Goal: Task Accomplishment & Management: Use online tool/utility

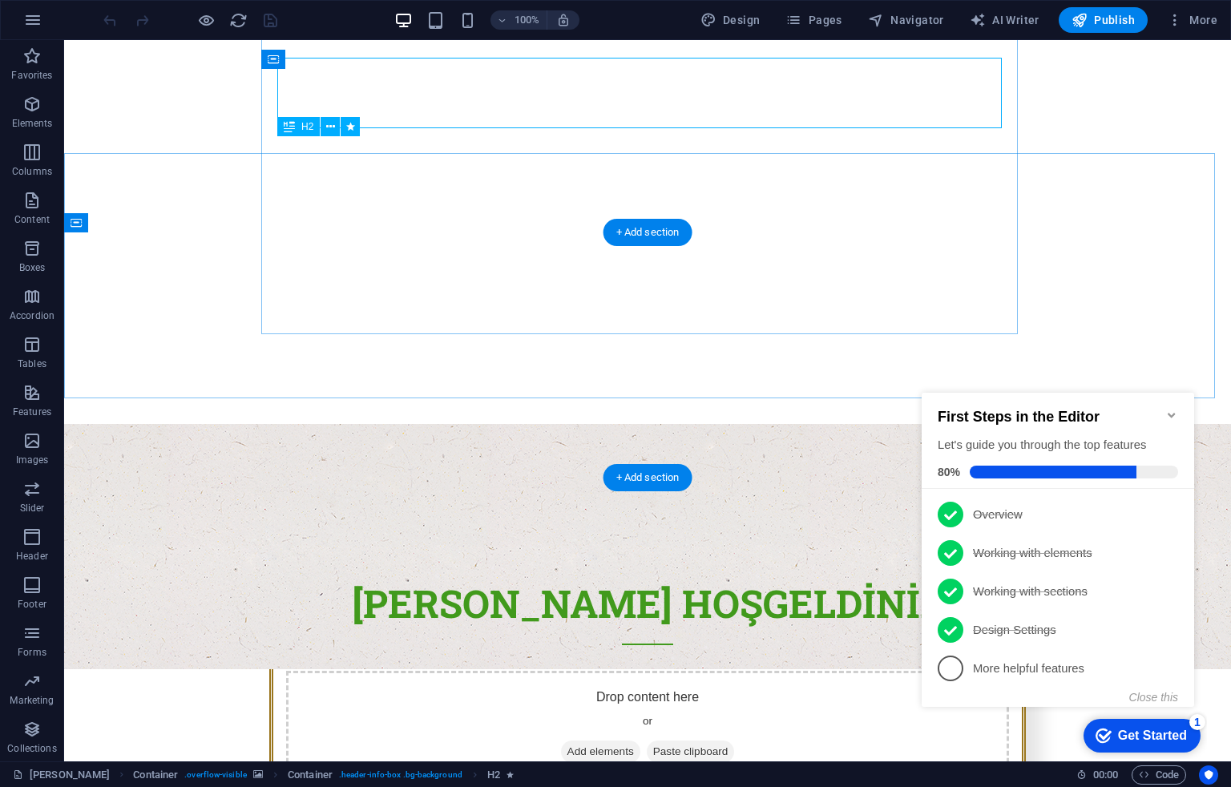
scroll to position [298, 0]
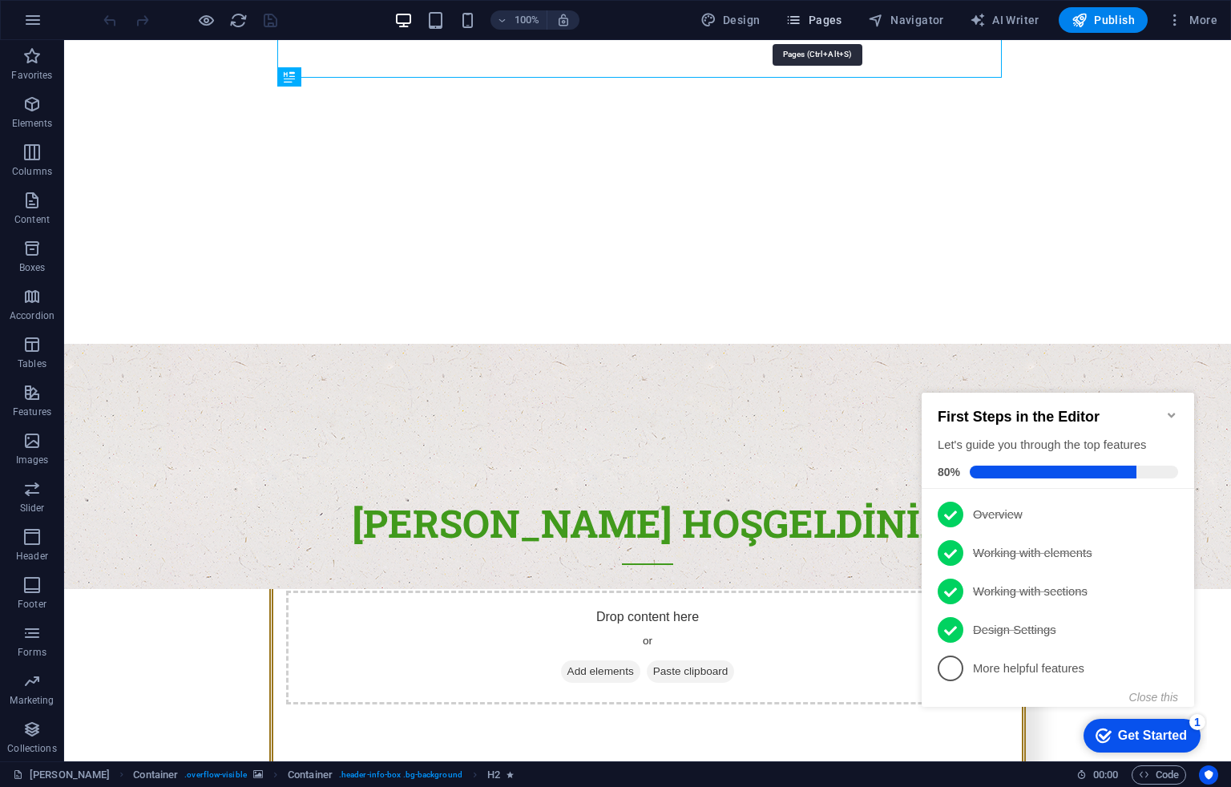
click at [0, 0] on button "Pages" at bounding box center [0, 0] width 0 height 0
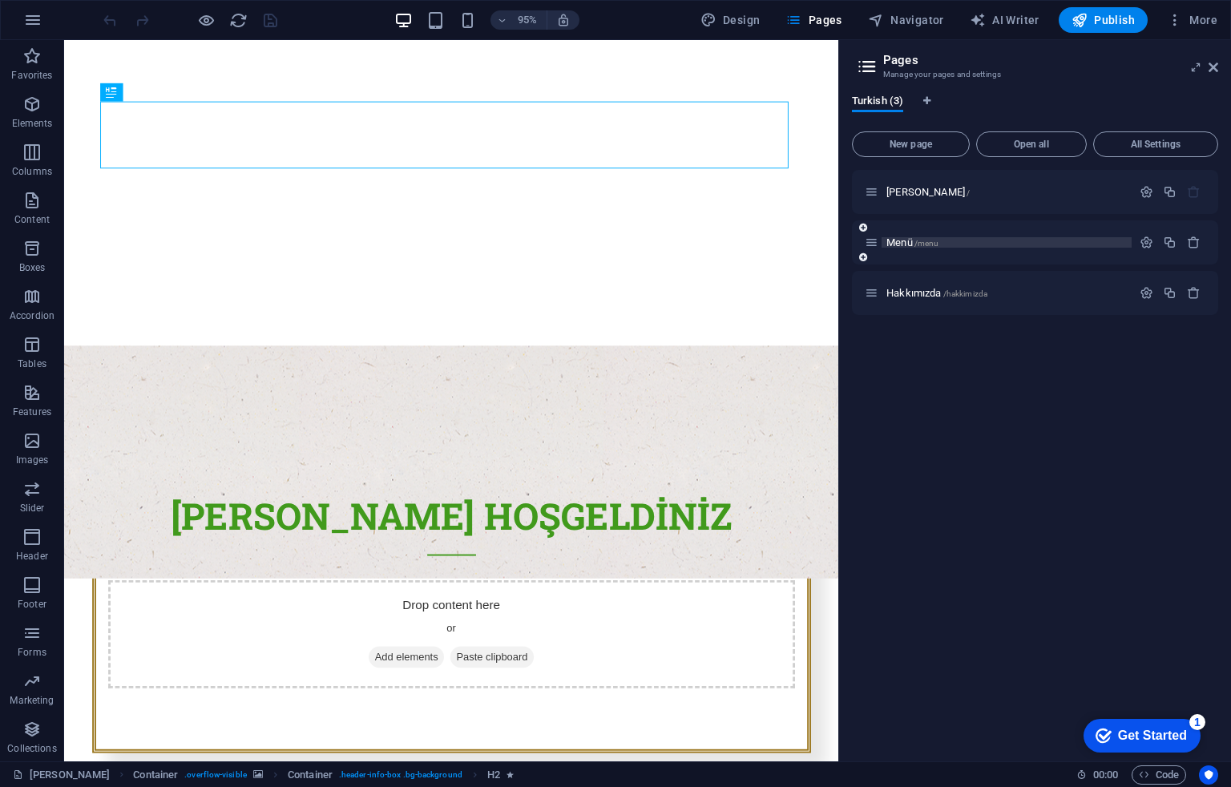
click at [904, 237] on span "Menü /menu" at bounding box center [913, 243] width 52 height 12
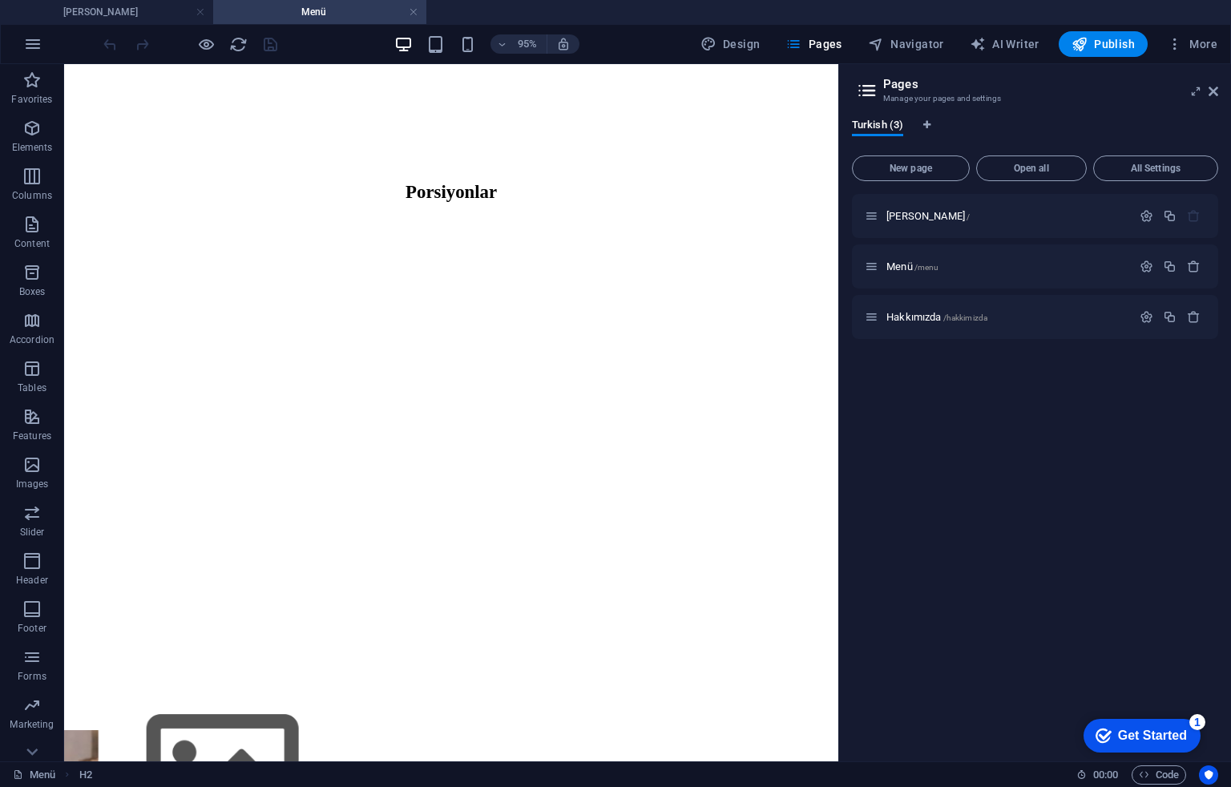
scroll to position [1496, 0]
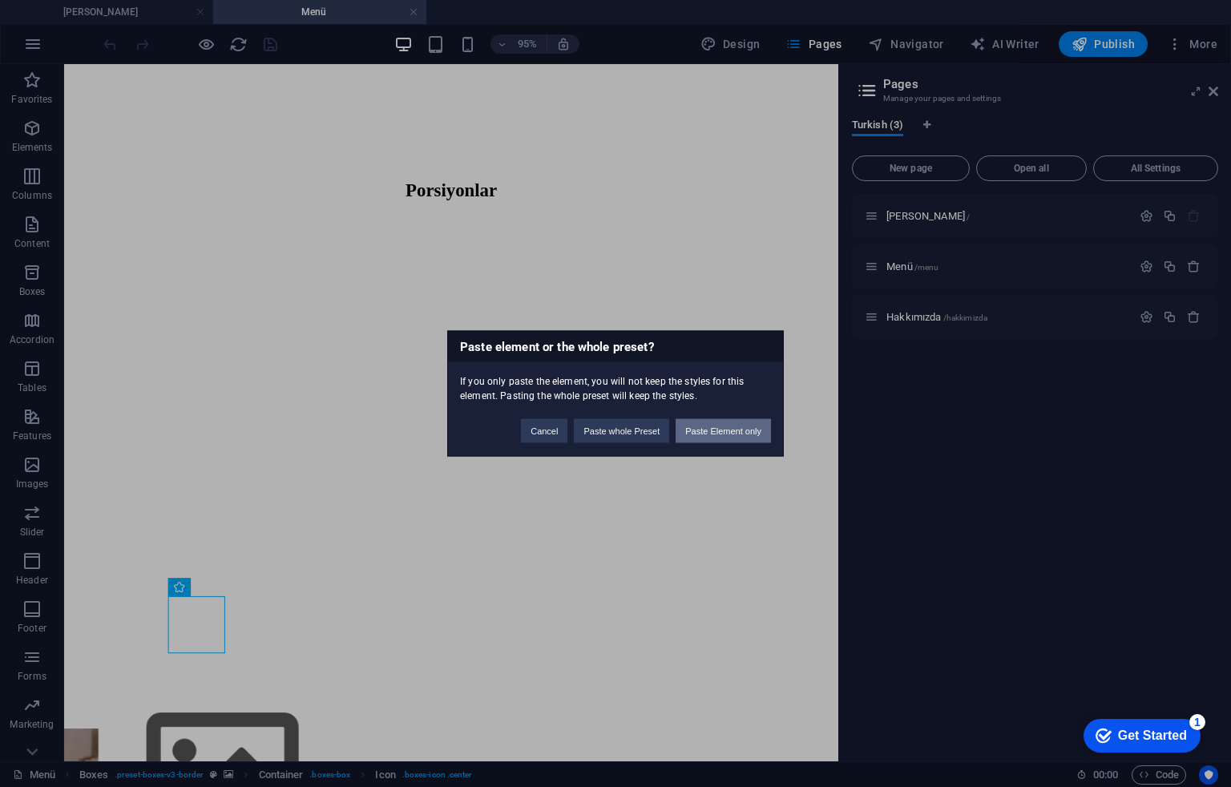
click at [712, 423] on button "Paste Element only" at bounding box center [723, 431] width 95 height 24
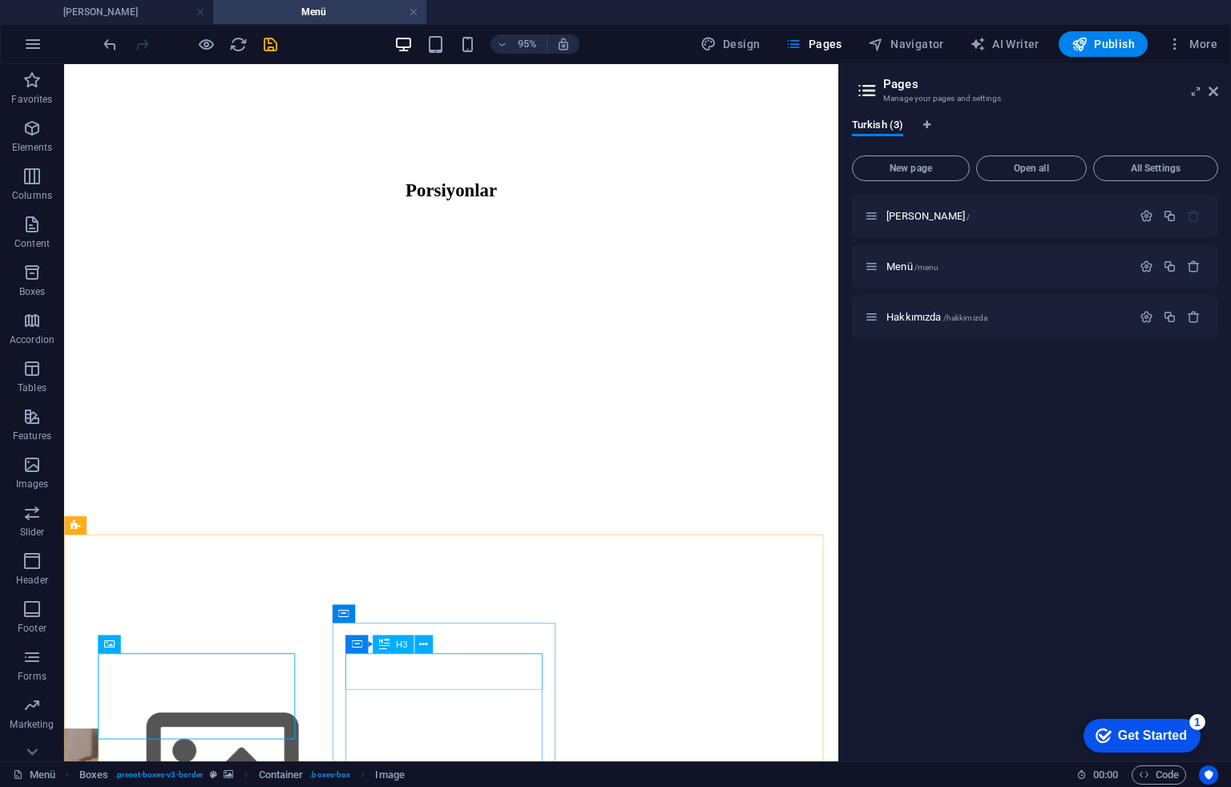
click at [434, 637] on div "Container H3" at bounding box center [394, 645] width 97 height 19
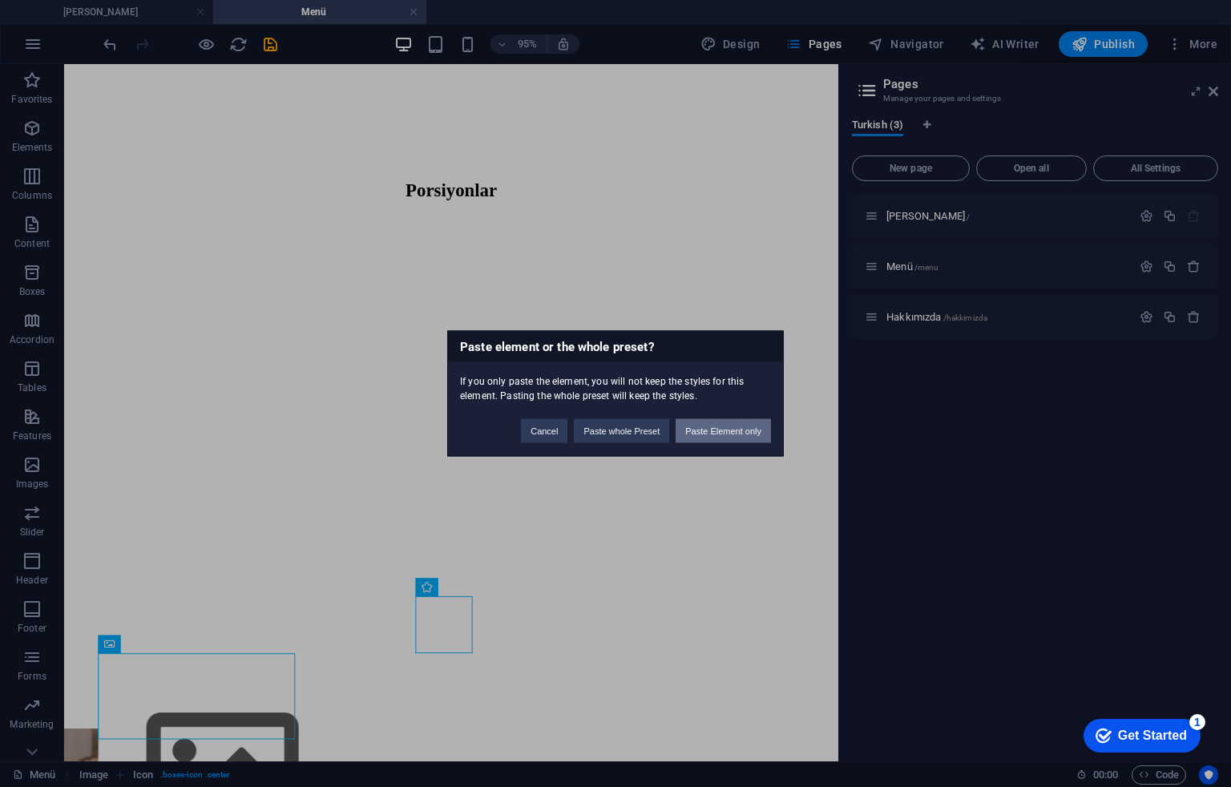
drag, startPoint x: 697, startPoint y: 431, endPoint x: 657, endPoint y: 451, distance: 44.5
click at [697, 431] on button "Paste Element only" at bounding box center [723, 431] width 95 height 24
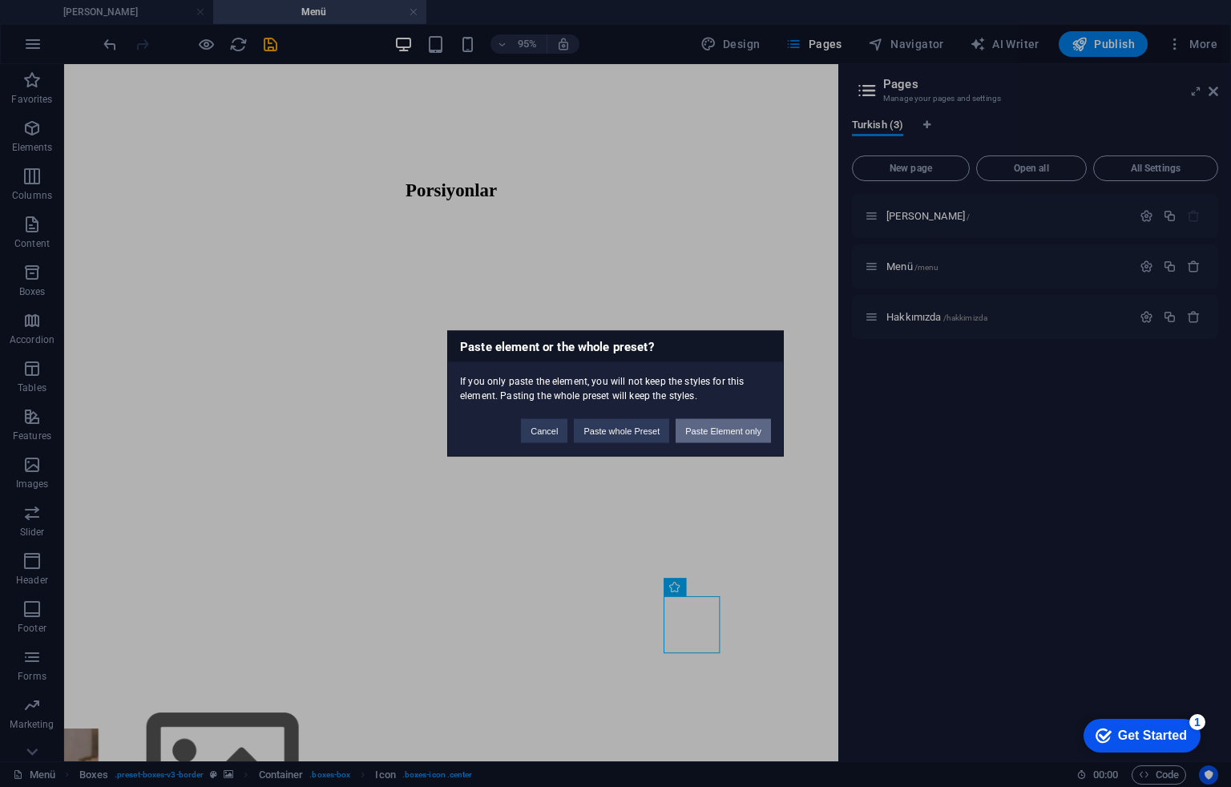
click at [742, 439] on button "Paste Element only" at bounding box center [723, 431] width 95 height 24
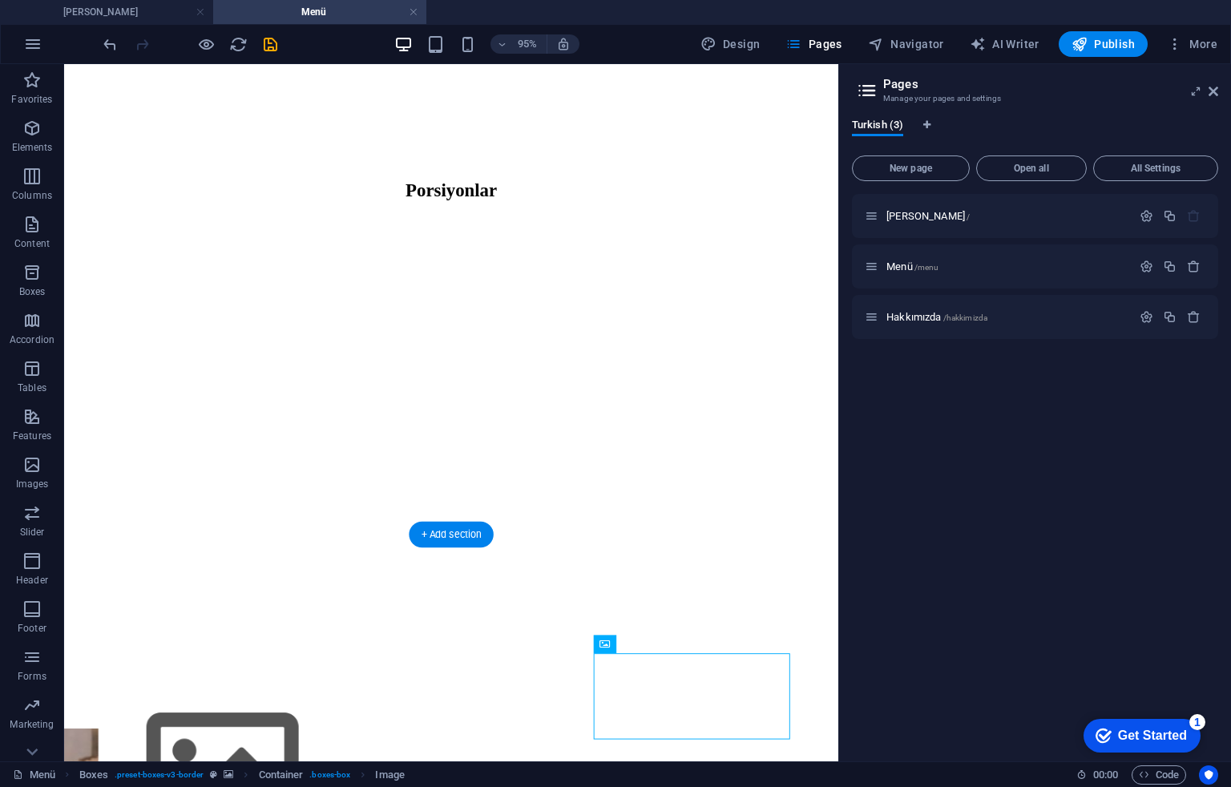
scroll to position [1924, 0]
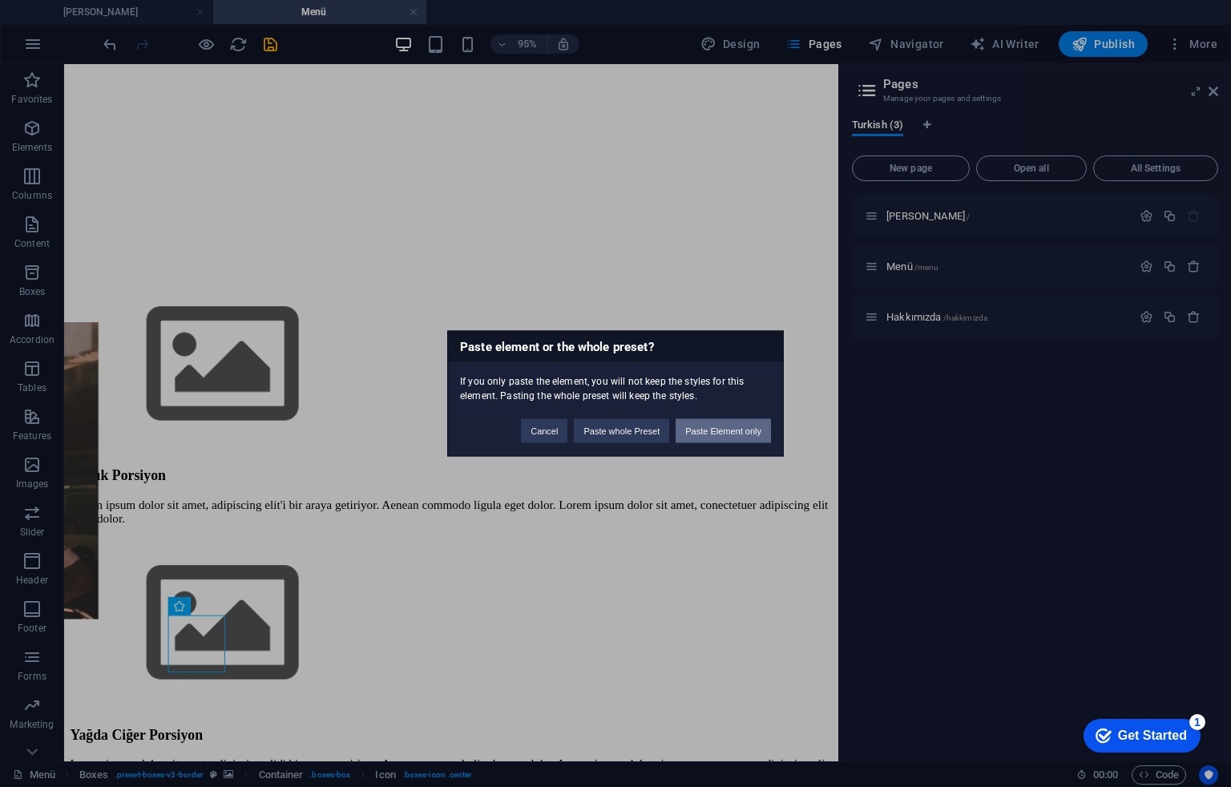
click at [747, 433] on button "Paste Element only" at bounding box center [723, 431] width 95 height 24
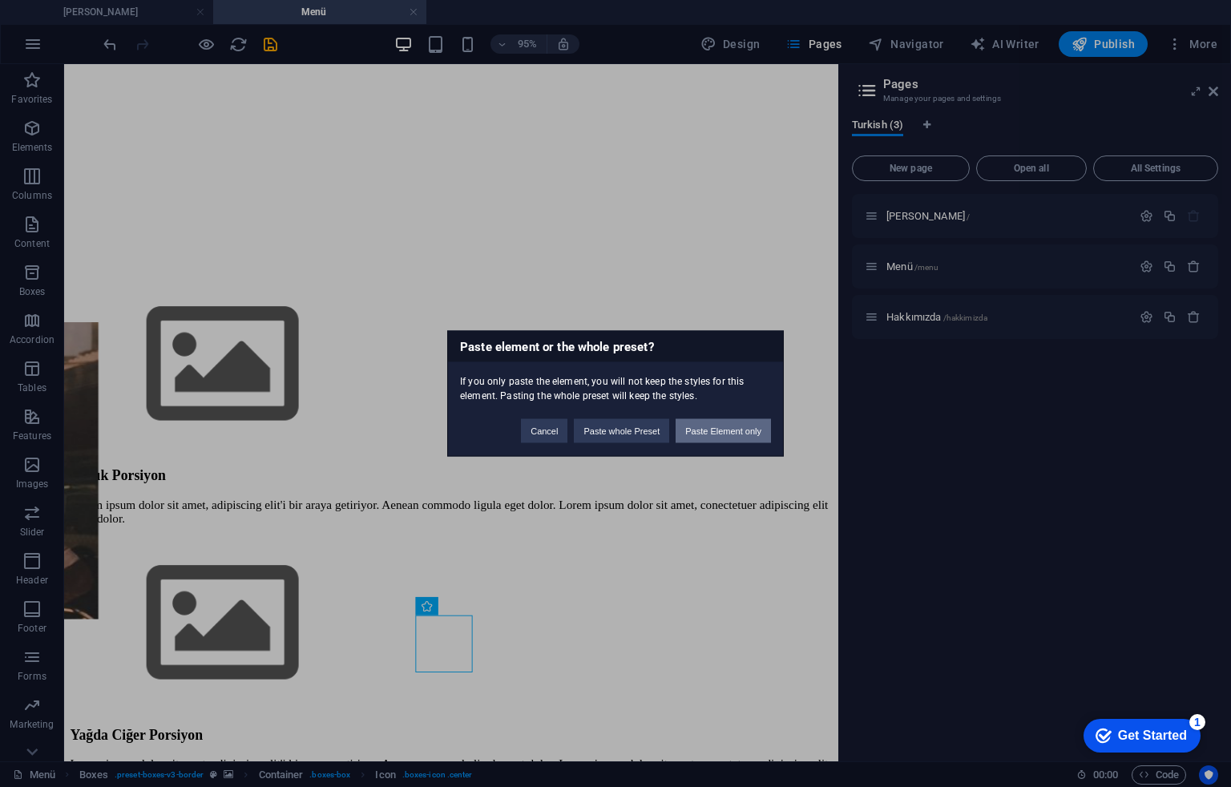
click at [706, 430] on button "Paste Element only" at bounding box center [723, 431] width 95 height 24
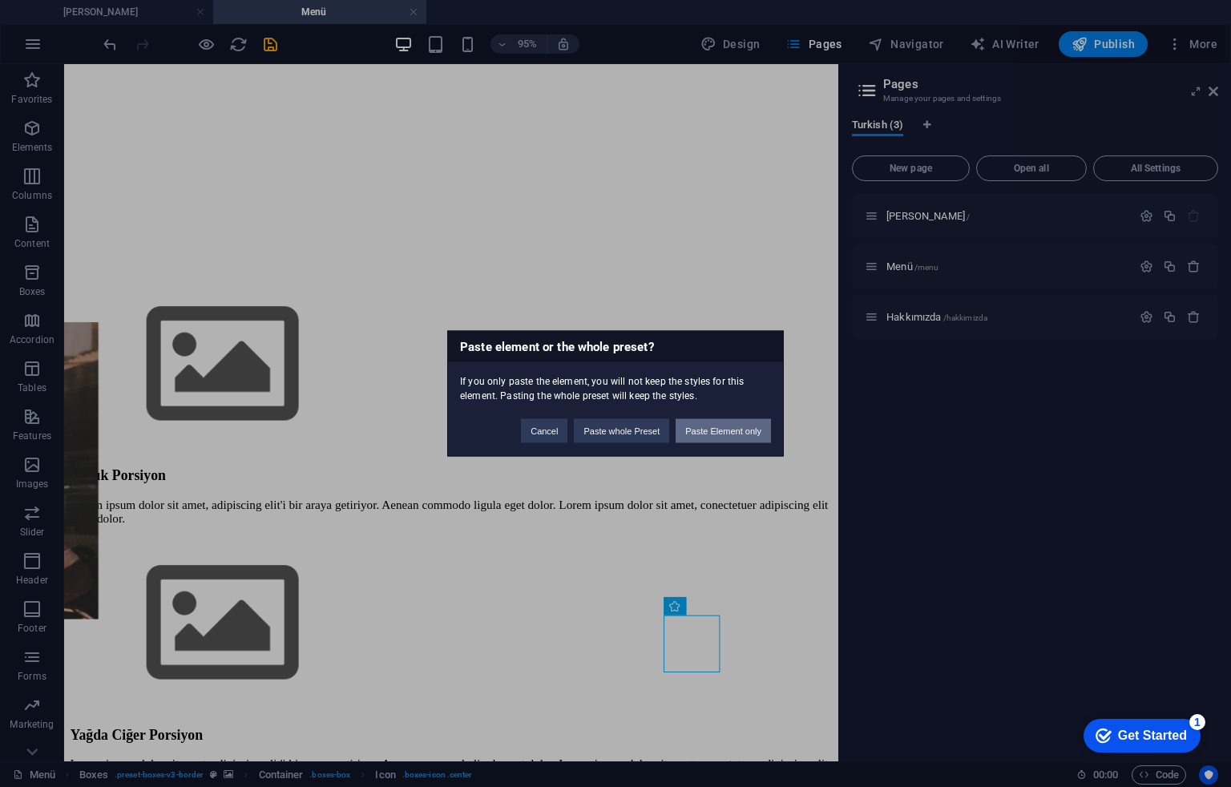
click at [732, 425] on button "Paste Element only" at bounding box center [723, 431] width 95 height 24
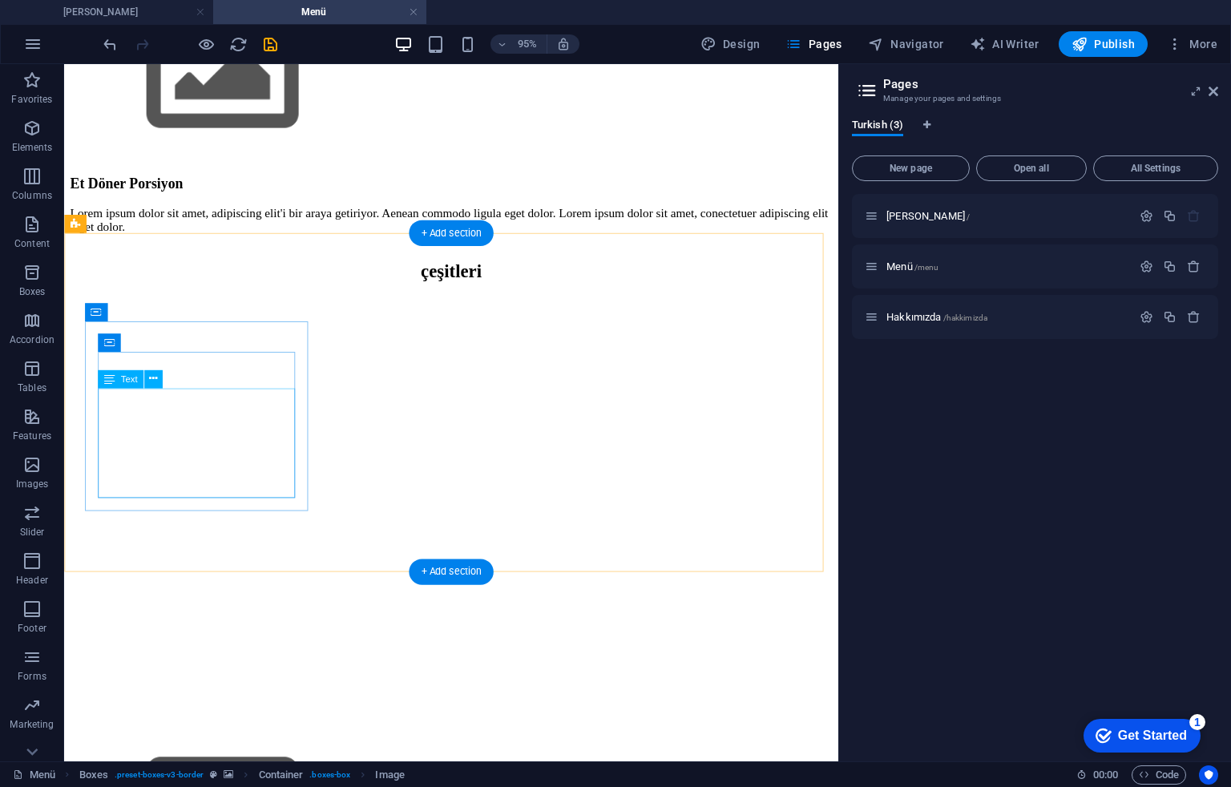
scroll to position [2779, 0]
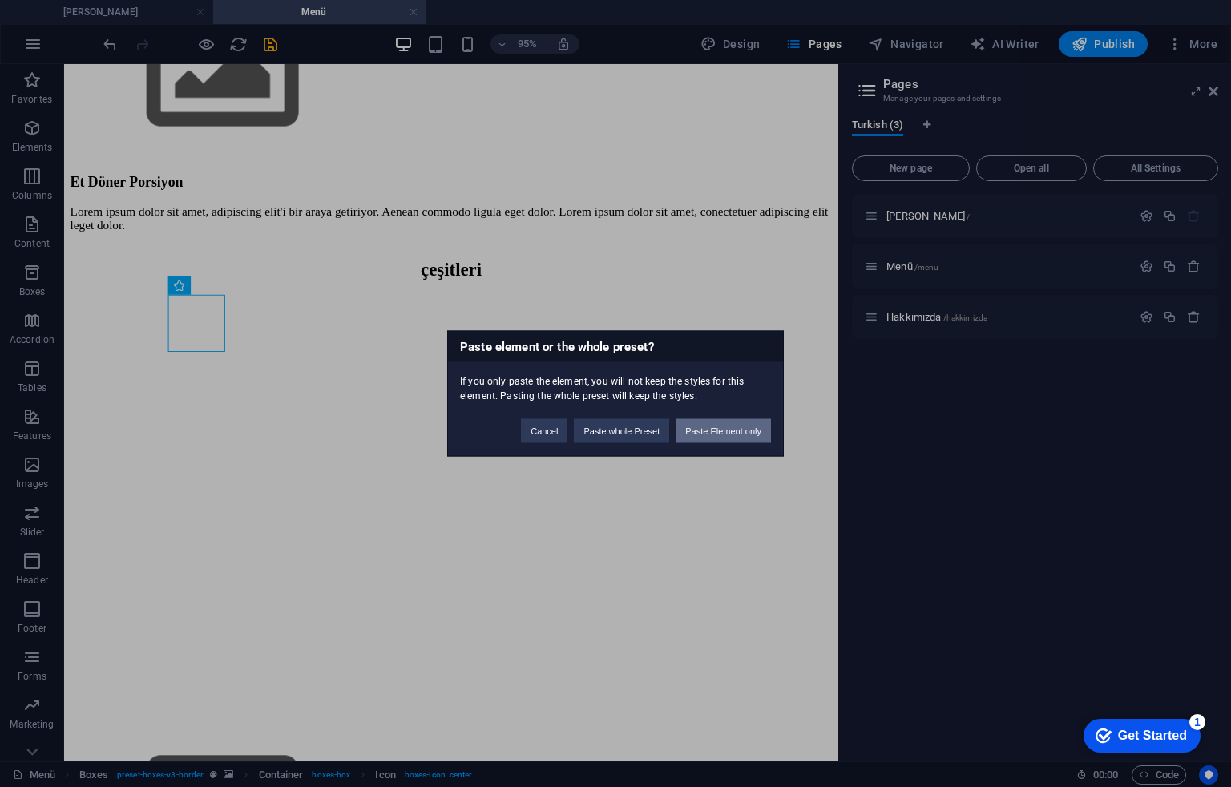
click at [755, 431] on button "Paste Element only" at bounding box center [723, 431] width 95 height 24
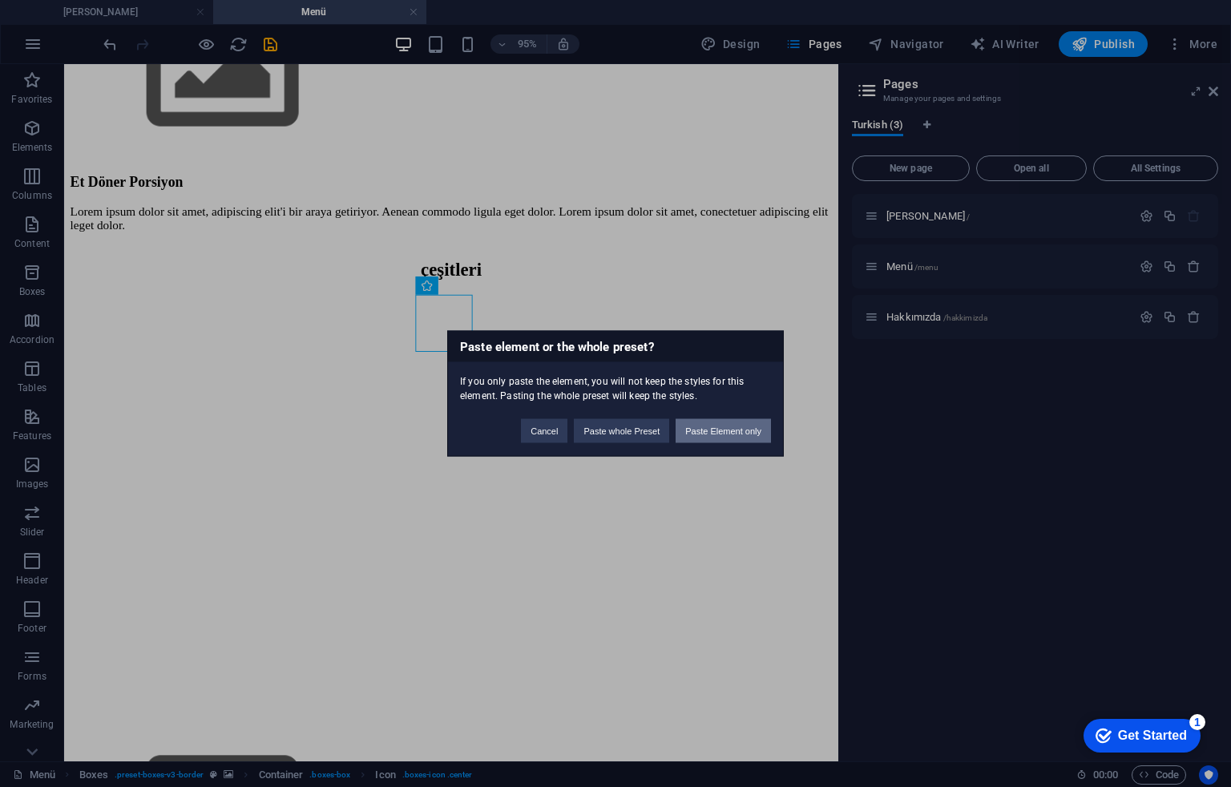
click at [747, 435] on button "Paste Element only" at bounding box center [723, 431] width 95 height 24
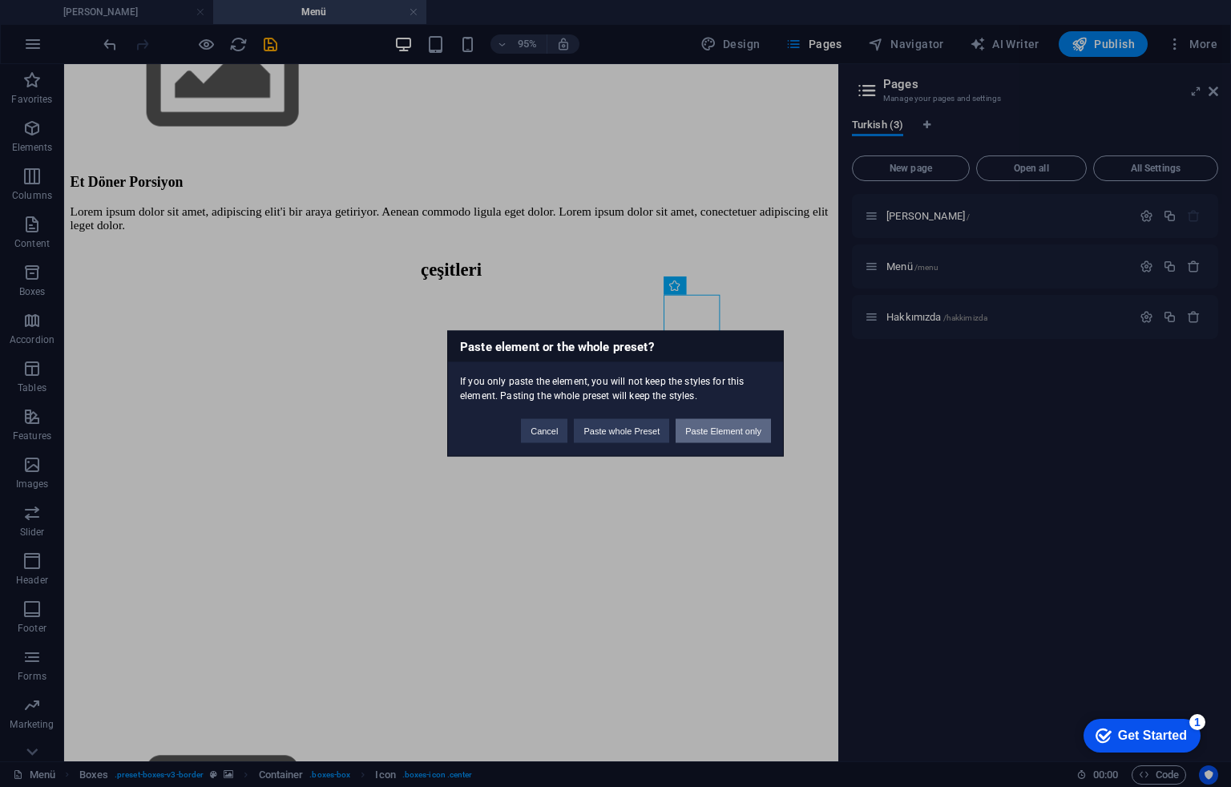
click at [706, 437] on button "Paste Element only" at bounding box center [723, 431] width 95 height 24
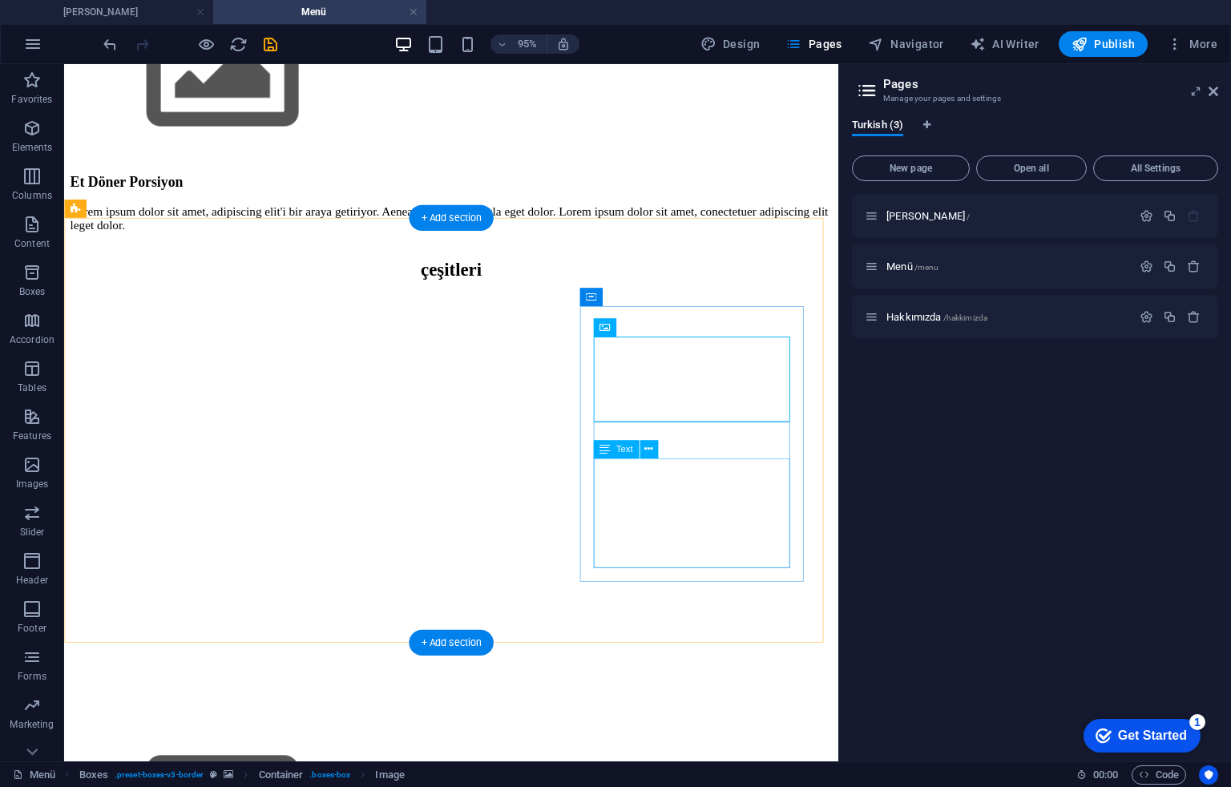
scroll to position [3207, 0]
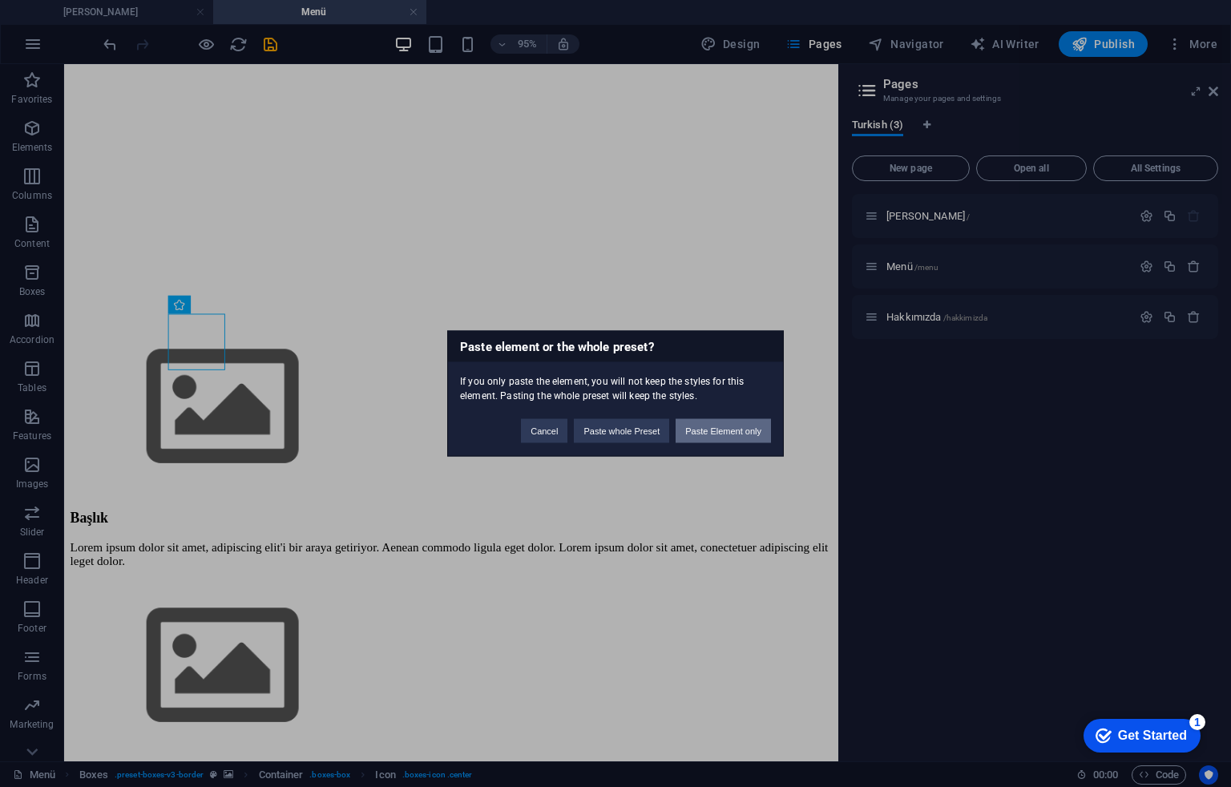
click at [733, 433] on button "Paste Element only" at bounding box center [723, 431] width 95 height 24
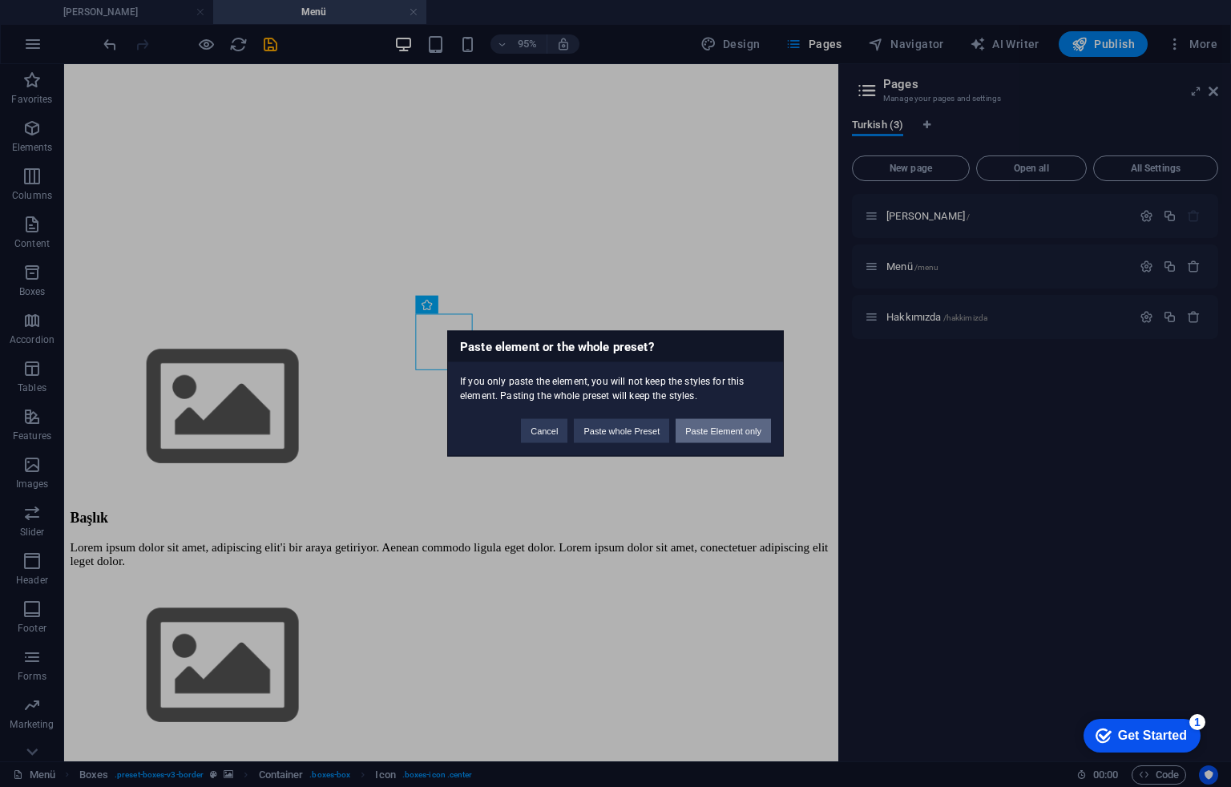
click at [687, 424] on button "Paste Element only" at bounding box center [723, 431] width 95 height 24
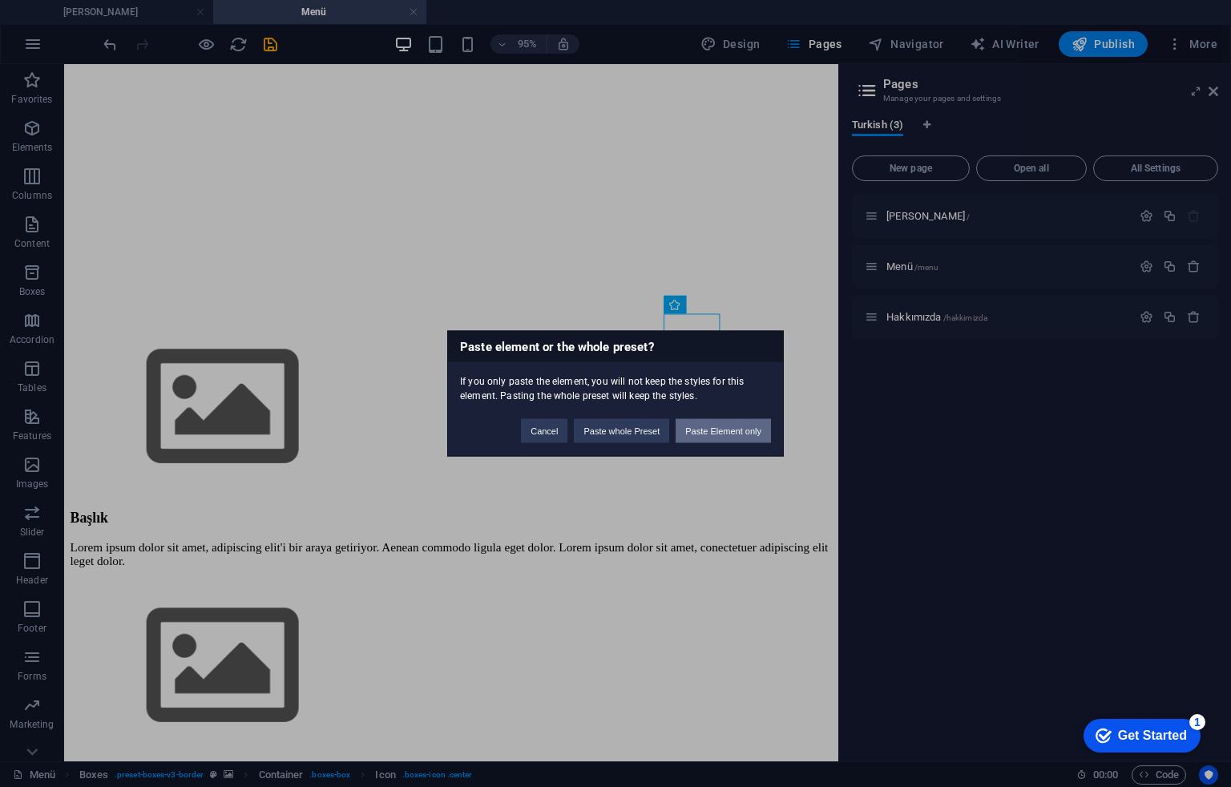
click at [687, 427] on button "Paste Element only" at bounding box center [723, 431] width 95 height 24
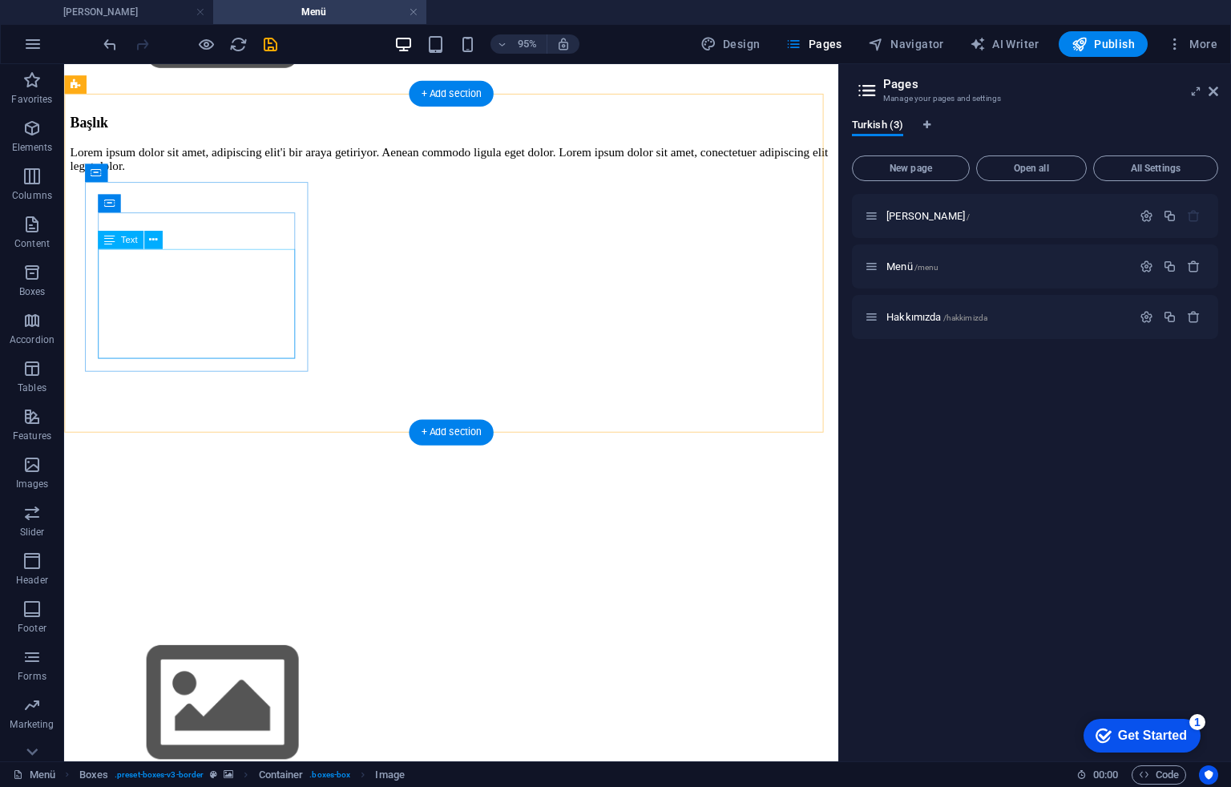
scroll to position [3741, 0]
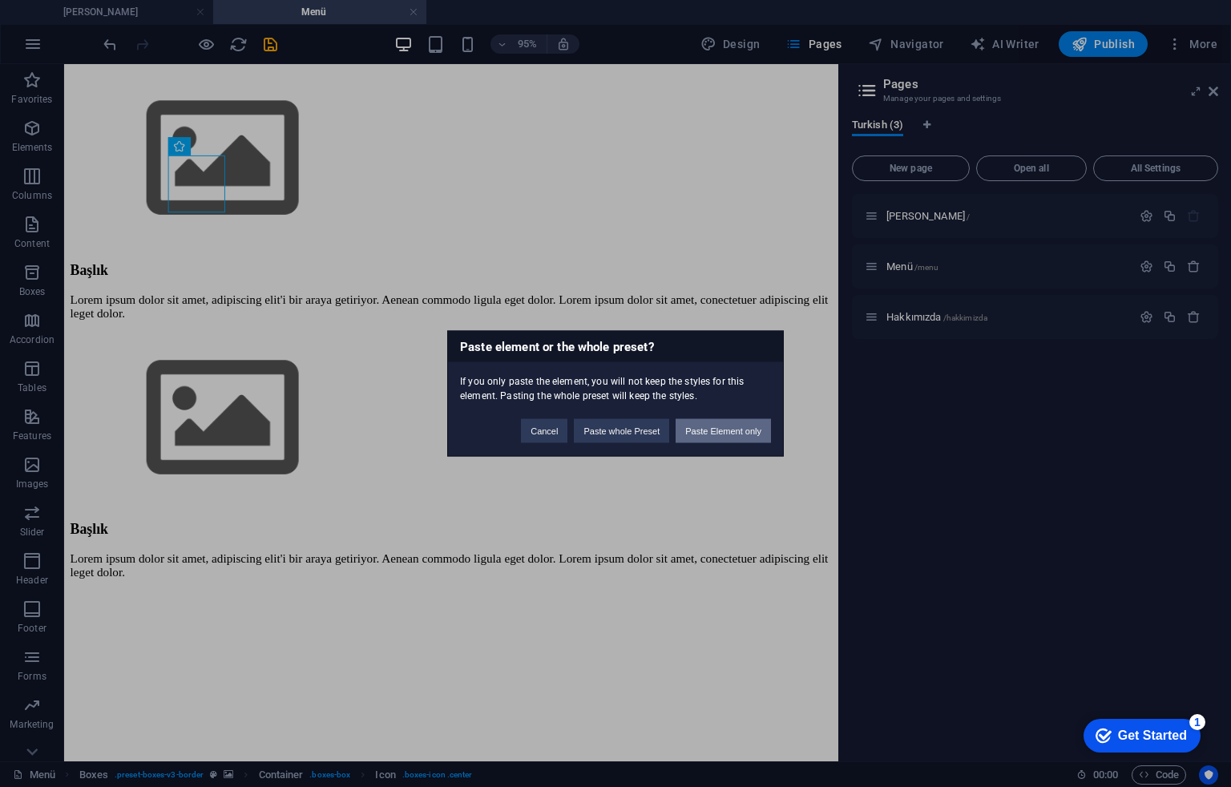
click at [707, 423] on button "Paste Element only" at bounding box center [723, 431] width 95 height 24
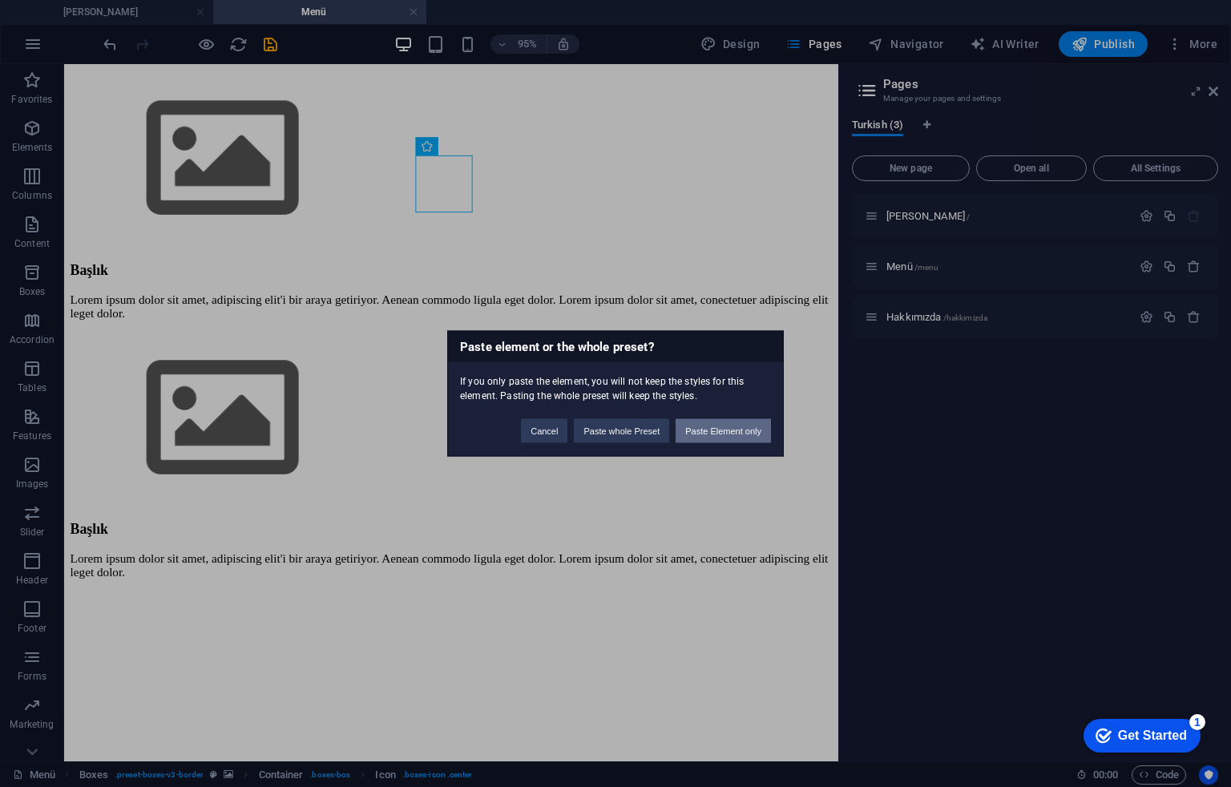
click at [761, 438] on button "Paste Element only" at bounding box center [723, 431] width 95 height 24
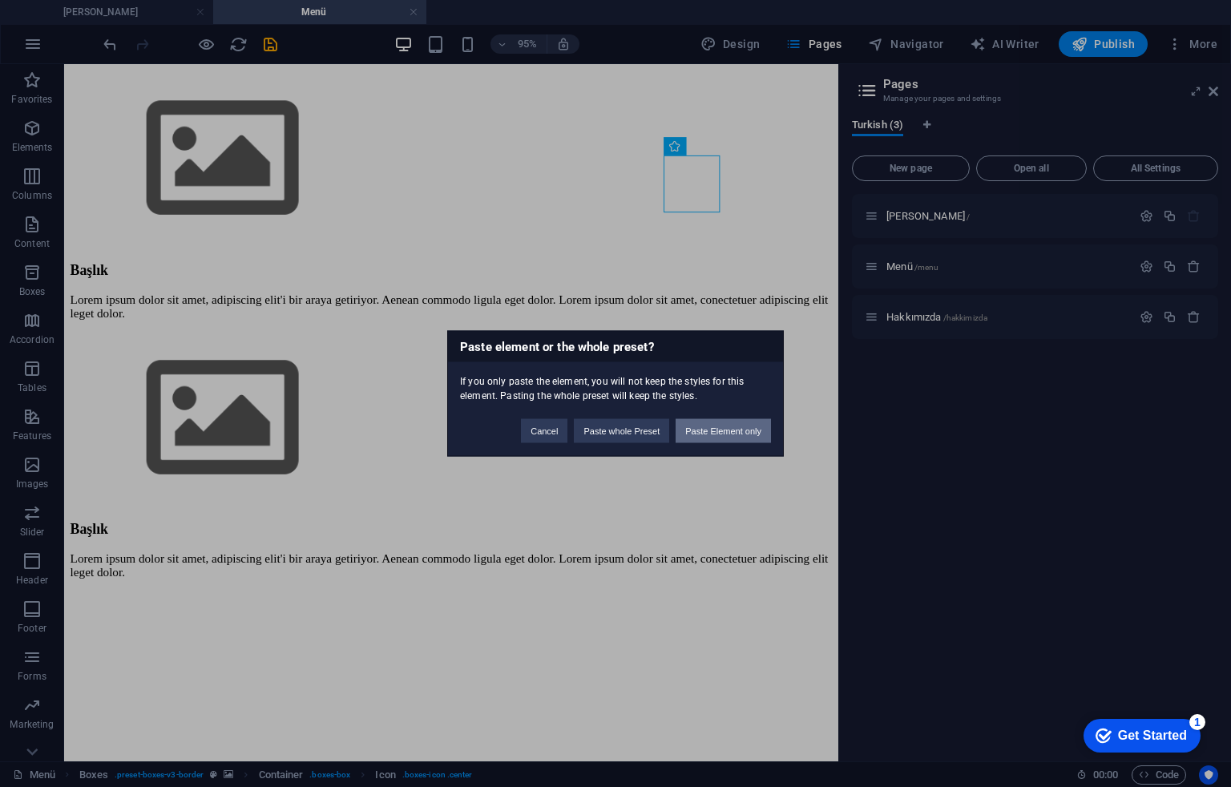
click at [746, 425] on button "Paste Element only" at bounding box center [723, 431] width 95 height 24
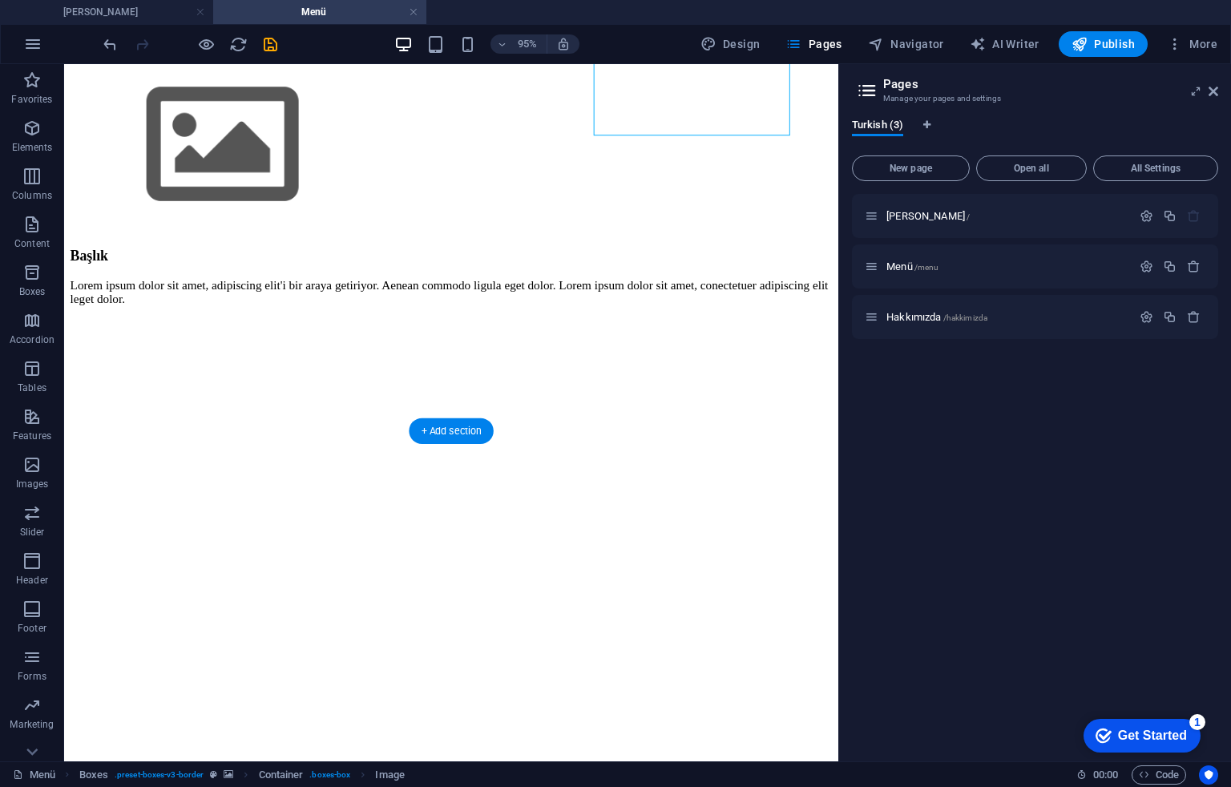
scroll to position [4169, 0]
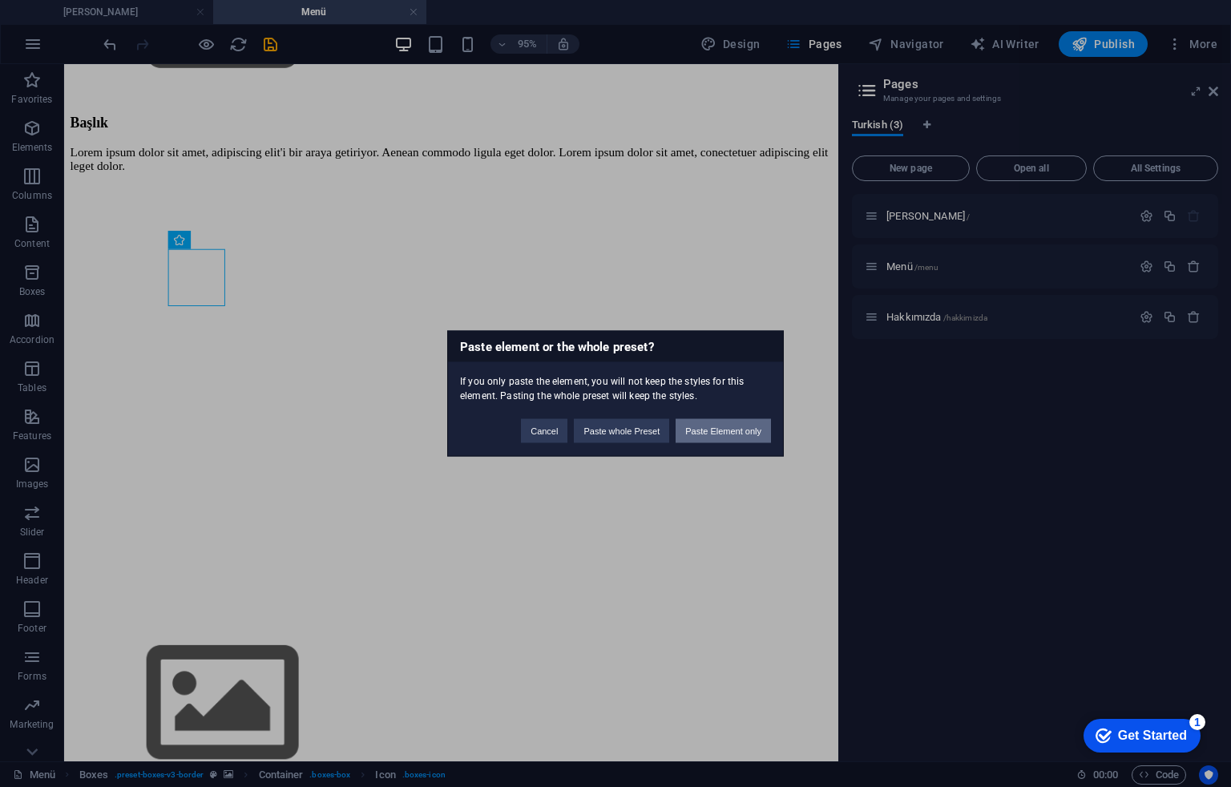
click at [744, 436] on button "Paste Element only" at bounding box center [723, 431] width 95 height 24
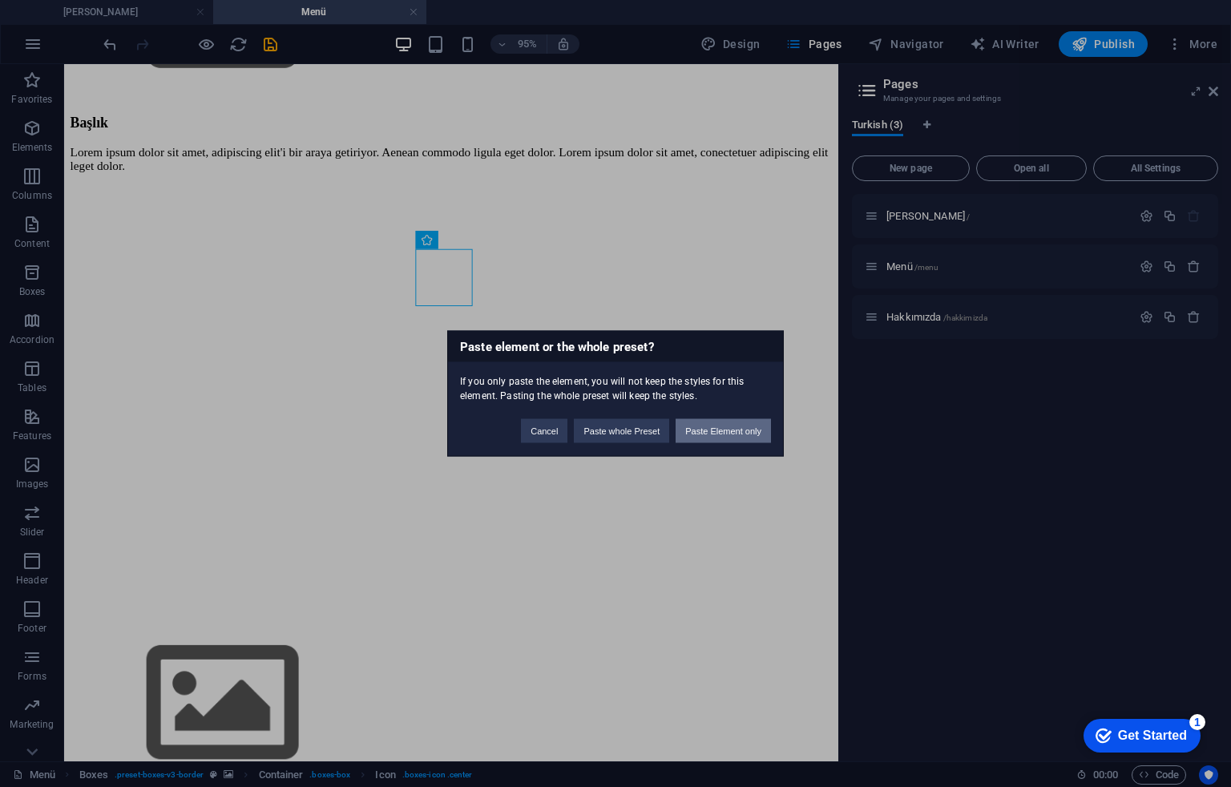
click at [707, 427] on button "Paste Element only" at bounding box center [723, 431] width 95 height 24
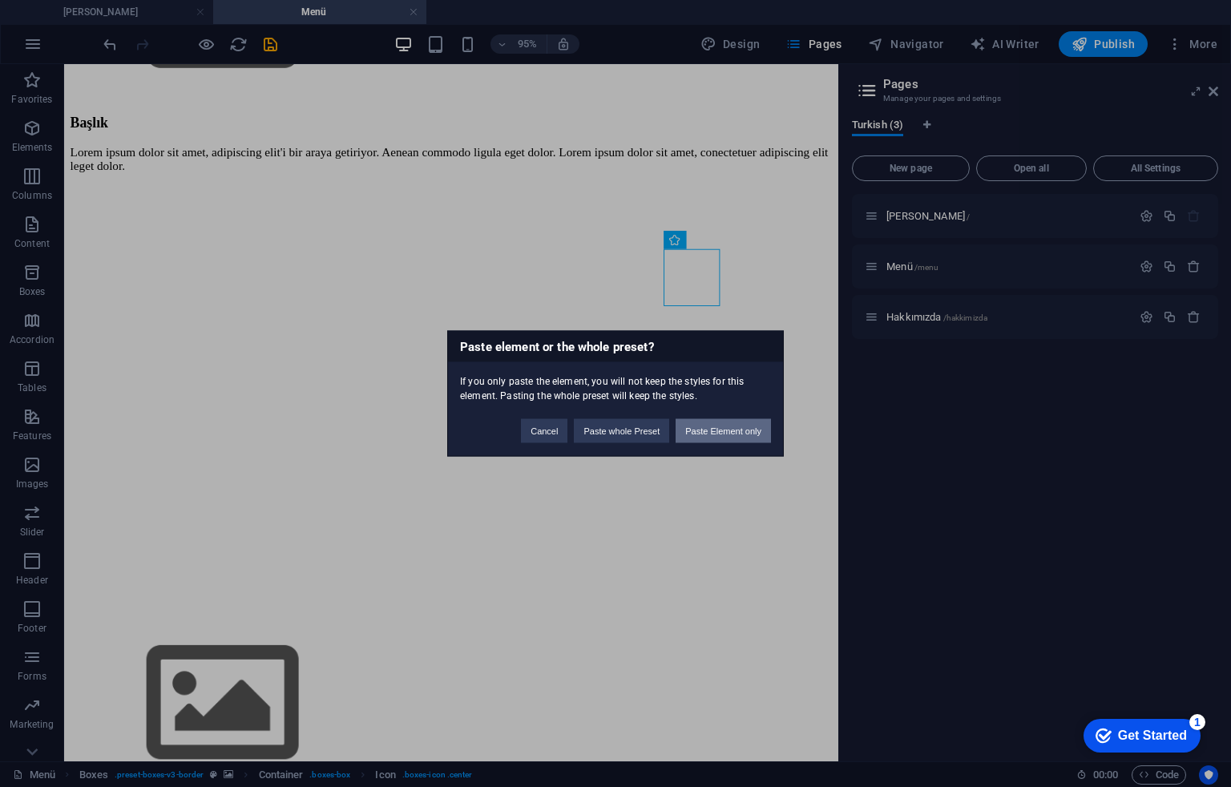
click at [715, 435] on button "Paste Element only" at bounding box center [723, 431] width 95 height 24
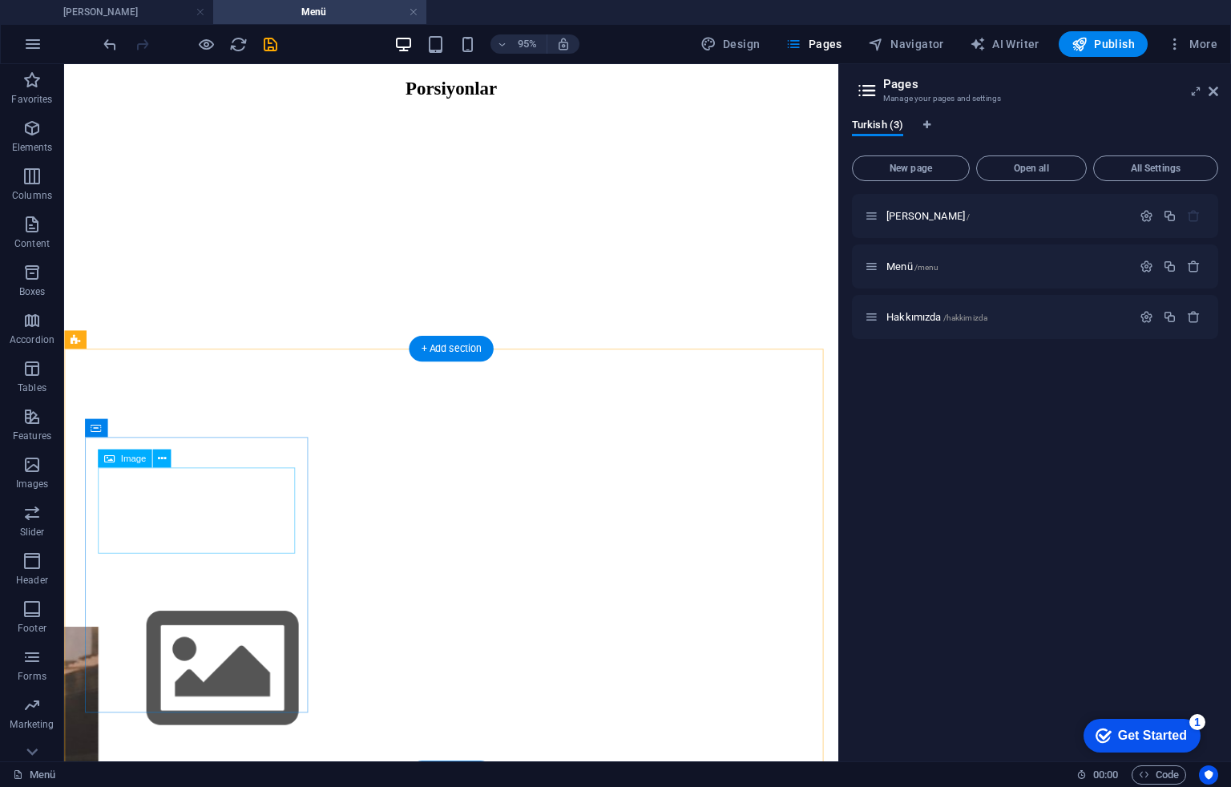
scroll to position [1710, 0]
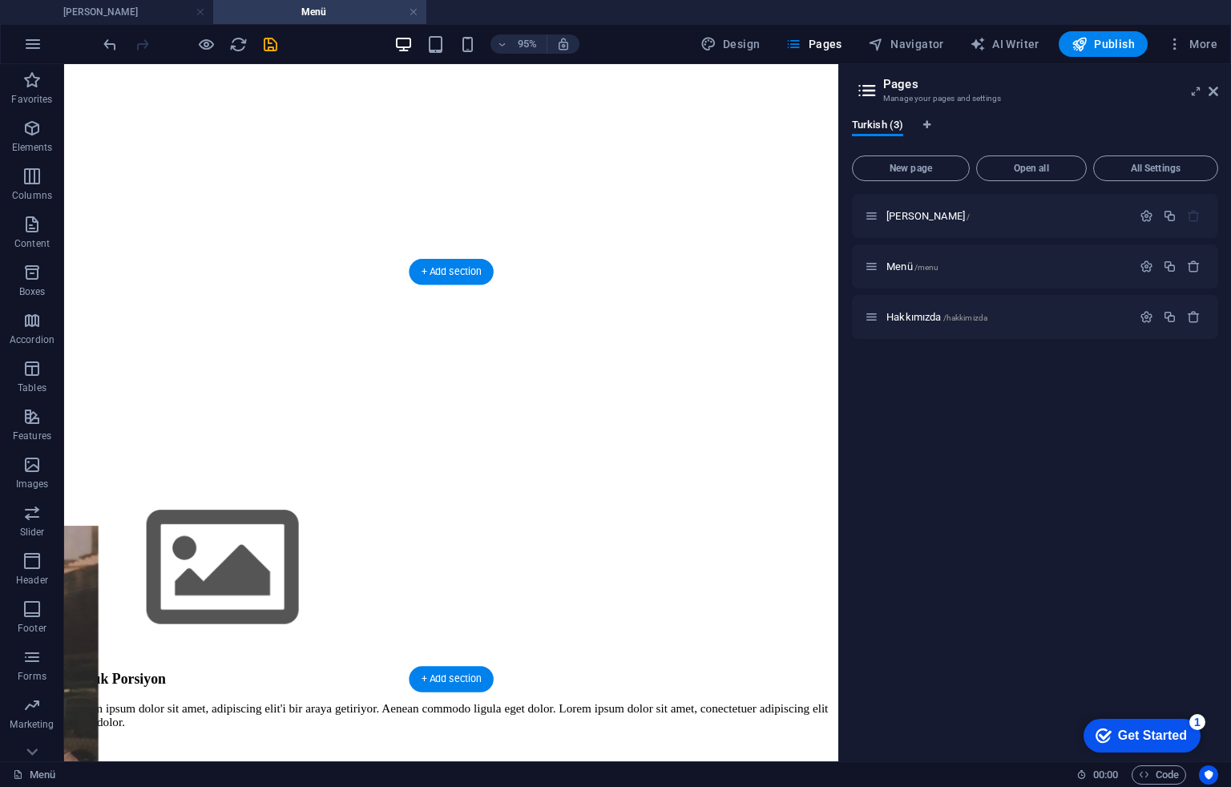
scroll to position [2031, 0]
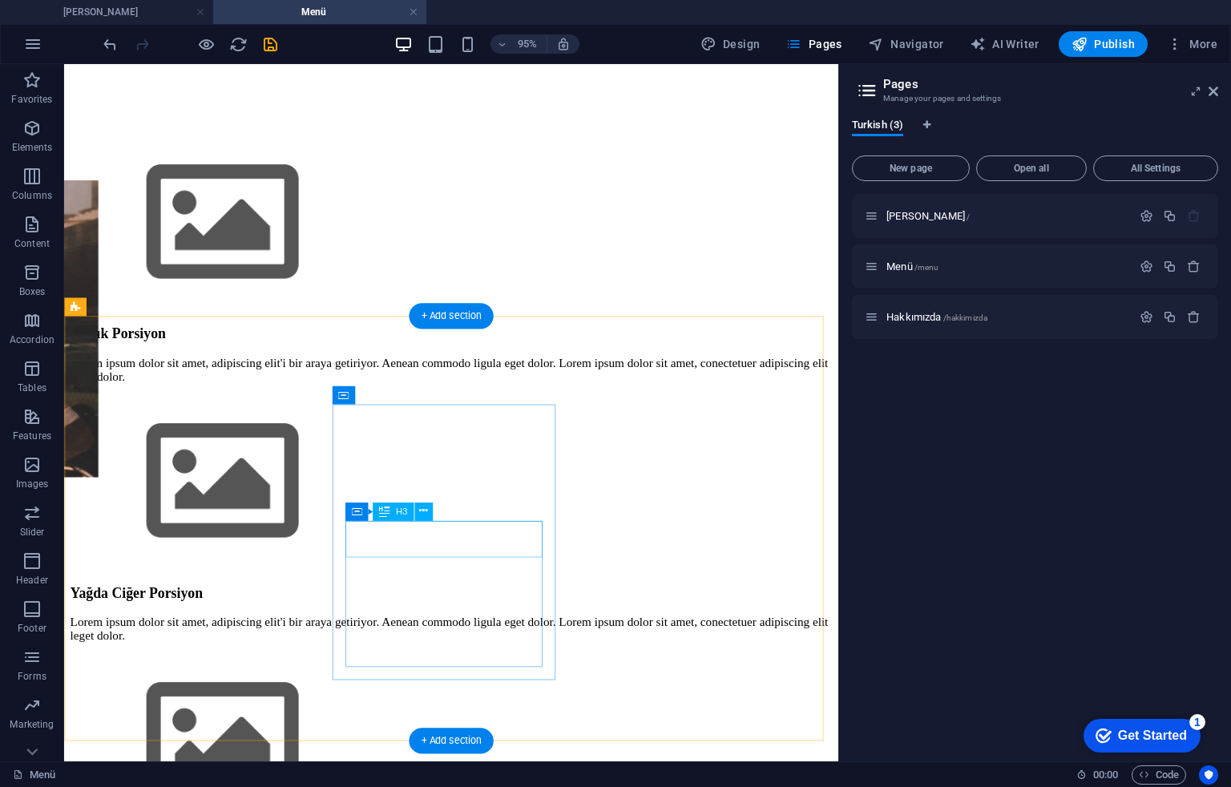
scroll to position [2672, 0]
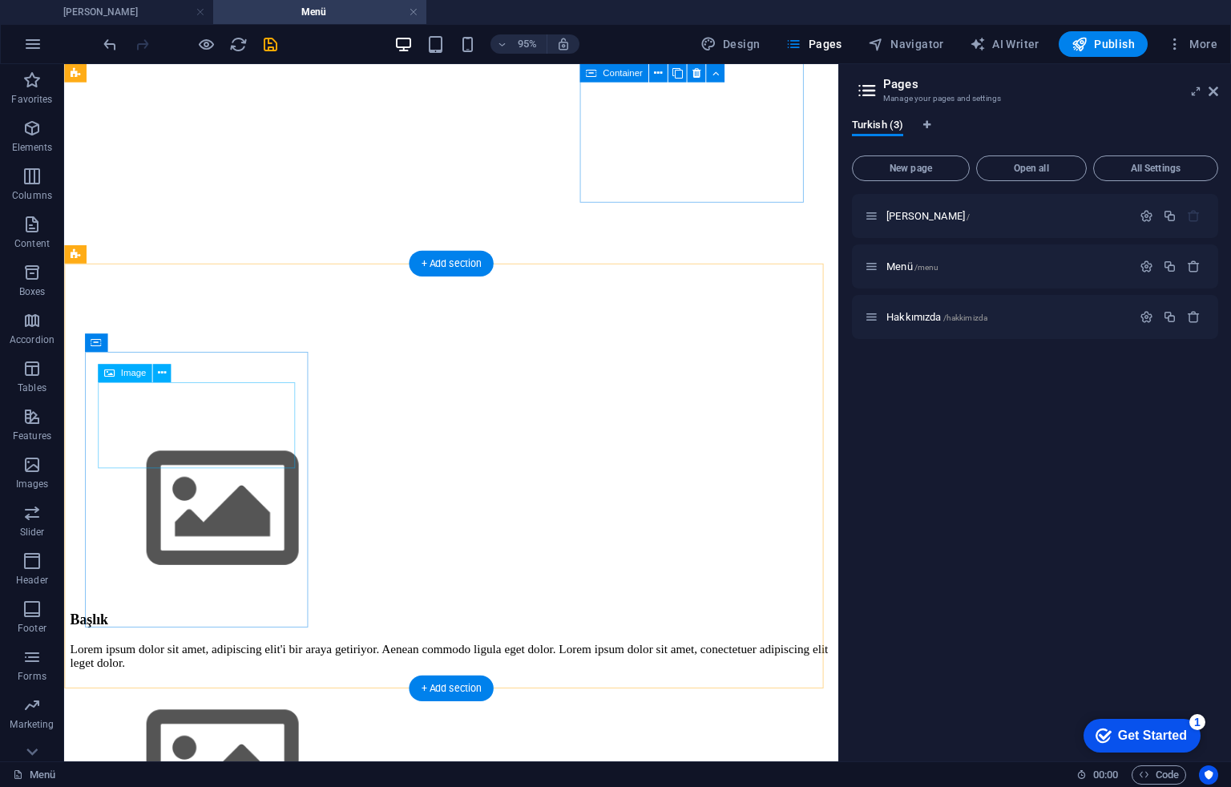
scroll to position [3420, 0]
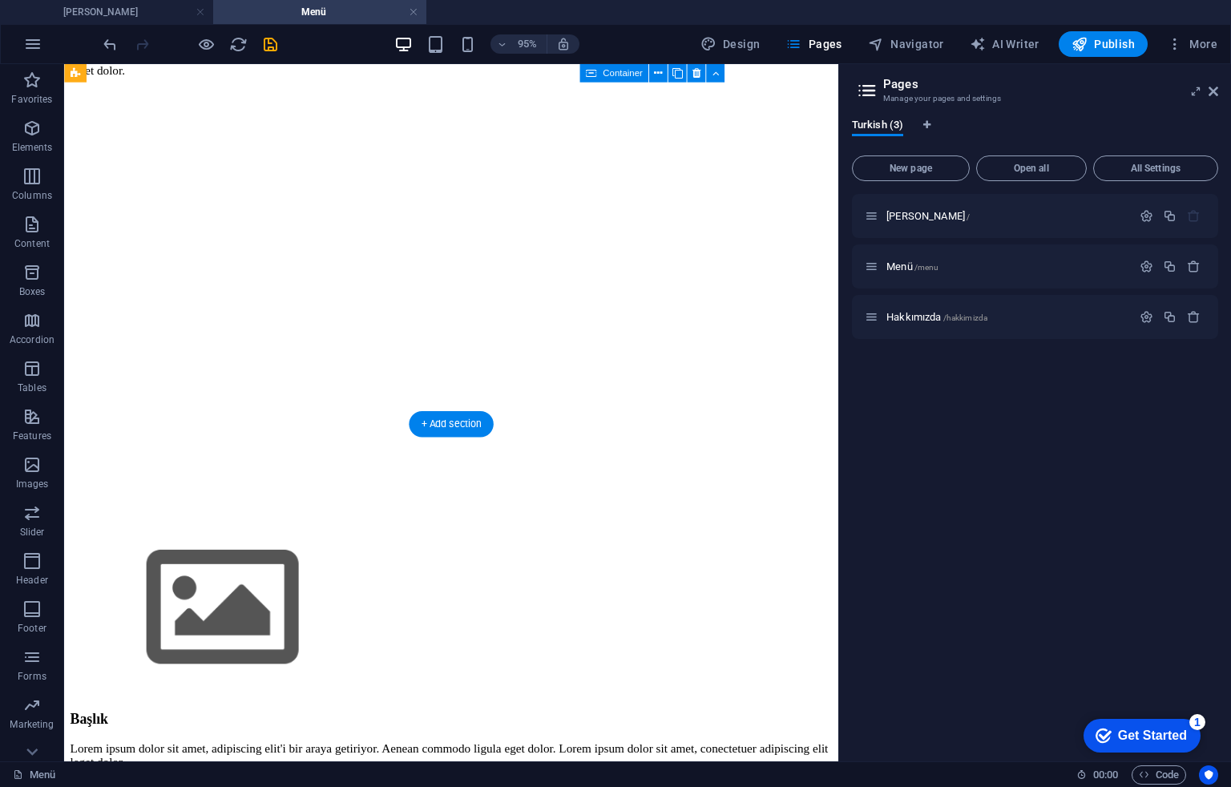
scroll to position [4276, 0]
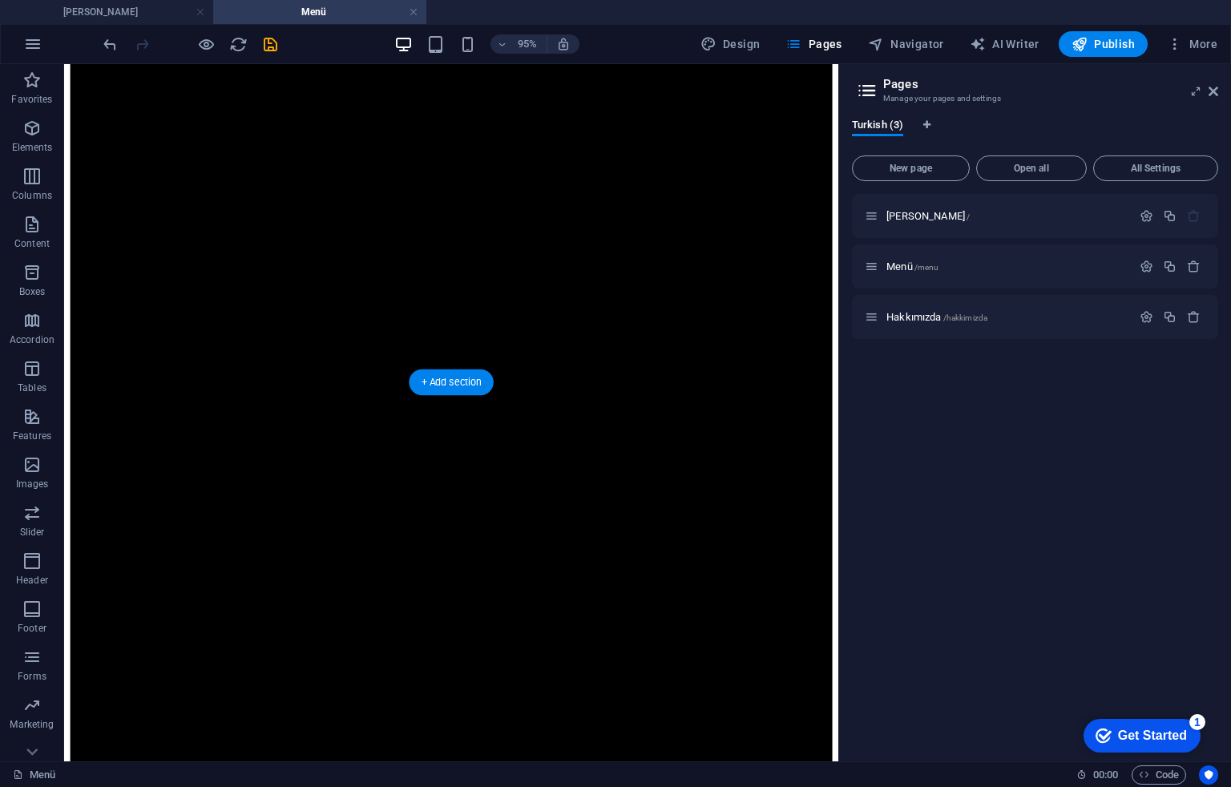
scroll to position [0, 0]
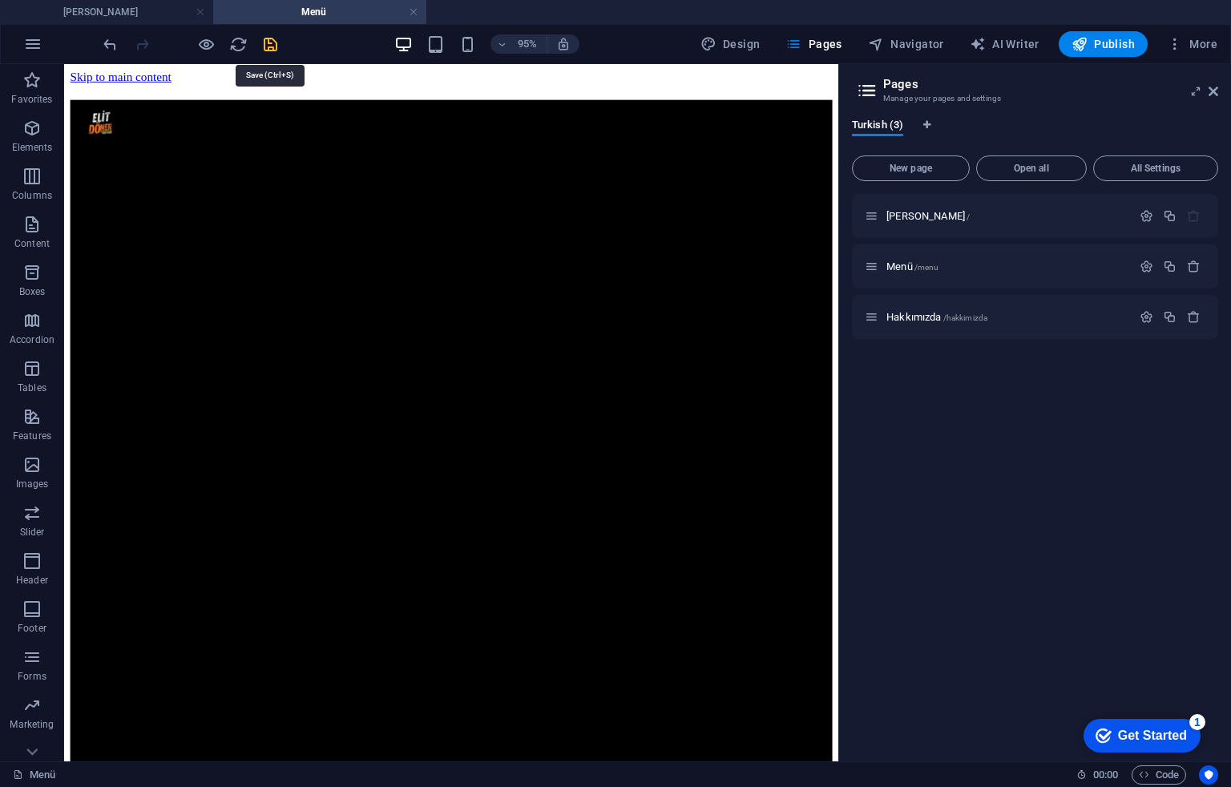
click at [0, 0] on icon "save" at bounding box center [0, 0] width 0 height 0
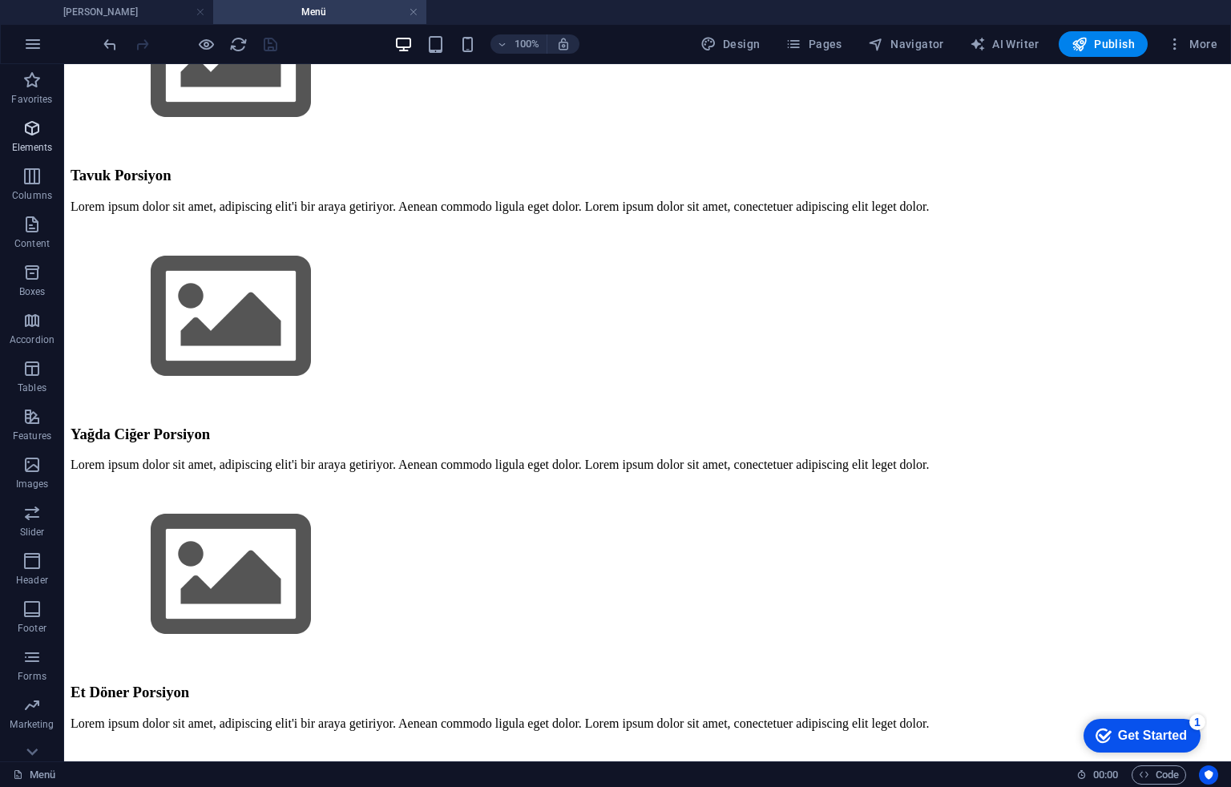
scroll to position [2457, 0]
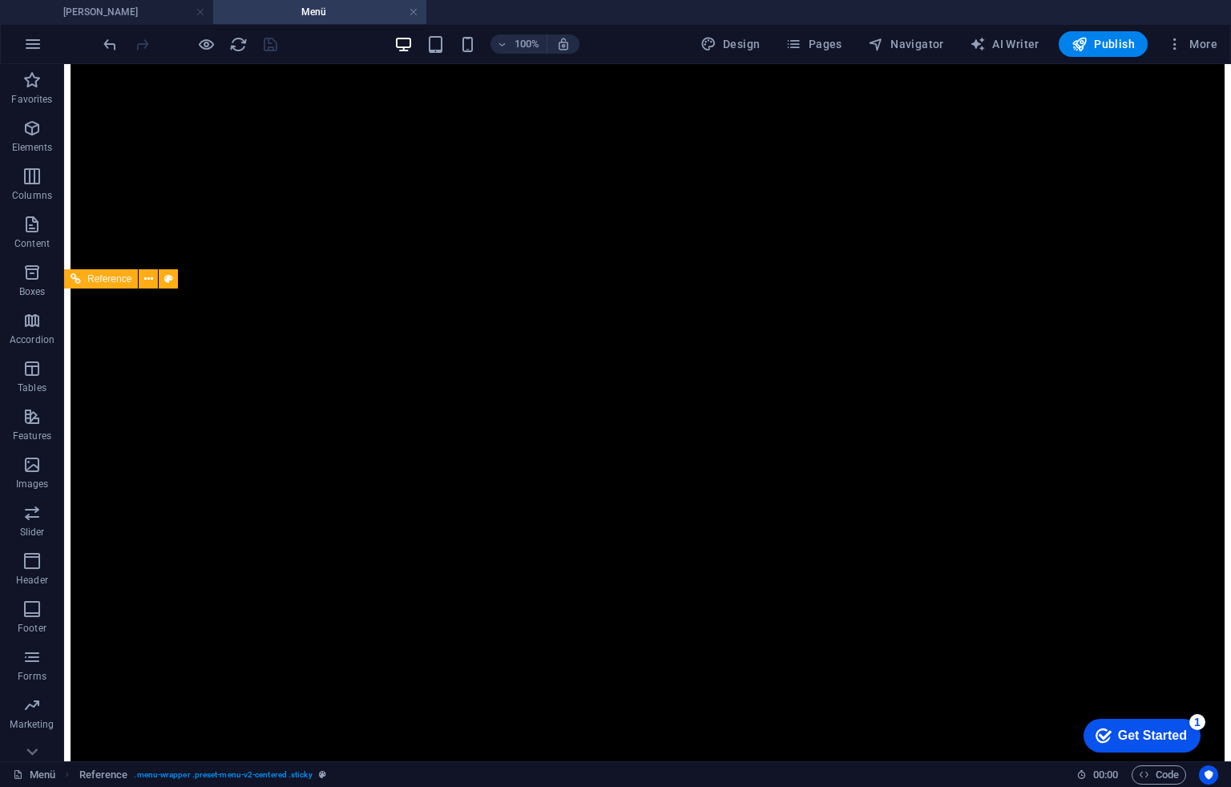
scroll to position [0, 0]
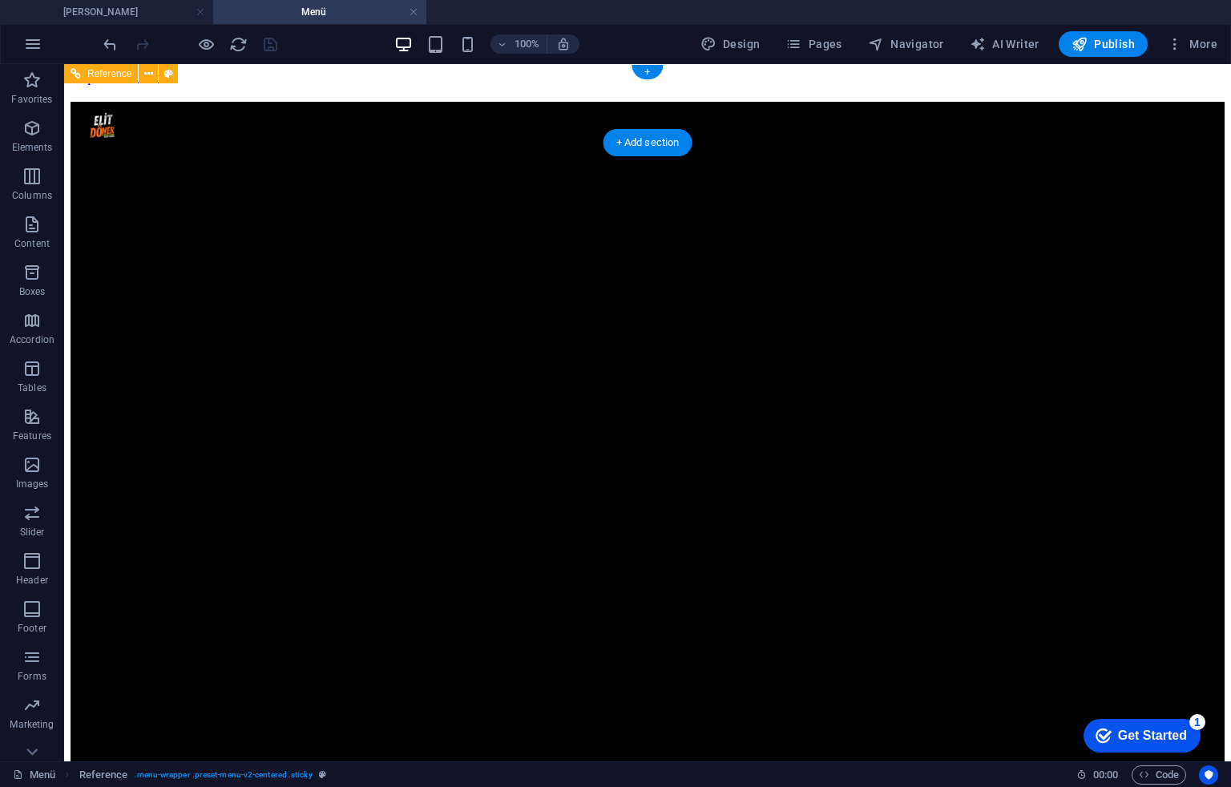
click at [297, 107] on div at bounding box center [648, 130] width 1154 height 57
click at [148, 102] on div at bounding box center [648, 130] width 1154 height 57
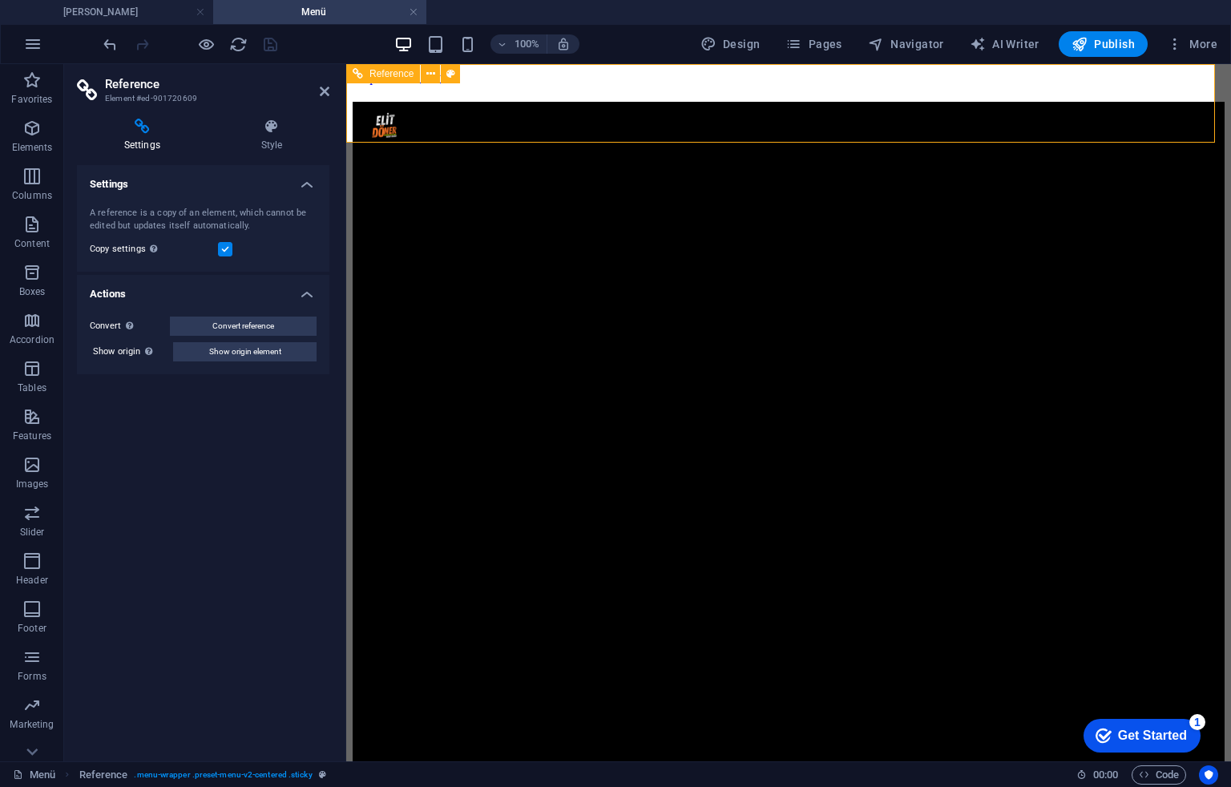
click at [428, 102] on div at bounding box center [789, 130] width 872 height 57
click at [268, 128] on icon at bounding box center [271, 127] width 115 height 16
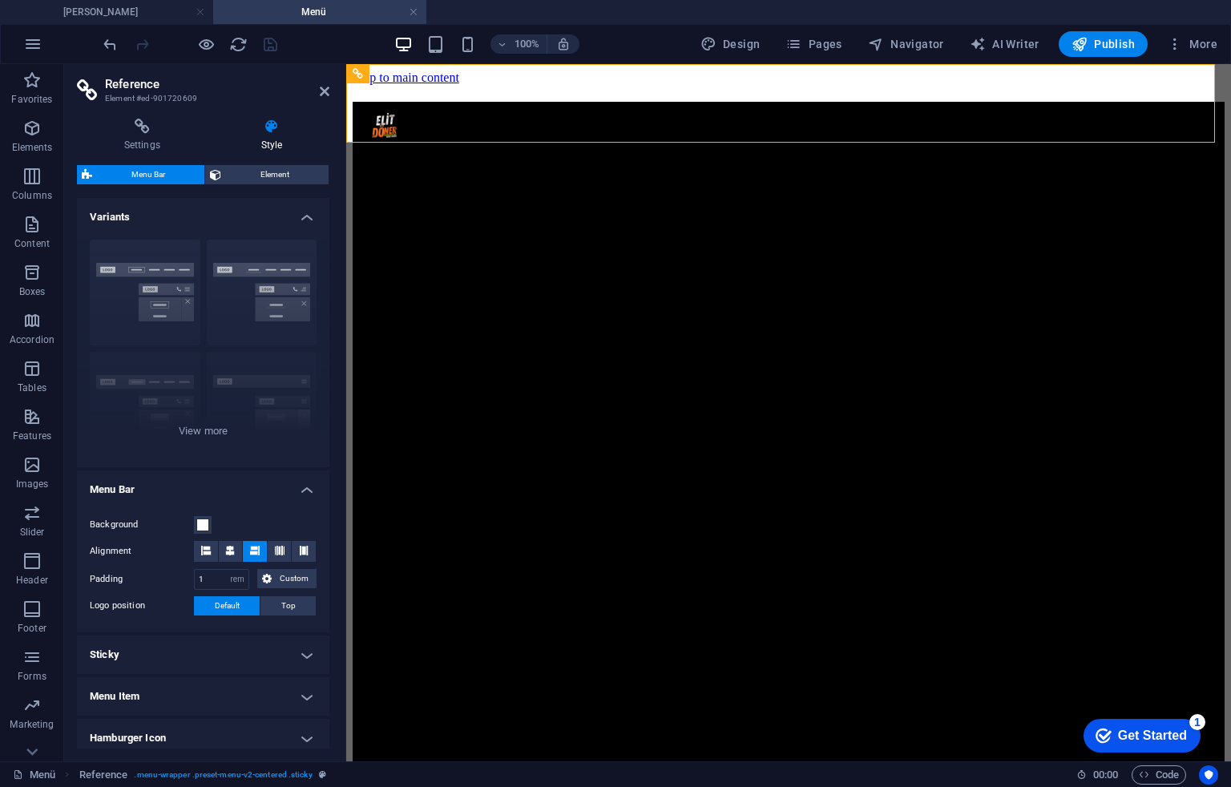
drag, startPoint x: 266, startPoint y: 184, endPoint x: 274, endPoint y: 184, distance: 8.1
click at [268, 184] on div "Menu Bar Element Layout How this element expands within the layout (Flexbox). S…" at bounding box center [203, 457] width 253 height 584
click at [276, 172] on span "Element" at bounding box center [275, 174] width 98 height 19
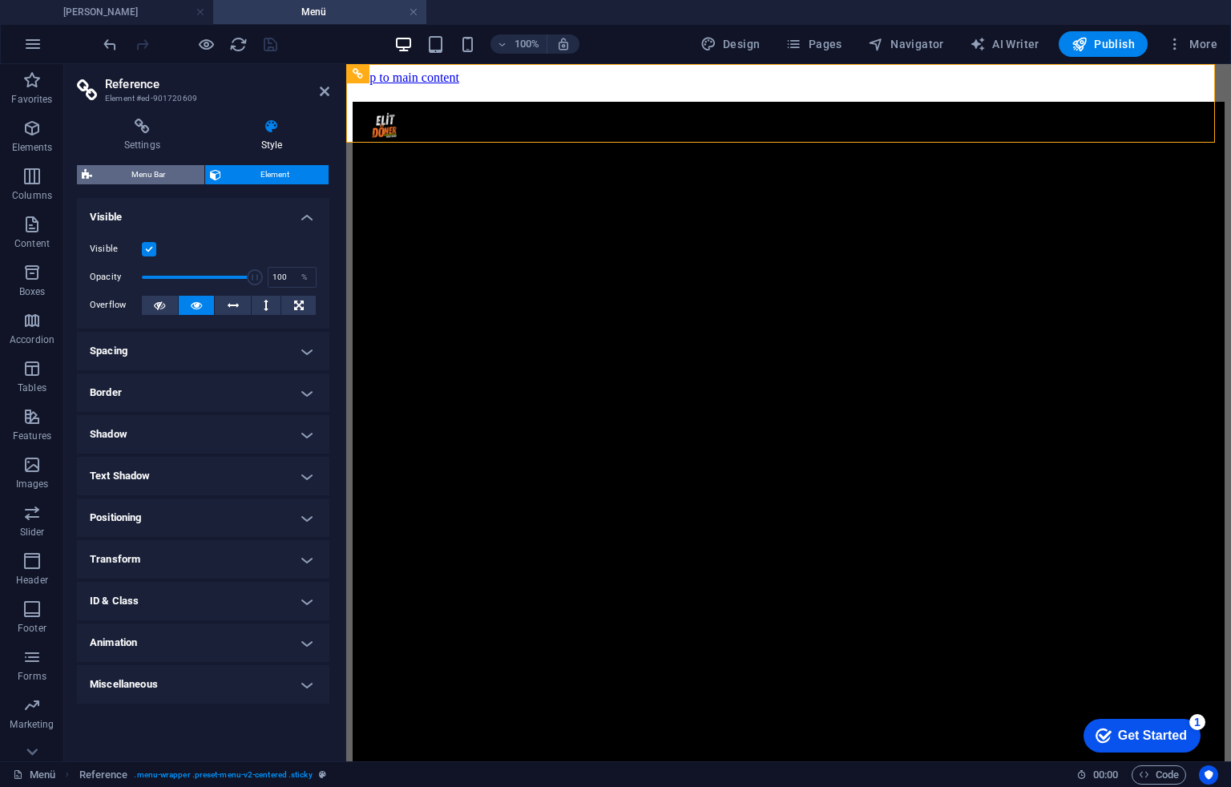
click at [155, 176] on span "Menu Bar" at bounding box center [148, 174] width 103 height 19
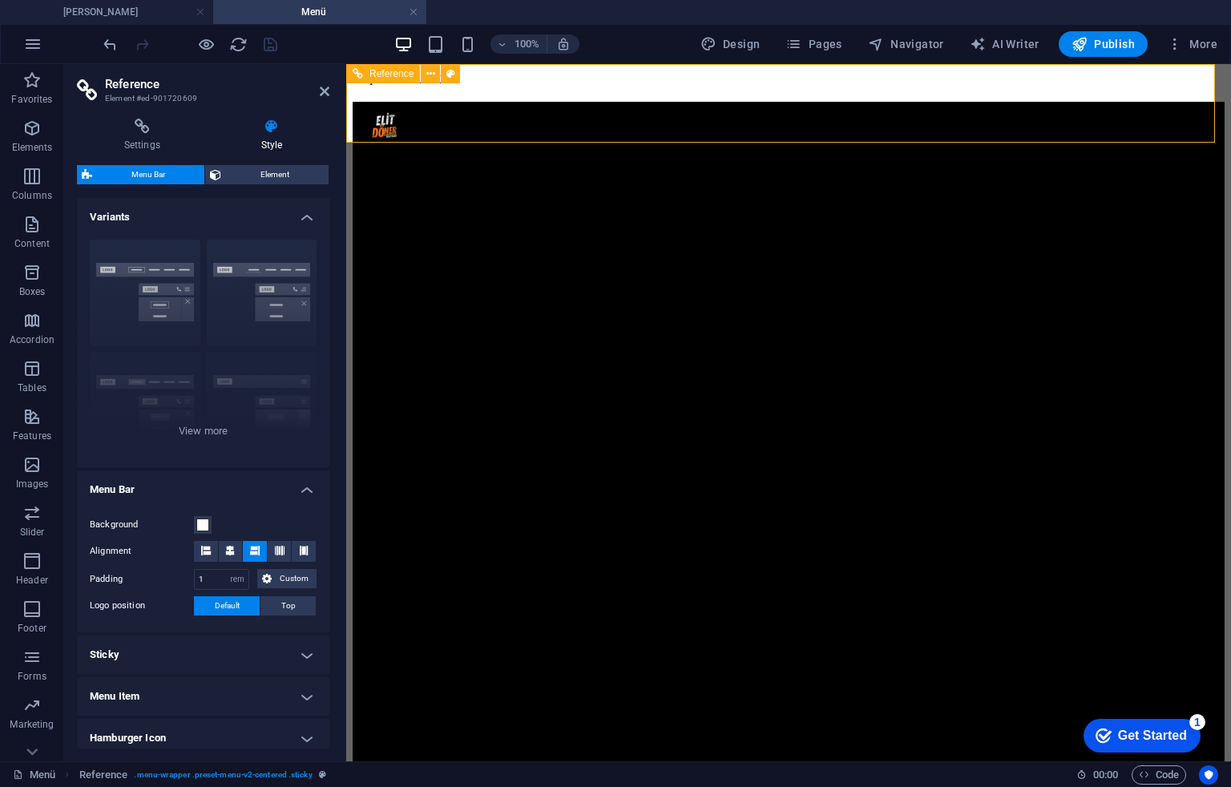
click at [451, 126] on div at bounding box center [789, 130] width 872 height 57
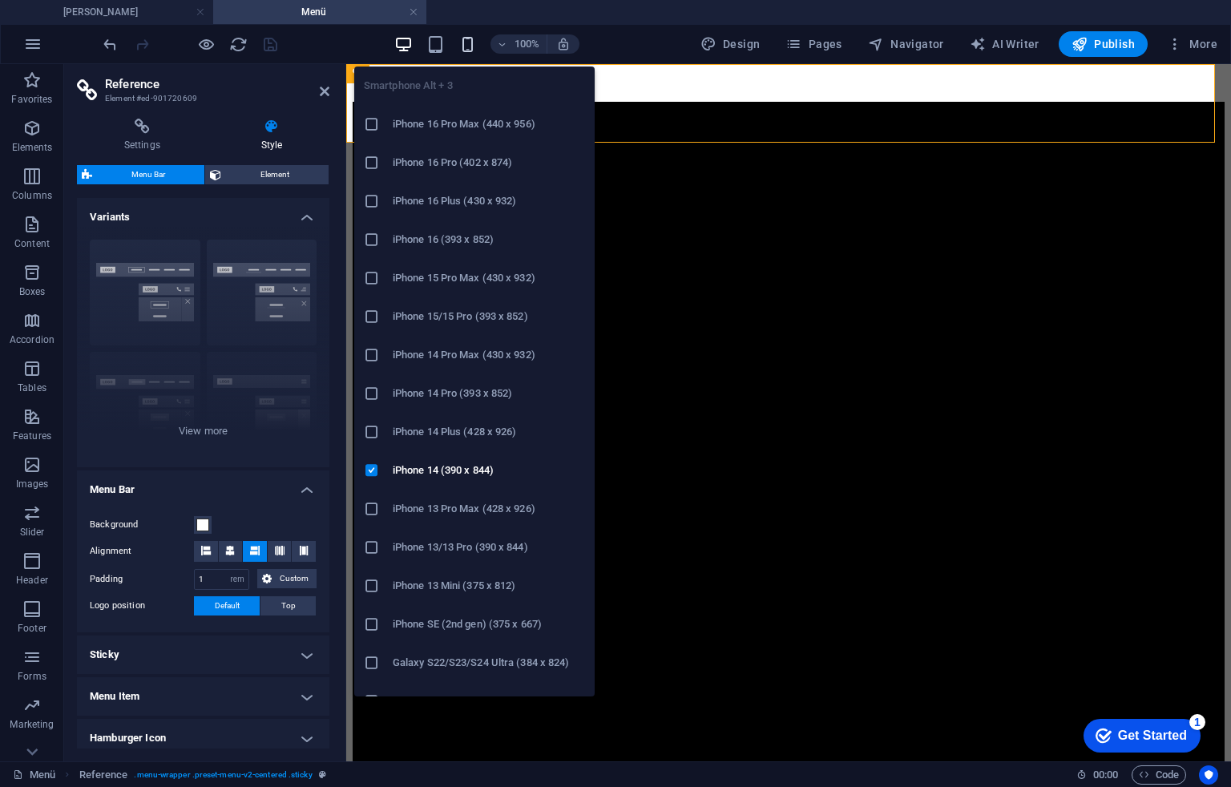
click at [0, 0] on icon "button" at bounding box center [0, 0] width 0 height 0
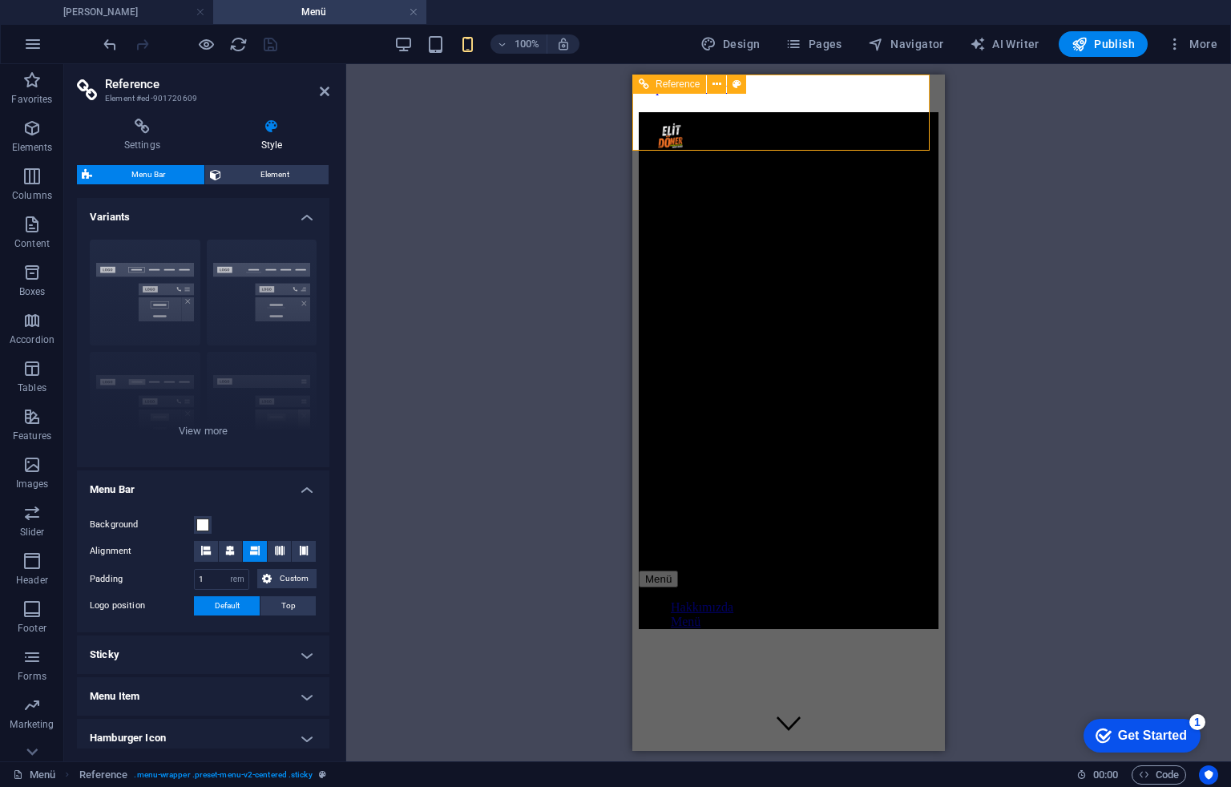
click at [709, 113] on div at bounding box center [789, 140] width 300 height 57
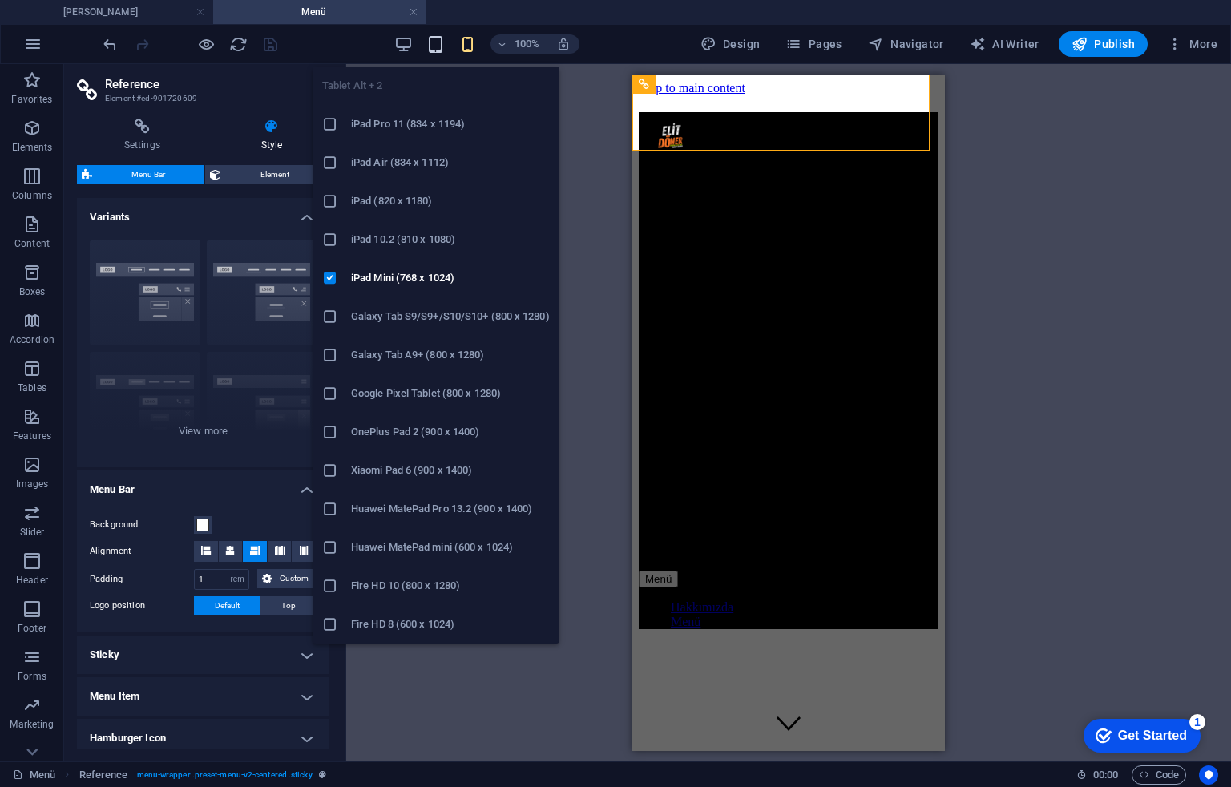
click at [0, 0] on icon "button" at bounding box center [0, 0] width 0 height 0
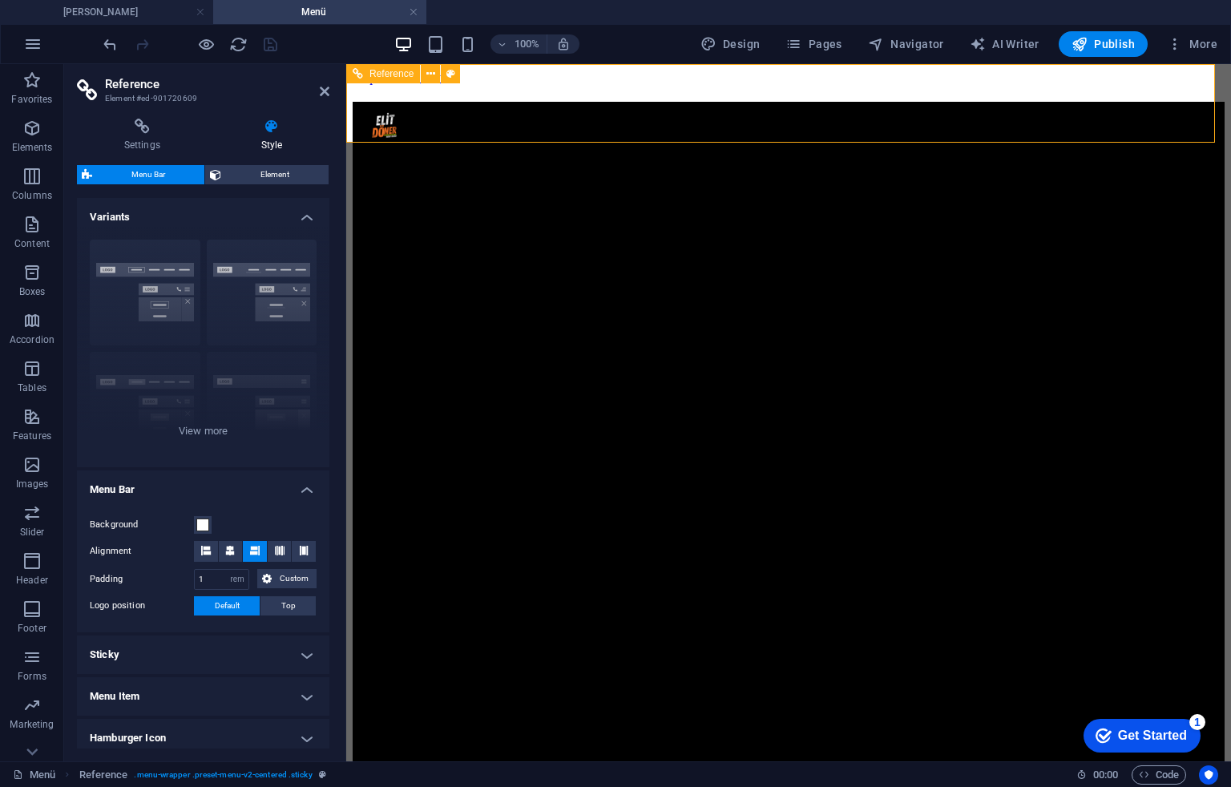
click at [322, 87] on icon at bounding box center [325, 91] width 10 height 13
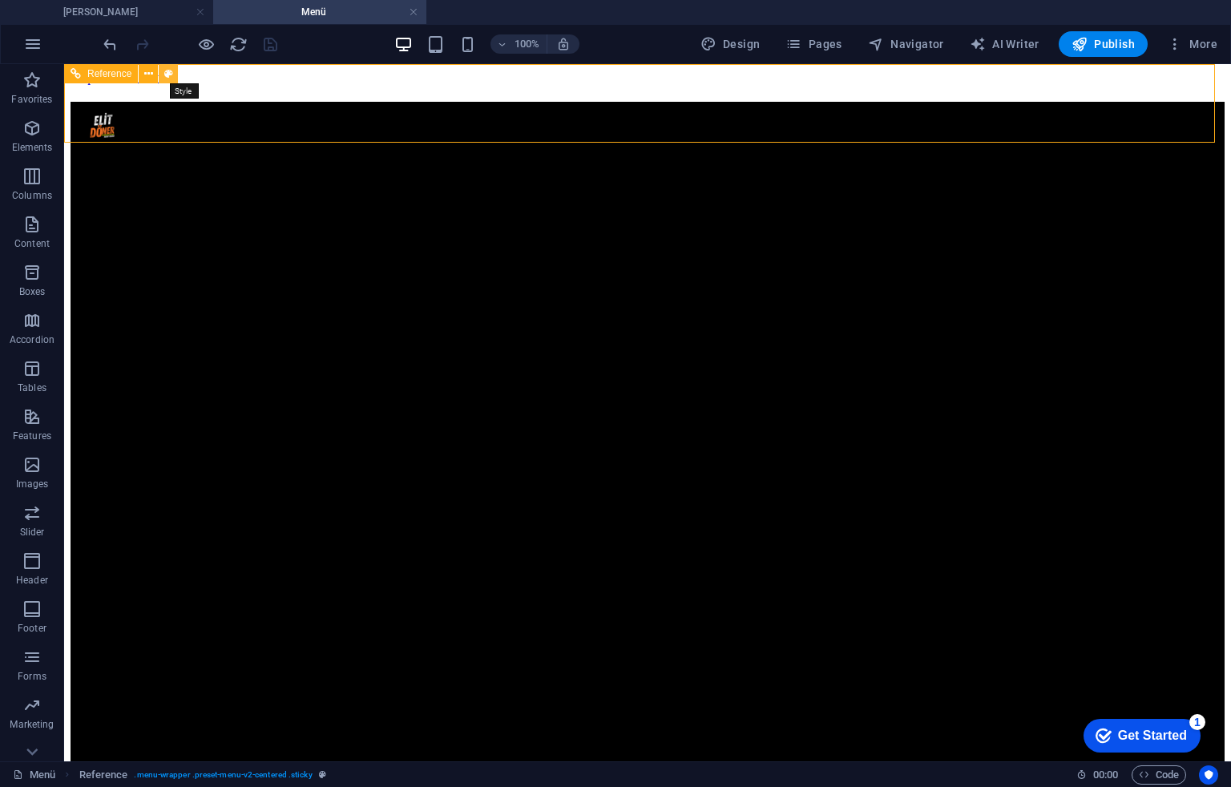
click at [170, 69] on icon at bounding box center [168, 74] width 9 height 17
select select "rem"
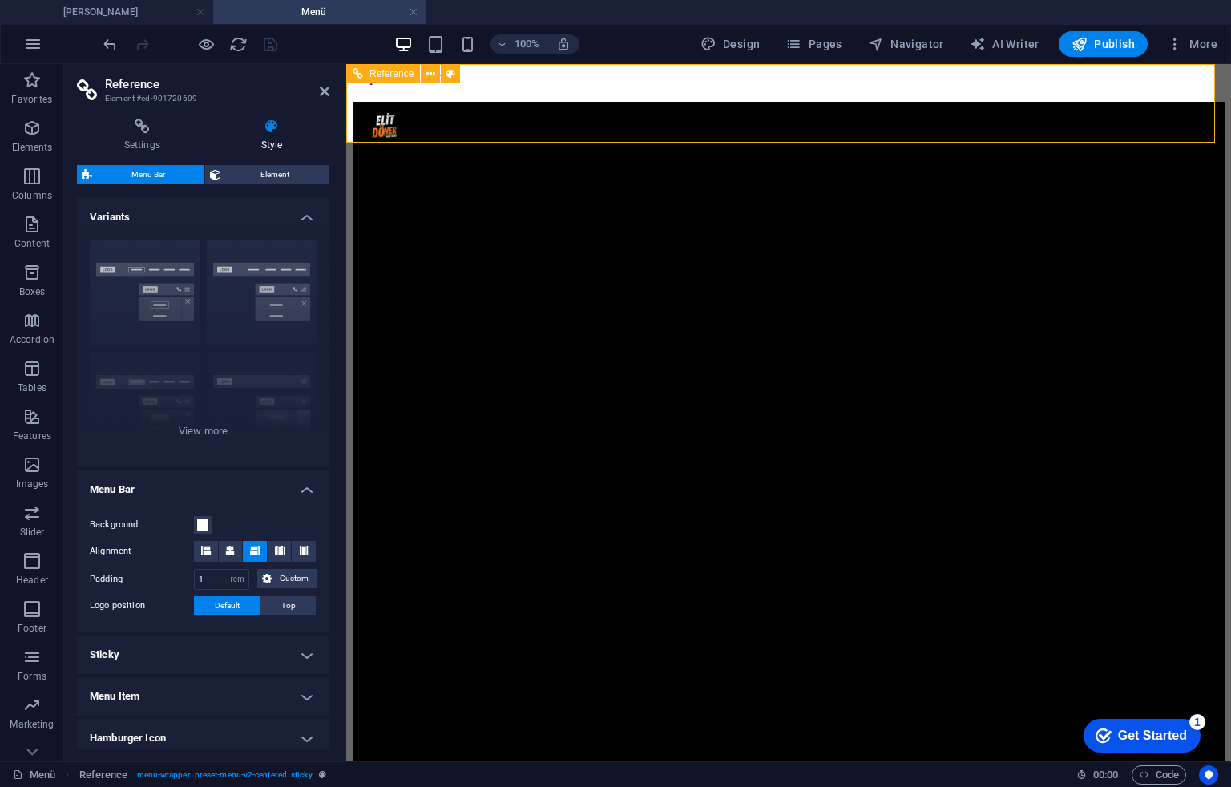
click at [409, 104] on div at bounding box center [789, 130] width 872 height 57
click at [322, 91] on icon at bounding box center [325, 91] width 10 height 13
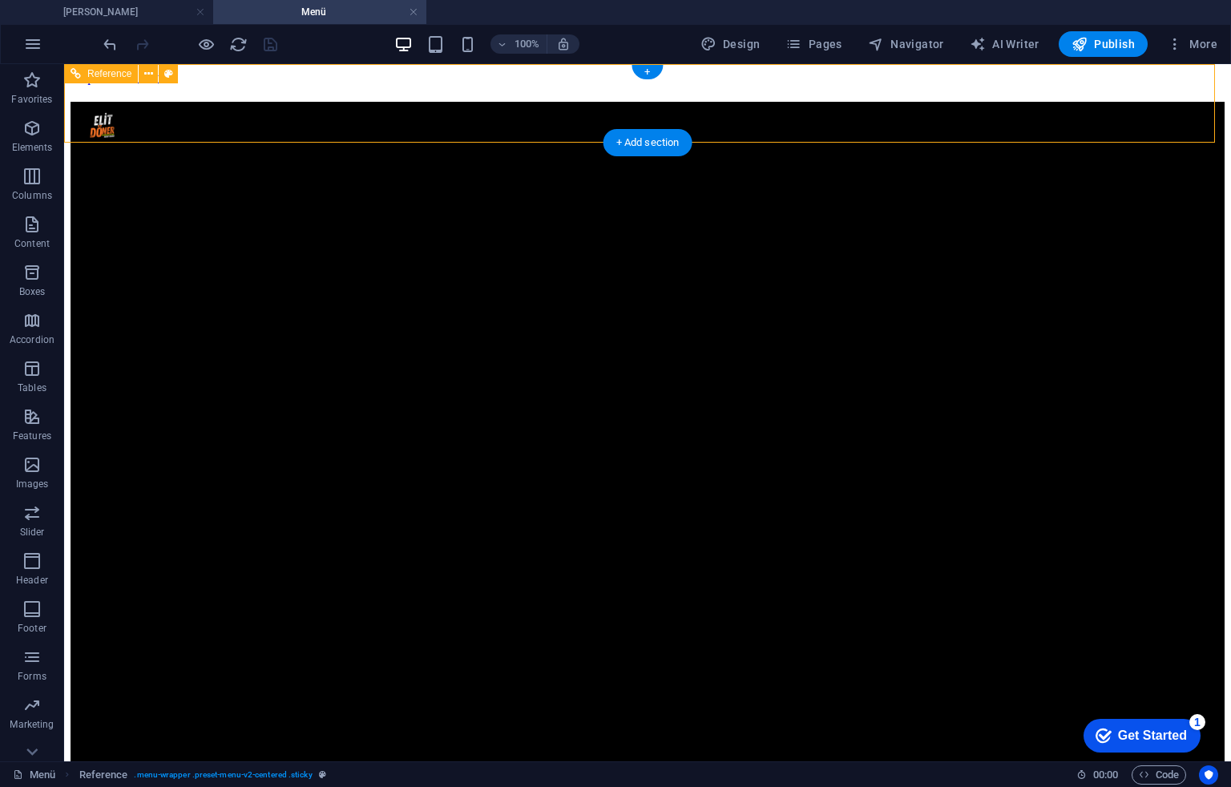
select select "rem"
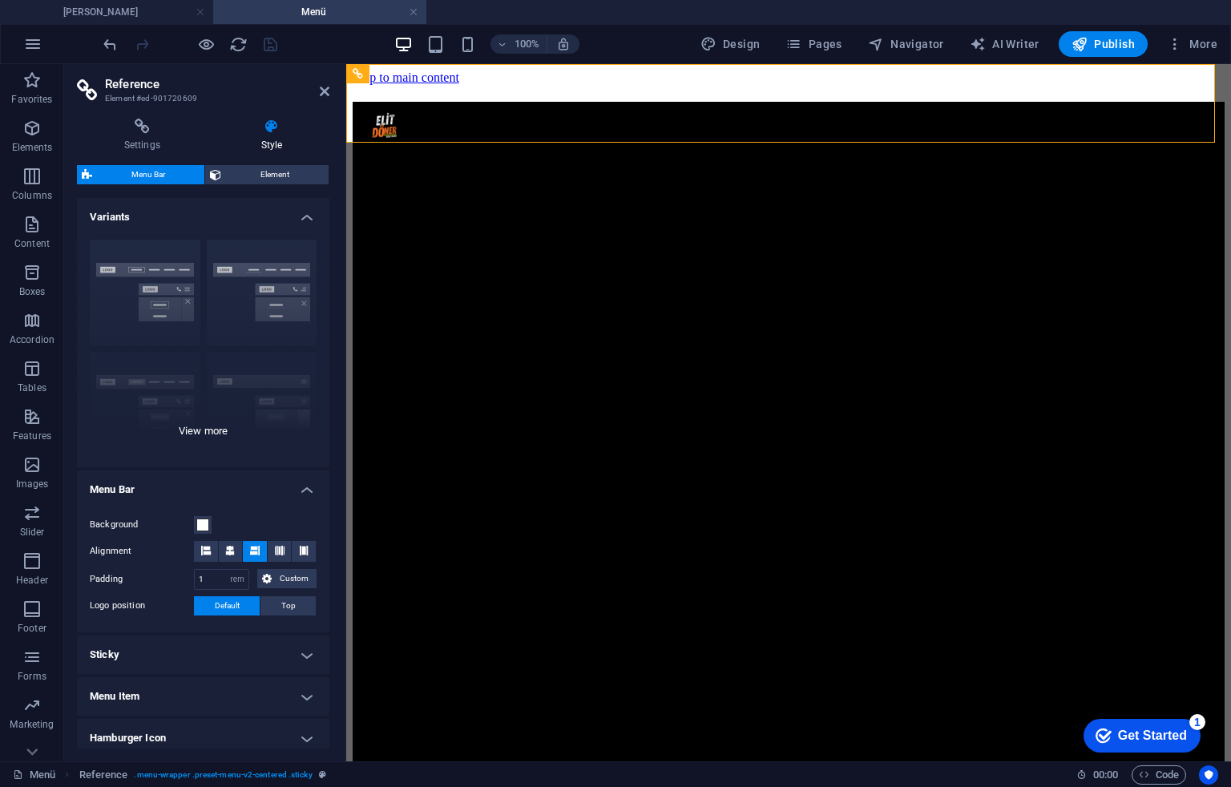
click at [202, 427] on div "Border Centered Default Fixed Loki Trigger Wide XXL" at bounding box center [203, 347] width 253 height 241
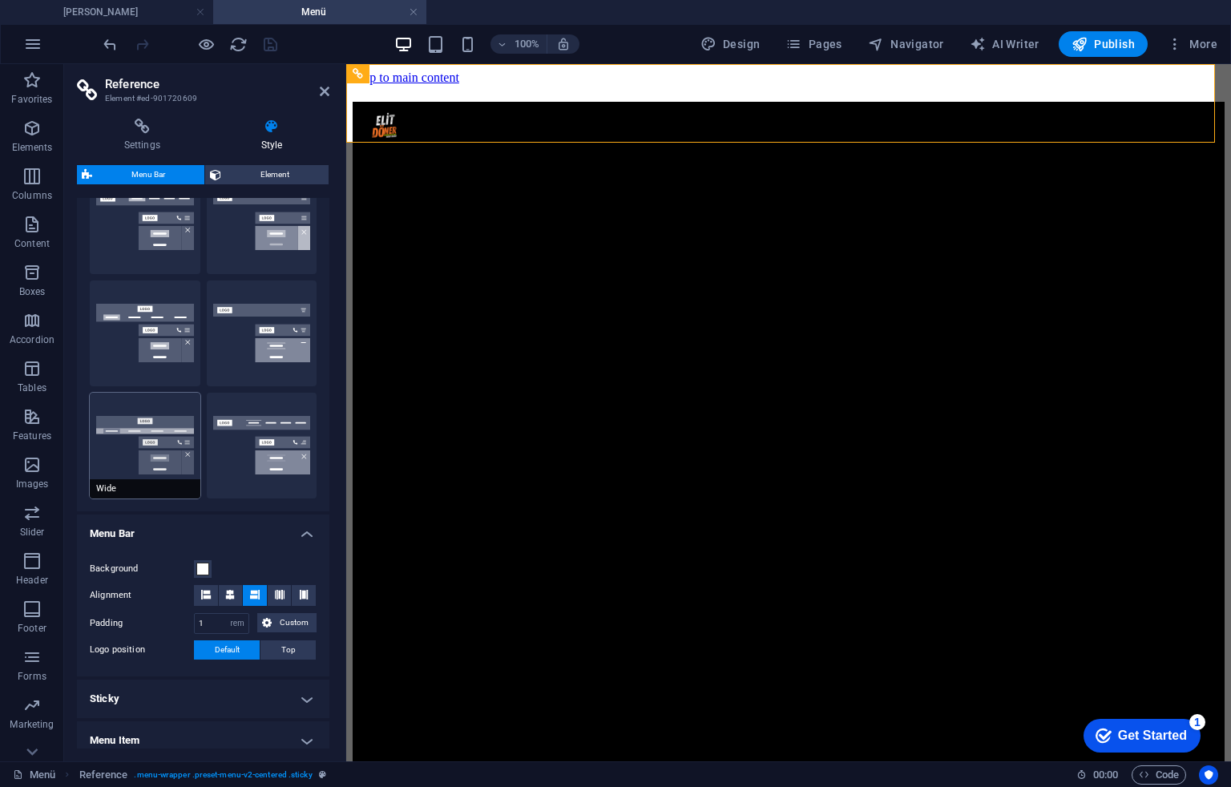
scroll to position [213, 0]
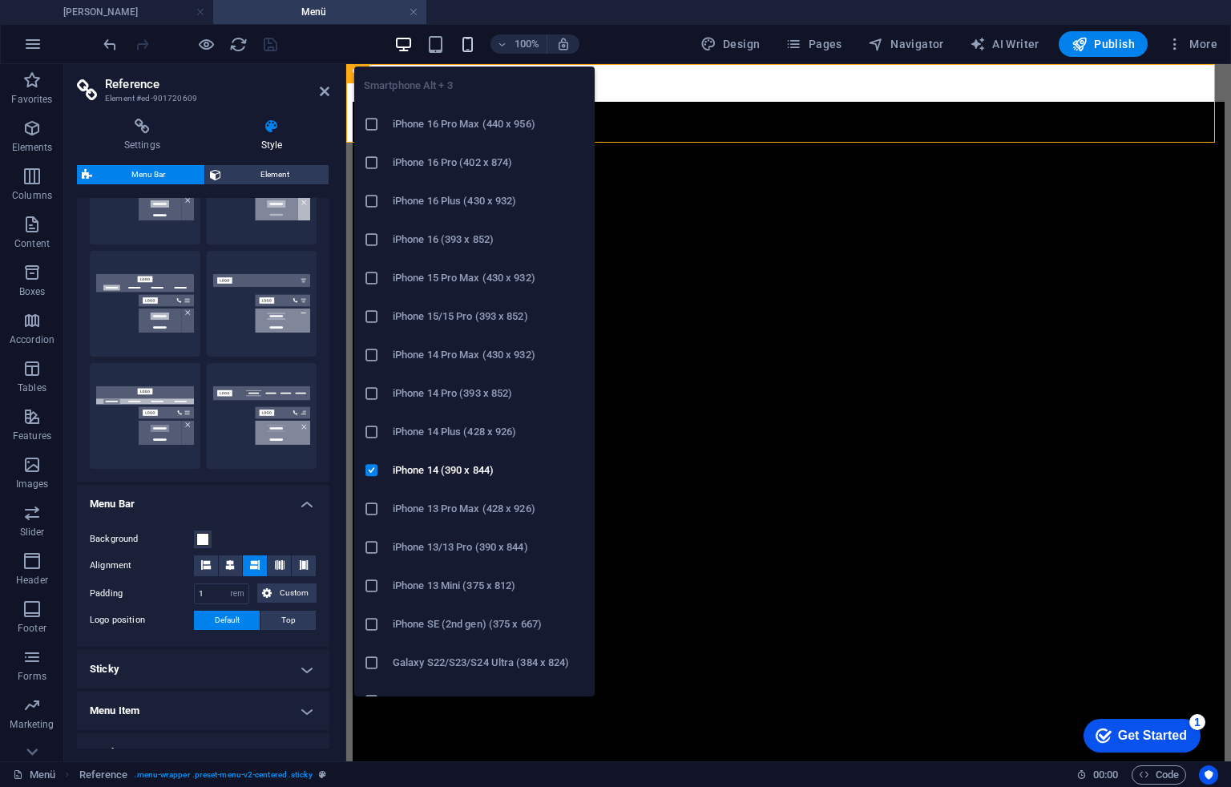
click at [0, 0] on icon "button" at bounding box center [0, 0] width 0 height 0
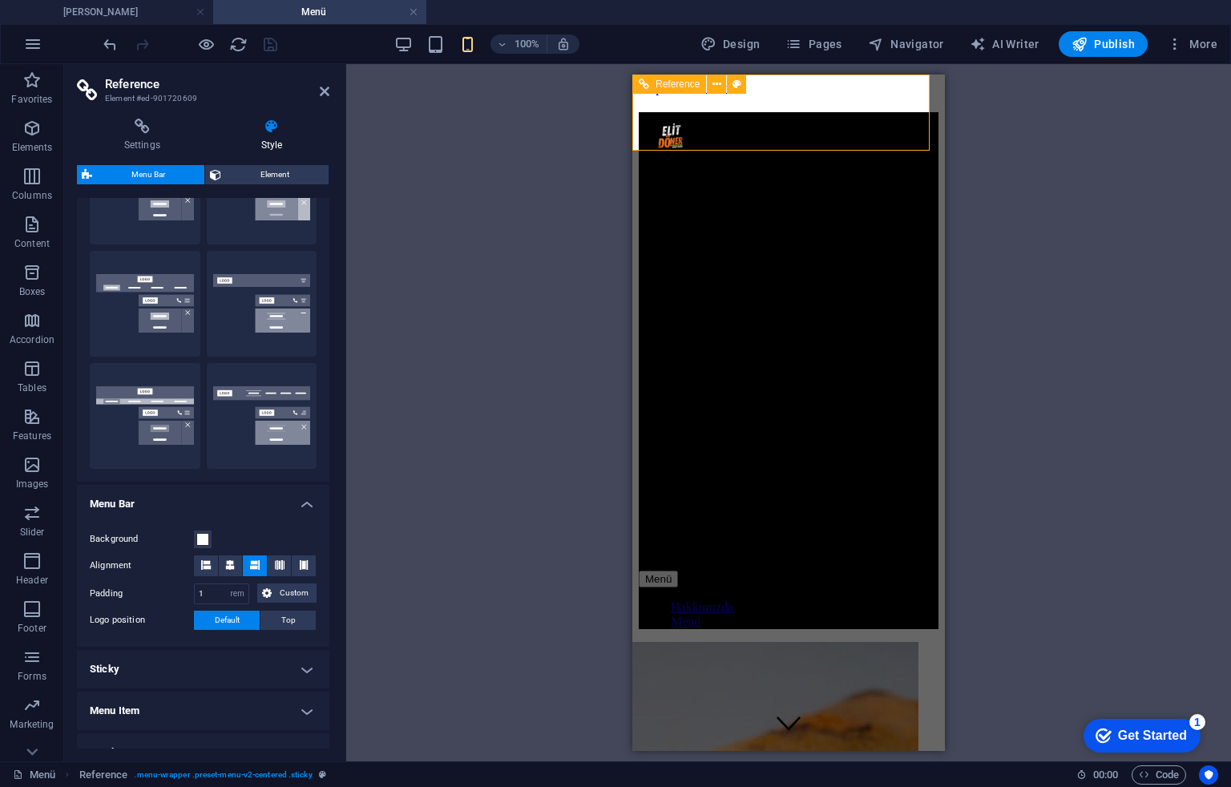
click at [918, 112] on div "Menü Hakkımızda Menü" at bounding box center [789, 370] width 300 height 517
click at [888, 187] on div "Menü" at bounding box center [789, 387] width 300 height 401
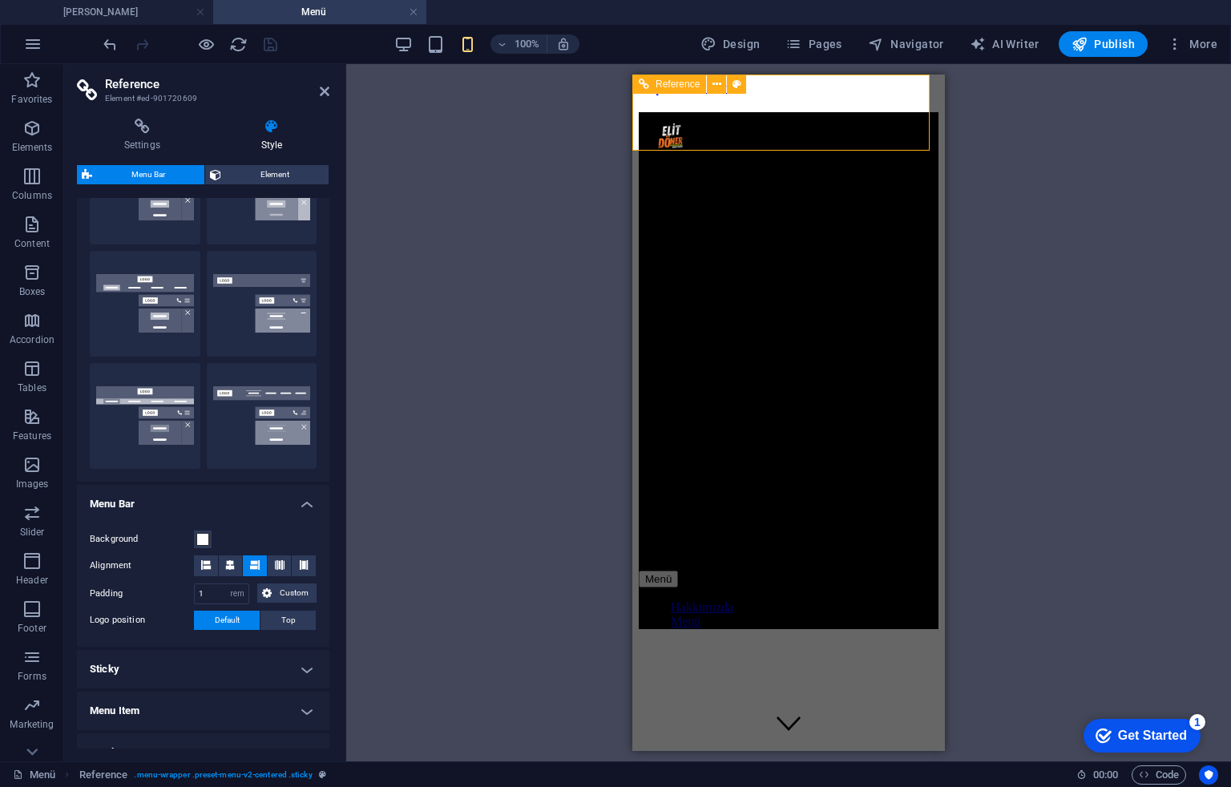
click at [902, 571] on div "Menü" at bounding box center [789, 579] width 300 height 17
click at [734, 82] on icon at bounding box center [737, 84] width 9 height 17
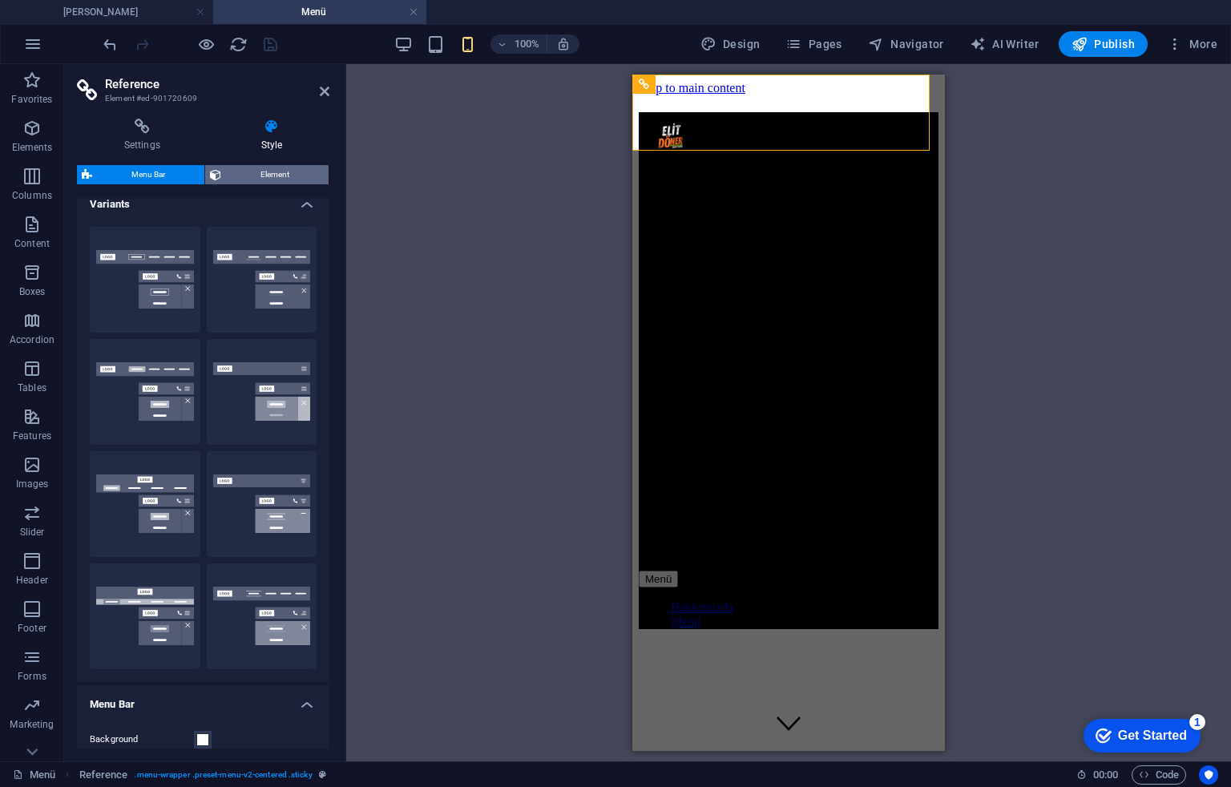
scroll to position [0, 0]
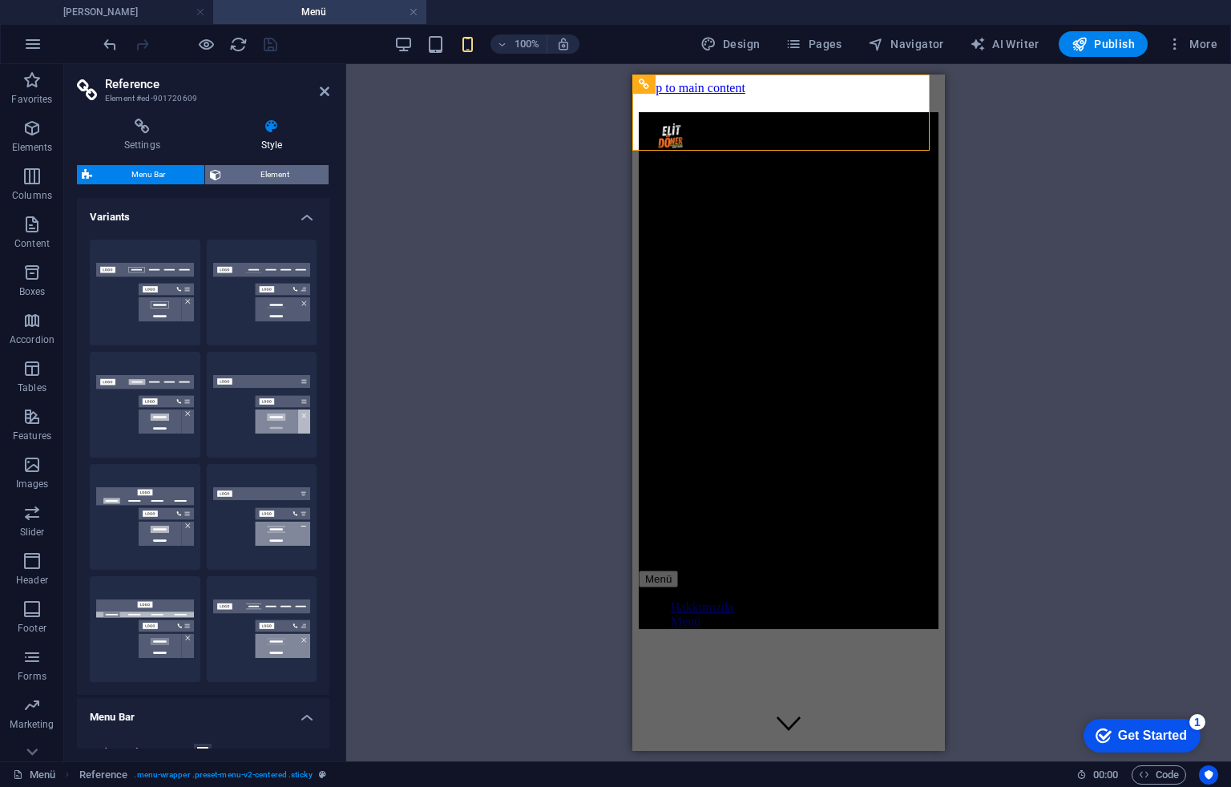
click at [289, 168] on span "Element" at bounding box center [275, 174] width 98 height 19
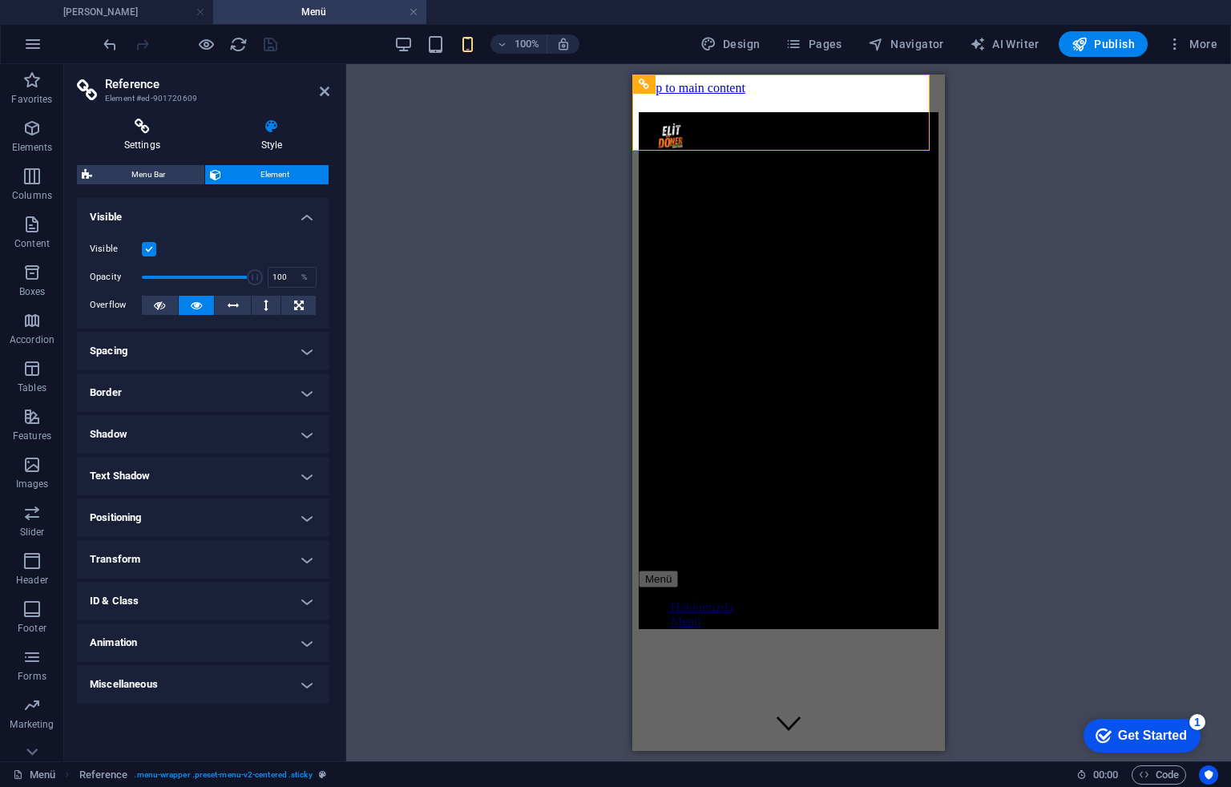
click at [172, 129] on icon at bounding box center [142, 127] width 131 height 16
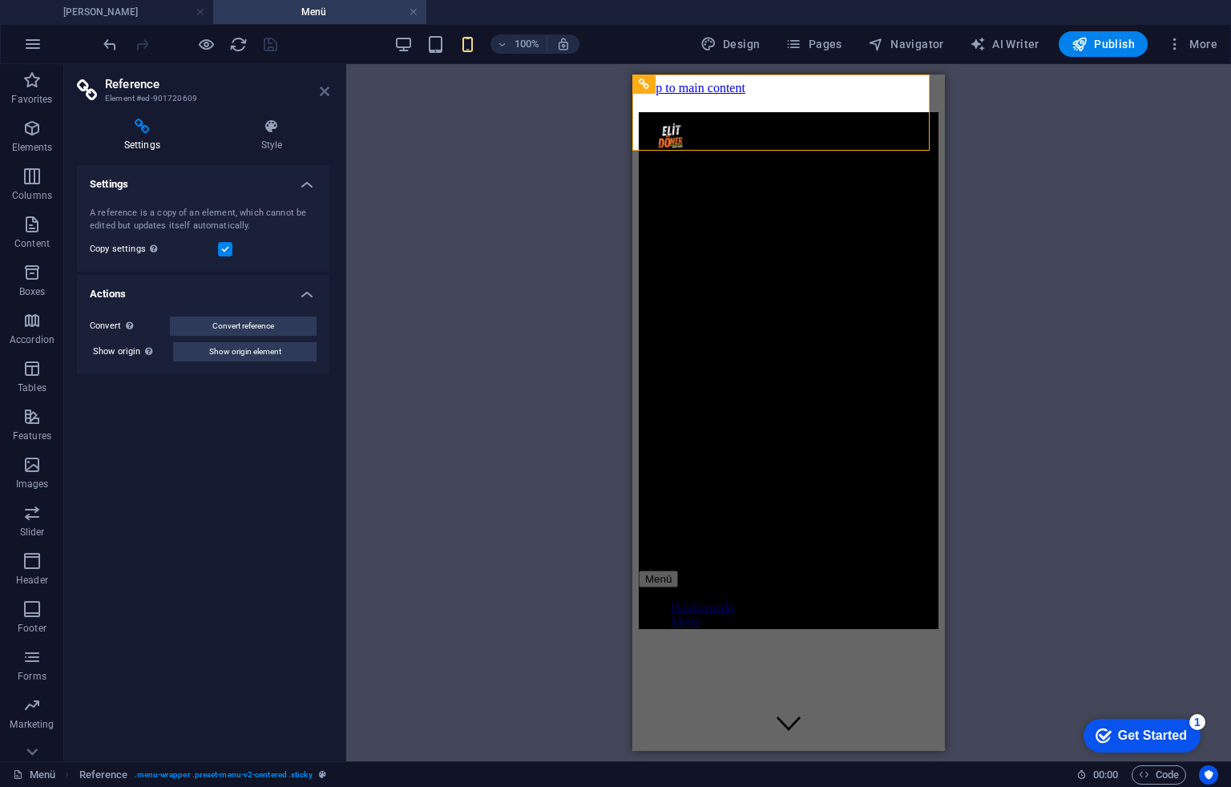
click at [321, 90] on icon at bounding box center [325, 91] width 10 height 13
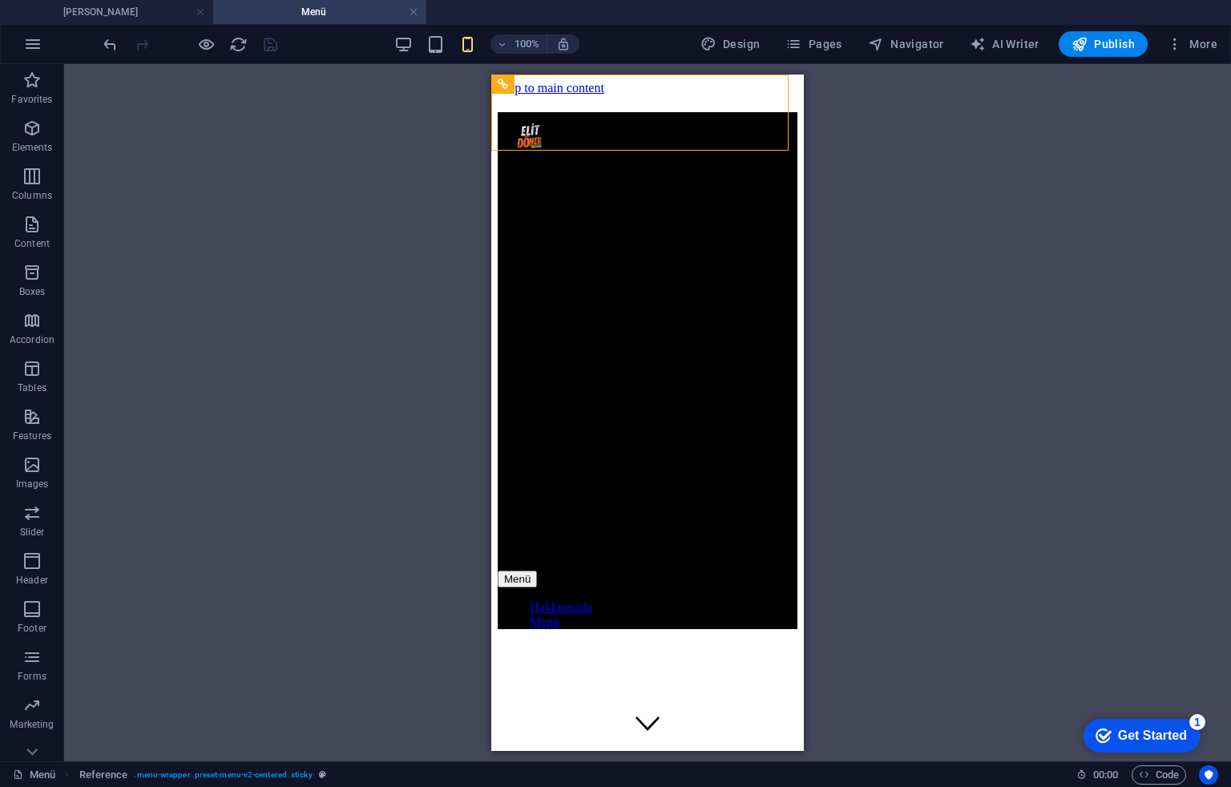
click at [997, 235] on div "H2 Banner Container Banner Container Boxes Container Image Container H3 Contain…" at bounding box center [647, 412] width 1167 height 697
click at [414, 10] on link at bounding box center [414, 12] width 10 height 15
click at [0, 0] on div "Menü" at bounding box center [0, 0] width 0 height 0
click at [0, 0] on div "[PERSON_NAME] hoşgeldiniz" at bounding box center [0, 0] width 0 height 0
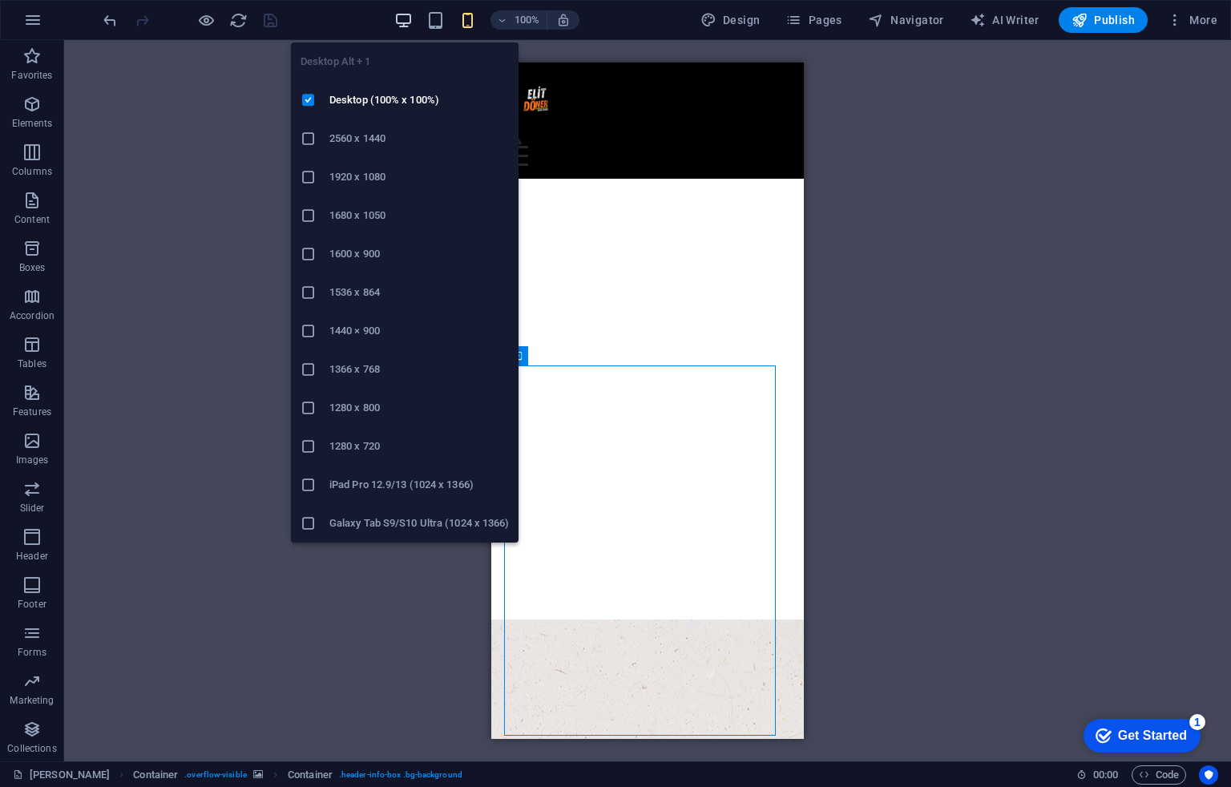
click at [406, 26] on icon "button" at bounding box center [403, 20] width 18 height 18
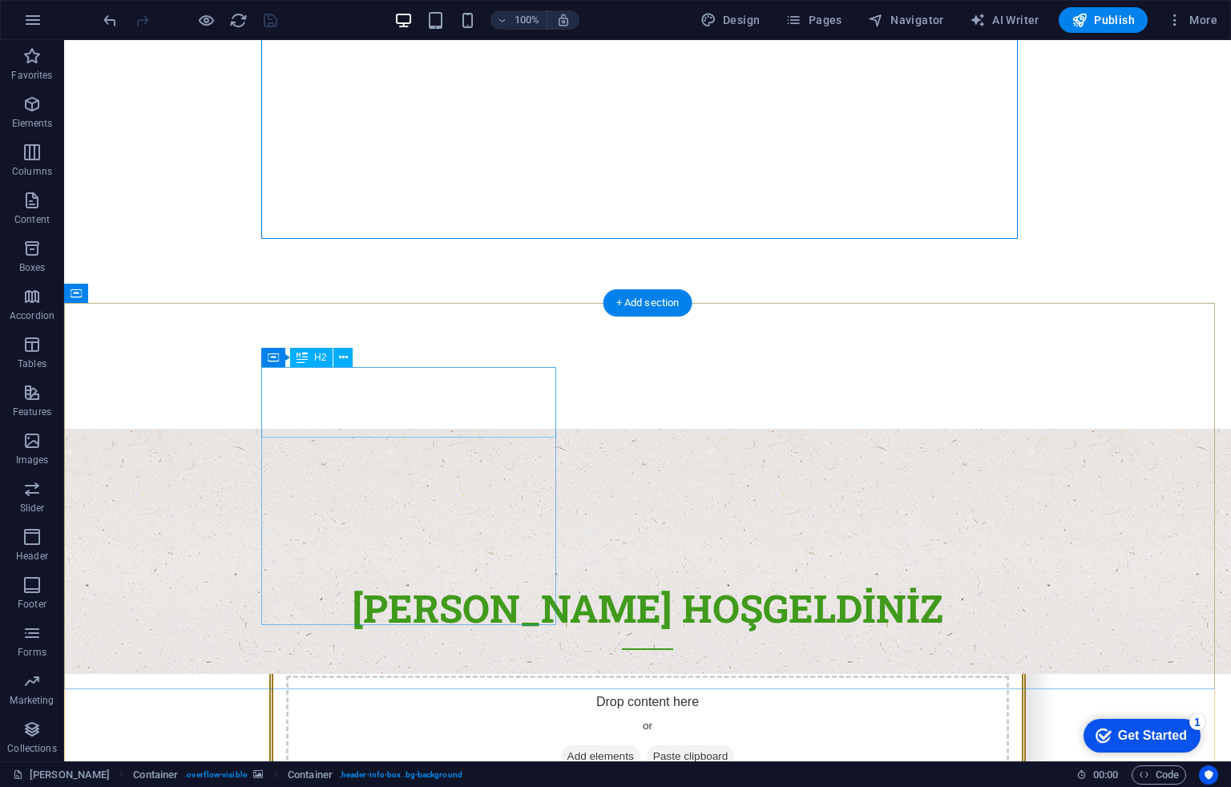
scroll to position [534, 0]
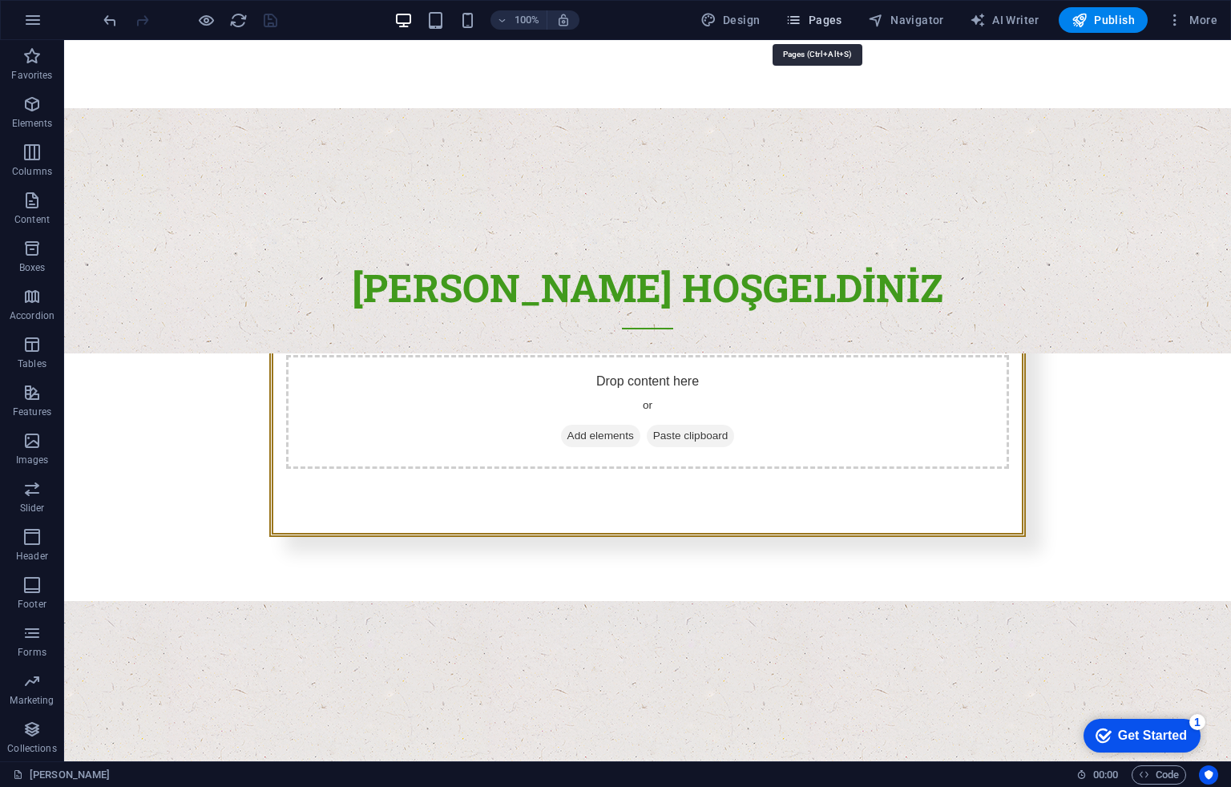
click at [824, 22] on span "Pages" at bounding box center [814, 20] width 56 height 16
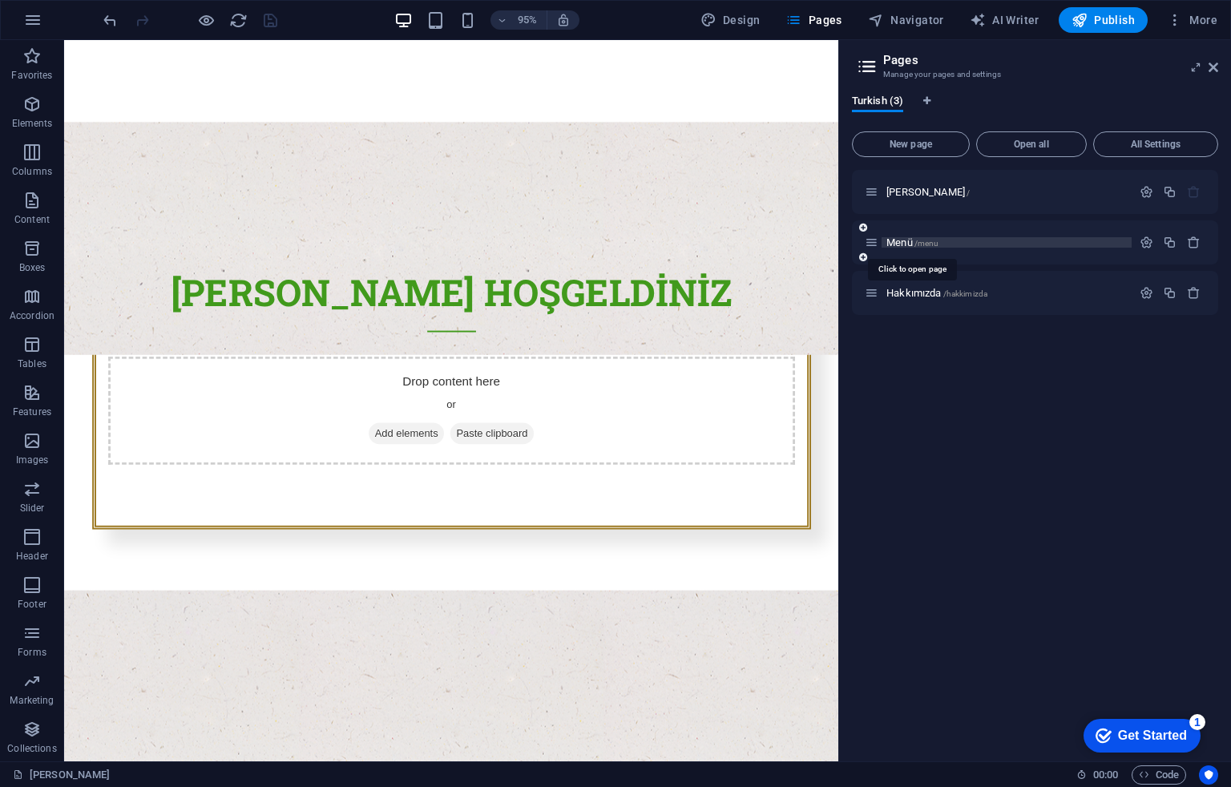
click at [917, 239] on span "/menu" at bounding box center [927, 243] width 25 height 9
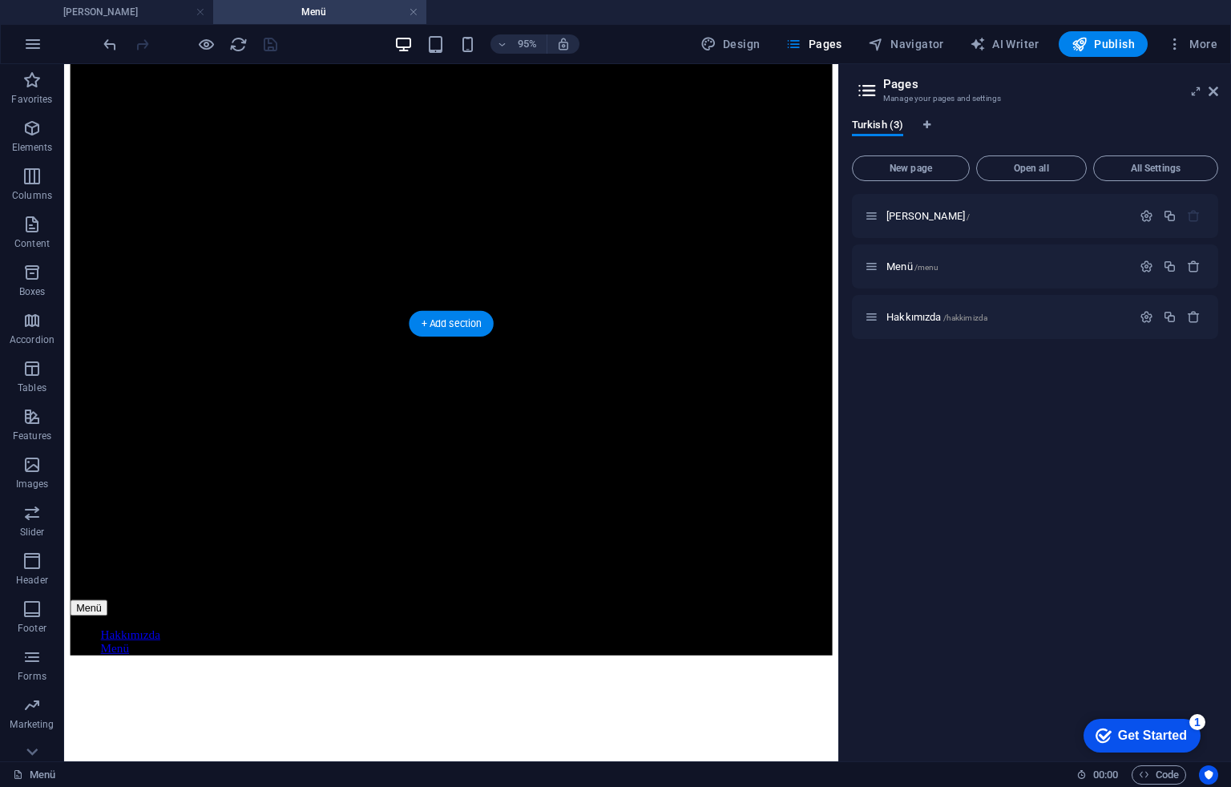
scroll to position [427, 0]
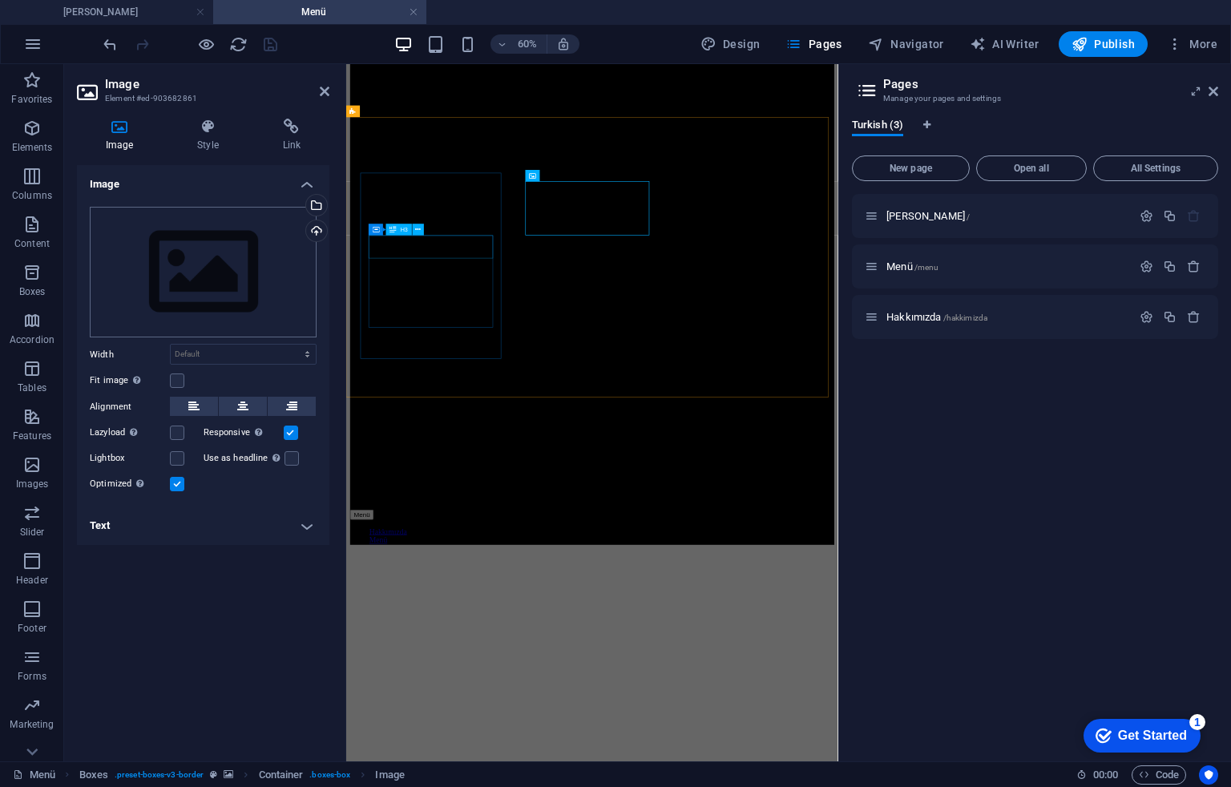
scroll to position [642, 0]
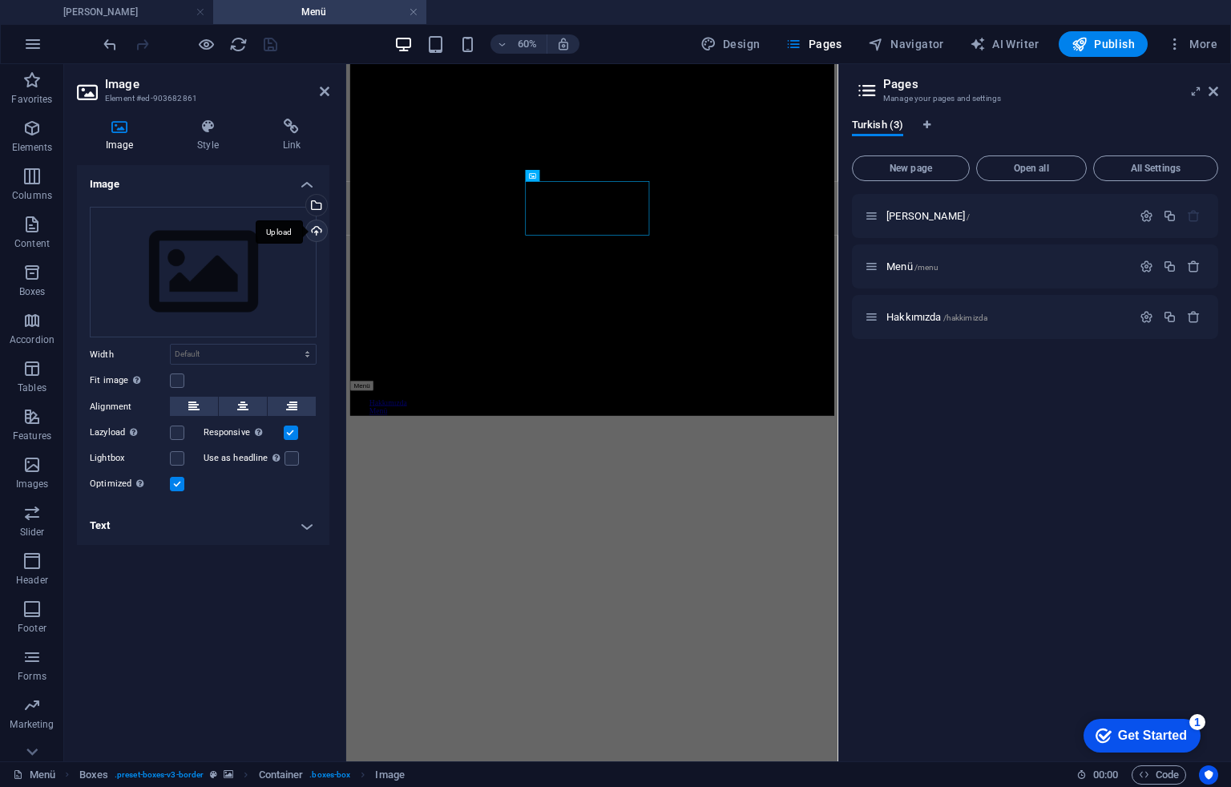
click at [315, 231] on div "Upload" at bounding box center [315, 232] width 24 height 24
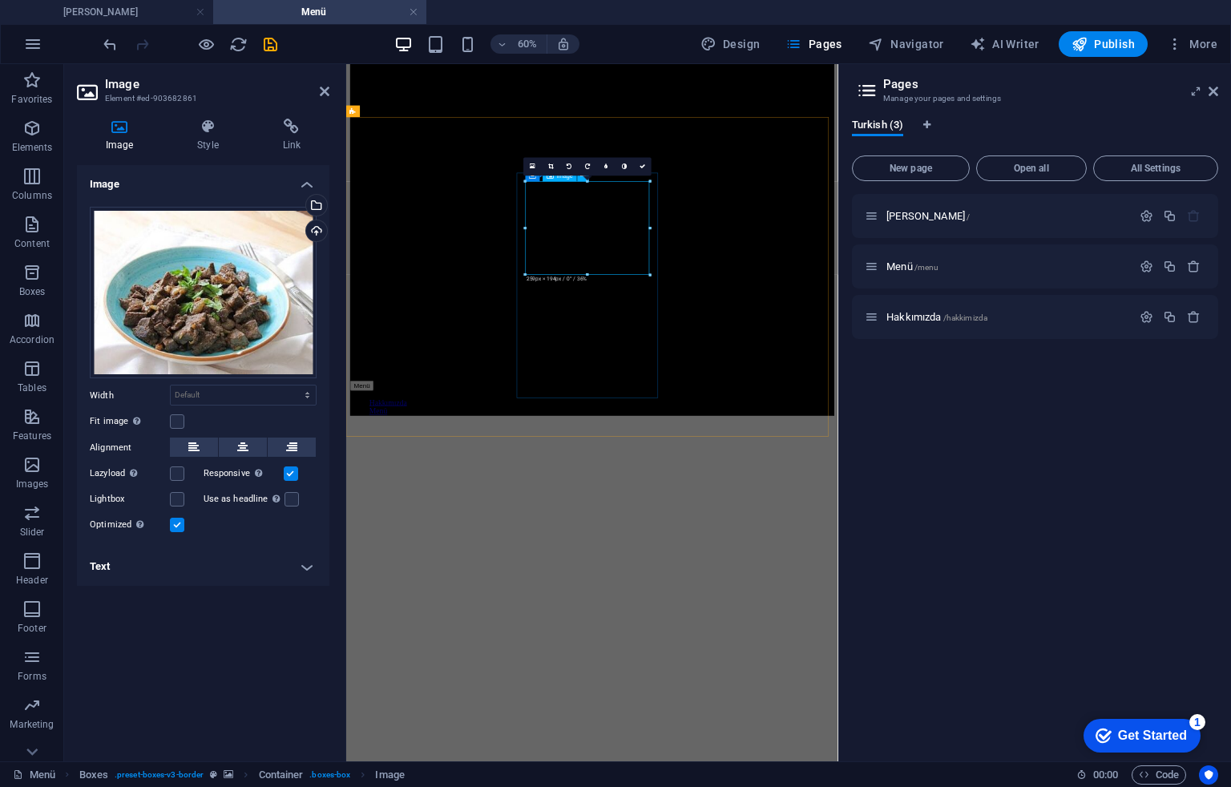
drag, startPoint x: 585, startPoint y: 273, endPoint x: 588, endPoint y: 245, distance: 29.0
type input "195"
select select "px"
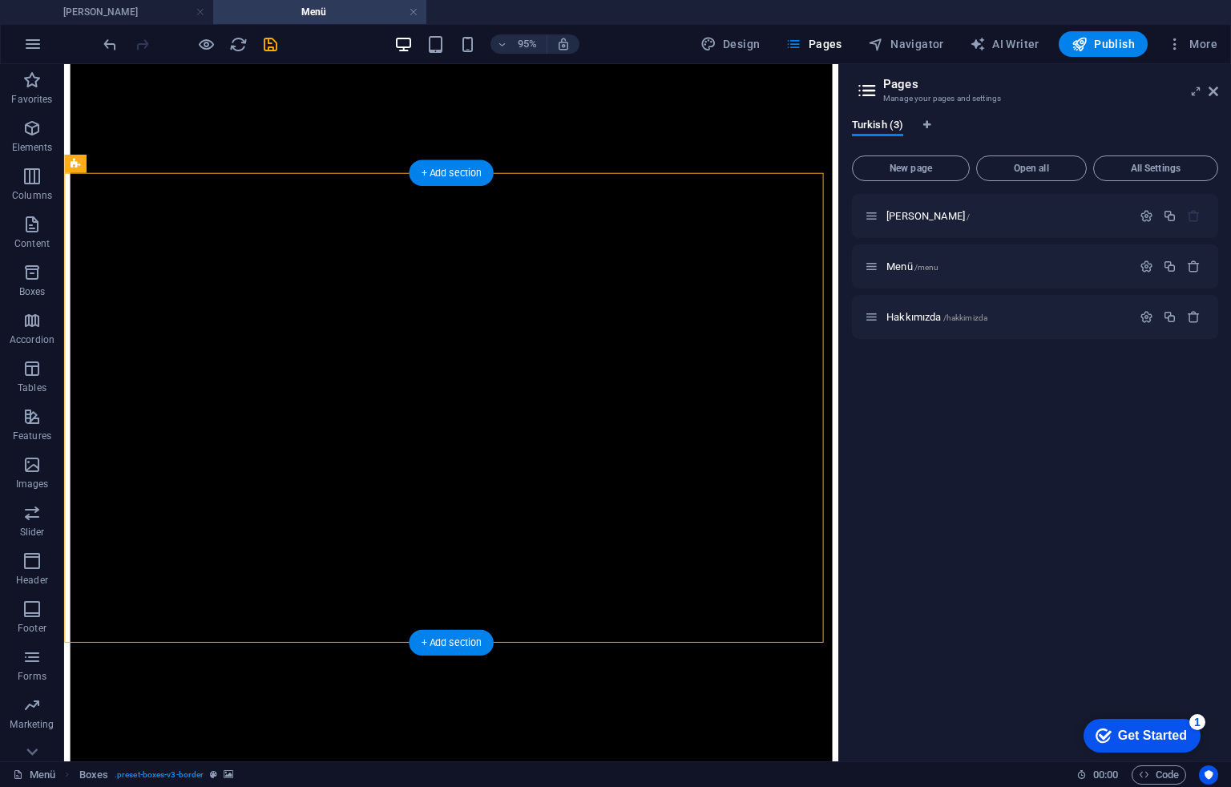
scroll to position [321, 0]
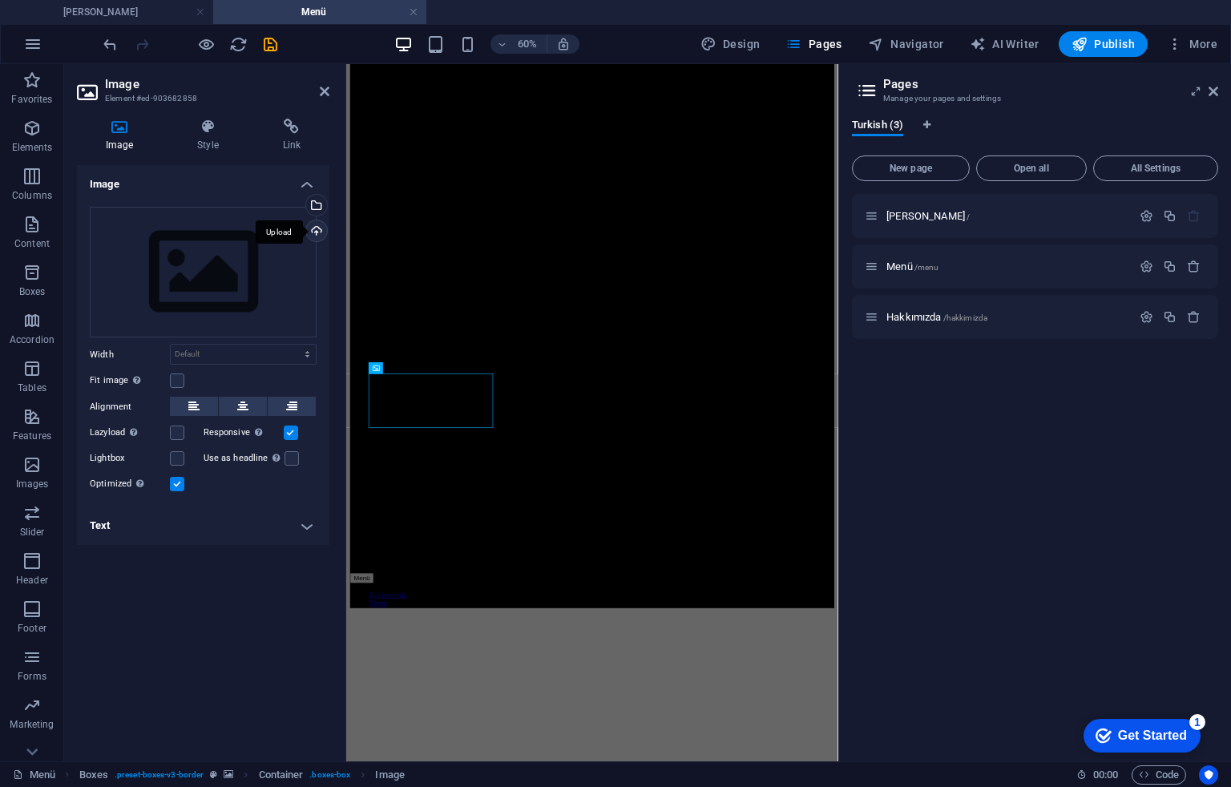
click at [309, 228] on div "Upload" at bounding box center [315, 232] width 24 height 24
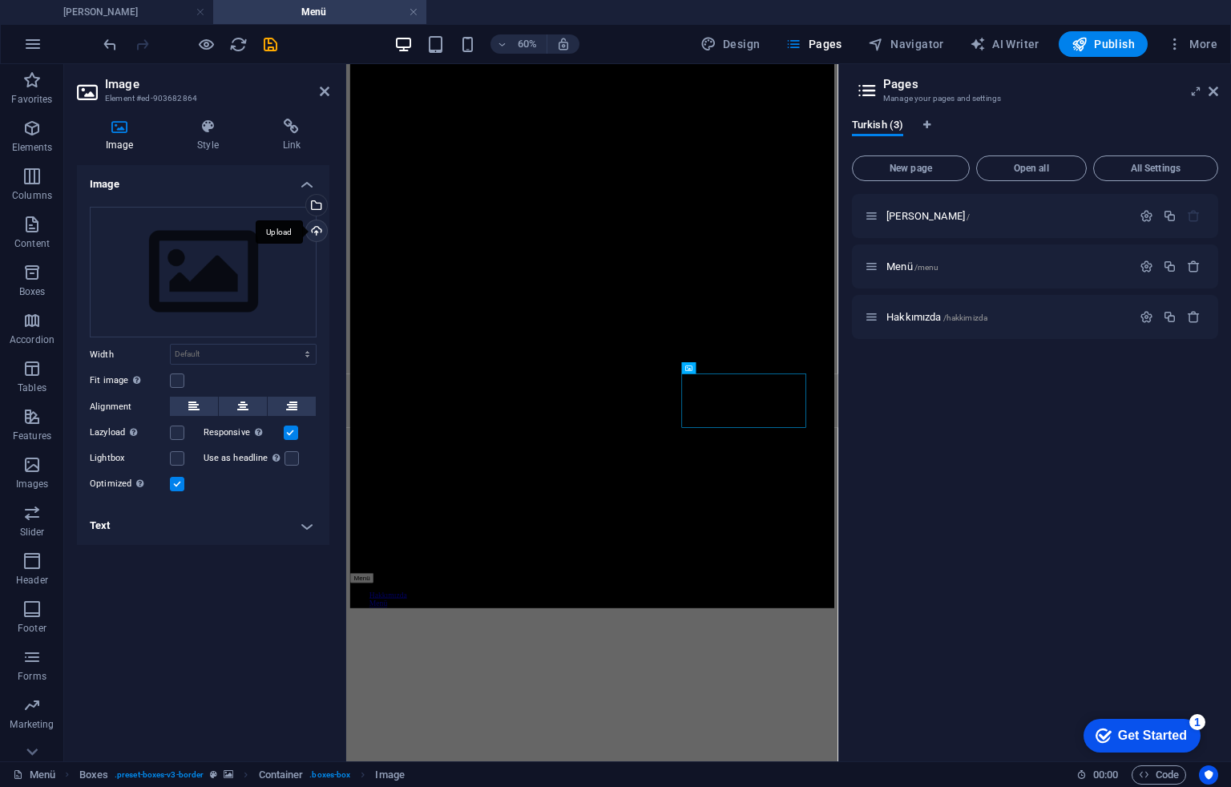
click at [322, 237] on div "Upload" at bounding box center [315, 232] width 24 height 24
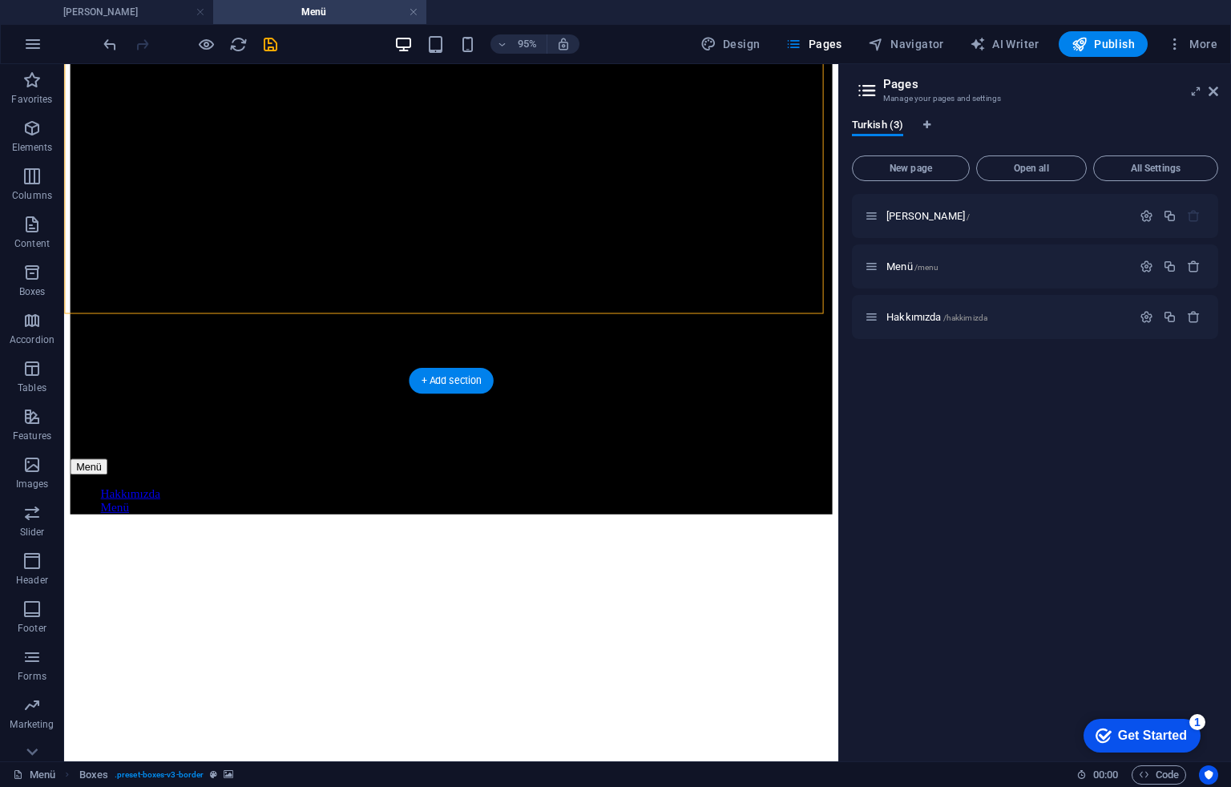
scroll to position [856, 0]
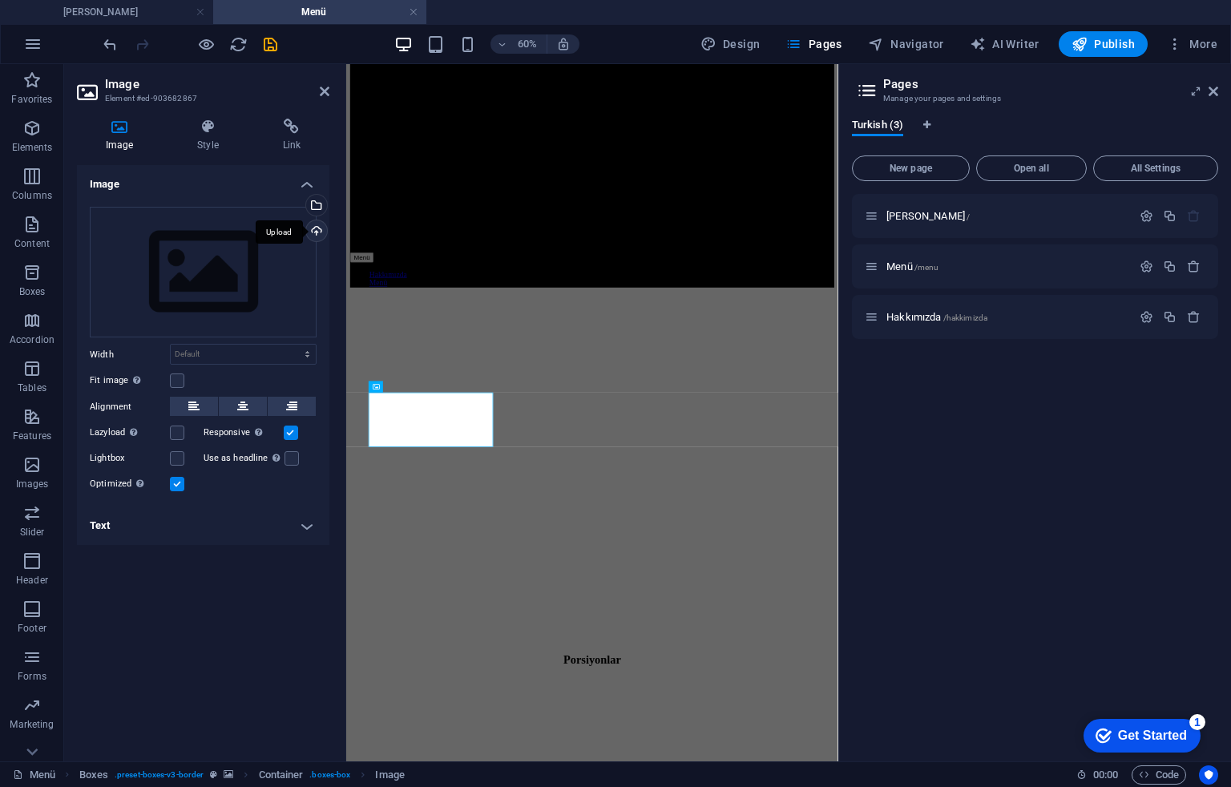
click at [318, 223] on div "Upload" at bounding box center [315, 232] width 24 height 24
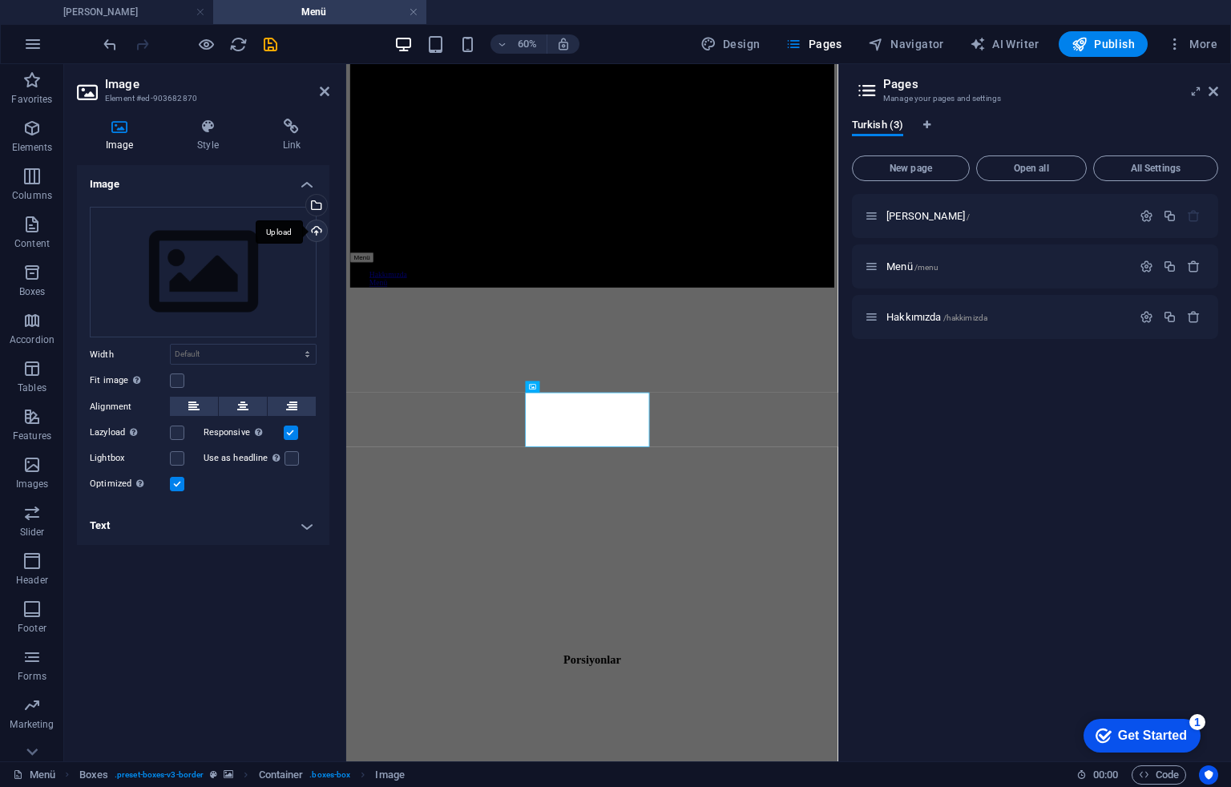
click at [306, 226] on div "Upload" at bounding box center [315, 232] width 24 height 24
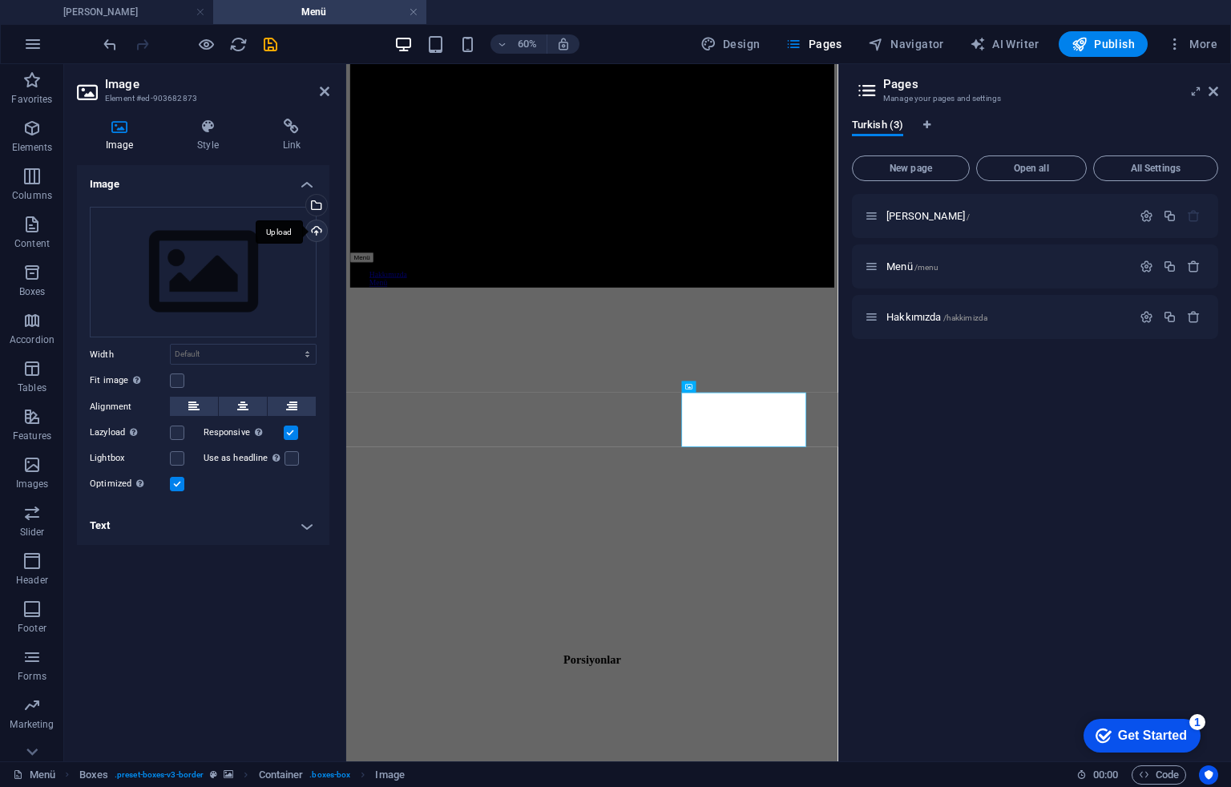
click at [318, 222] on div "Upload" at bounding box center [315, 232] width 24 height 24
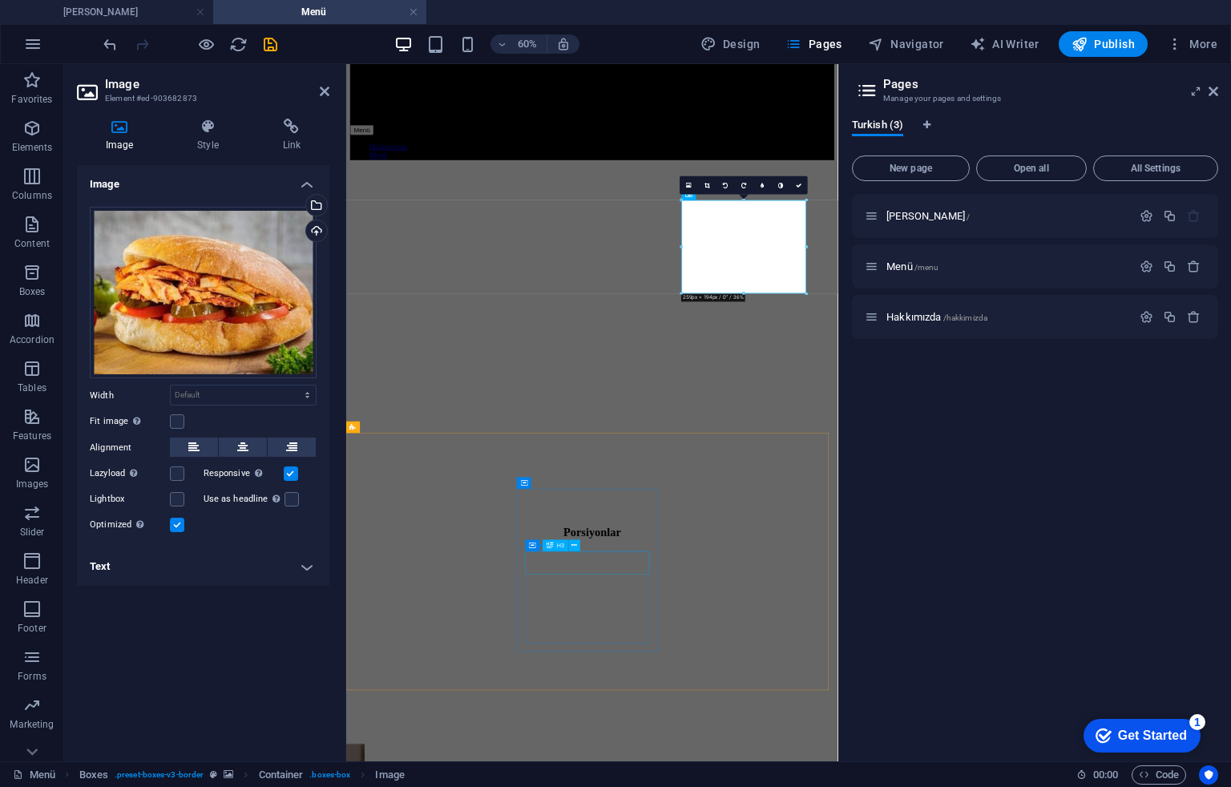
scroll to position [1177, 0]
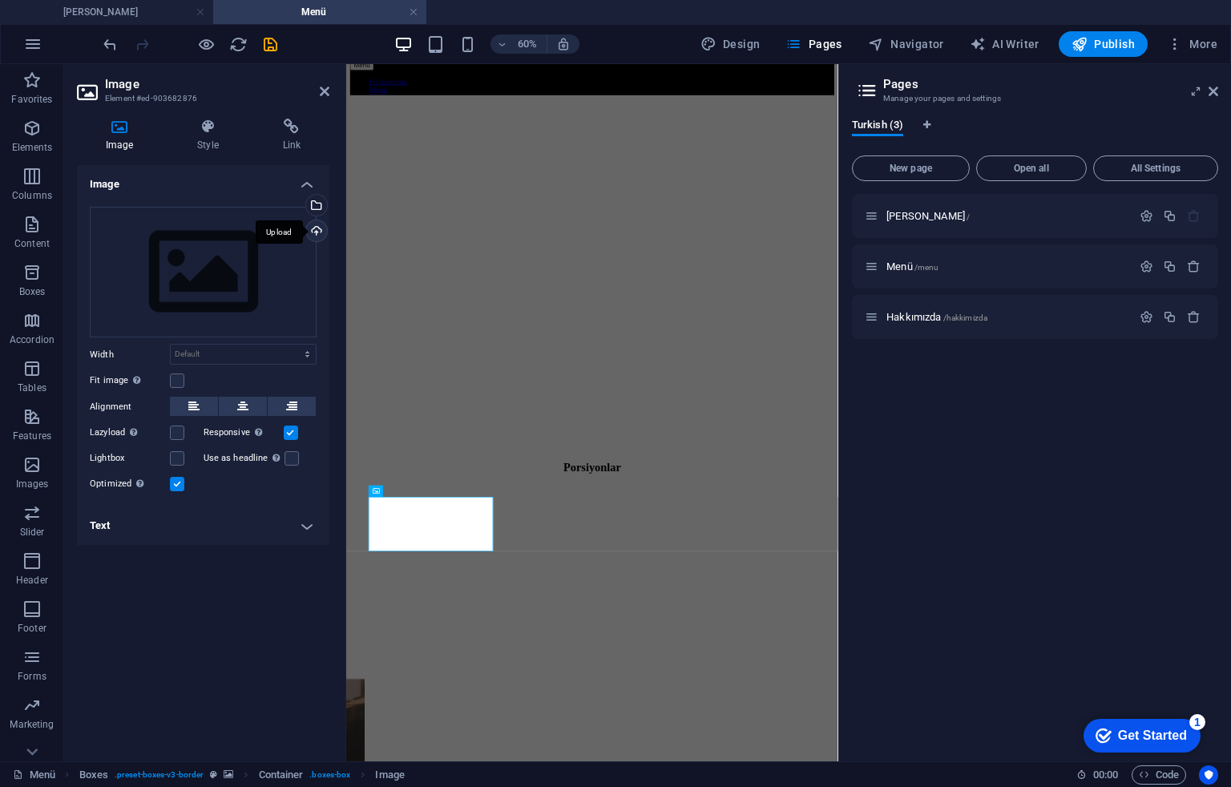
click at [312, 226] on div "Upload" at bounding box center [315, 232] width 24 height 24
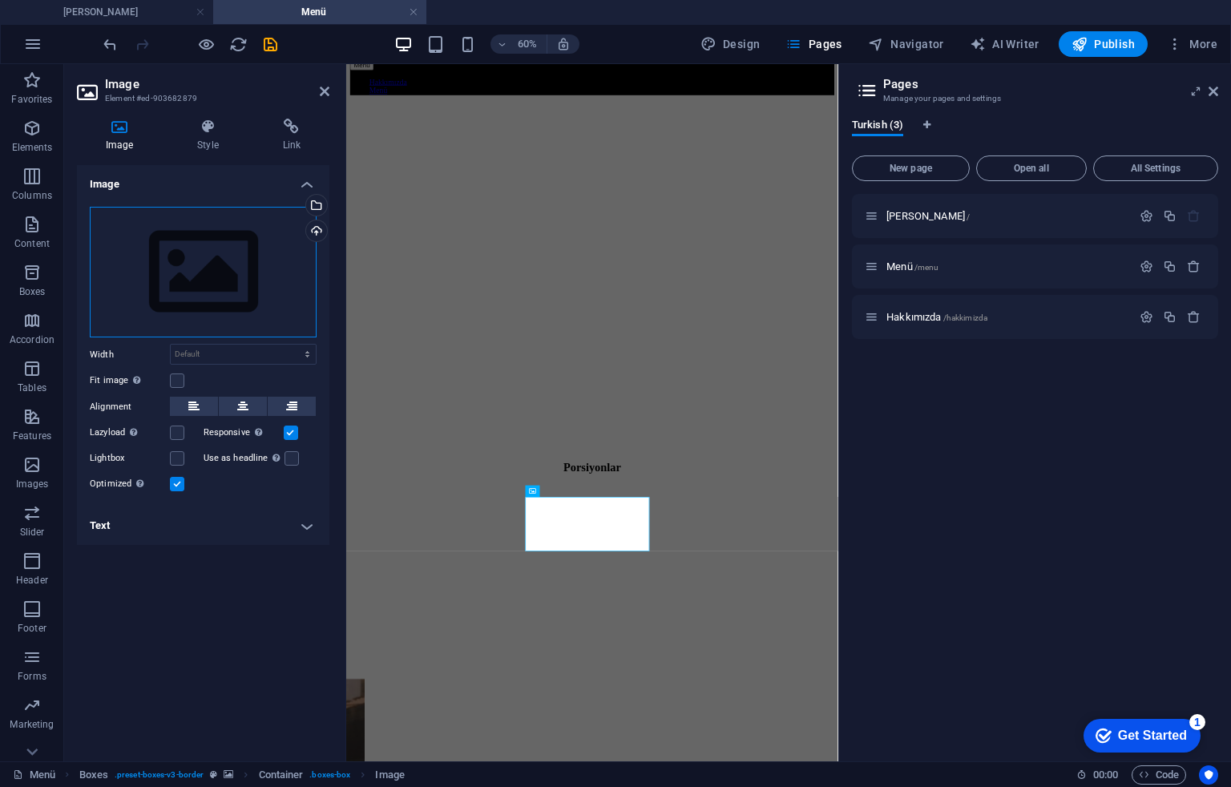
click at [213, 265] on div "Drag files here, click to choose files or select files from Files or our free s…" at bounding box center [203, 272] width 227 height 131
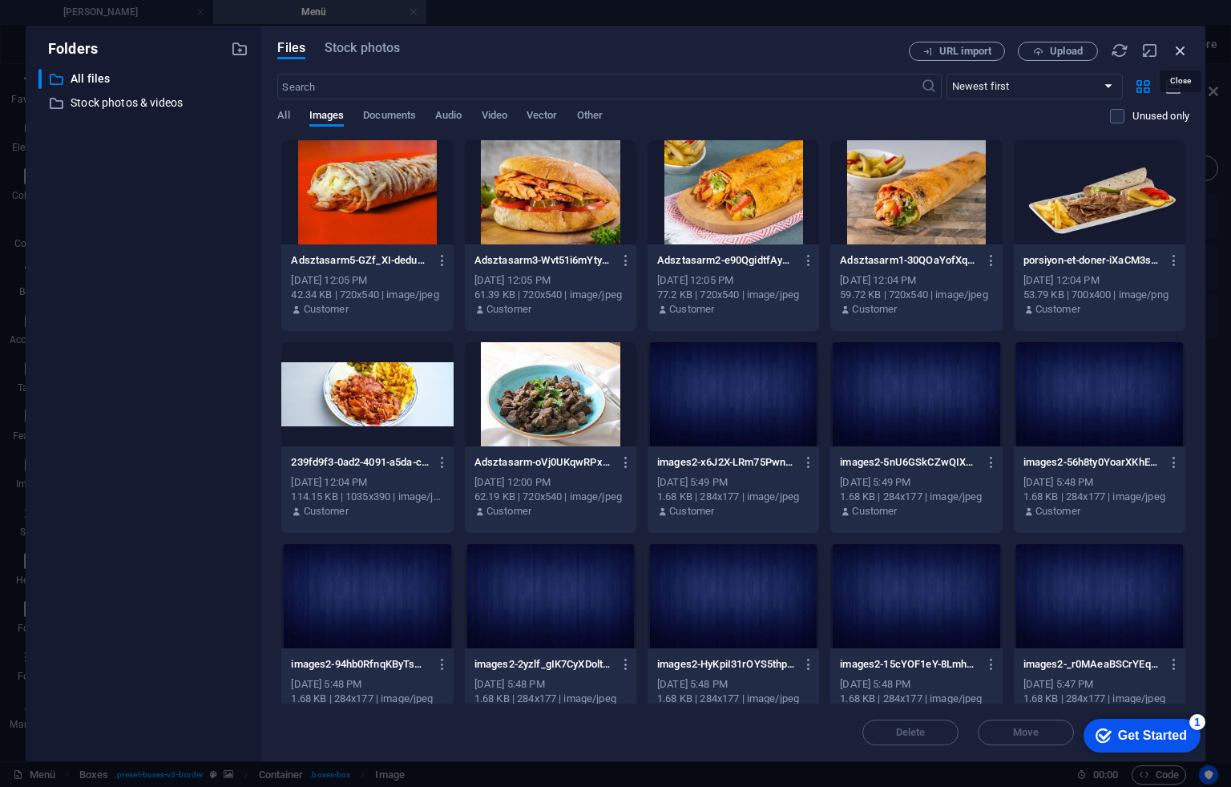
click at [1175, 52] on icon "button" at bounding box center [1181, 51] width 18 height 18
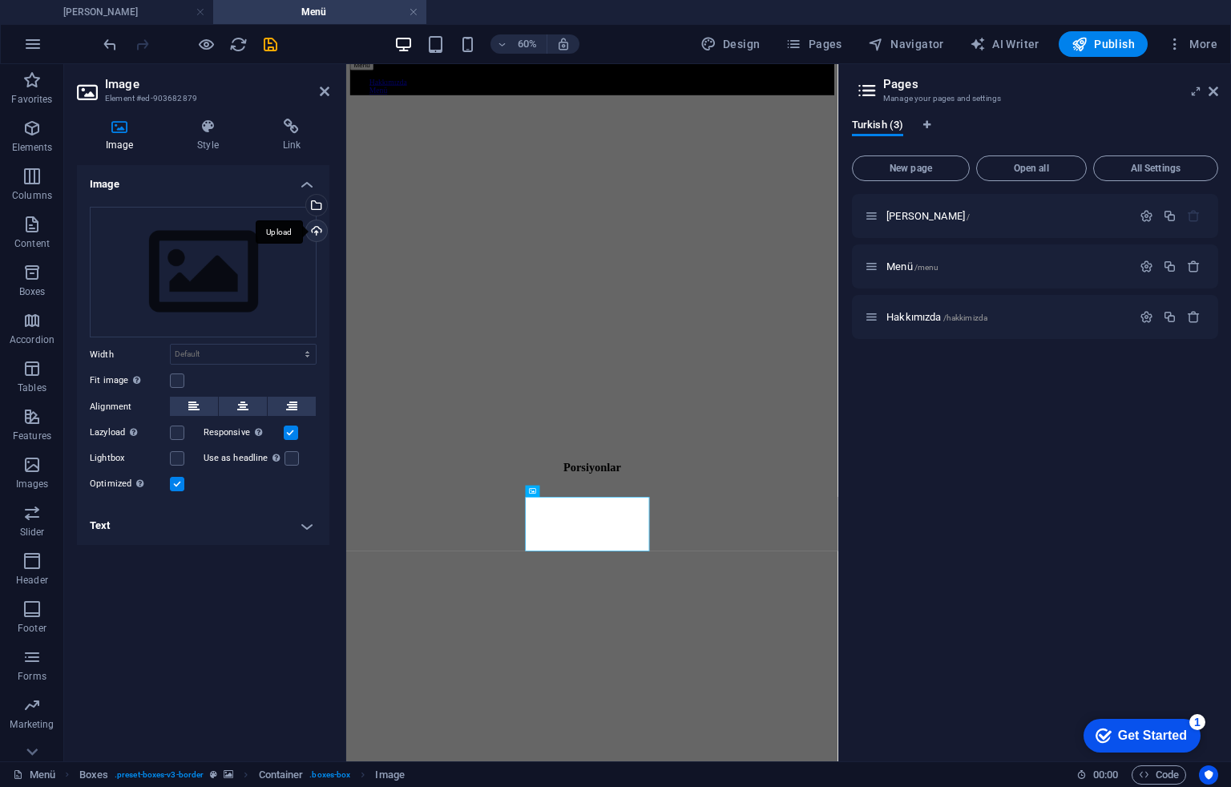
click at [321, 223] on div "Upload" at bounding box center [315, 232] width 24 height 24
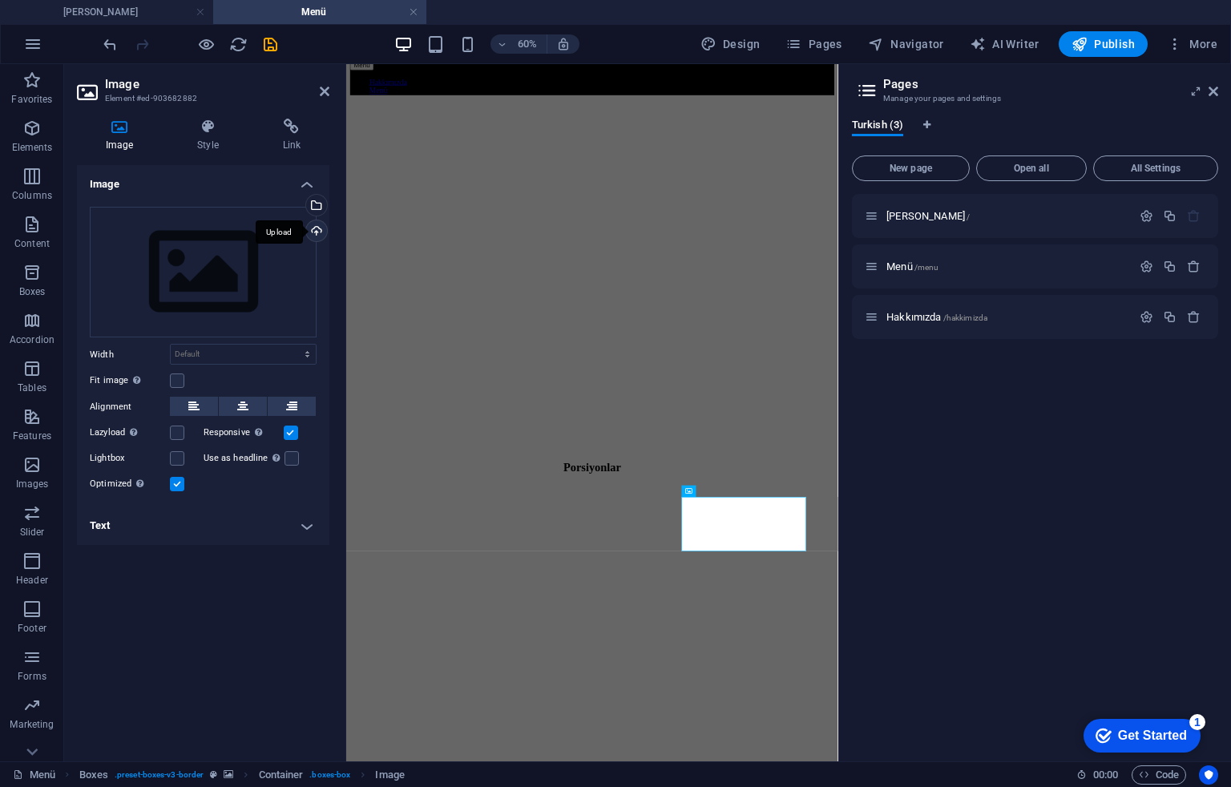
click at [315, 226] on div "Upload" at bounding box center [315, 232] width 24 height 24
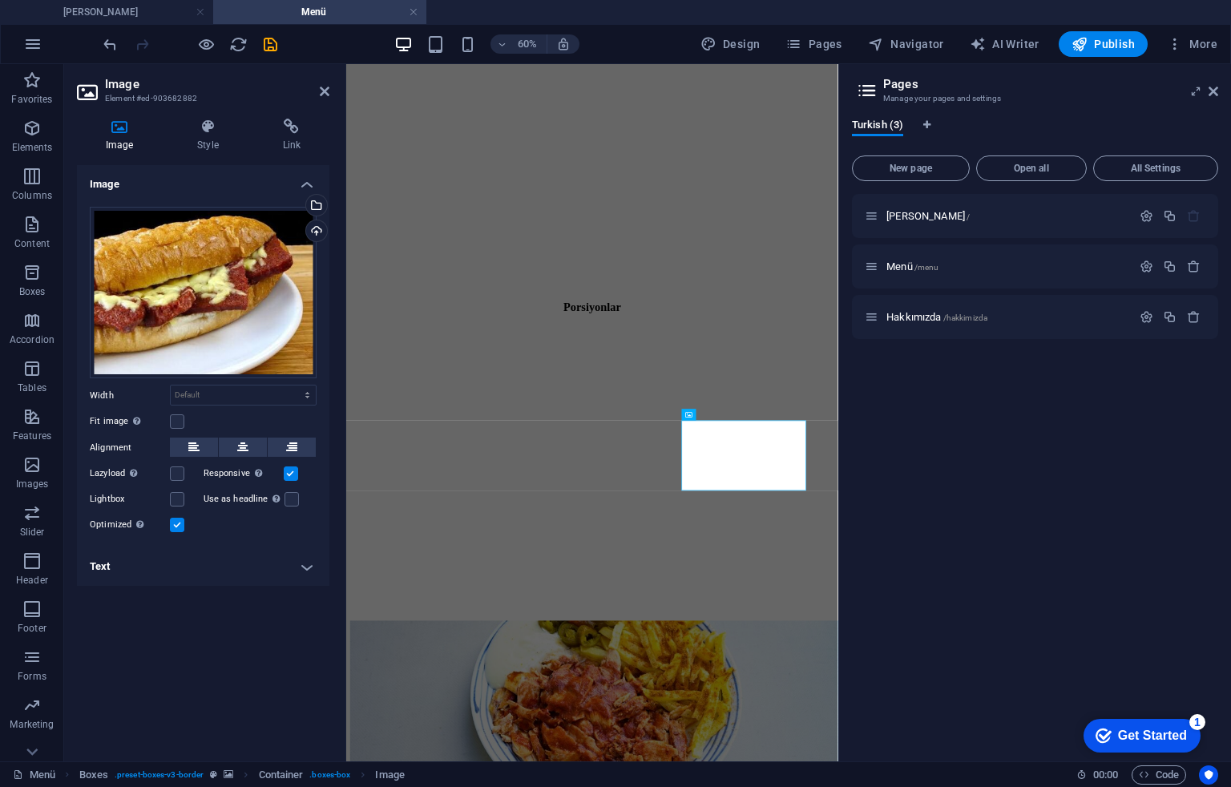
scroll to position [1498, 0]
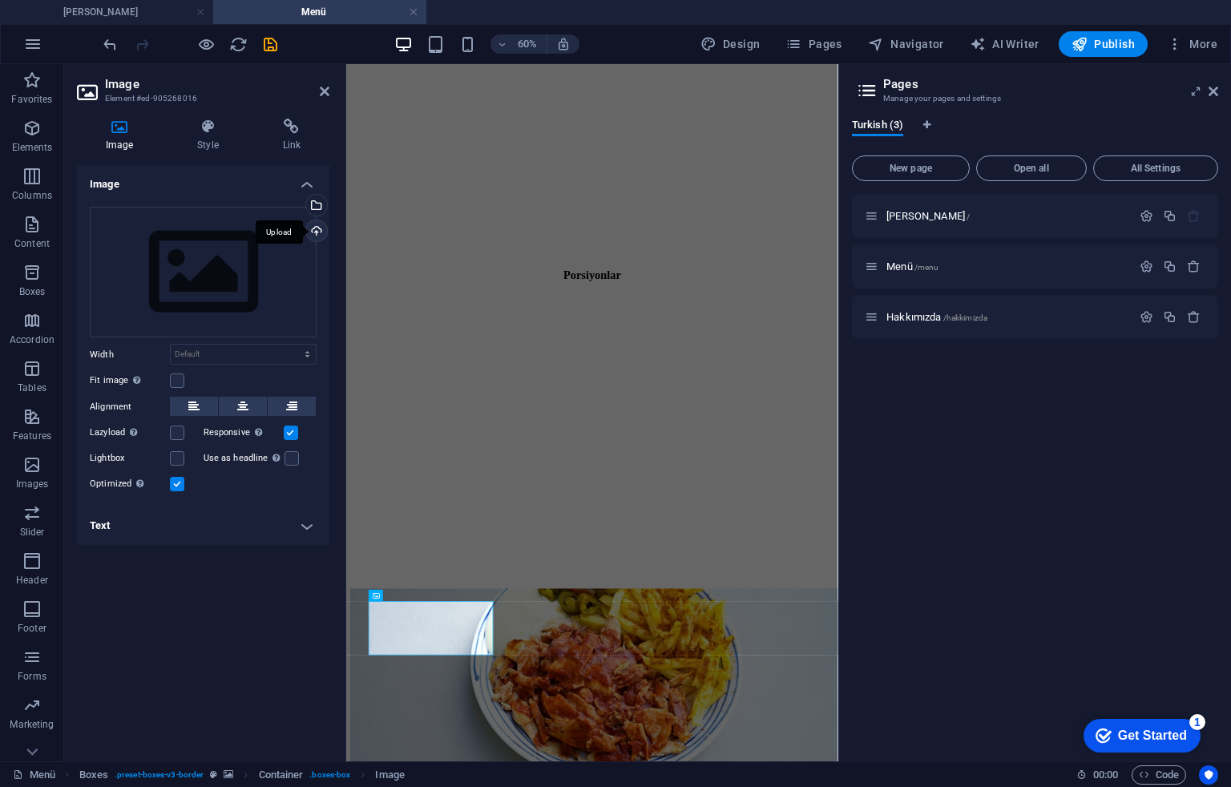
click at [315, 232] on div "Upload" at bounding box center [315, 232] width 24 height 24
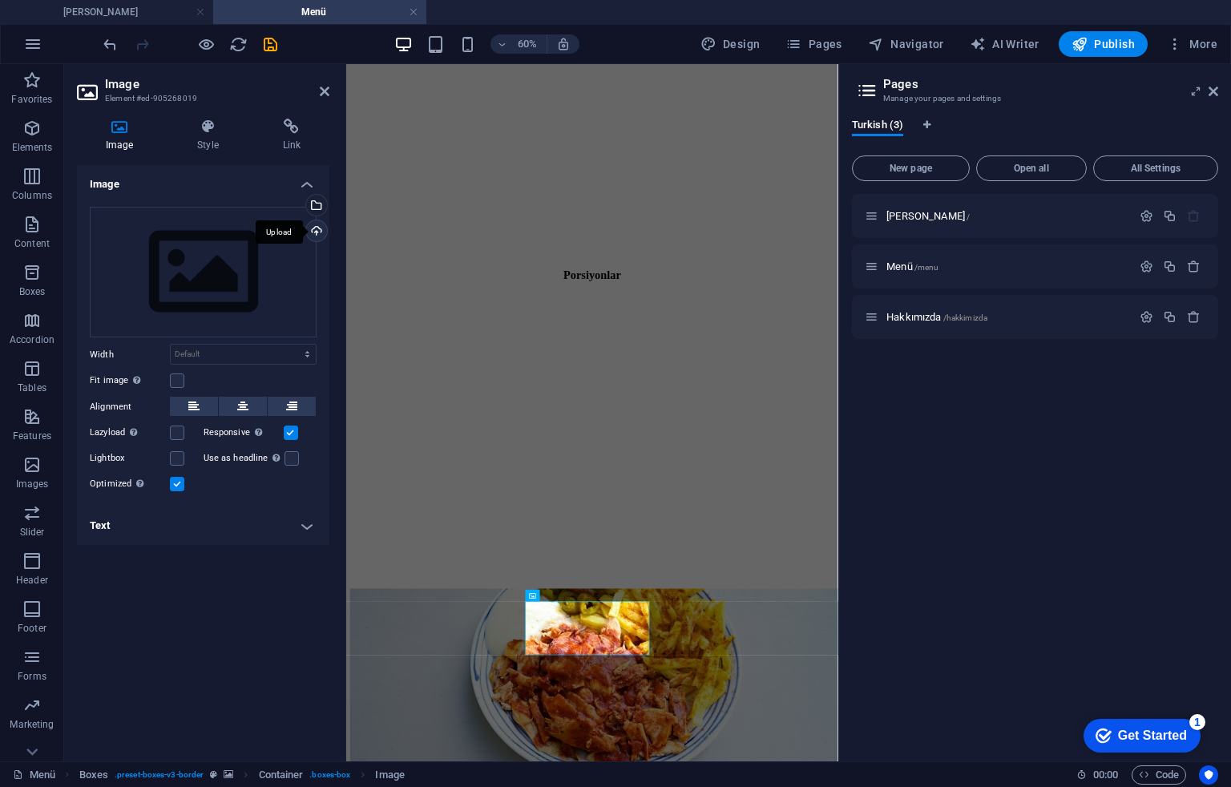
click at [316, 232] on div "Upload" at bounding box center [315, 232] width 24 height 24
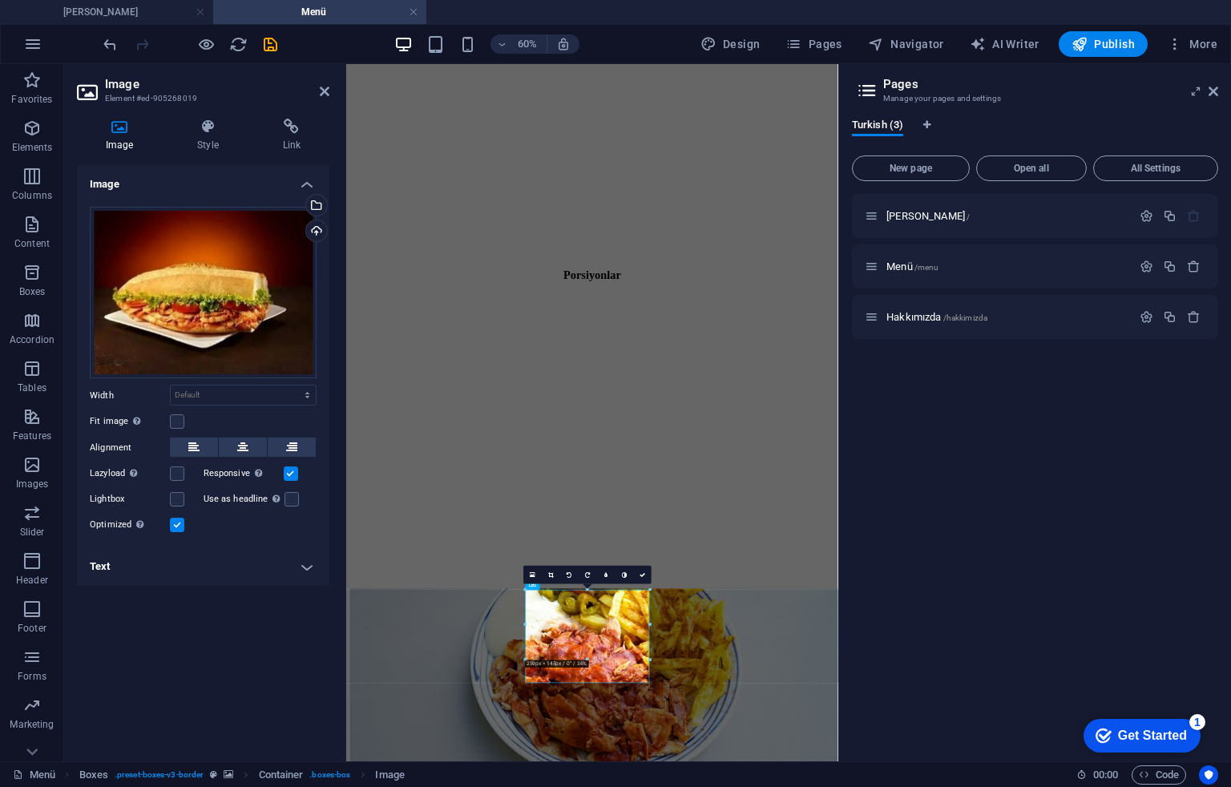
scroll to position [1818, 0]
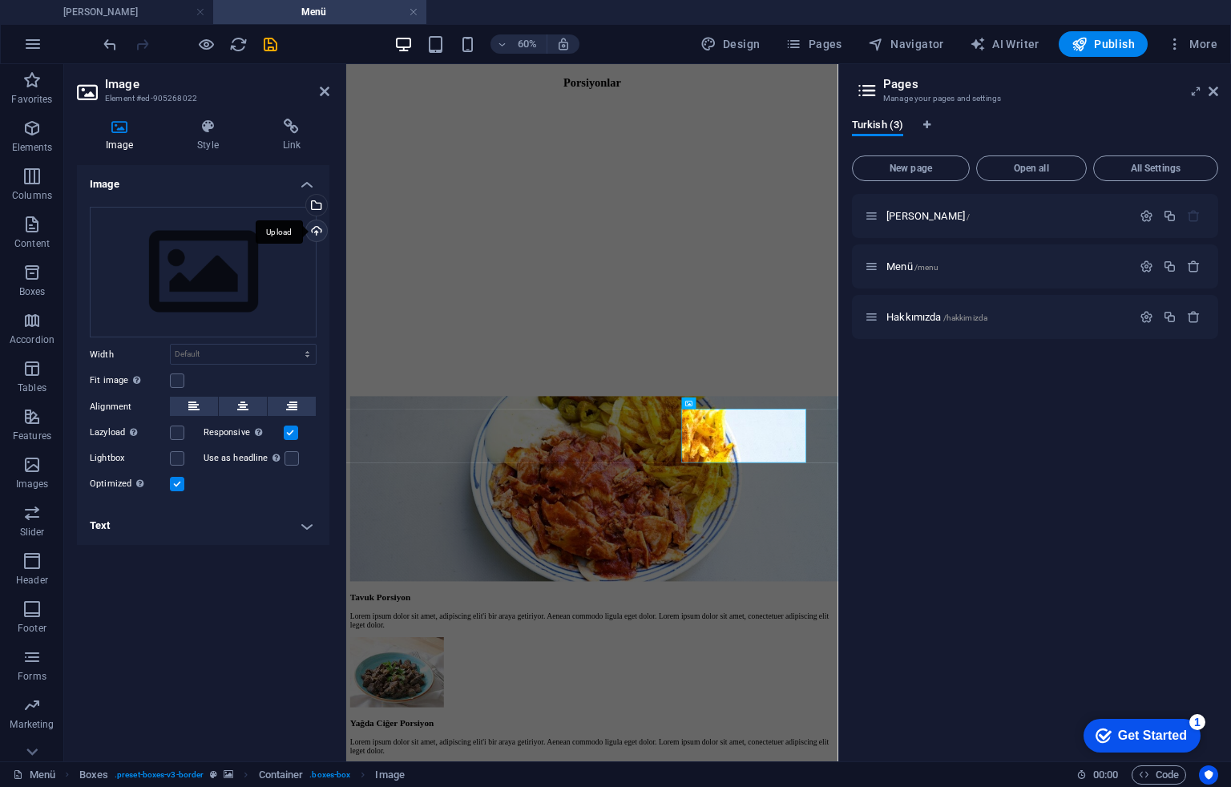
click at [322, 229] on div "Upload" at bounding box center [315, 232] width 24 height 24
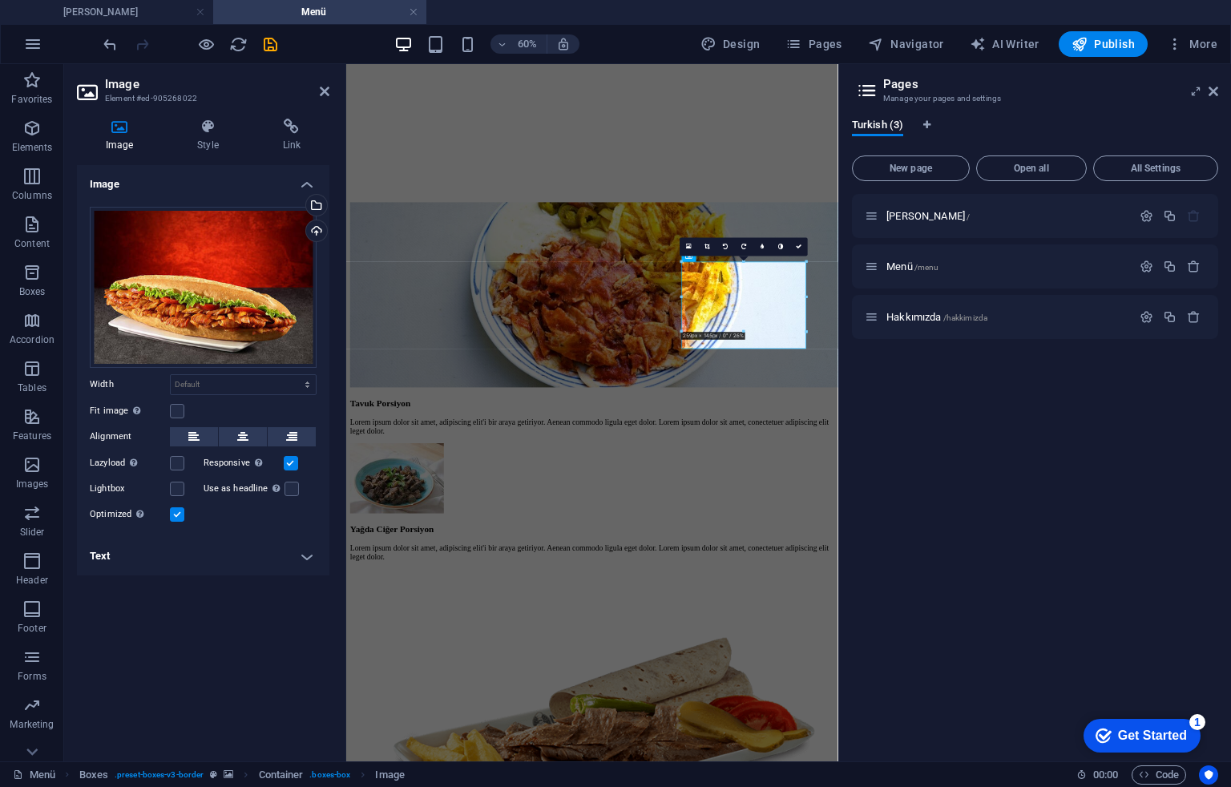
scroll to position [2246, 0]
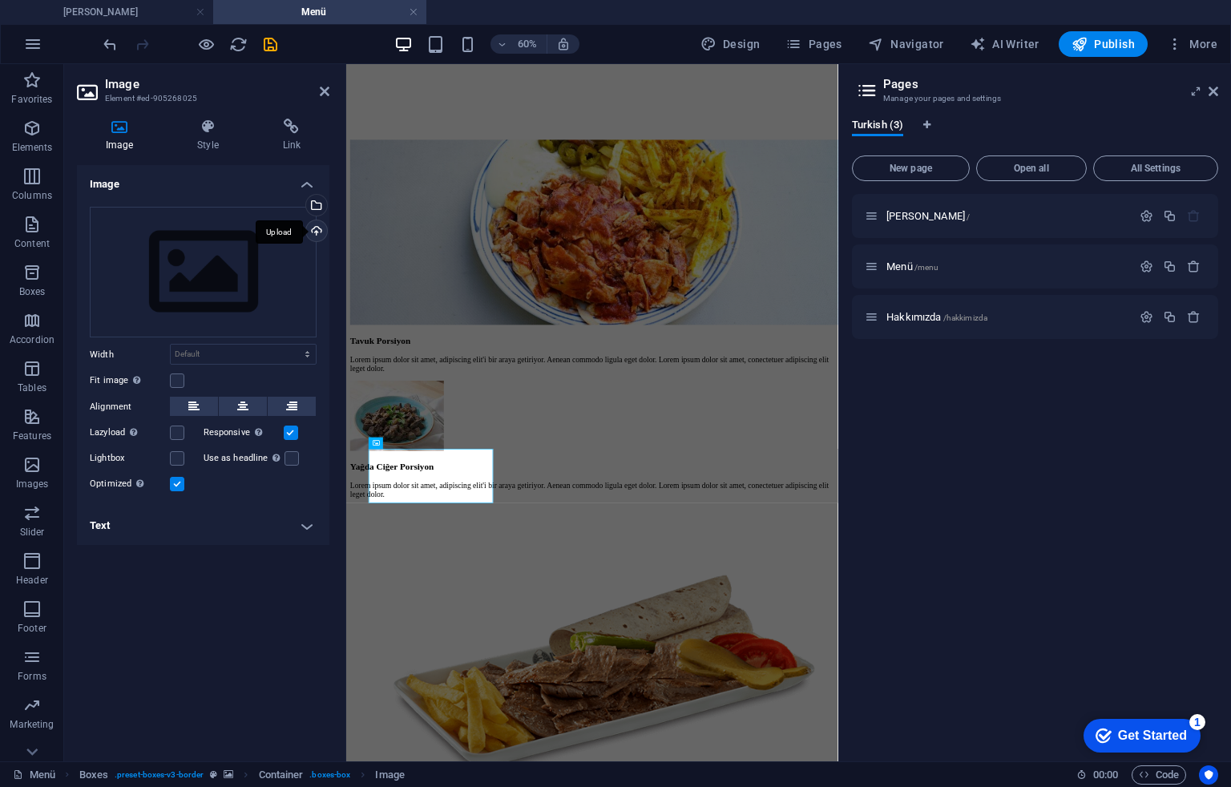
click at [322, 232] on div "Upload" at bounding box center [315, 232] width 24 height 24
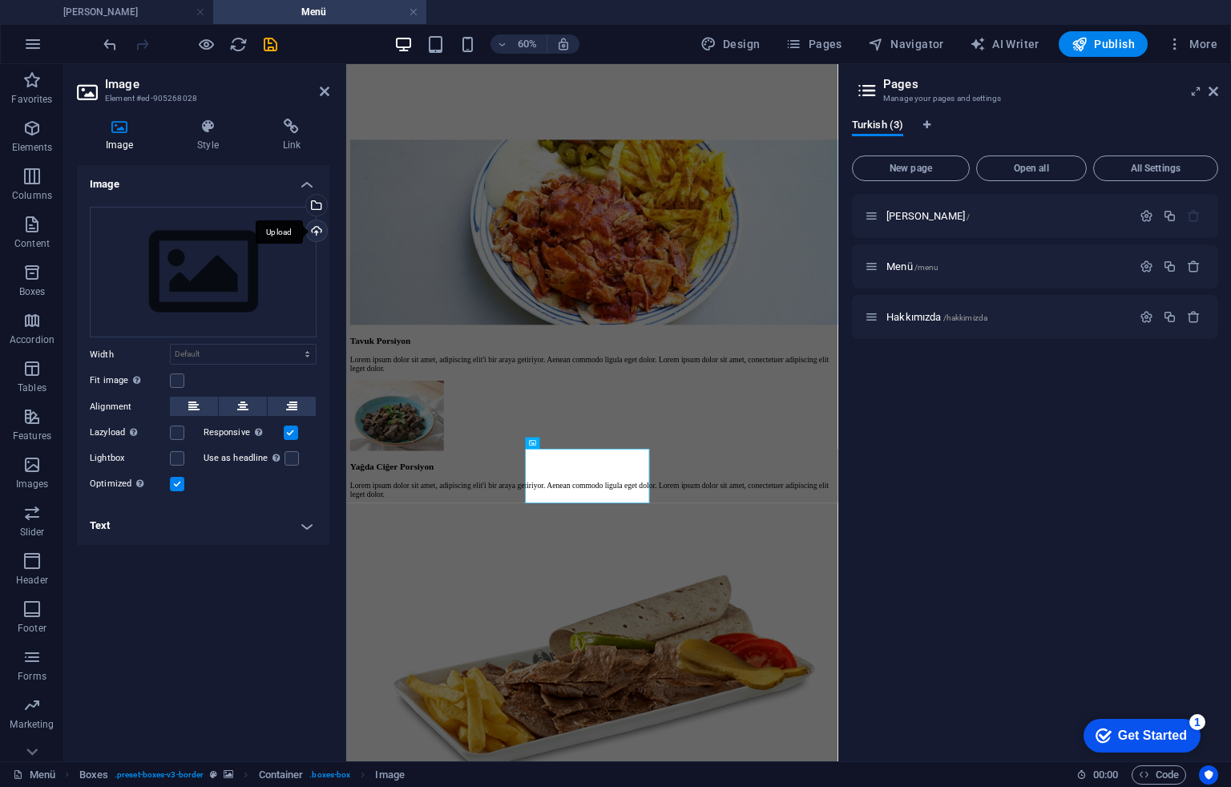
click at [315, 232] on div "Upload" at bounding box center [315, 232] width 24 height 24
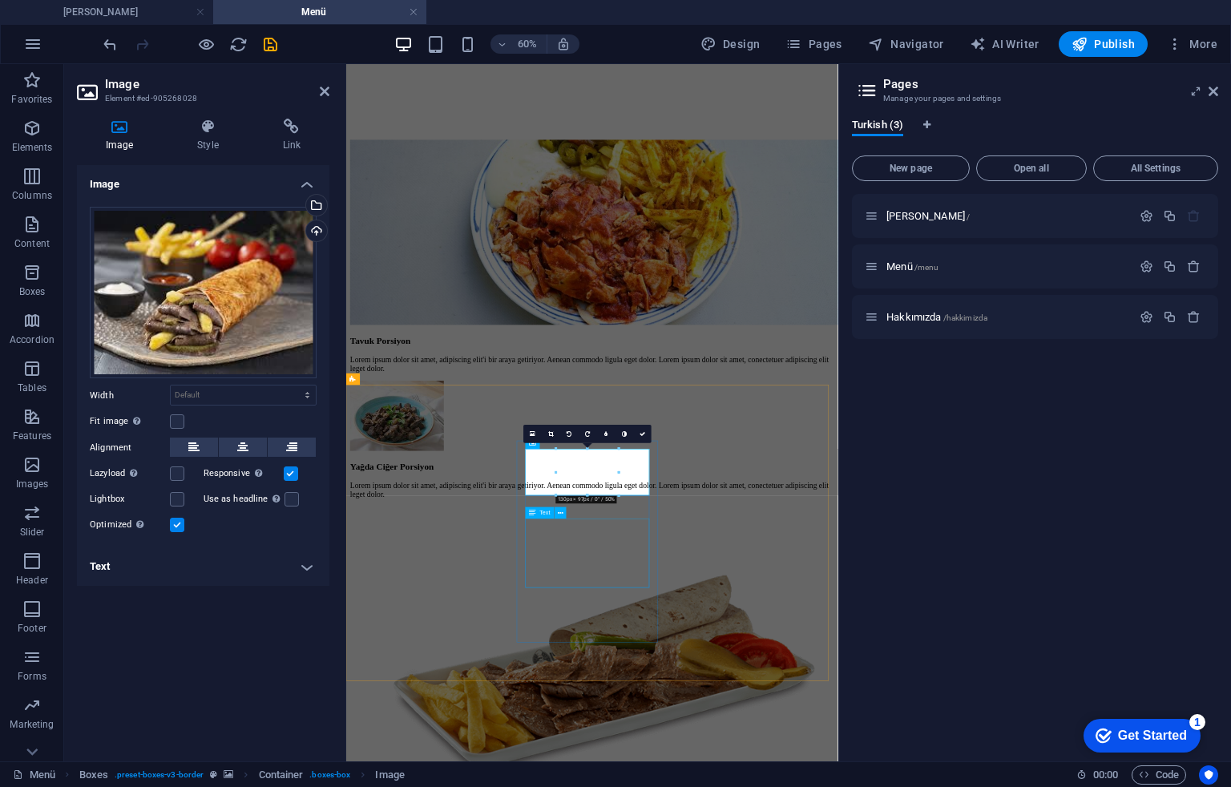
drag, startPoint x: 934, startPoint y: 560, endPoint x: 742, endPoint y: 824, distance: 327.1
click at [588, 550] on div at bounding box center [588, 577] width 124 height 92
type input "230"
select select "px"
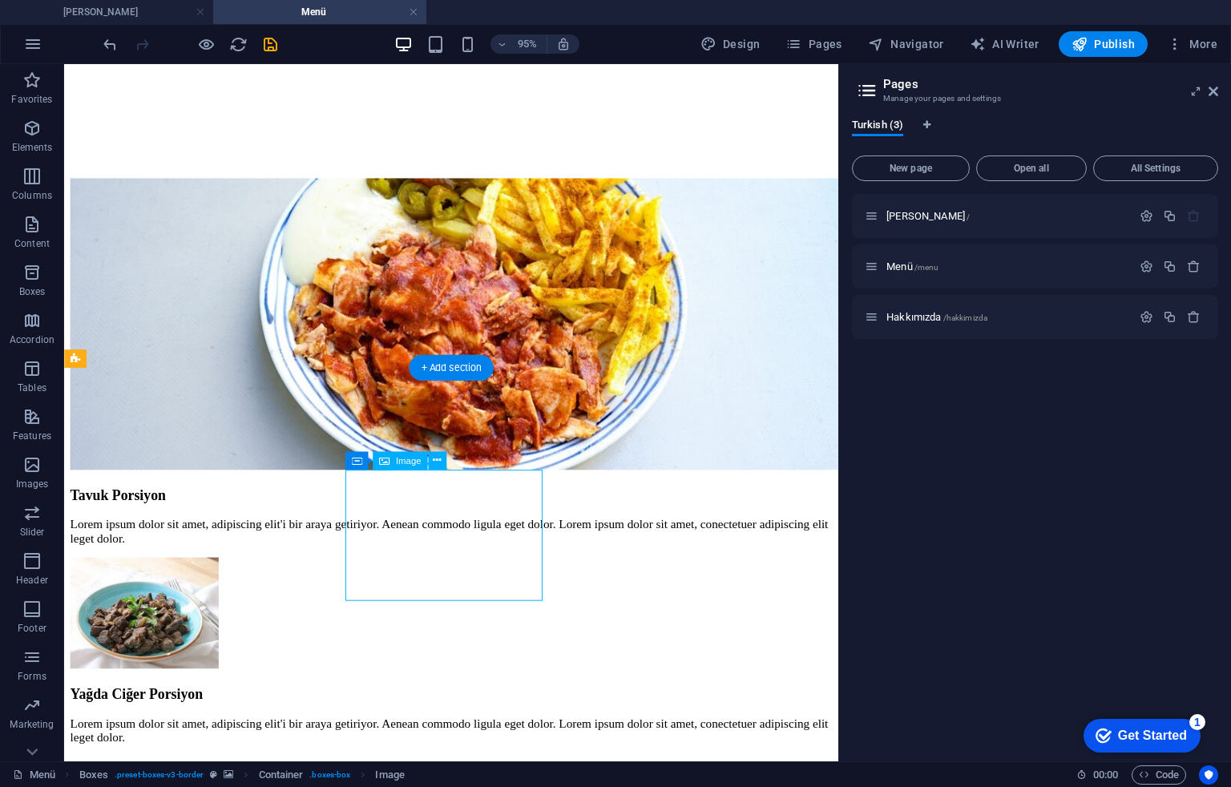
select select "px"
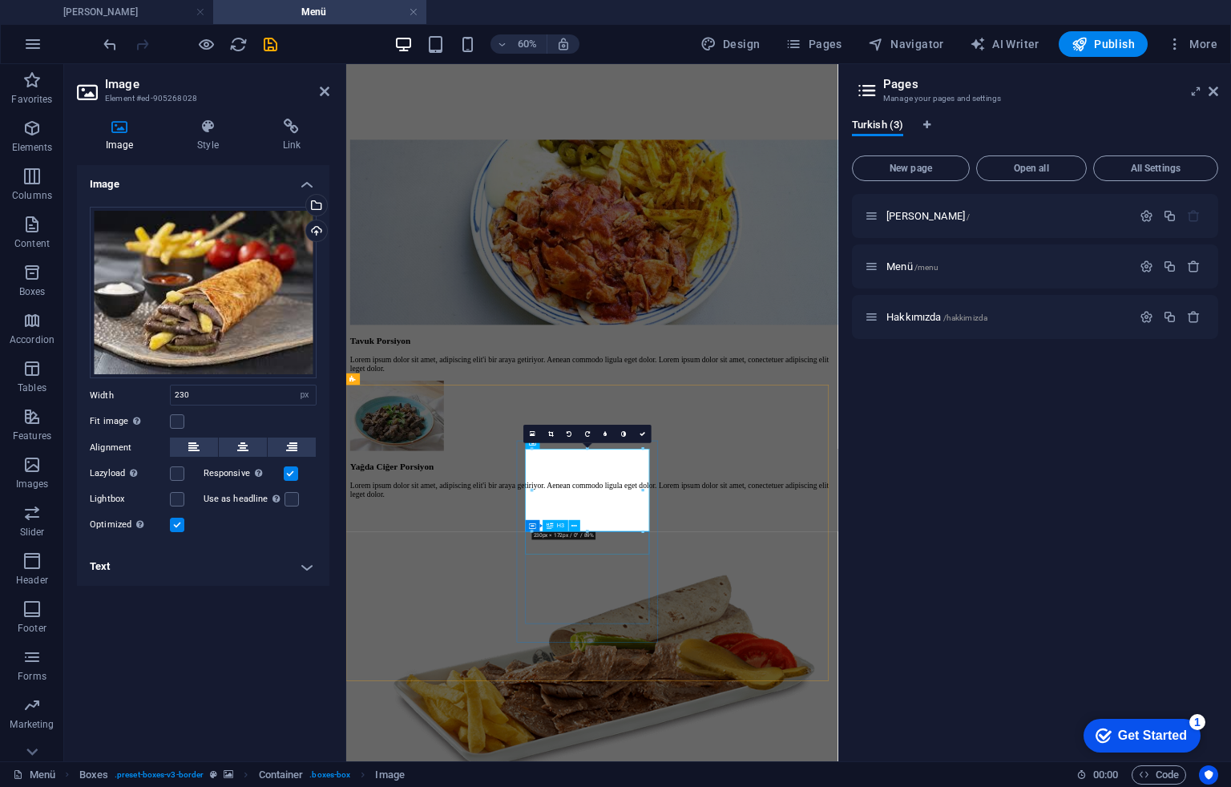
drag, startPoint x: 935, startPoint y: 596, endPoint x: 750, endPoint y: 867, distance: 327.8
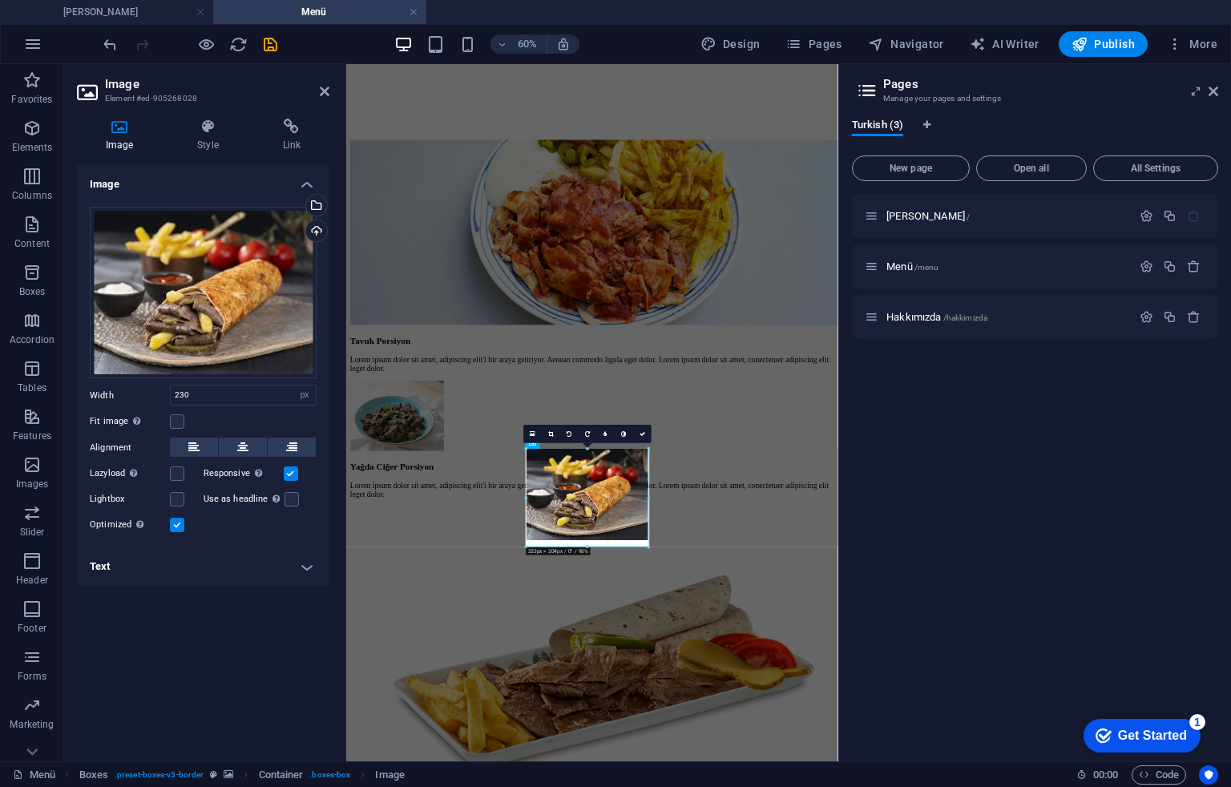
click at [582, 558] on div at bounding box center [588, 593] width 124 height 92
type input "253"
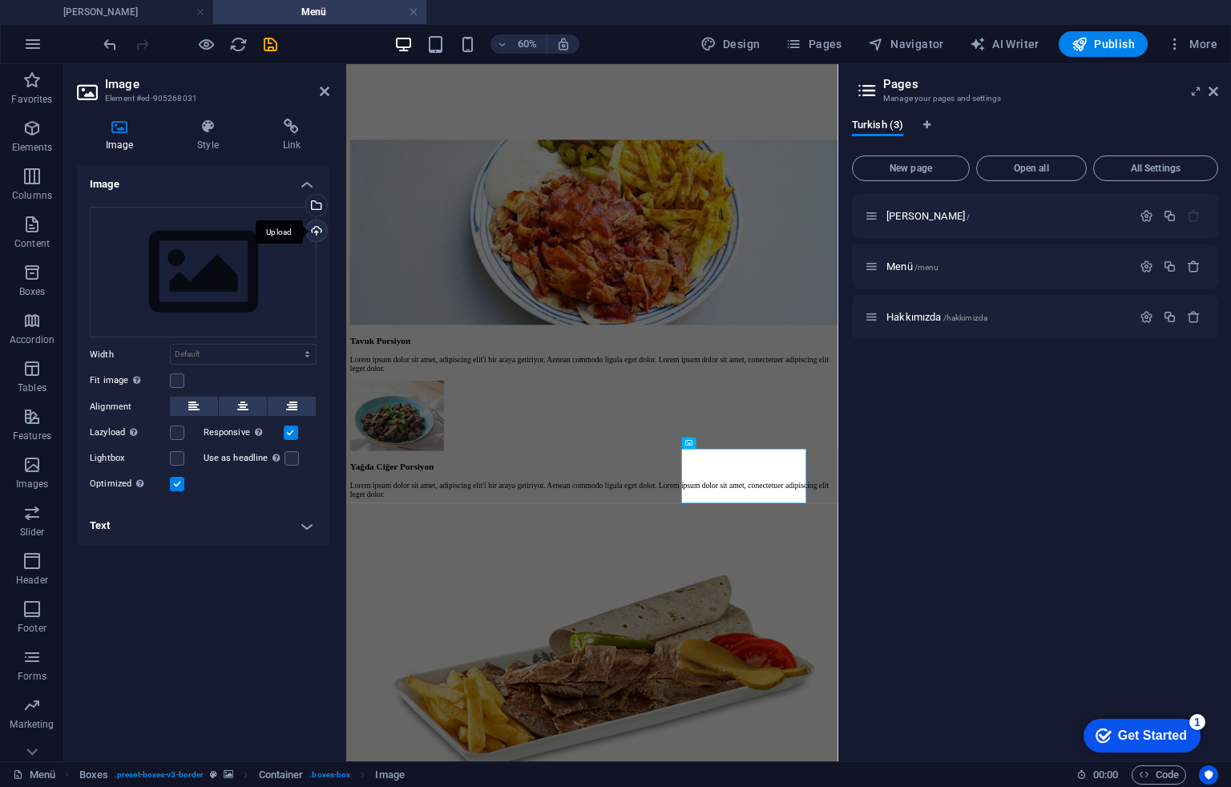
click at [312, 226] on div "Upload" at bounding box center [315, 232] width 24 height 24
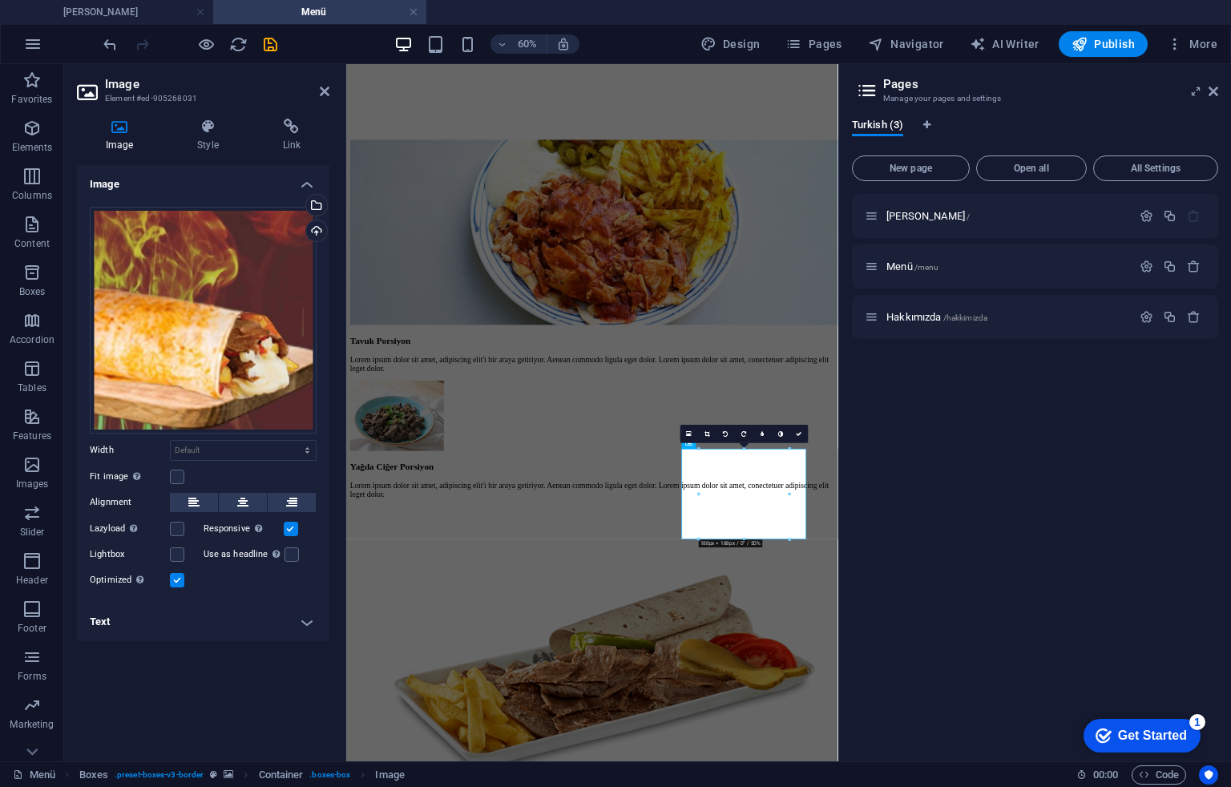
click at [938, 455] on div "[PERSON_NAME] / Menü /menu Hakkımızda /hakkimizda" at bounding box center [1035, 471] width 366 height 555
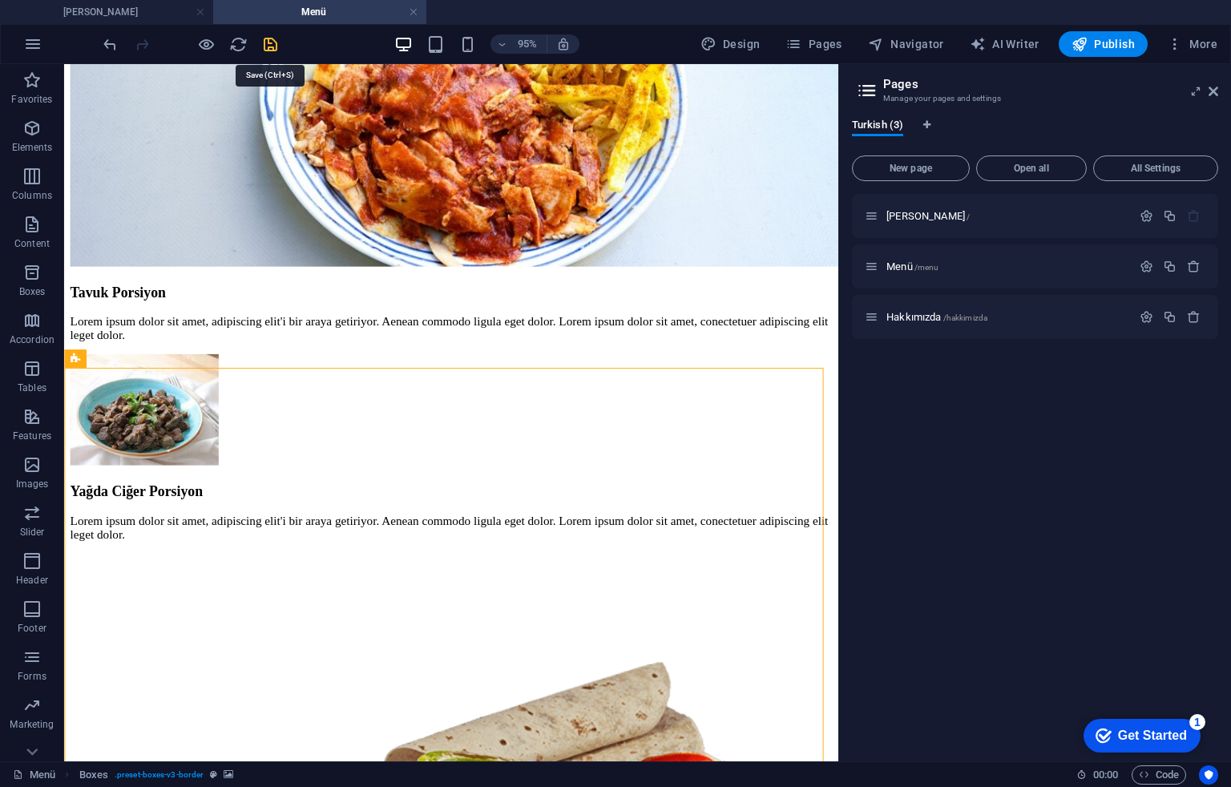
click at [268, 39] on icon "save" at bounding box center [270, 44] width 18 height 18
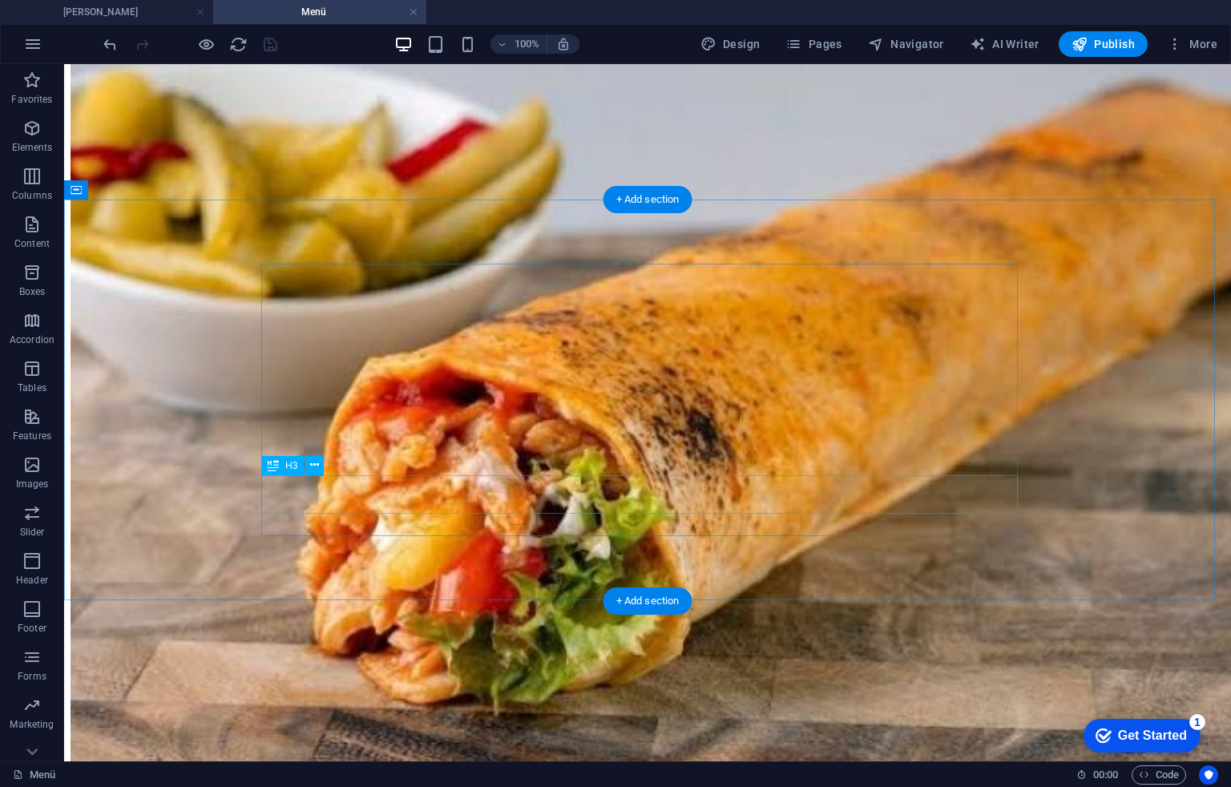
scroll to position [4693, 0]
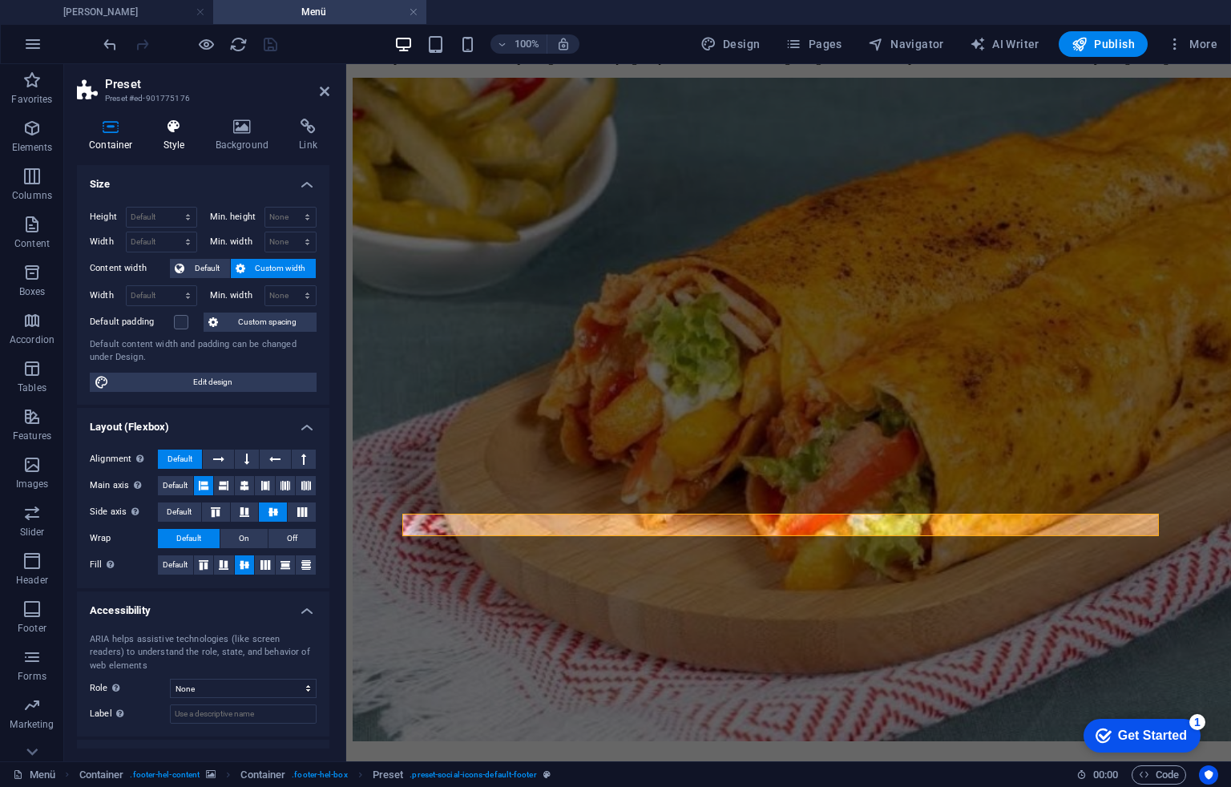
click at [160, 120] on icon at bounding box center [175, 127] width 46 height 16
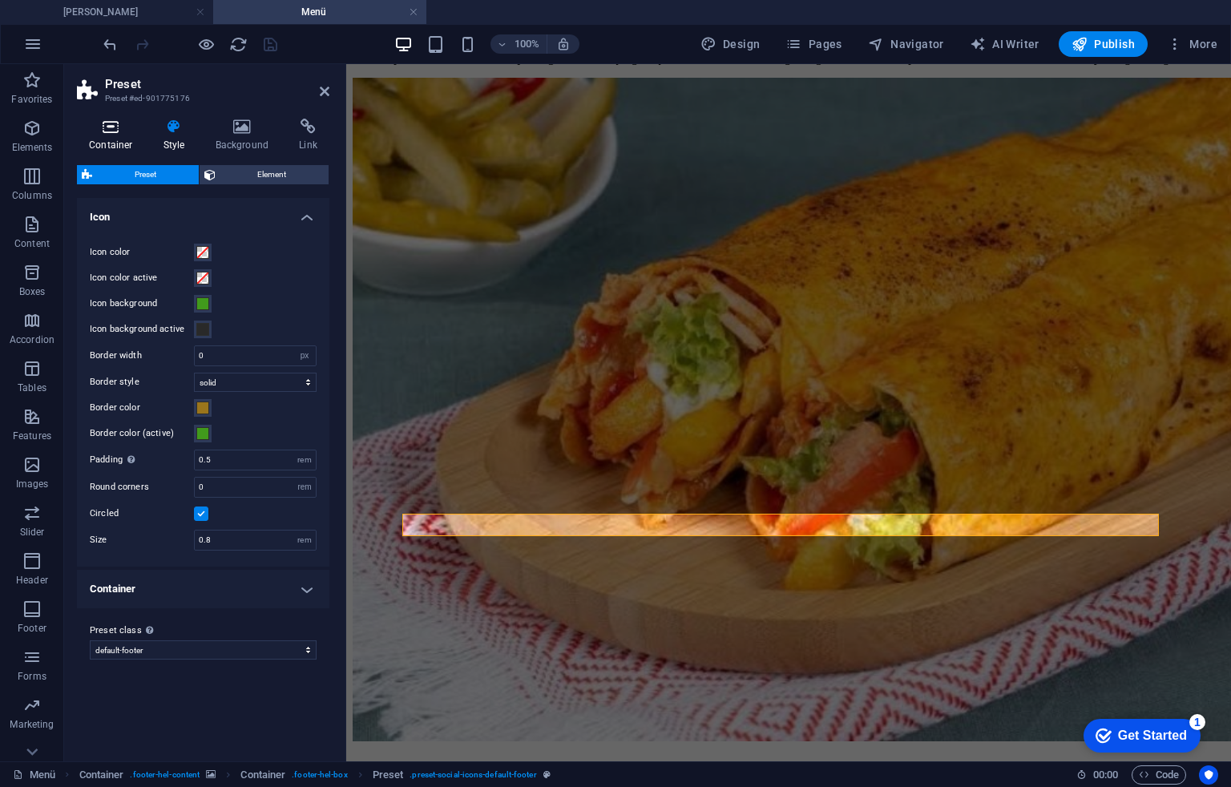
click at [109, 132] on icon at bounding box center [111, 127] width 68 height 16
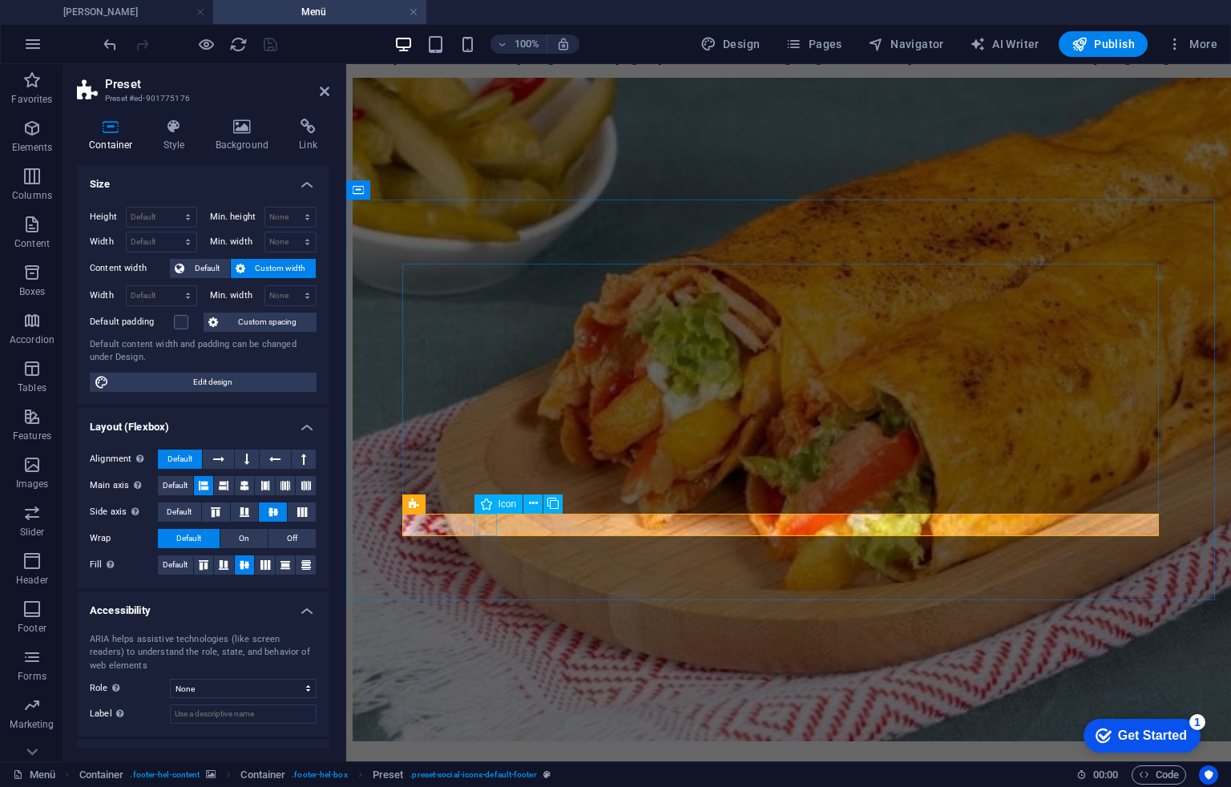
drag, startPoint x: 495, startPoint y: 529, endPoint x: 608, endPoint y: 523, distance: 113.2
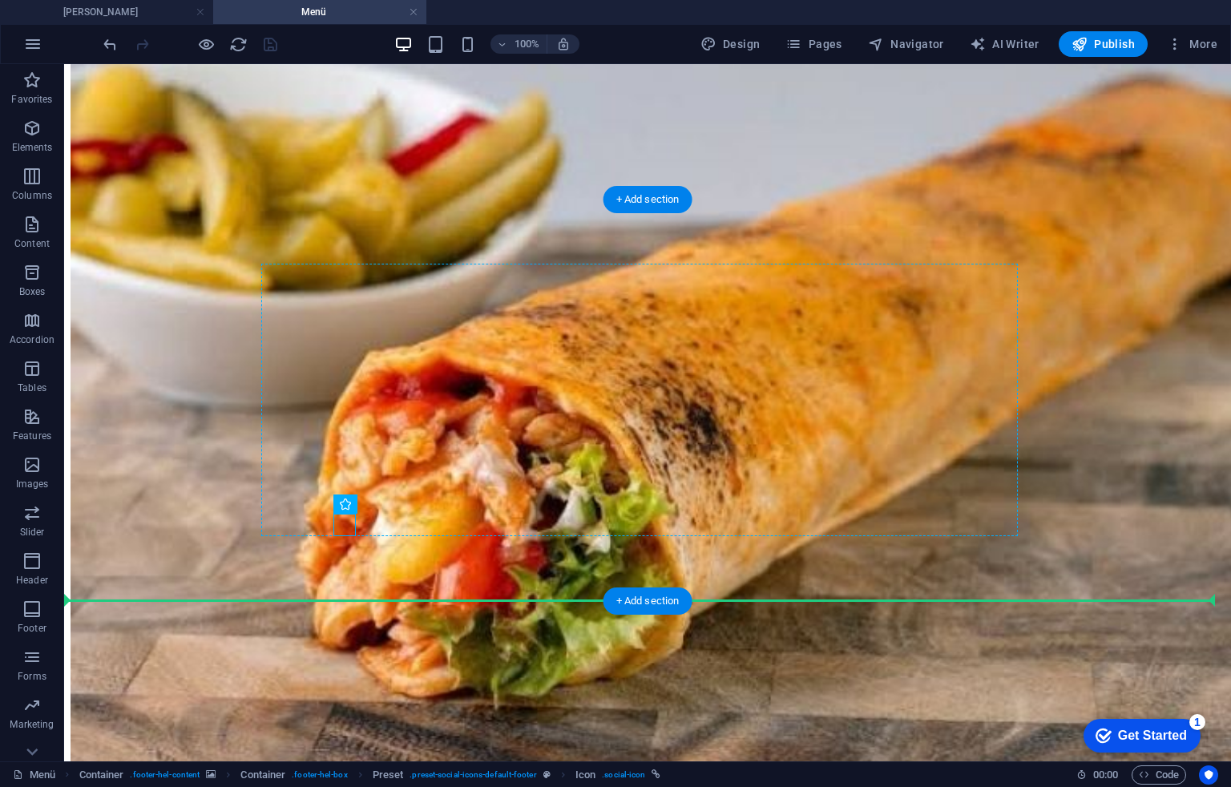
drag, startPoint x: 200, startPoint y: 523, endPoint x: 672, endPoint y: 524, distance: 472.2
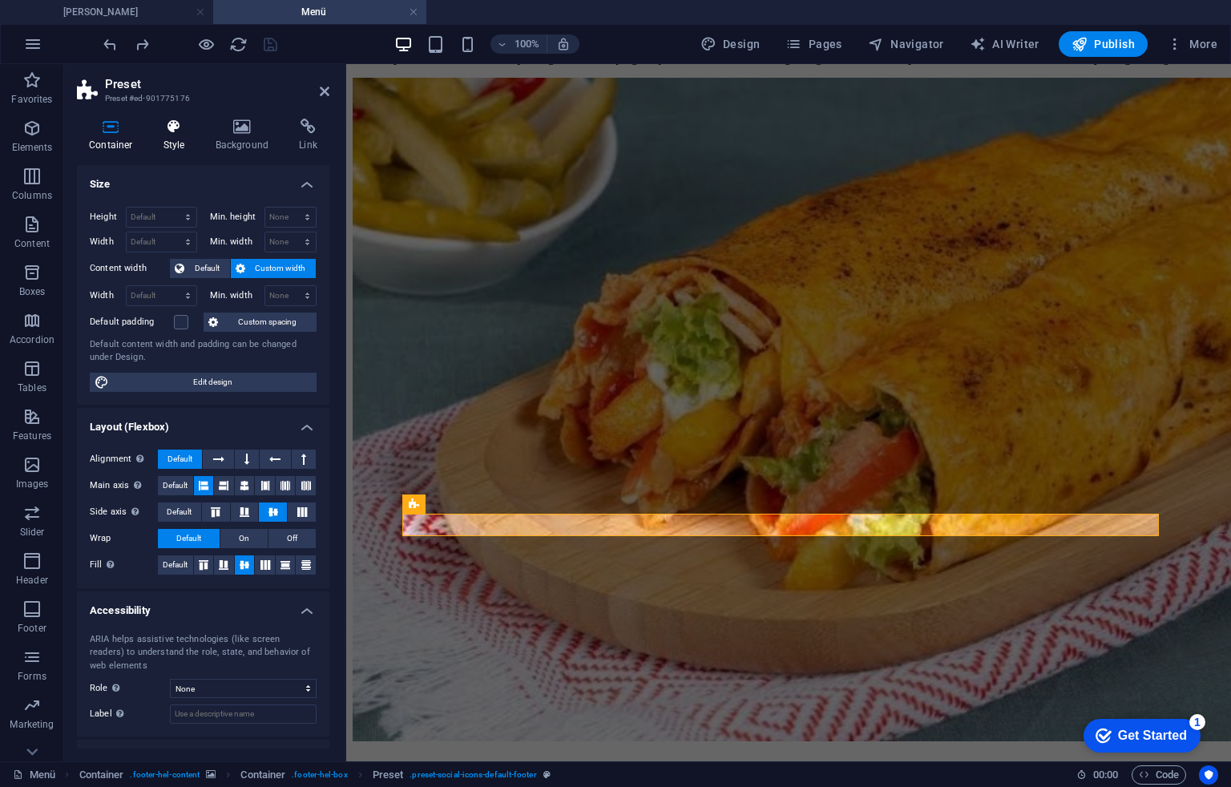
click at [183, 123] on icon at bounding box center [175, 127] width 46 height 16
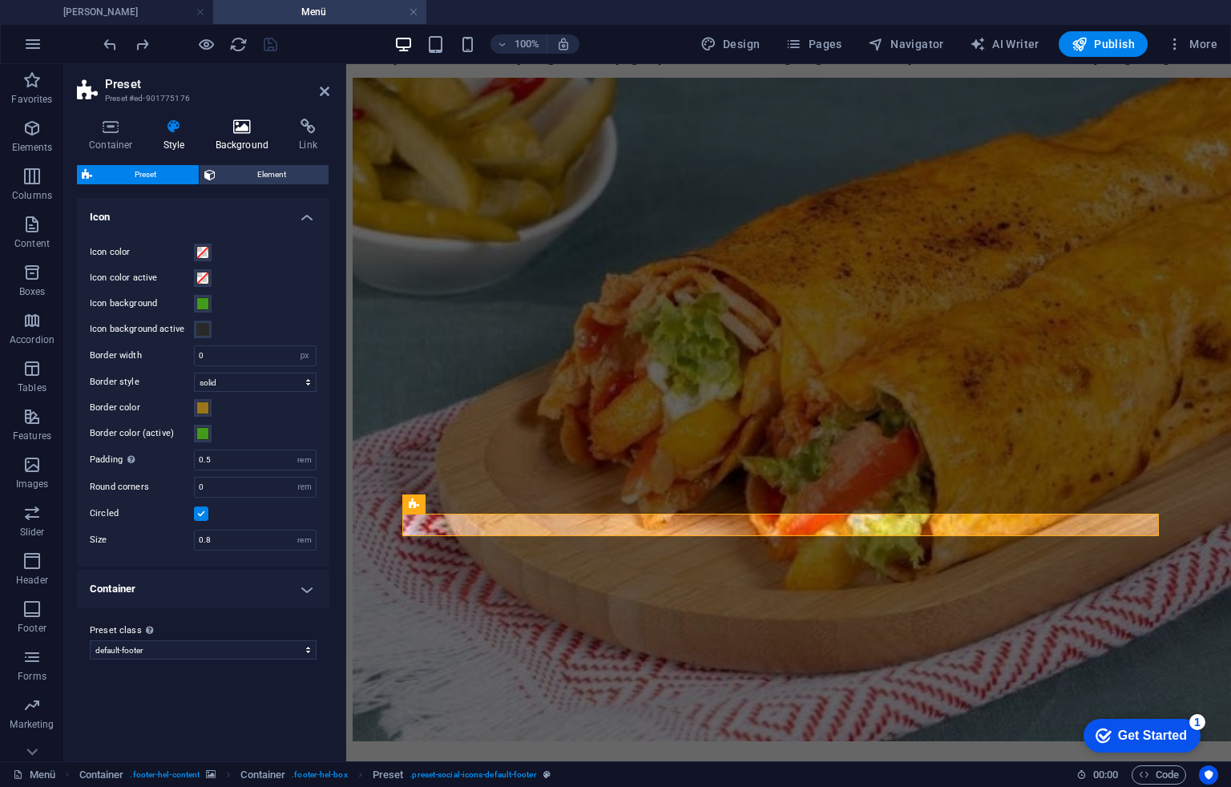
click at [229, 123] on icon at bounding box center [243, 127] width 78 height 16
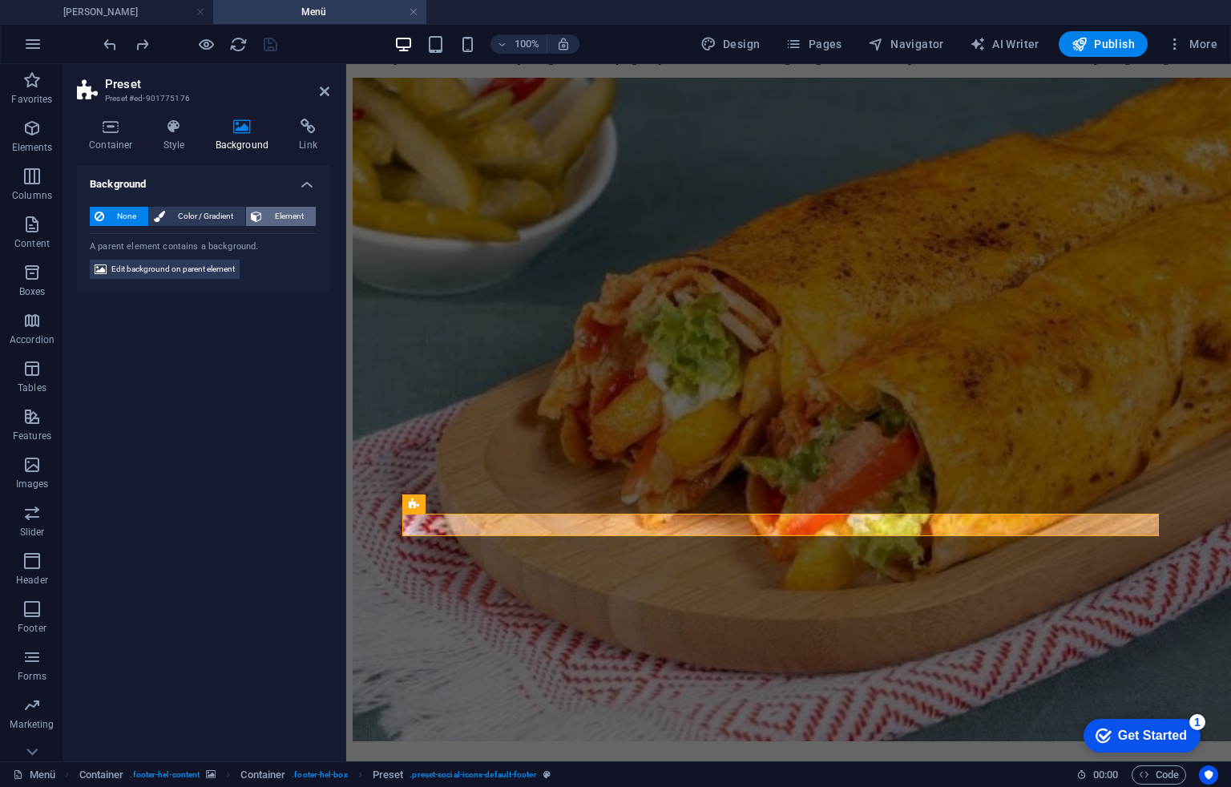
click at [299, 212] on span "Element" at bounding box center [289, 216] width 44 height 19
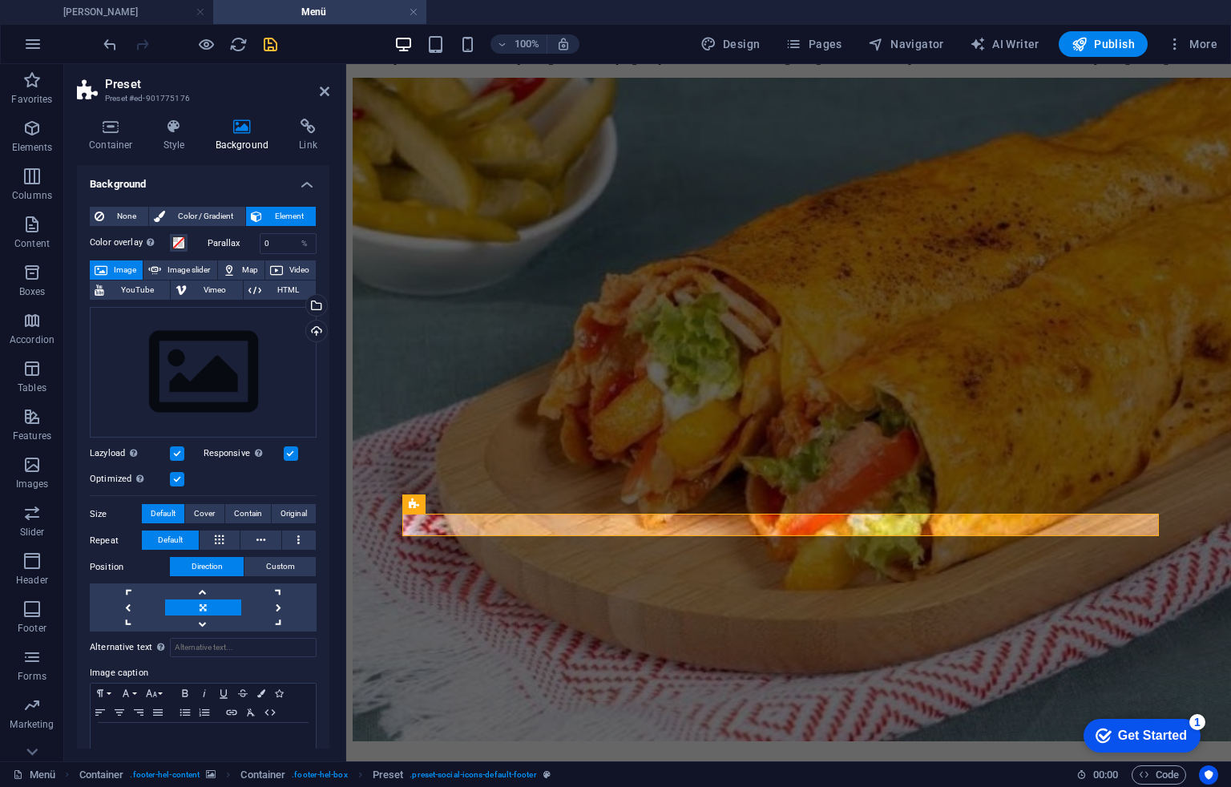
scroll to position [87, 0]
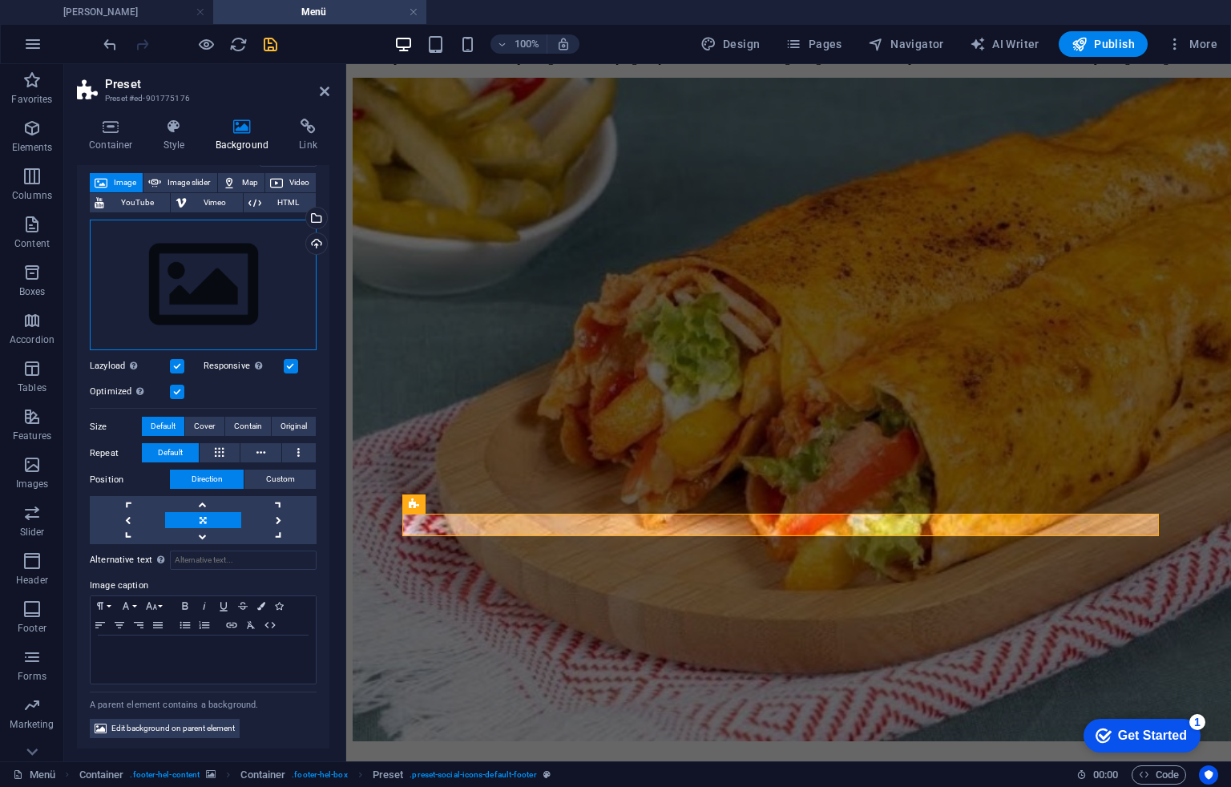
click at [257, 245] on div "Drag files here, click to choose files or select files from Files or our free s…" at bounding box center [203, 285] width 227 height 131
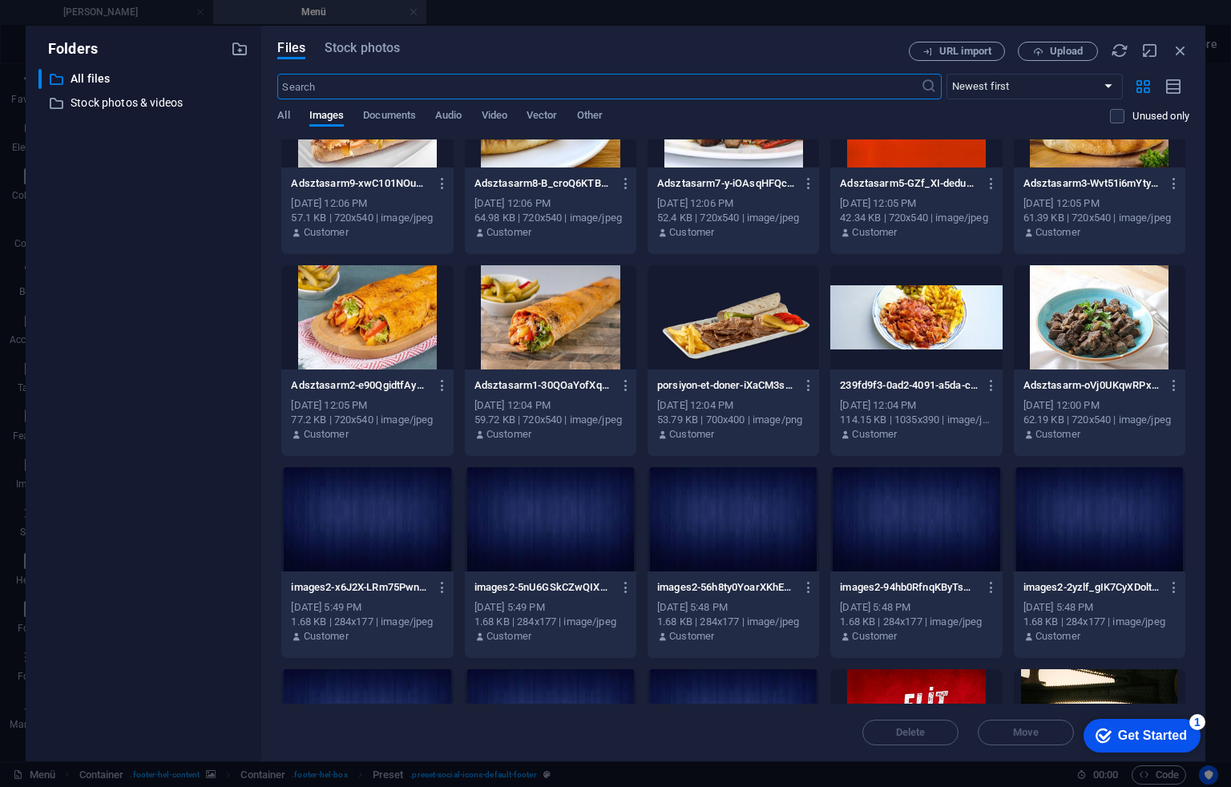
scroll to position [427, 0]
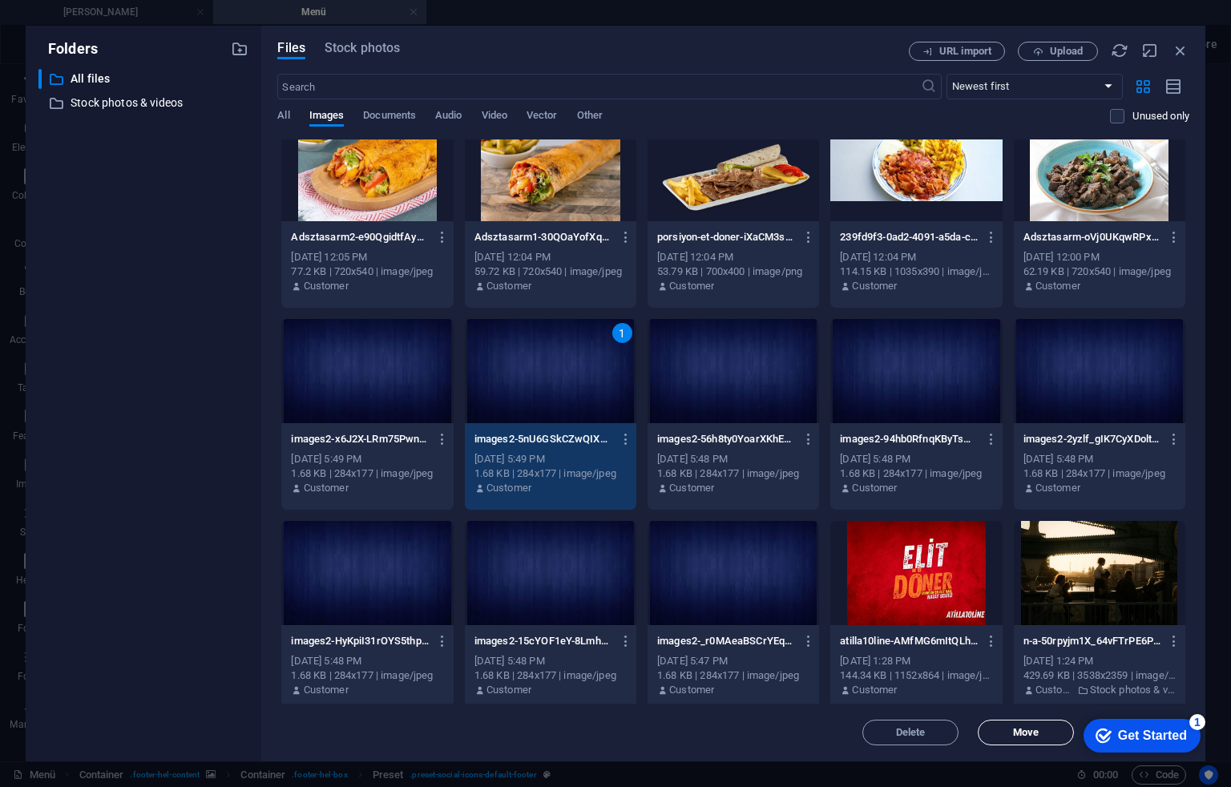
click at [1031, 736] on span "Move" at bounding box center [1026, 733] width 26 height 10
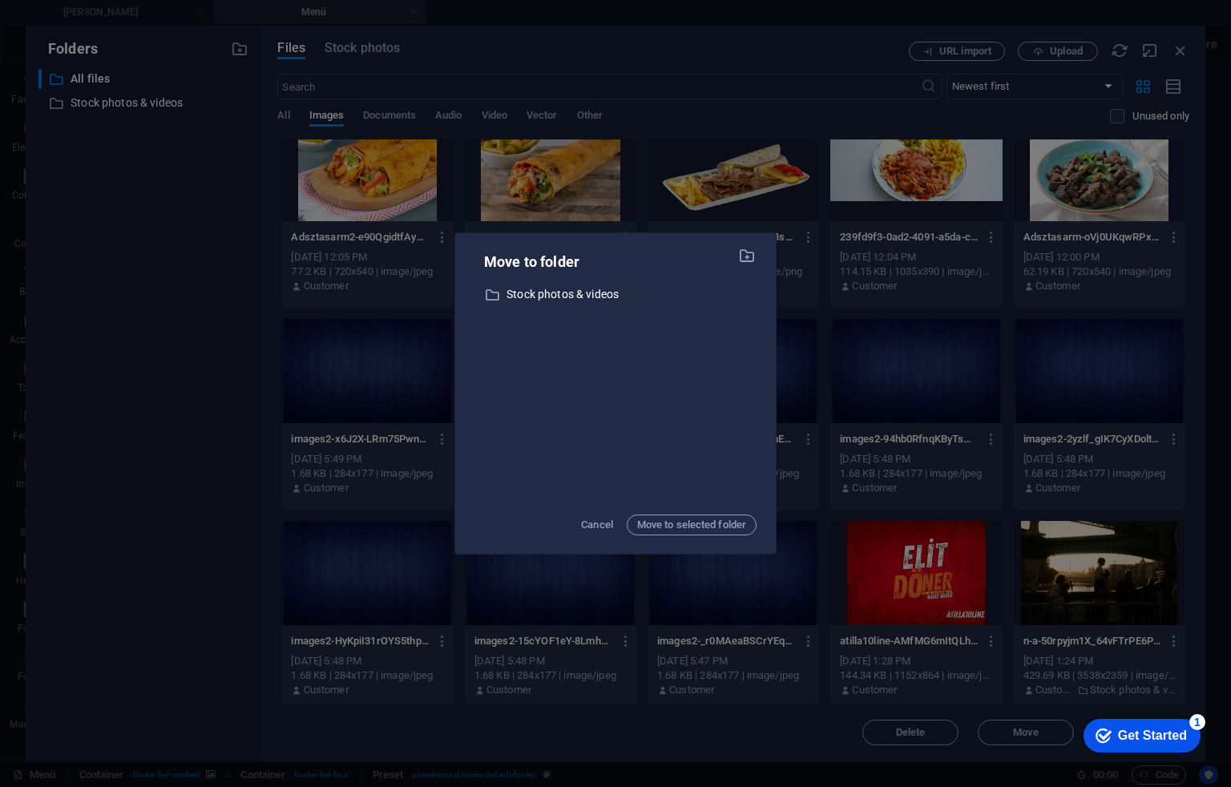
click at [794, 215] on div "Move to folder ​ Stock photos & videos Stock photos & videos Cancel Move to sel…" at bounding box center [615, 393] width 1231 height 787
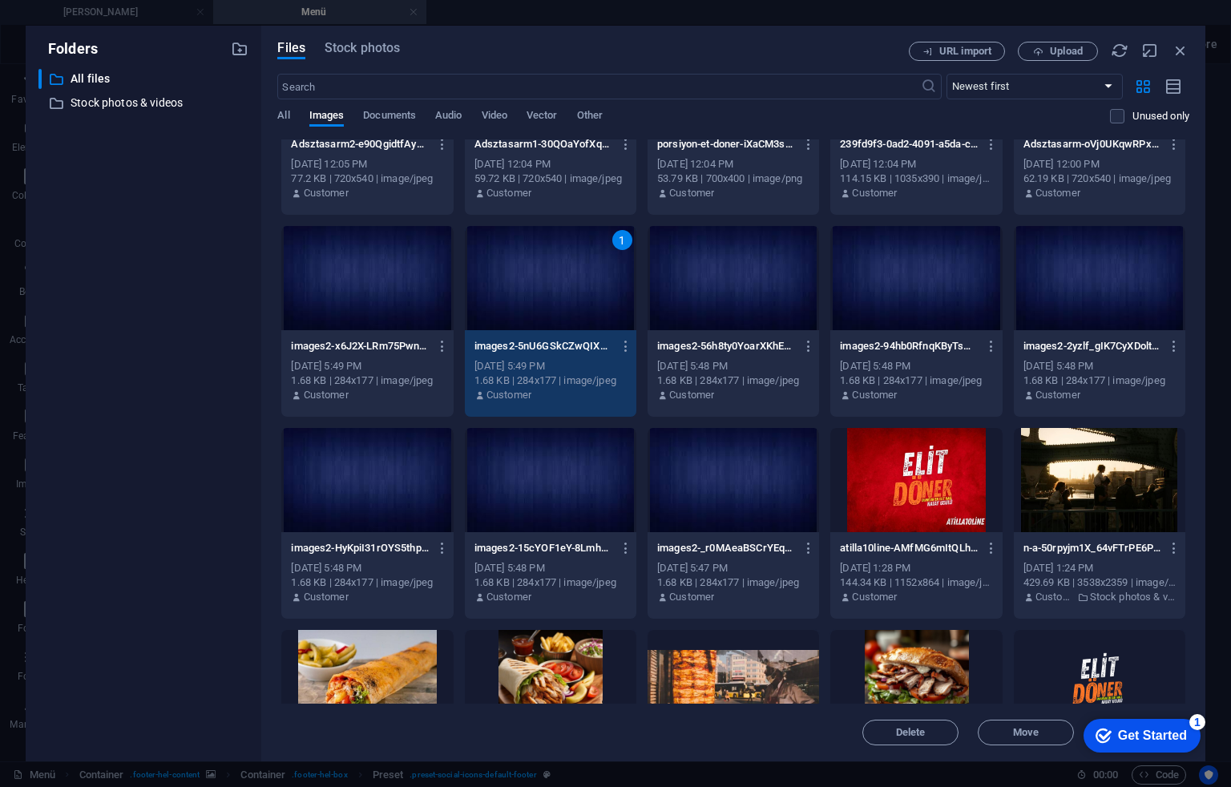
scroll to position [641, 0]
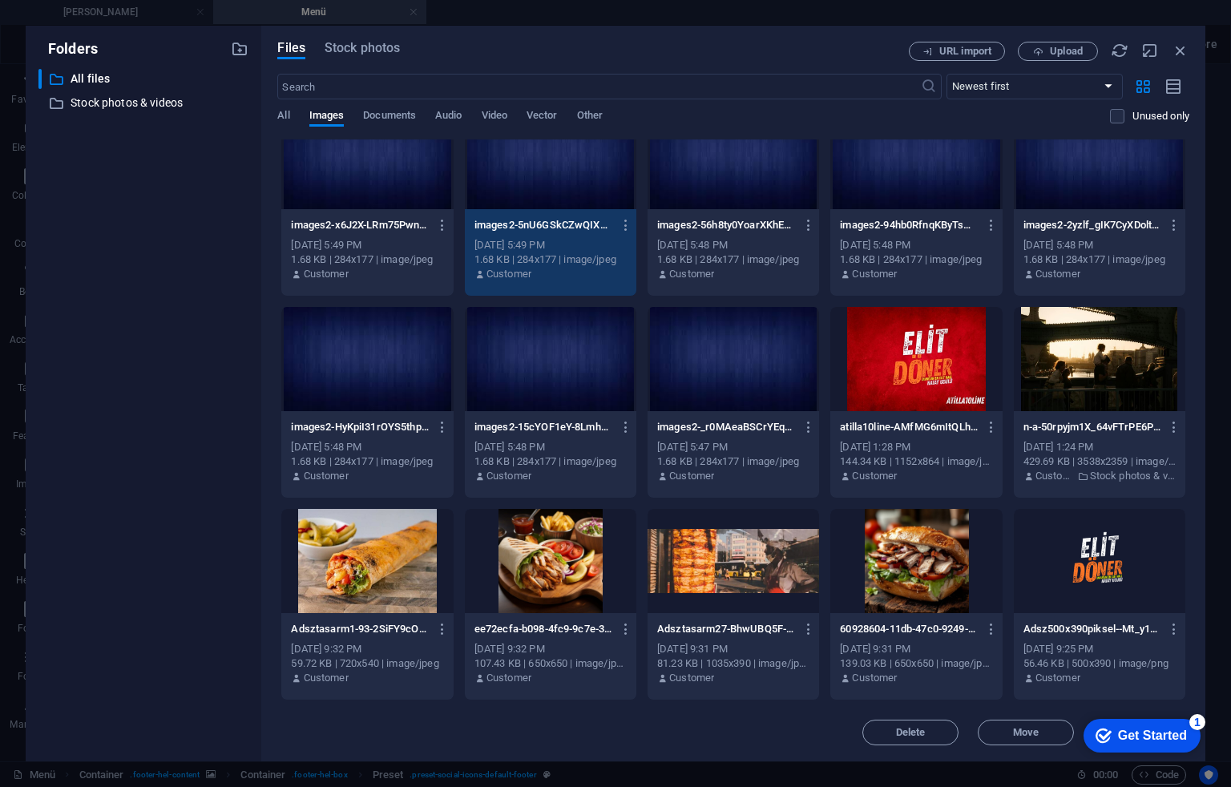
click at [1106, 735] on icon "checkmark" at bounding box center [1104, 736] width 16 height 16
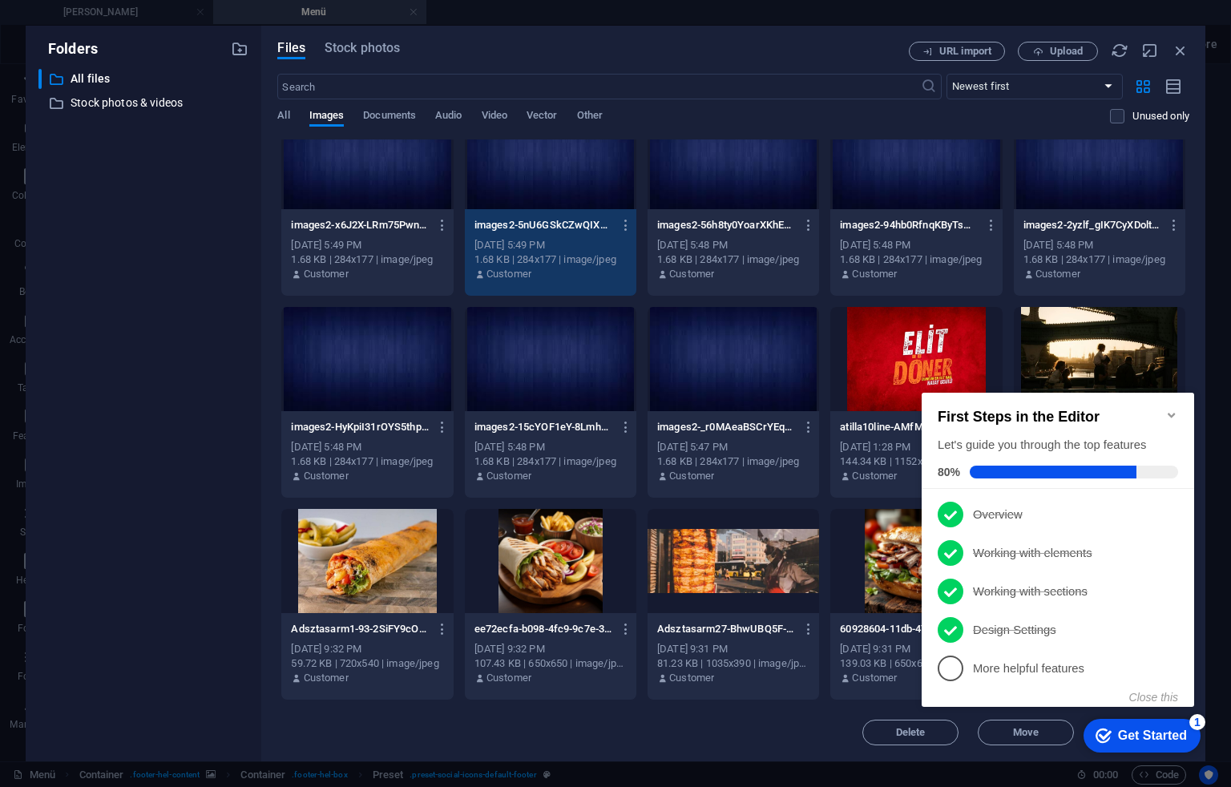
click at [1177, 731] on div "Get Started" at bounding box center [1152, 736] width 69 height 14
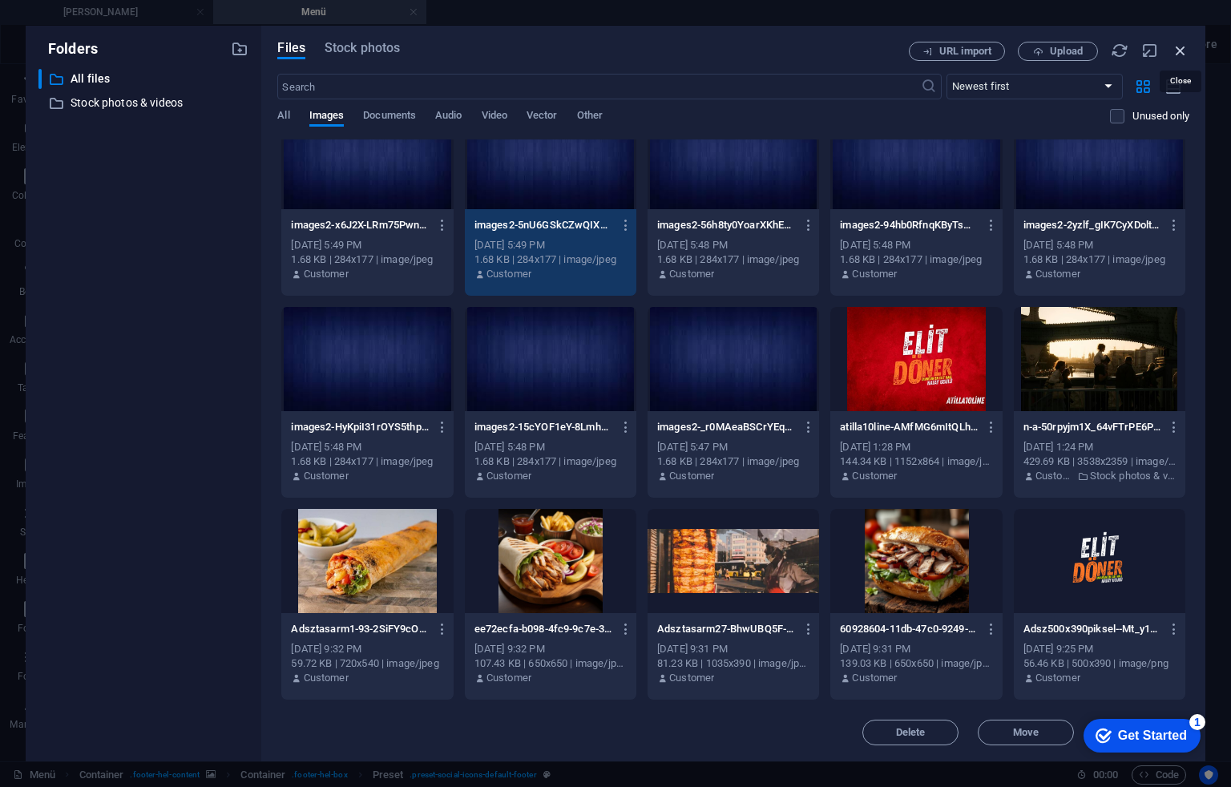
click at [1185, 42] on icon "button" at bounding box center [1181, 51] width 18 height 18
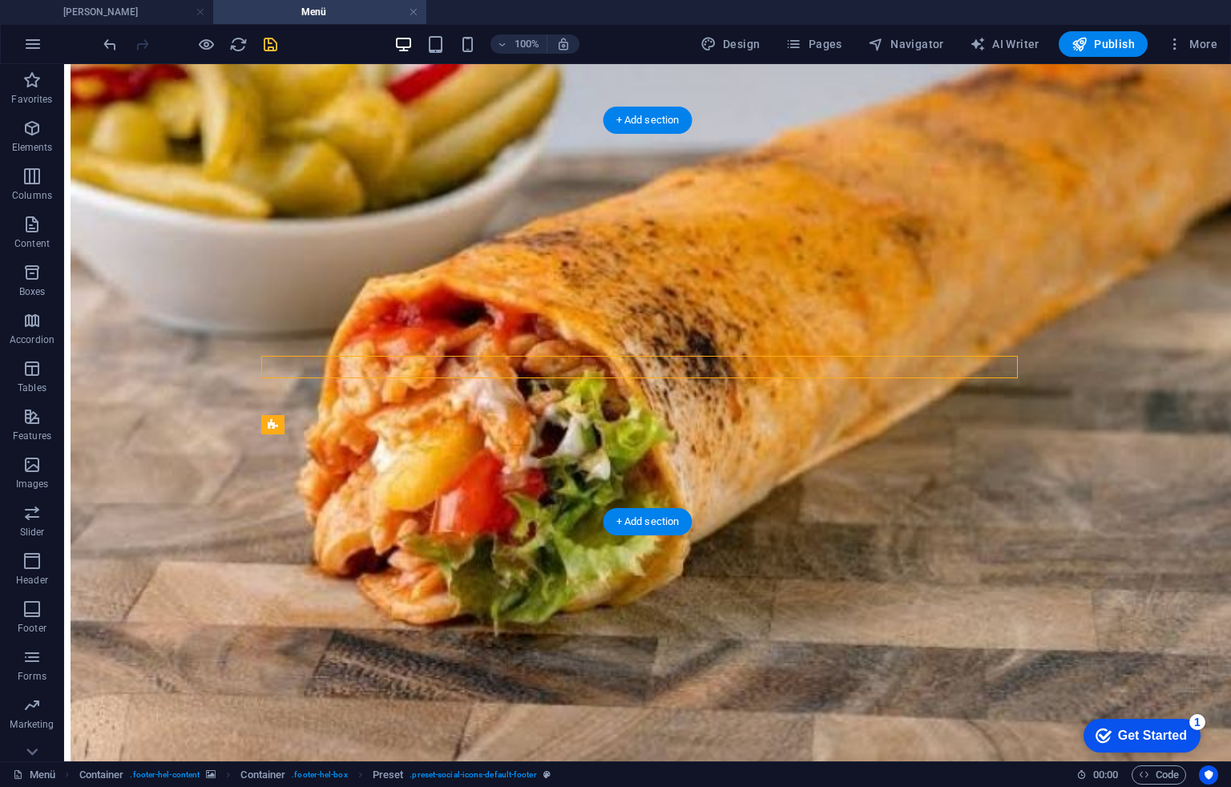
scroll to position [4773, 0]
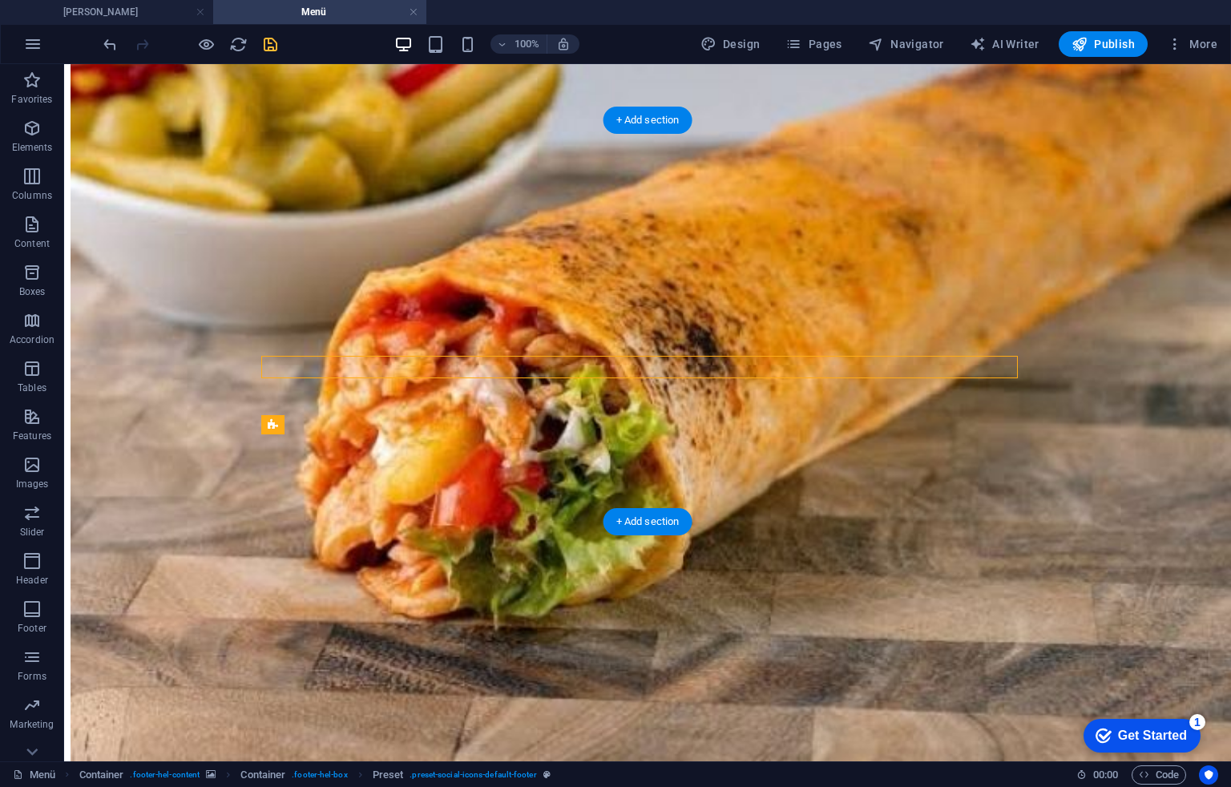
select select "xMidYMid"
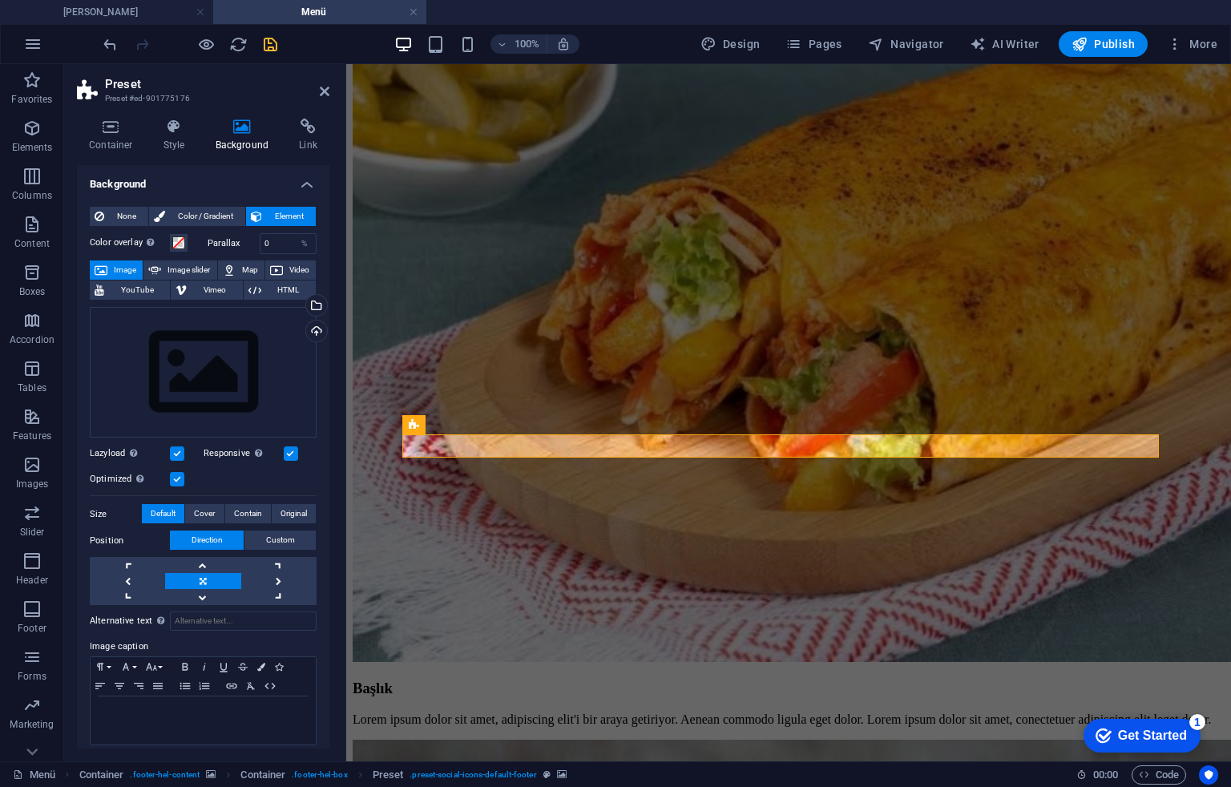
click at [142, 205] on div "None Color / Gradient Element Stretch background to full-width Color overlay Pl…" at bounding box center [203, 503] width 253 height 618
click at [133, 220] on span "None" at bounding box center [126, 216] width 34 height 19
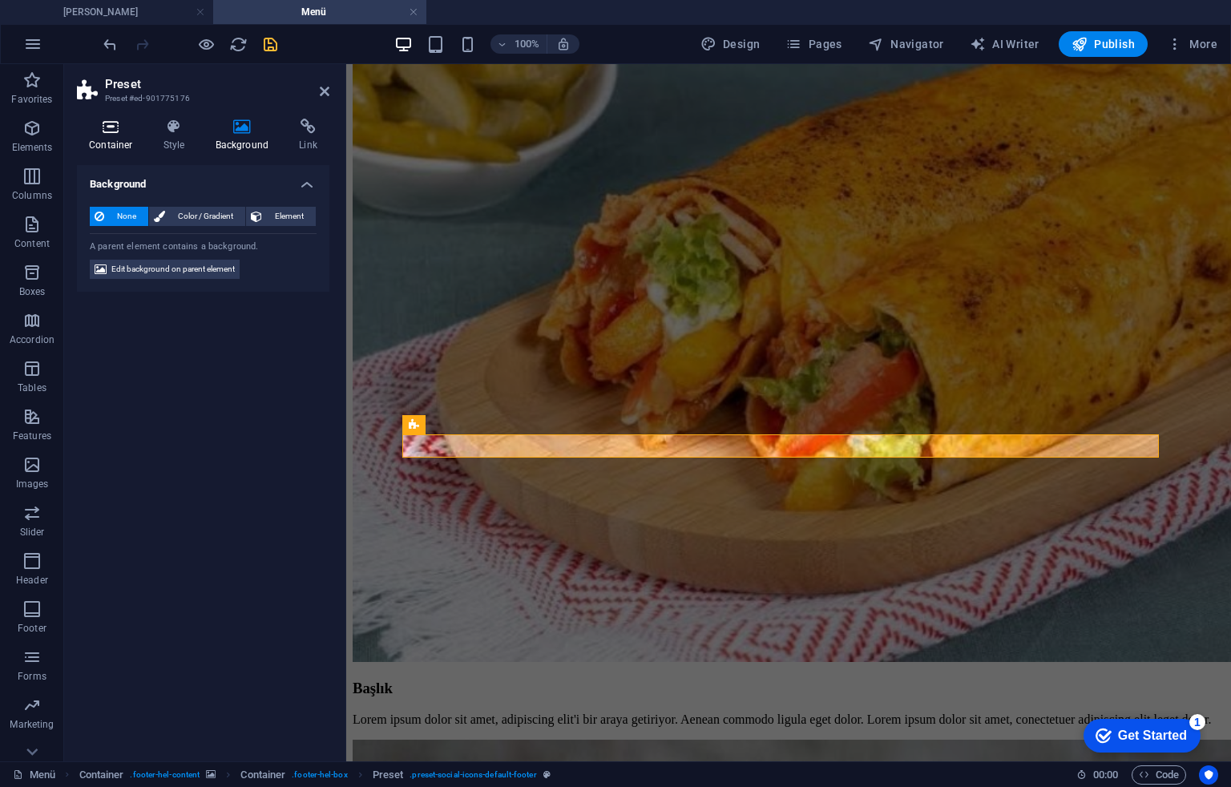
click at [91, 125] on icon at bounding box center [111, 127] width 68 height 16
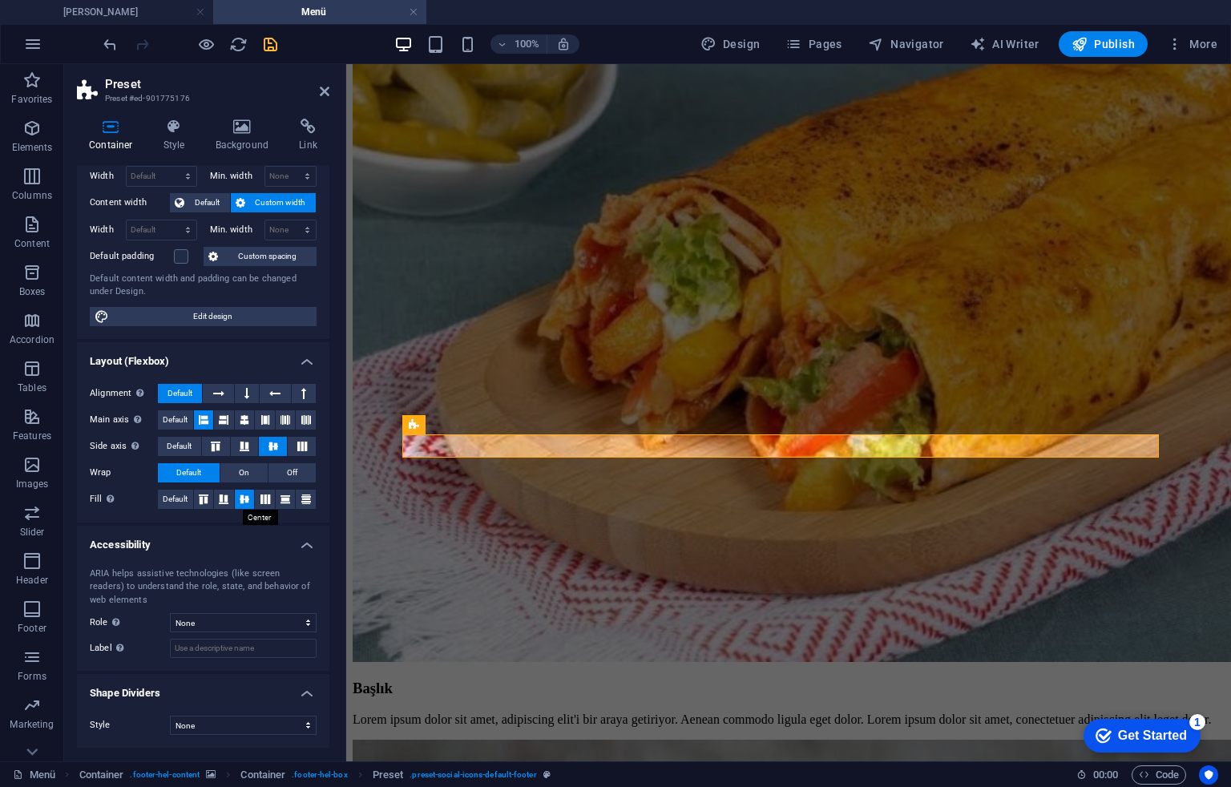
scroll to position [0, 0]
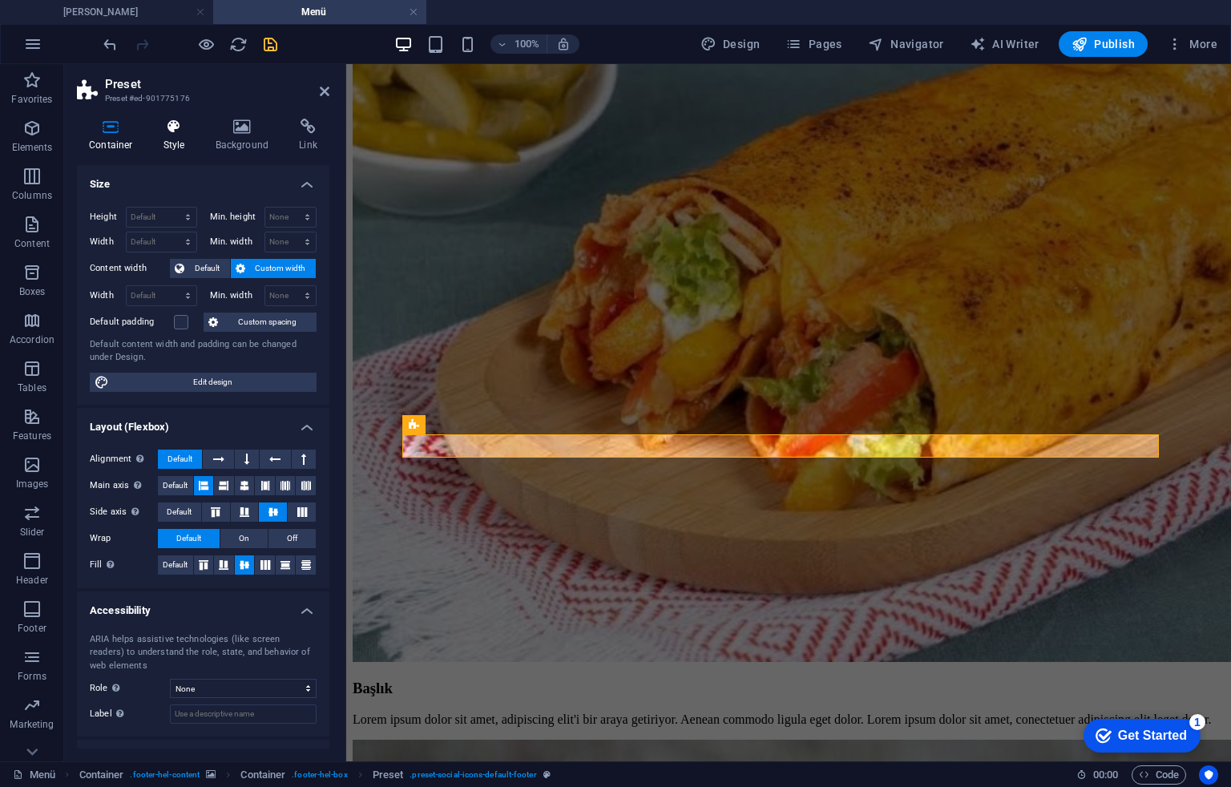
click at [170, 144] on h4 "Style" at bounding box center [178, 136] width 52 height 34
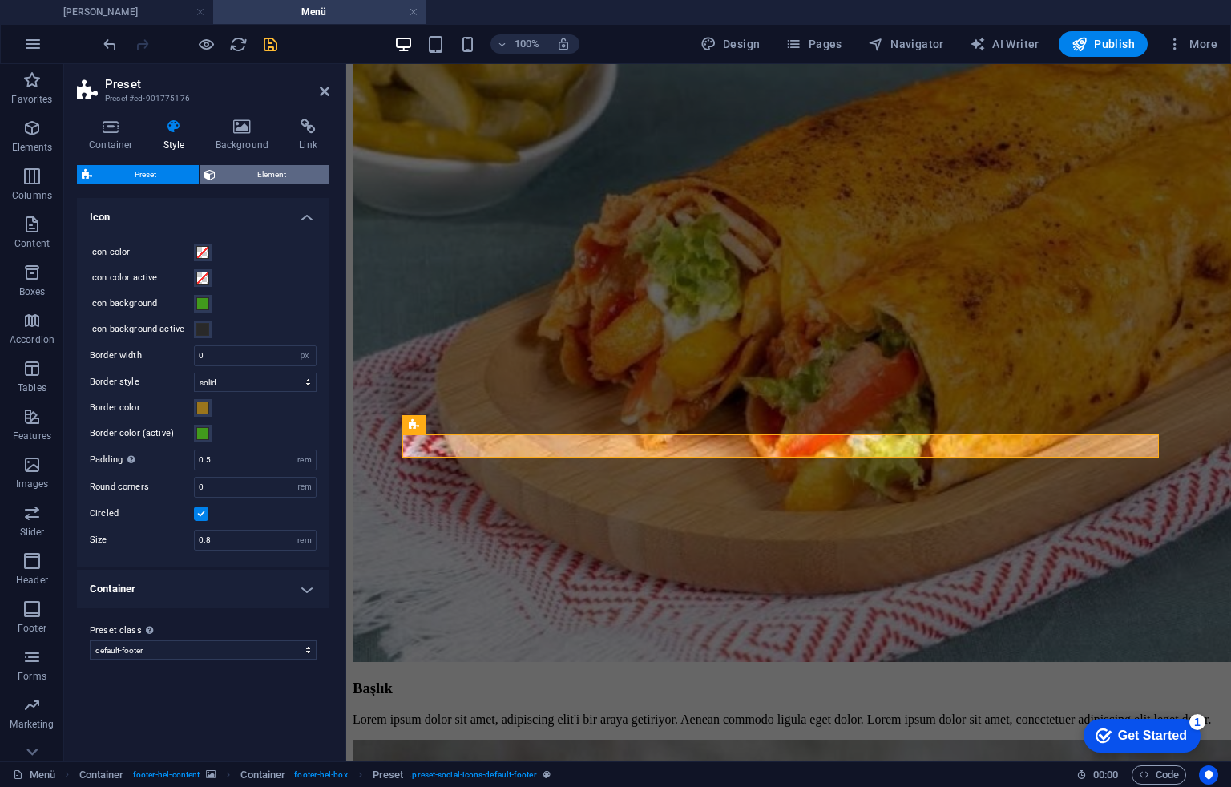
click at [252, 180] on span "Element" at bounding box center [272, 174] width 104 height 19
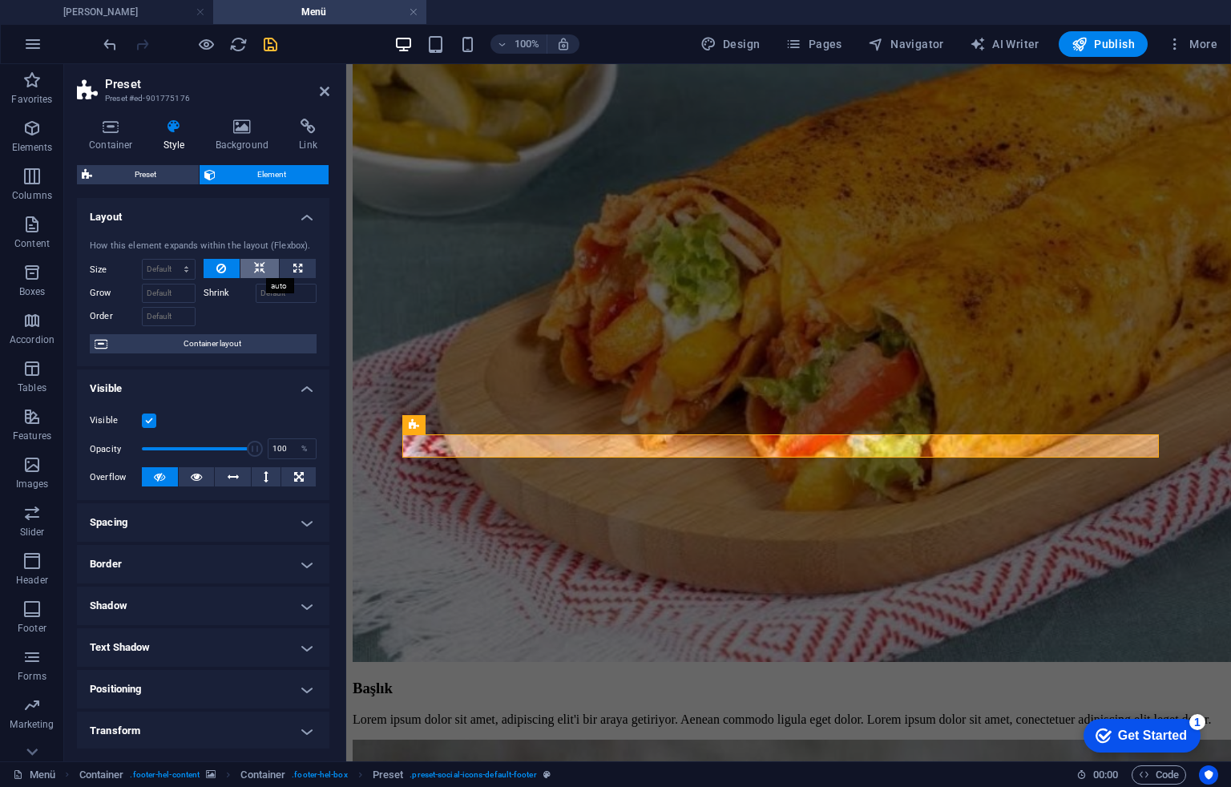
click at [269, 263] on button at bounding box center [260, 268] width 38 height 19
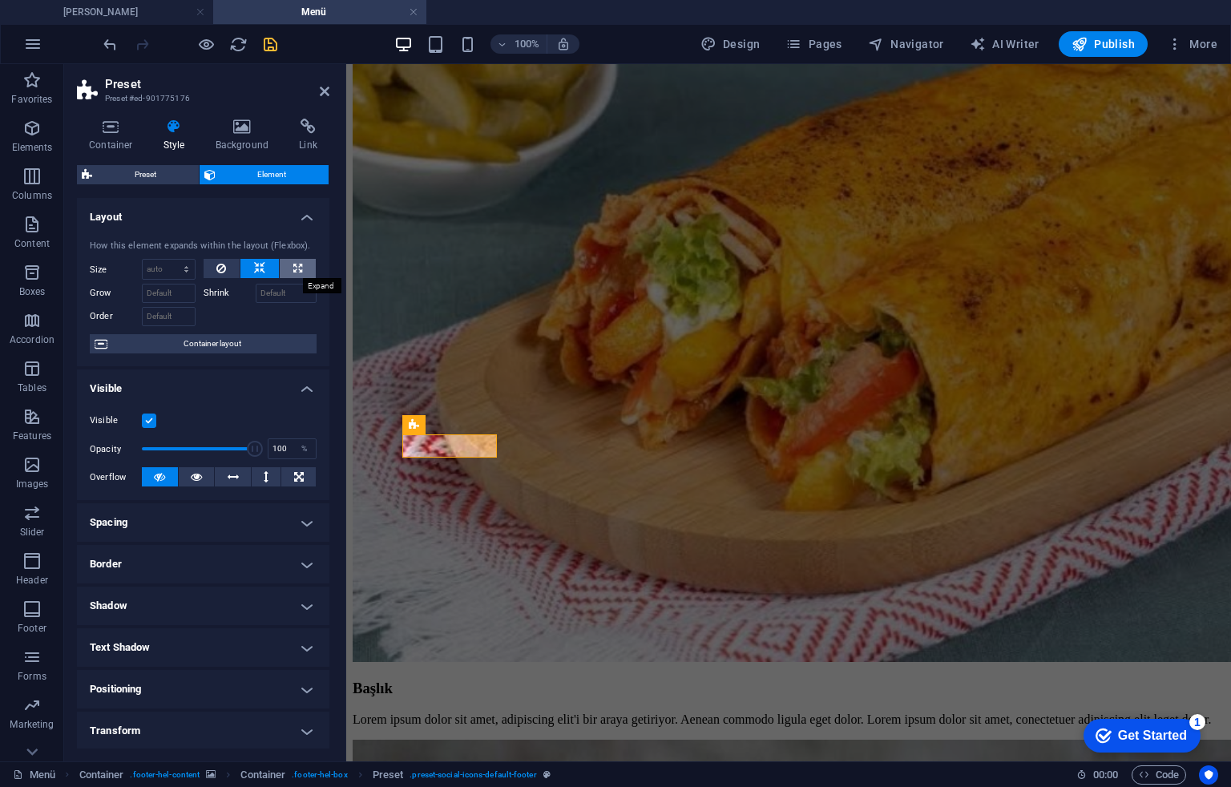
click at [299, 276] on button at bounding box center [298, 268] width 36 height 19
type input "100"
select select "%"
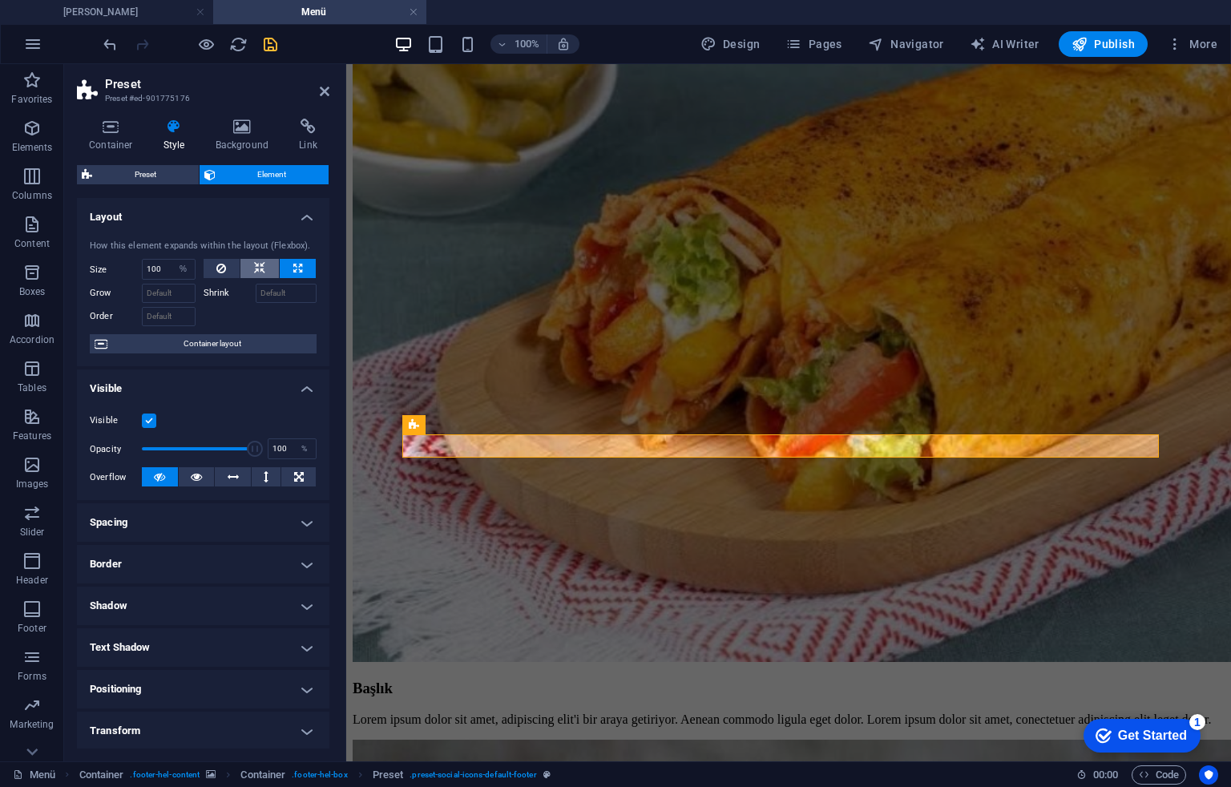
click at [263, 260] on button at bounding box center [260, 268] width 38 height 19
select select "DISABLED_OPTION_VALUE"
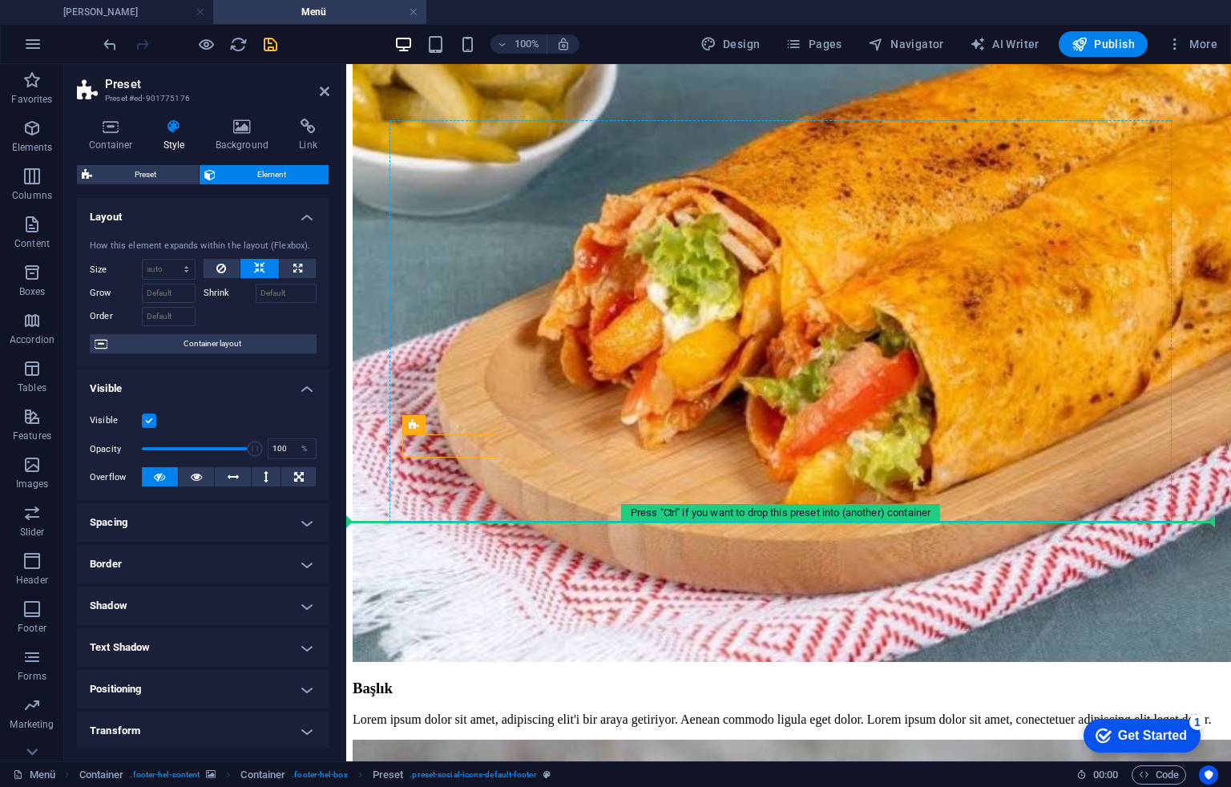
drag, startPoint x: 471, startPoint y: 444, endPoint x: 610, endPoint y: 450, distance: 138.8
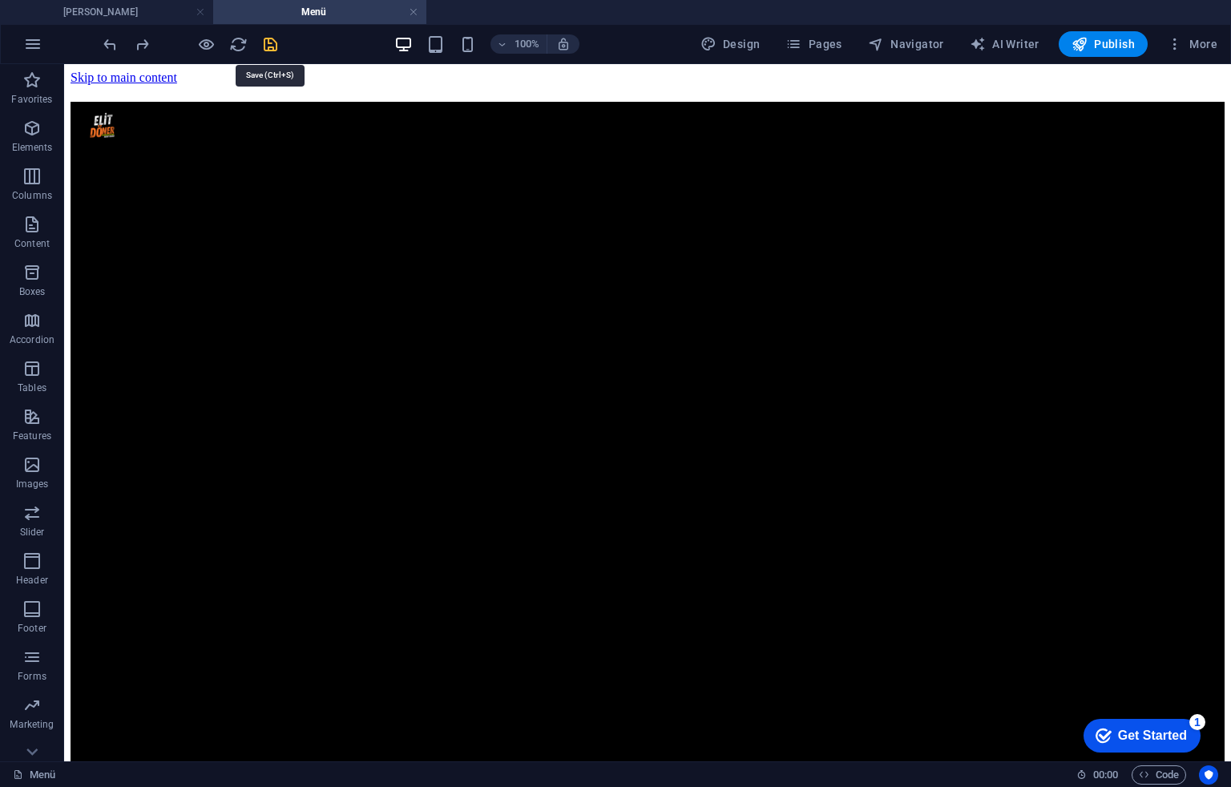
click at [276, 46] on icon "save" at bounding box center [270, 44] width 18 height 18
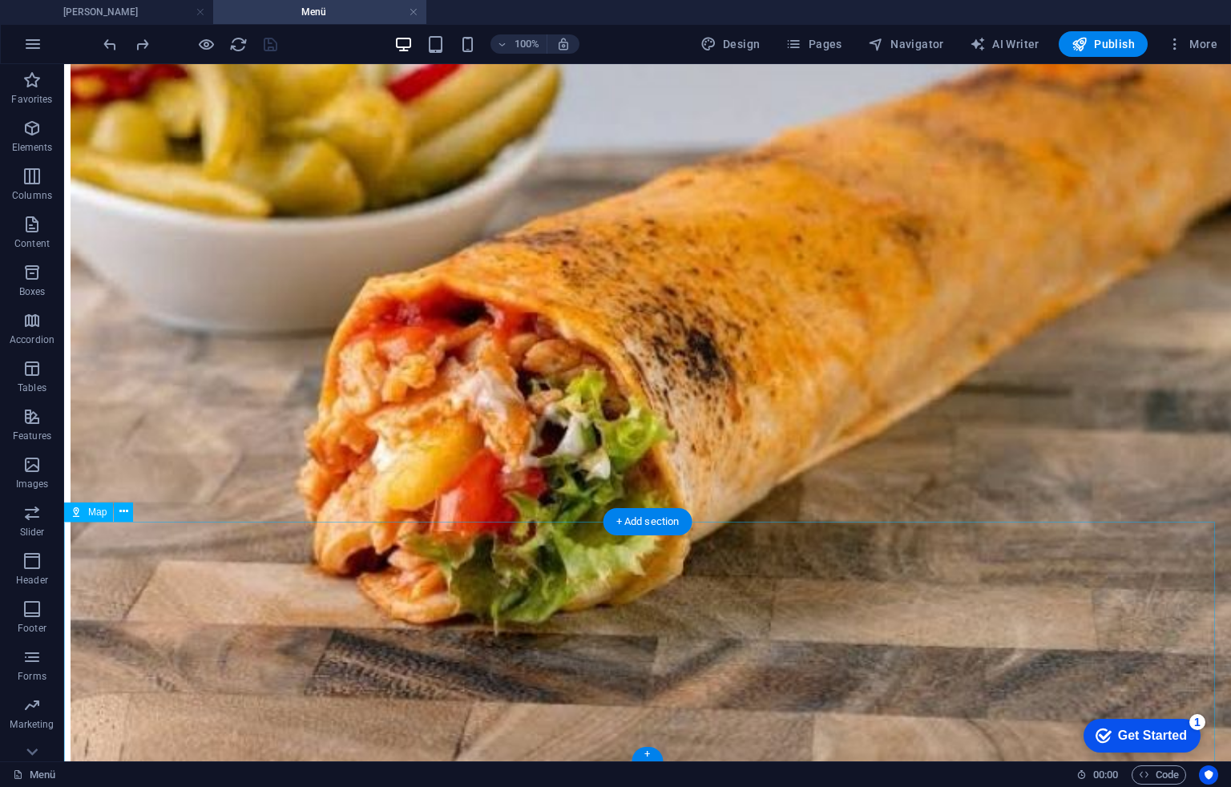
scroll to position [4773, 0]
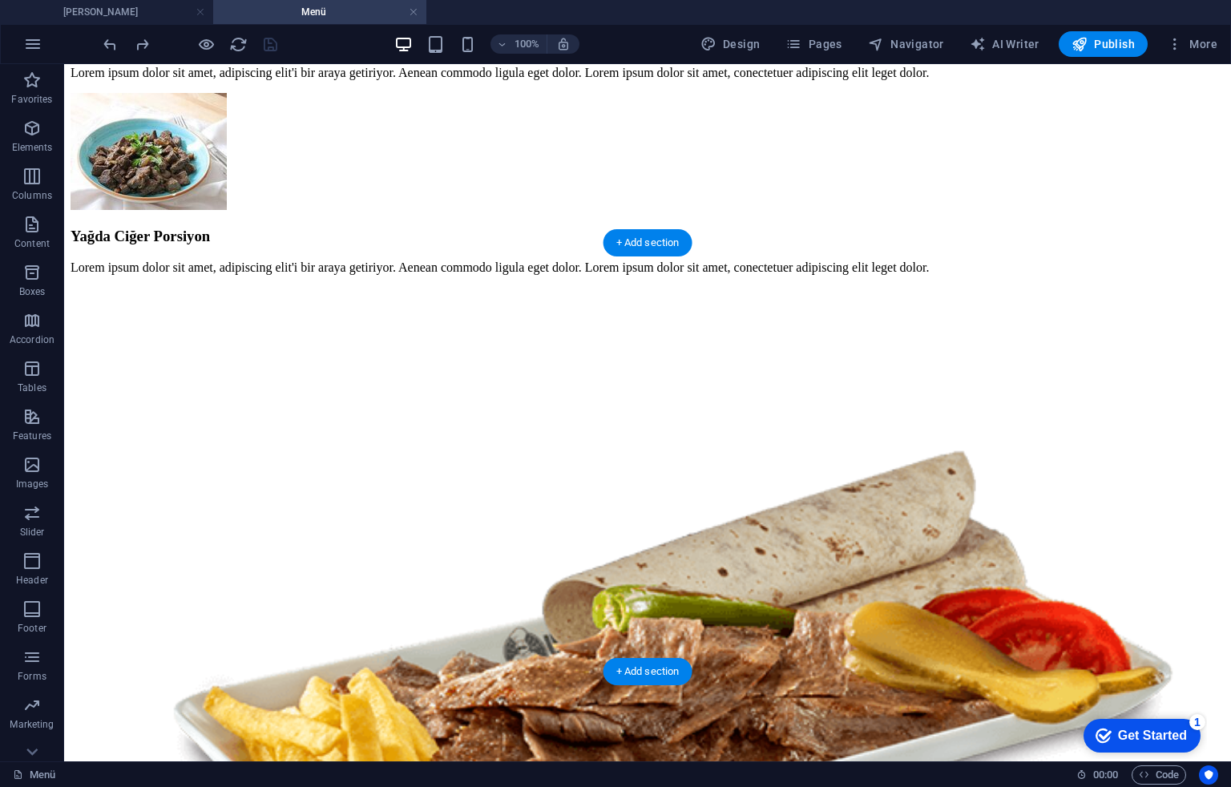
scroll to position [3091, 0]
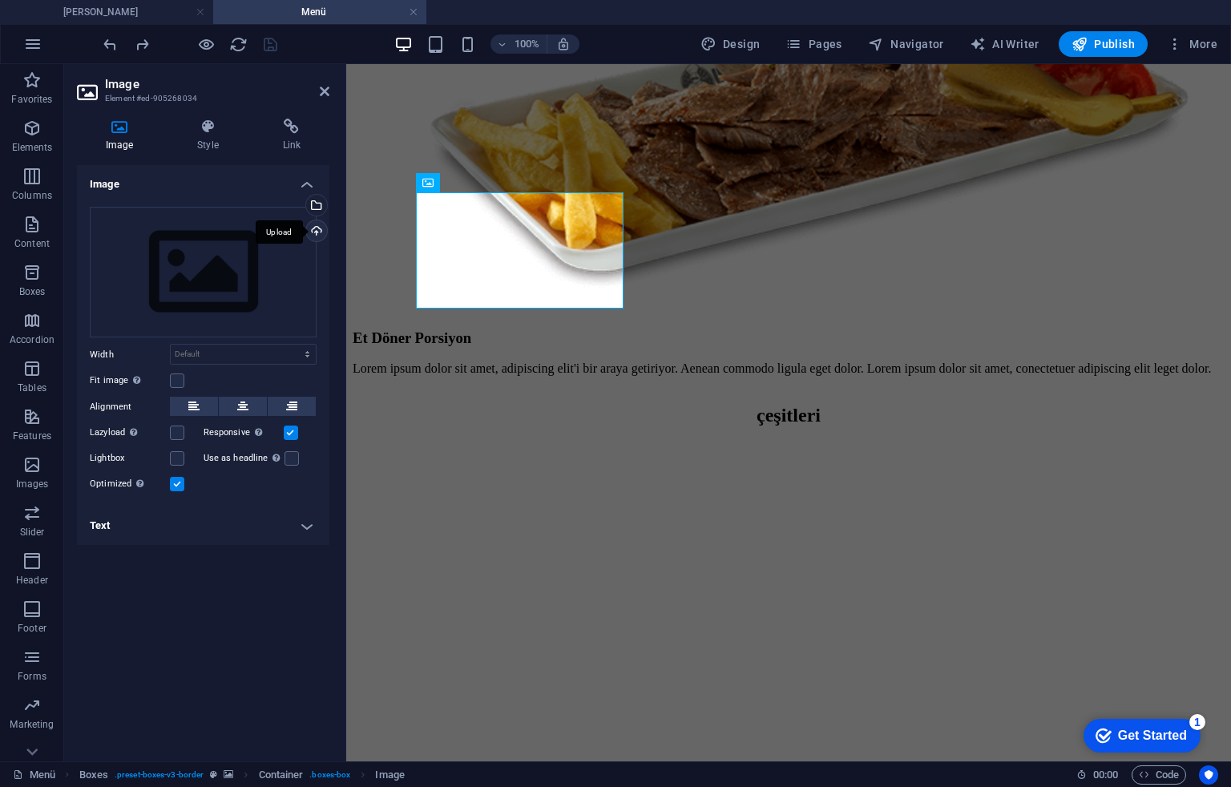
click at [321, 229] on div "Upload" at bounding box center [315, 232] width 24 height 24
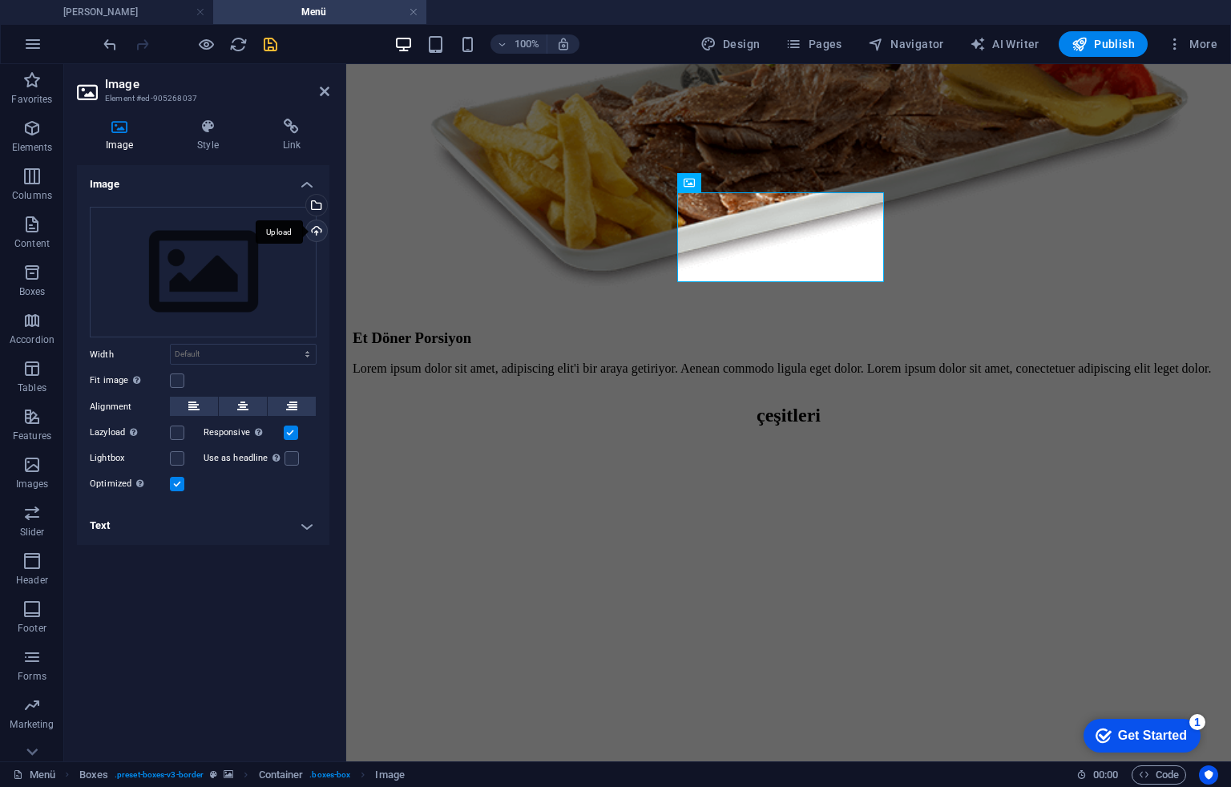
click at [313, 231] on div "Upload" at bounding box center [315, 232] width 24 height 24
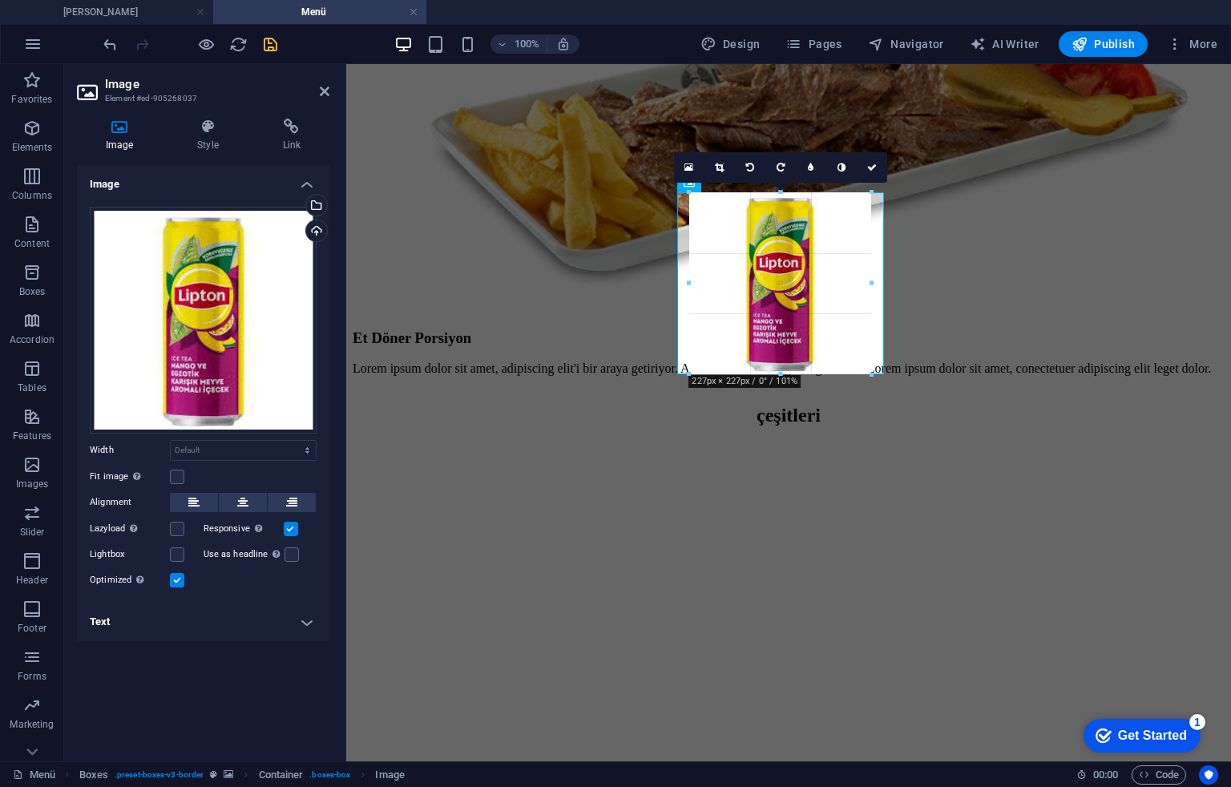
drag, startPoint x: 774, startPoint y: 285, endPoint x: 427, endPoint y: 316, distance: 348.5
type input "227"
select select "px"
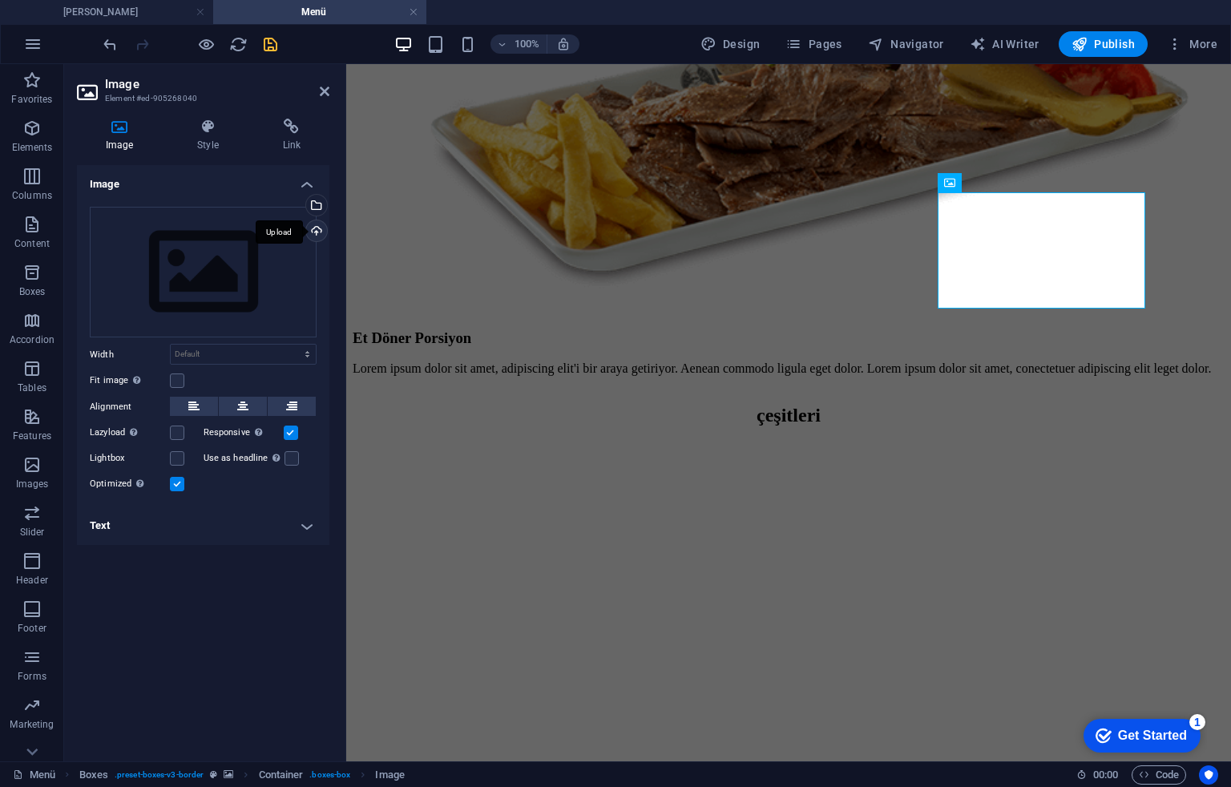
click at [311, 232] on div "Upload" at bounding box center [315, 232] width 24 height 24
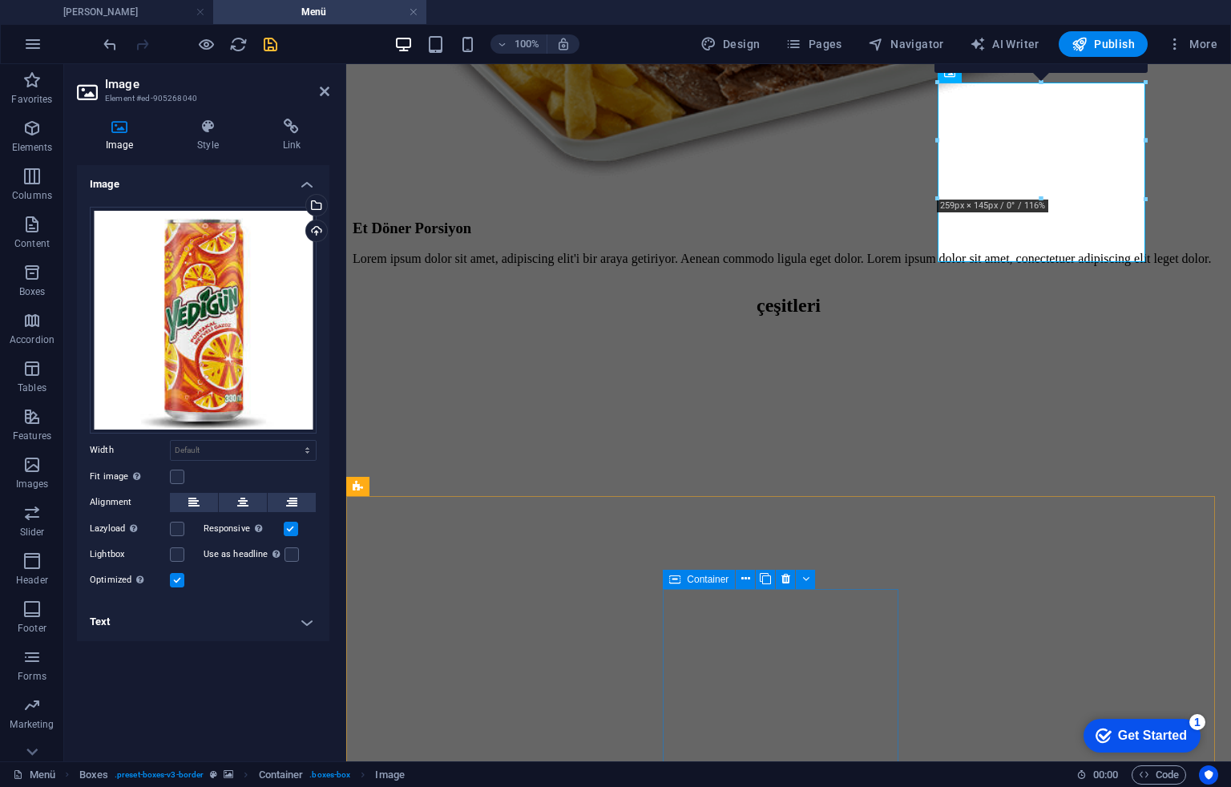
scroll to position [3305, 0]
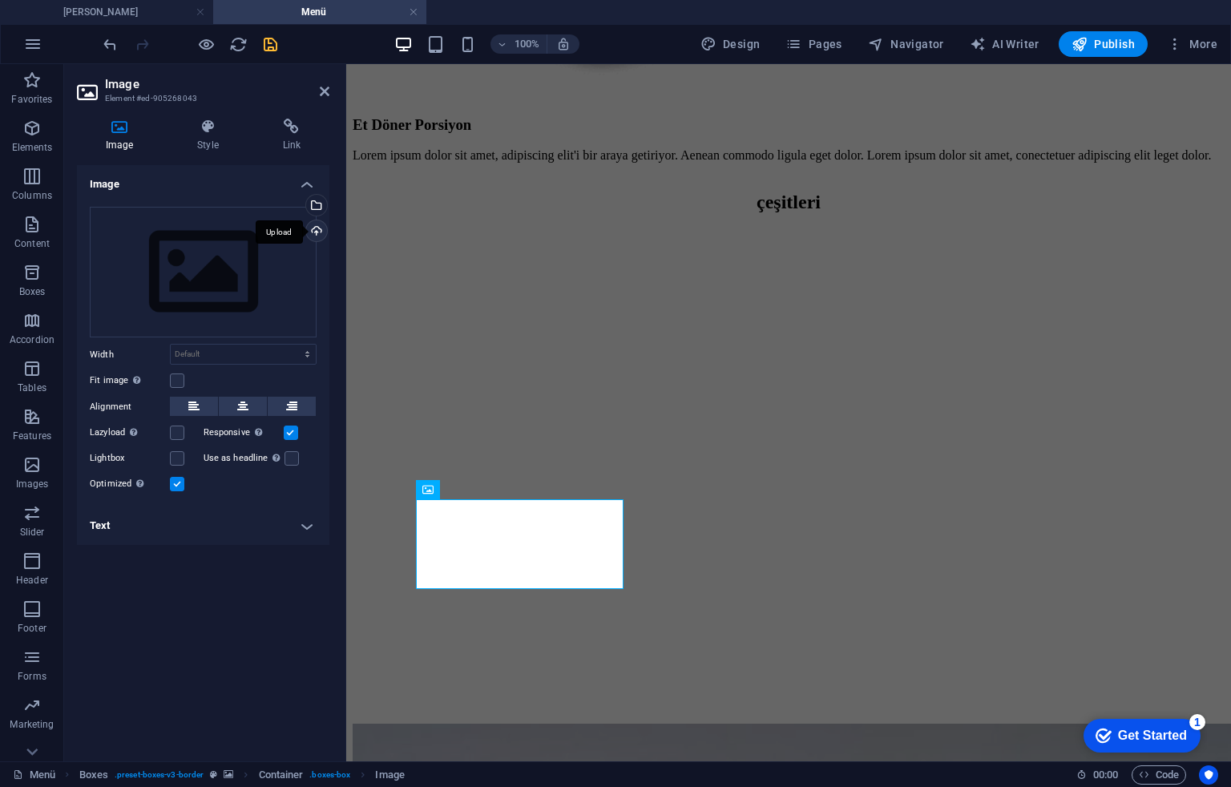
click at [308, 223] on div "Upload" at bounding box center [315, 232] width 24 height 24
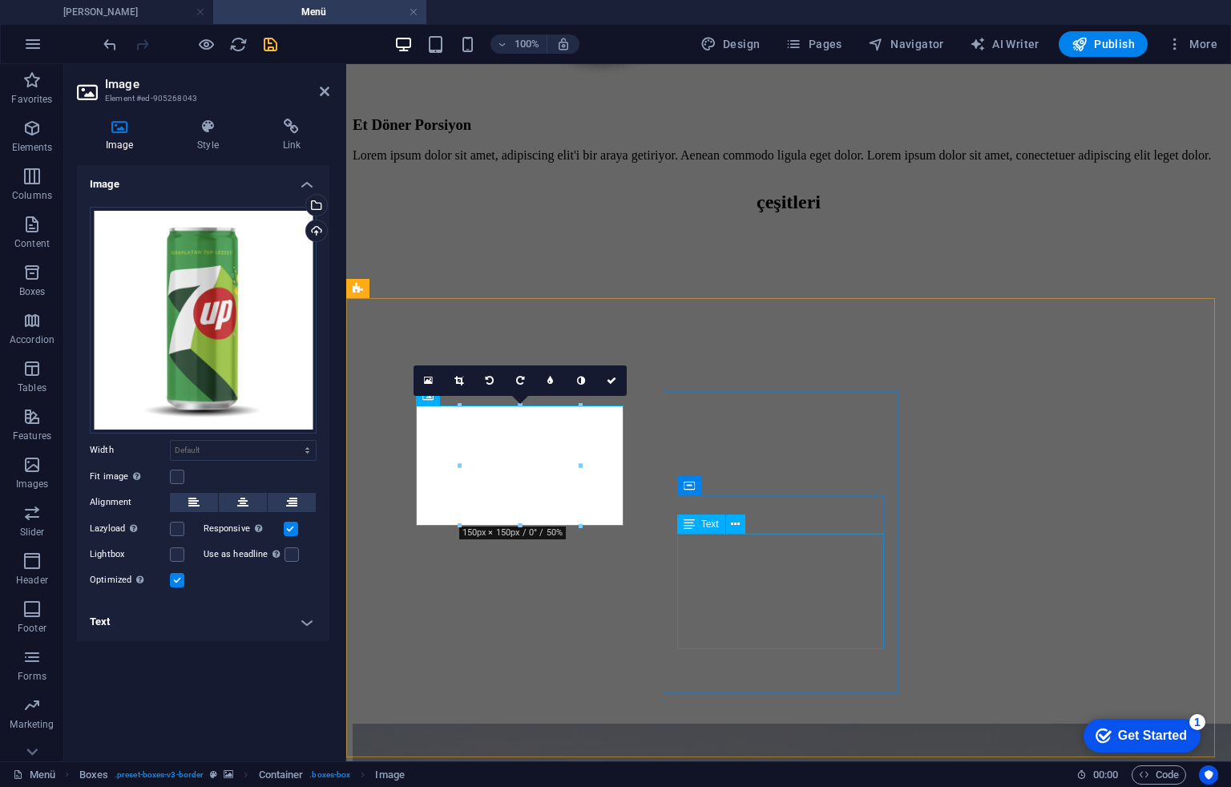
scroll to position [3412, 0]
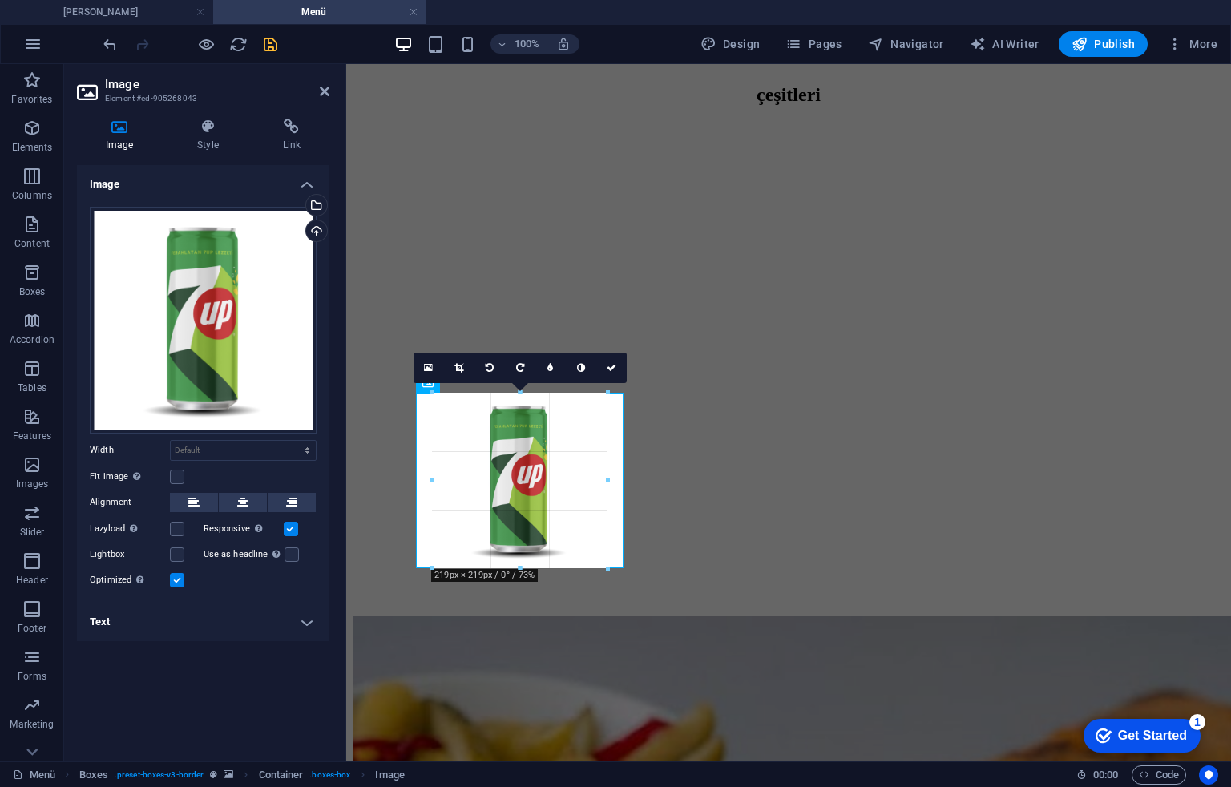
drag, startPoint x: 521, startPoint y: 513, endPoint x: 196, endPoint y: 495, distance: 325.2
type input "219"
select select "px"
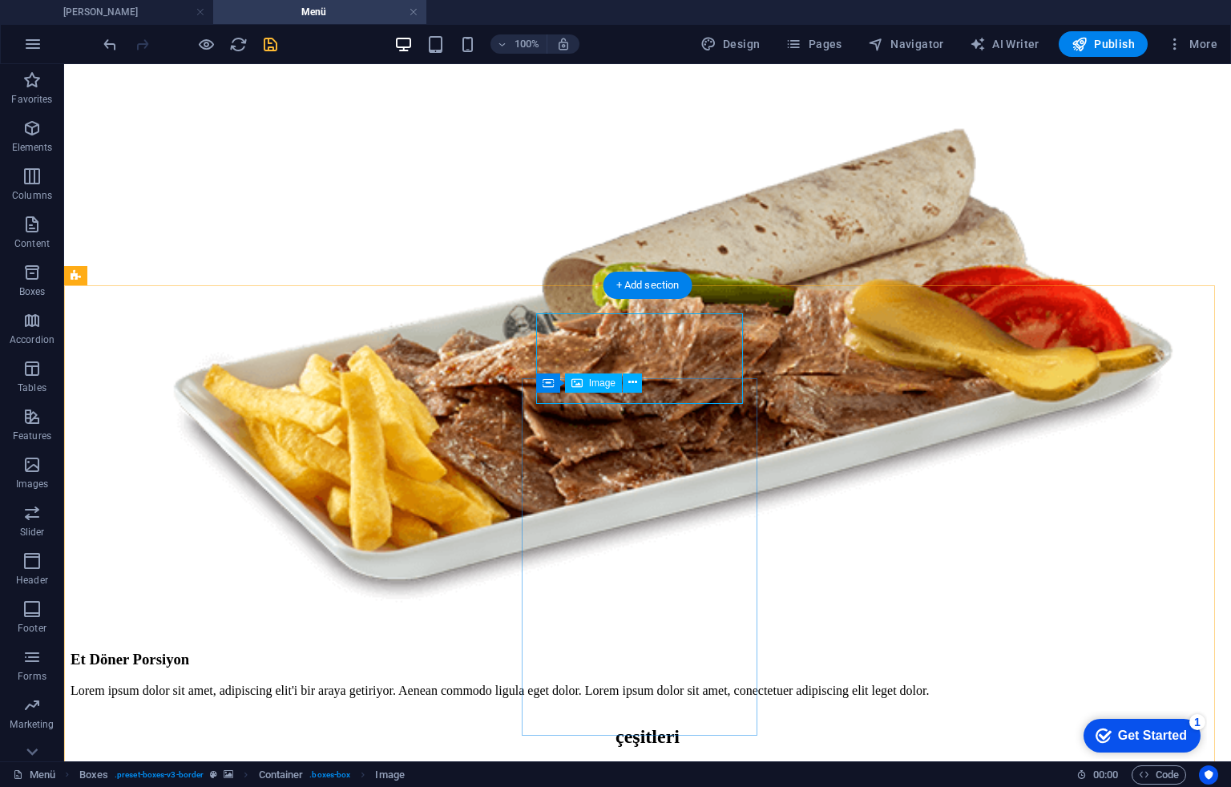
click at [684, 366] on div "Container" at bounding box center [603, 369] width 163 height 20
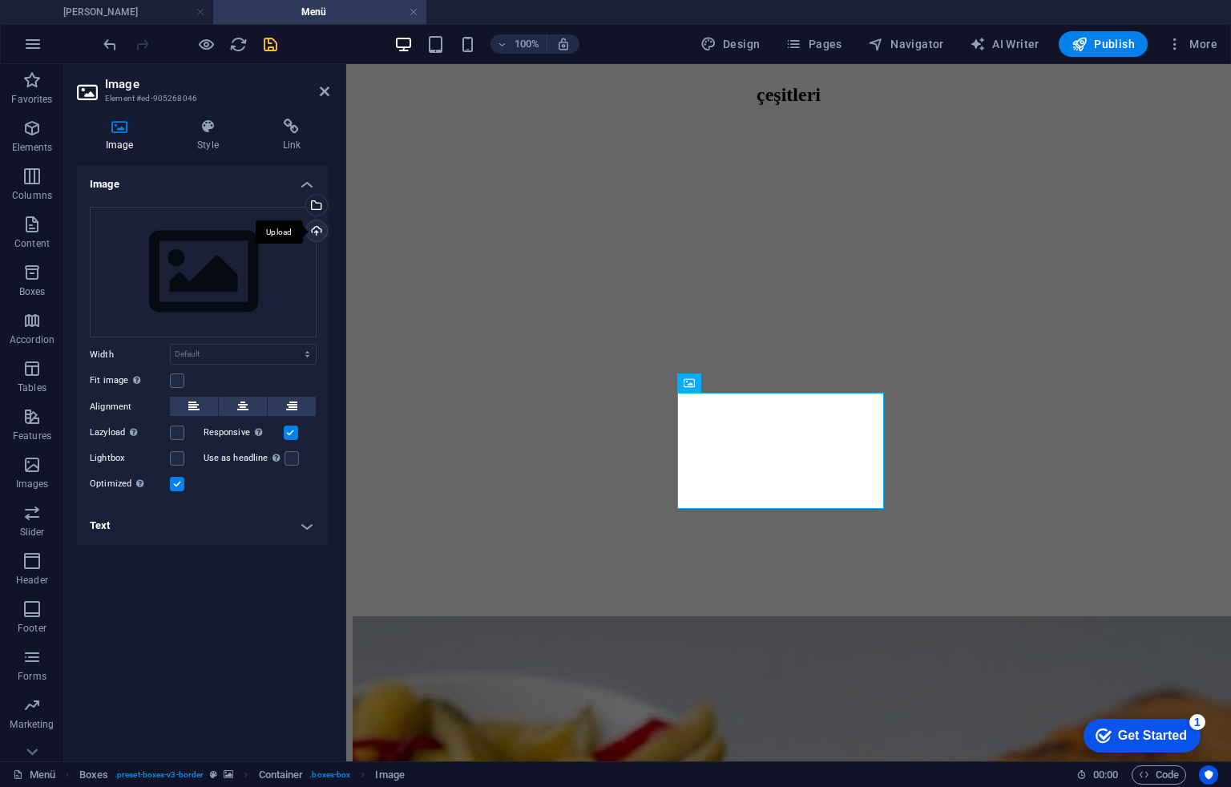
click at [312, 231] on div "Upload" at bounding box center [315, 232] width 24 height 24
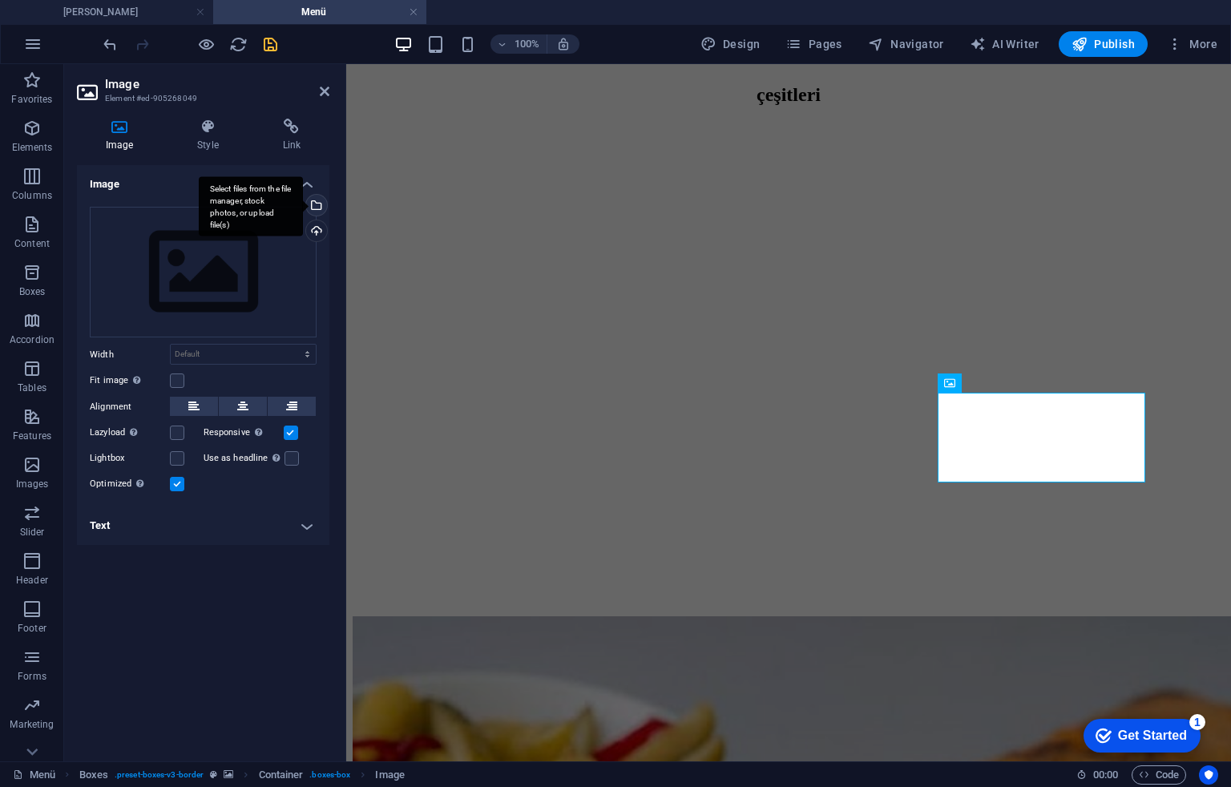
click at [313, 216] on div "Select files from the file manager, stock photos, or upload file(s)" at bounding box center [315, 207] width 24 height 24
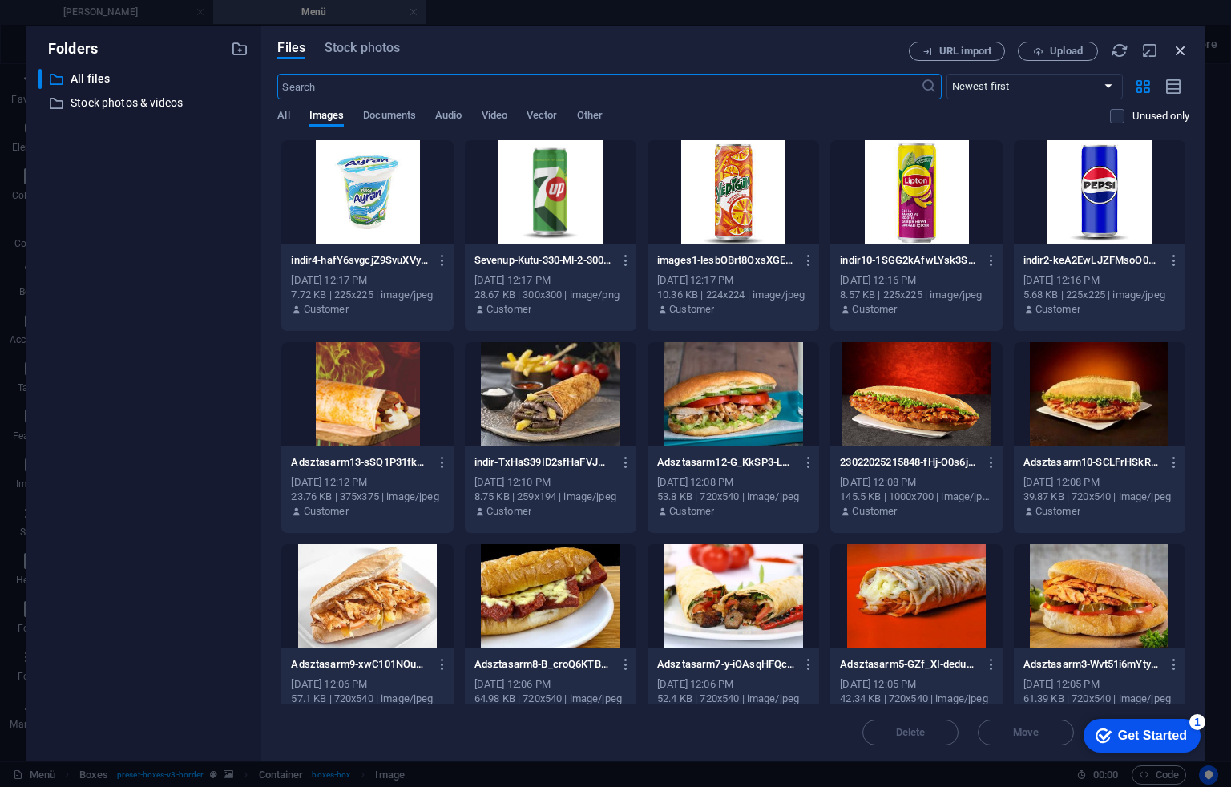
click at [1181, 52] on icon "button" at bounding box center [1181, 51] width 18 height 18
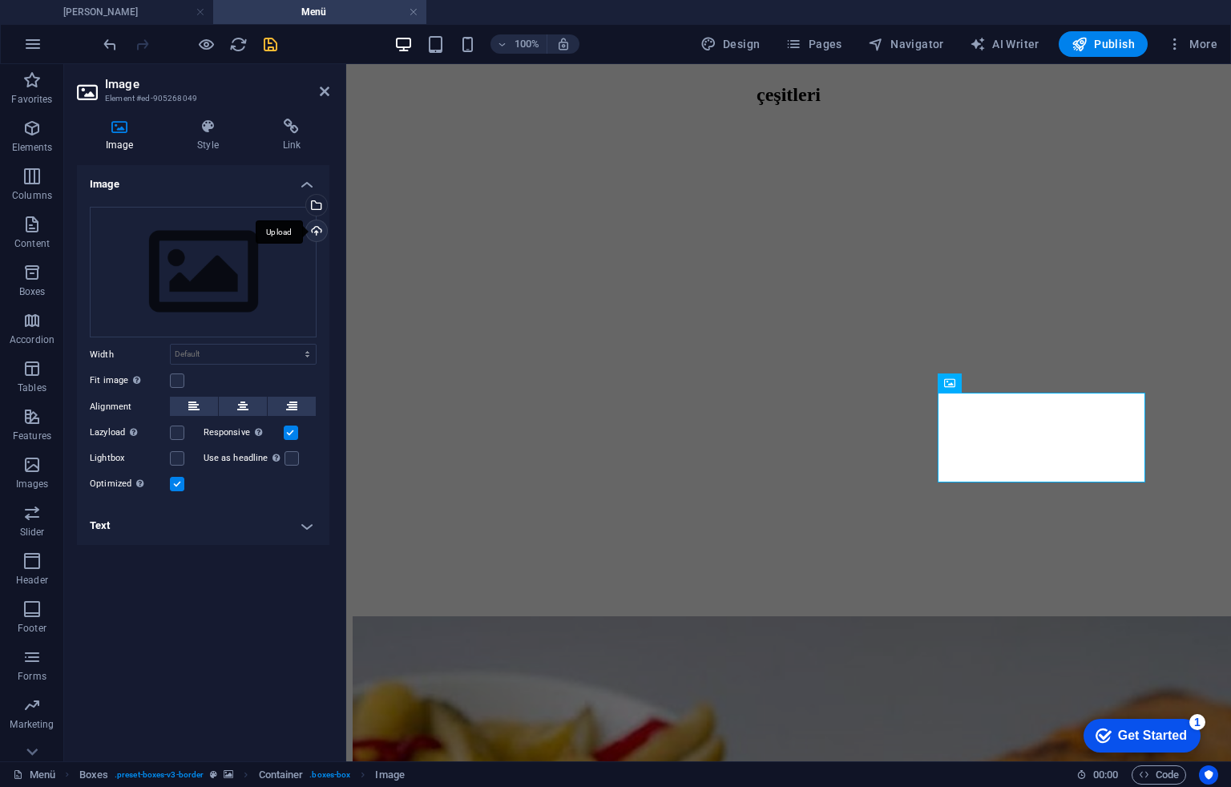
click at [321, 222] on div "Upload" at bounding box center [315, 232] width 24 height 24
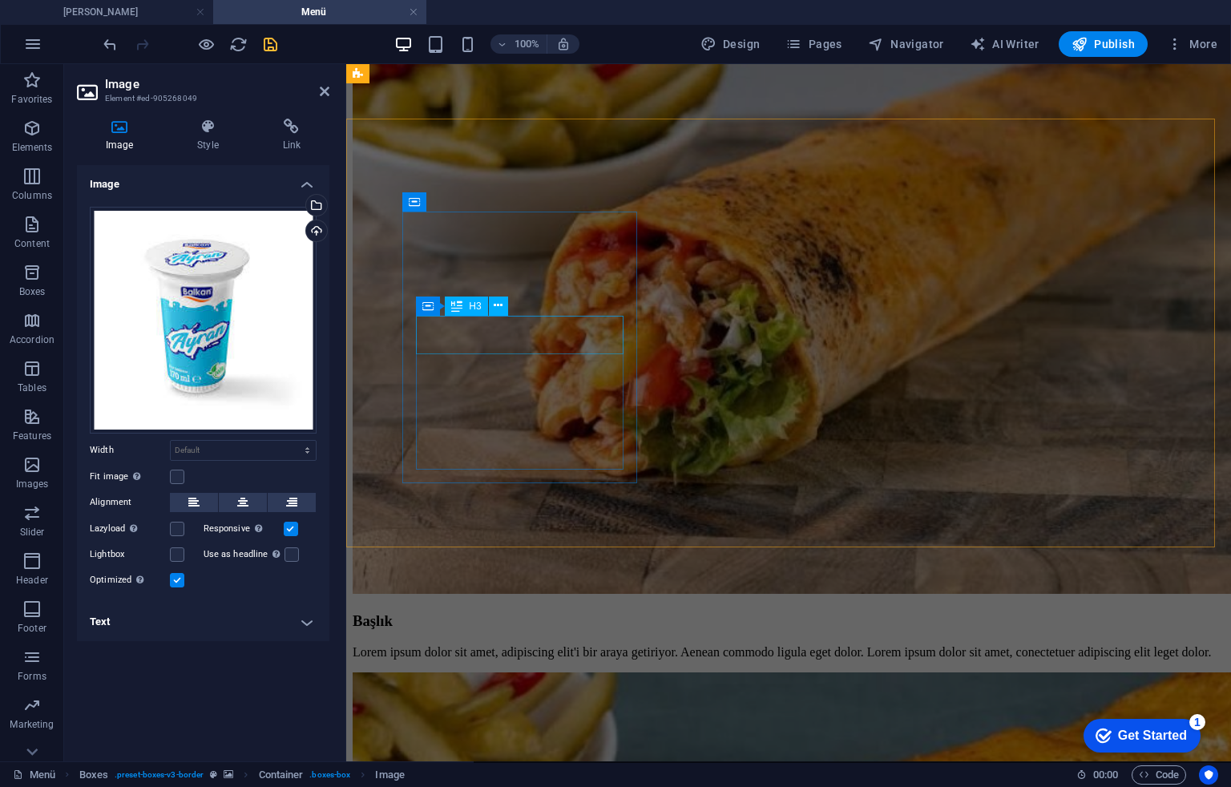
scroll to position [3946, 0]
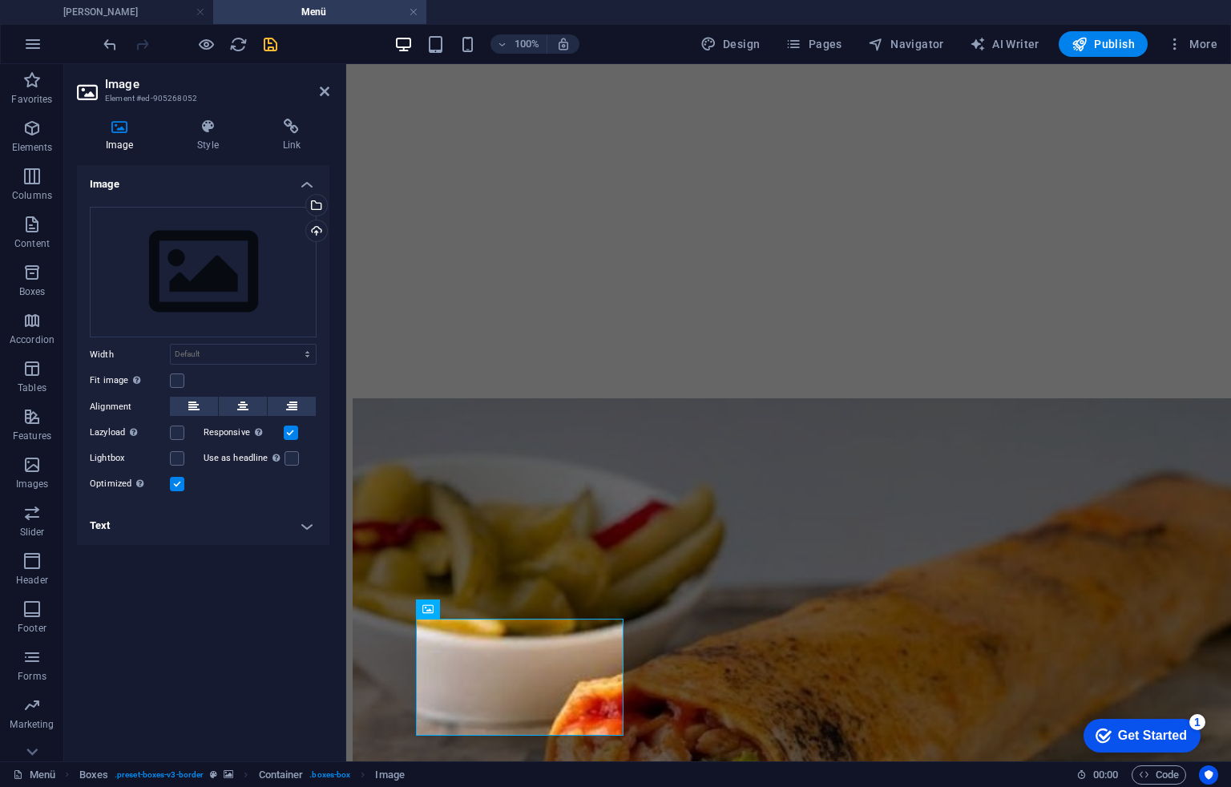
scroll to position [3625, 0]
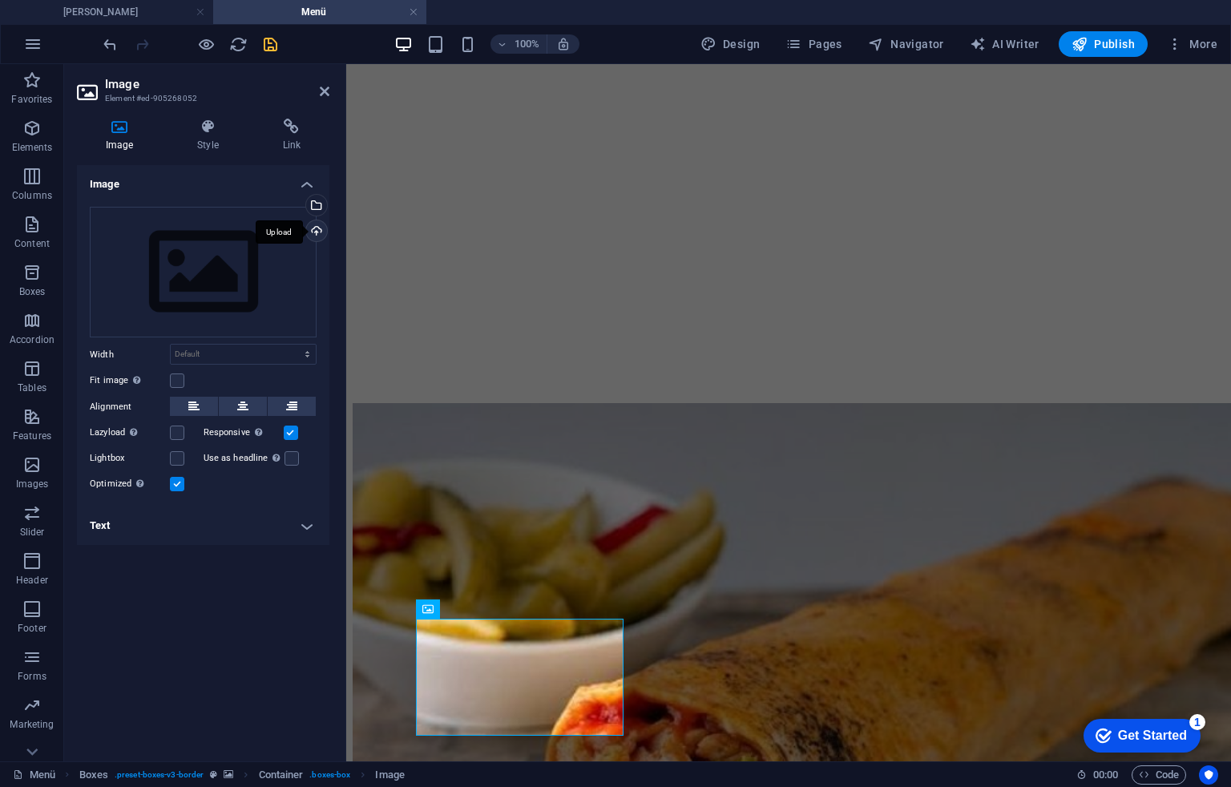
click at [319, 226] on div "Upload" at bounding box center [315, 232] width 24 height 24
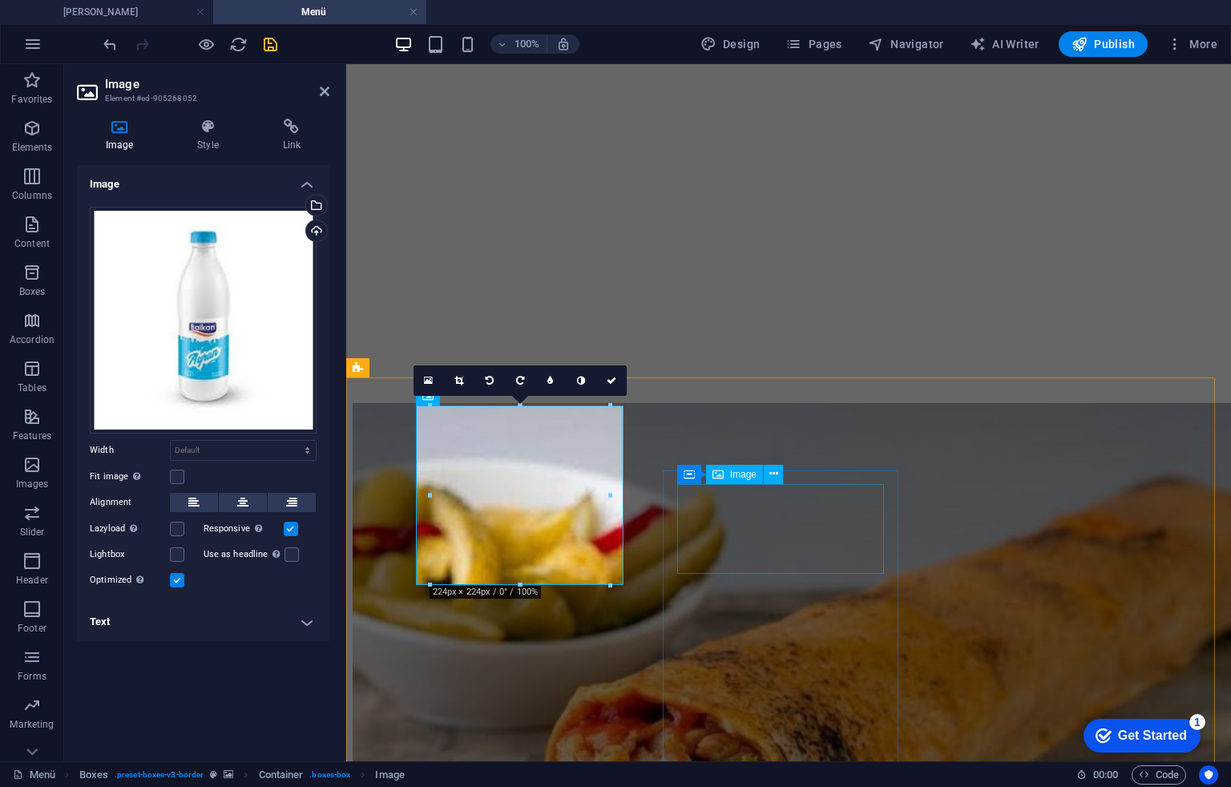
scroll to position [3839, 0]
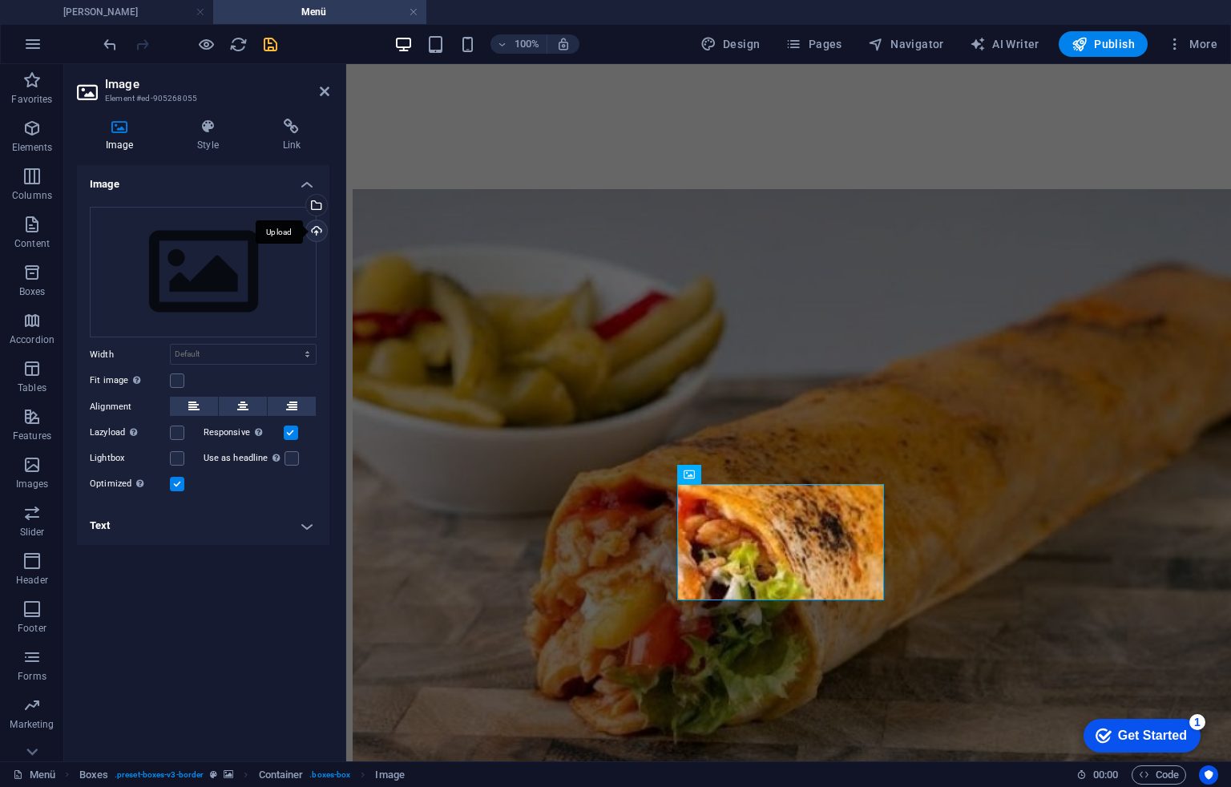
click at [309, 228] on div "Upload" at bounding box center [315, 232] width 24 height 24
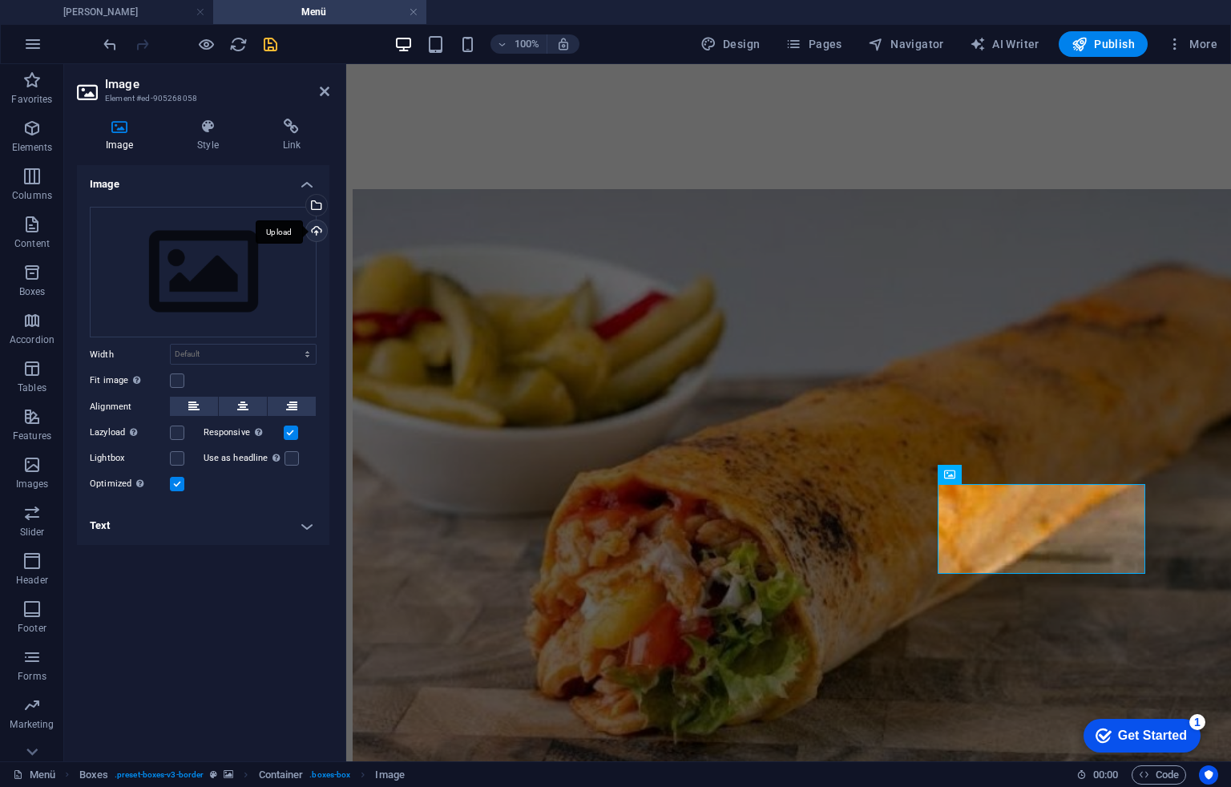
click at [309, 223] on div "Upload" at bounding box center [315, 232] width 24 height 24
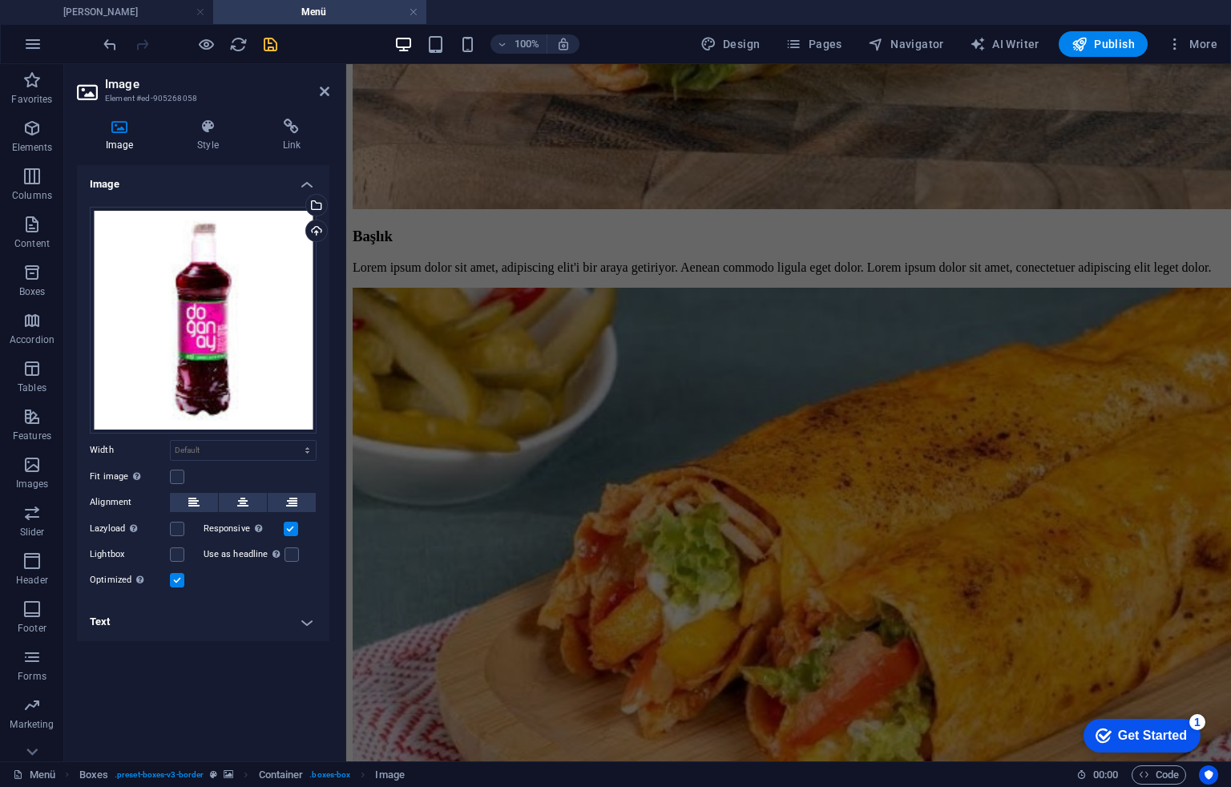
scroll to position [4481, 0]
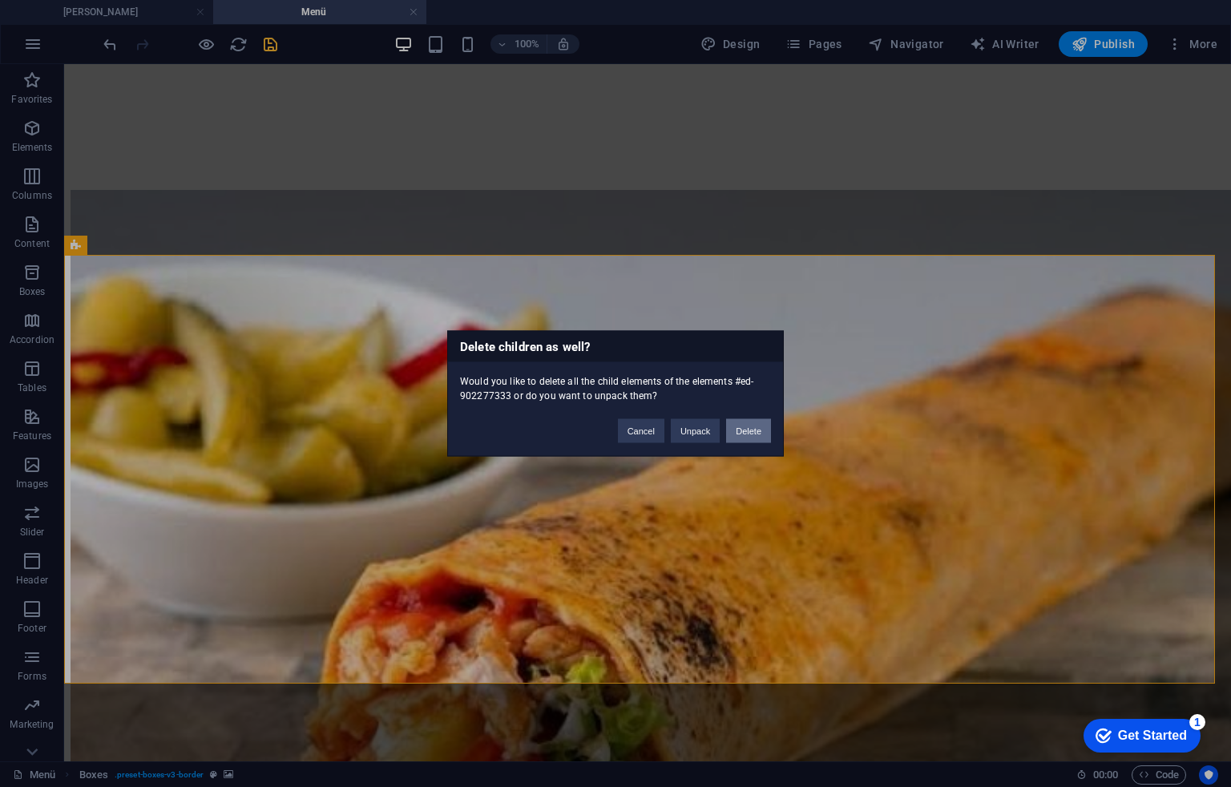
click at [765, 436] on button "Delete" at bounding box center [748, 431] width 45 height 24
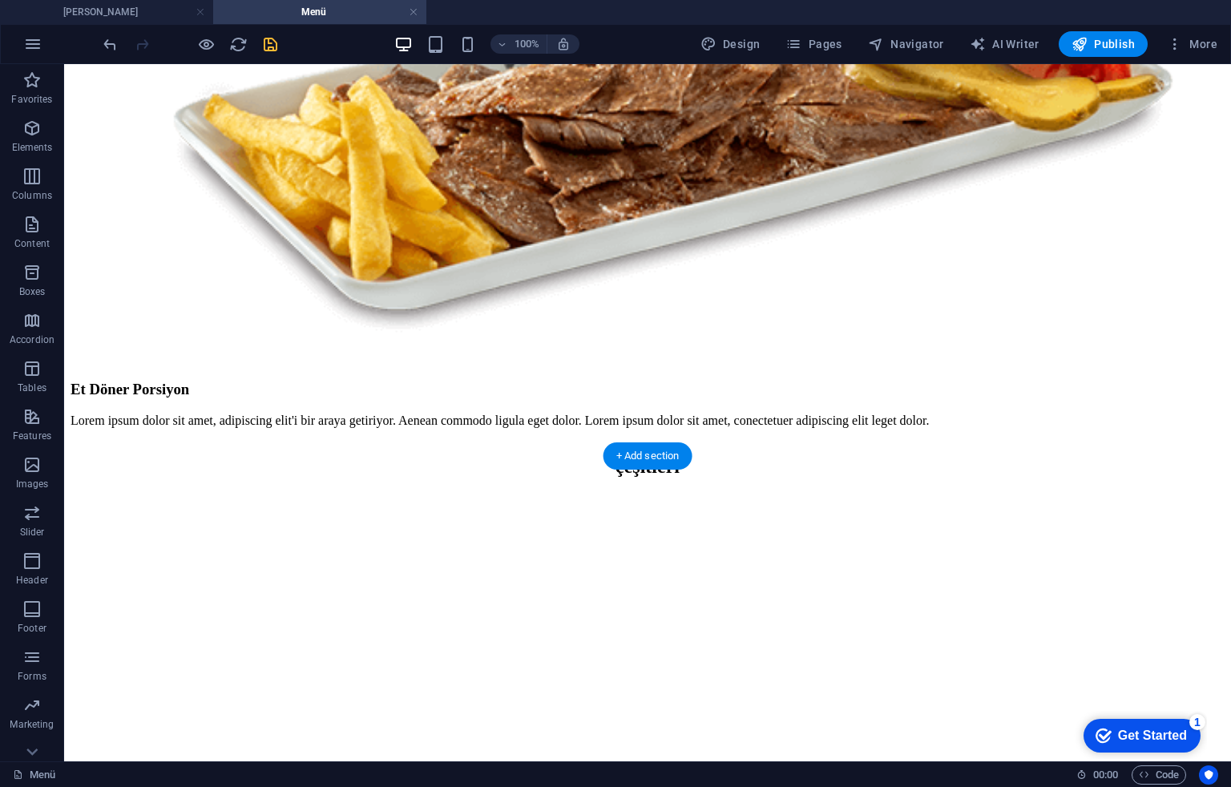
scroll to position [3519, 0]
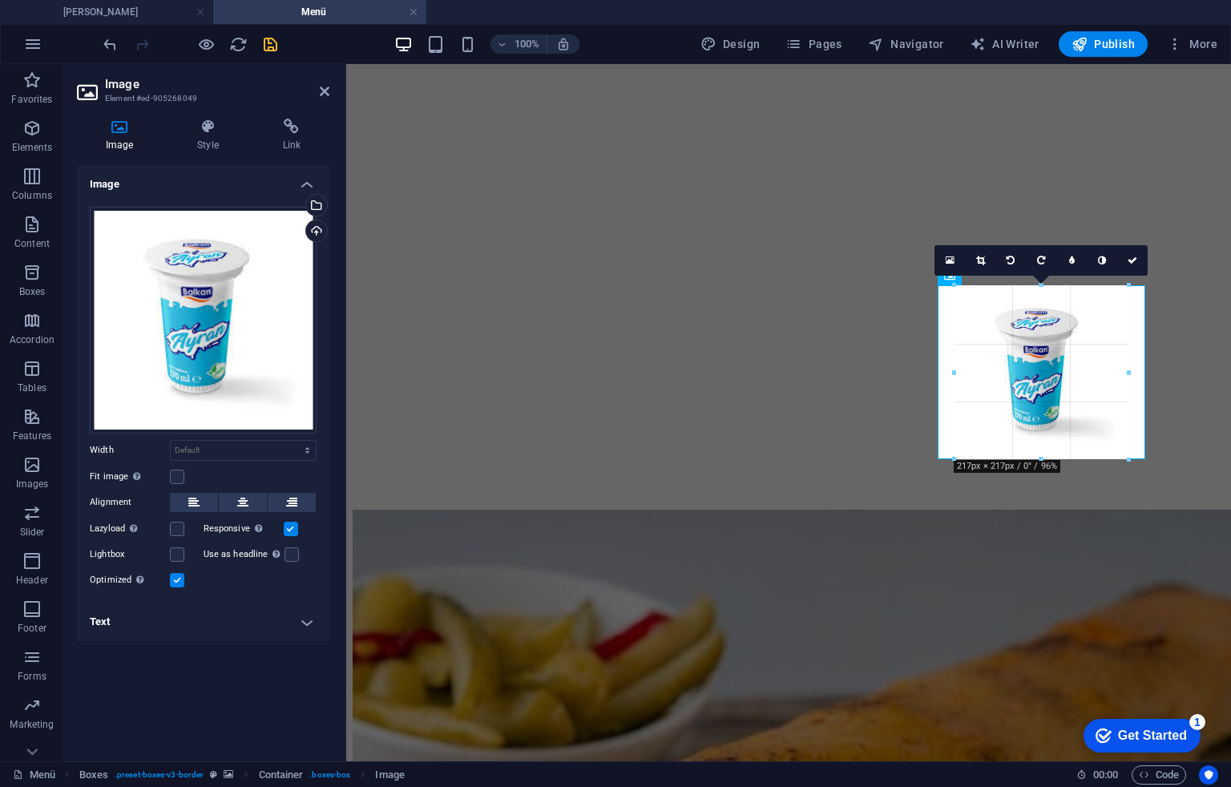
drag, startPoint x: 1045, startPoint y: 375, endPoint x: 1030, endPoint y: 459, distance: 84.8
type input "217"
select select "px"
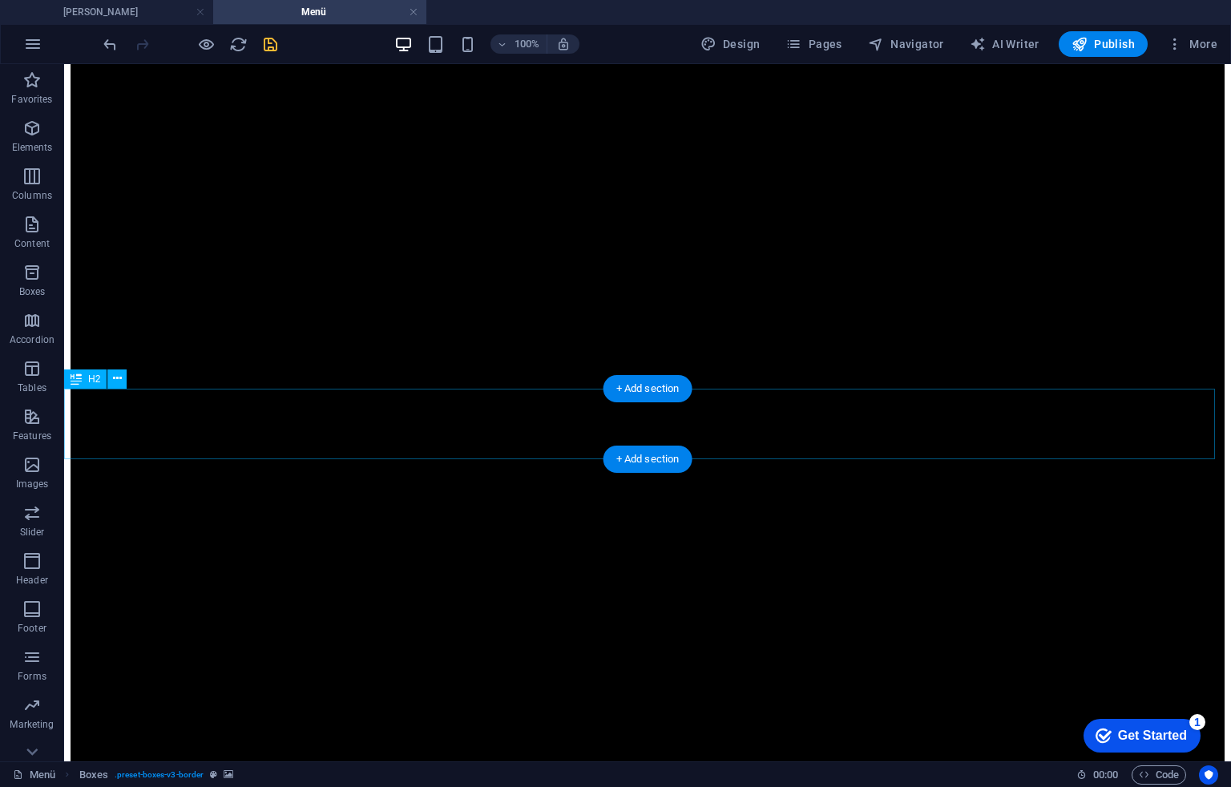
scroll to position [0, 0]
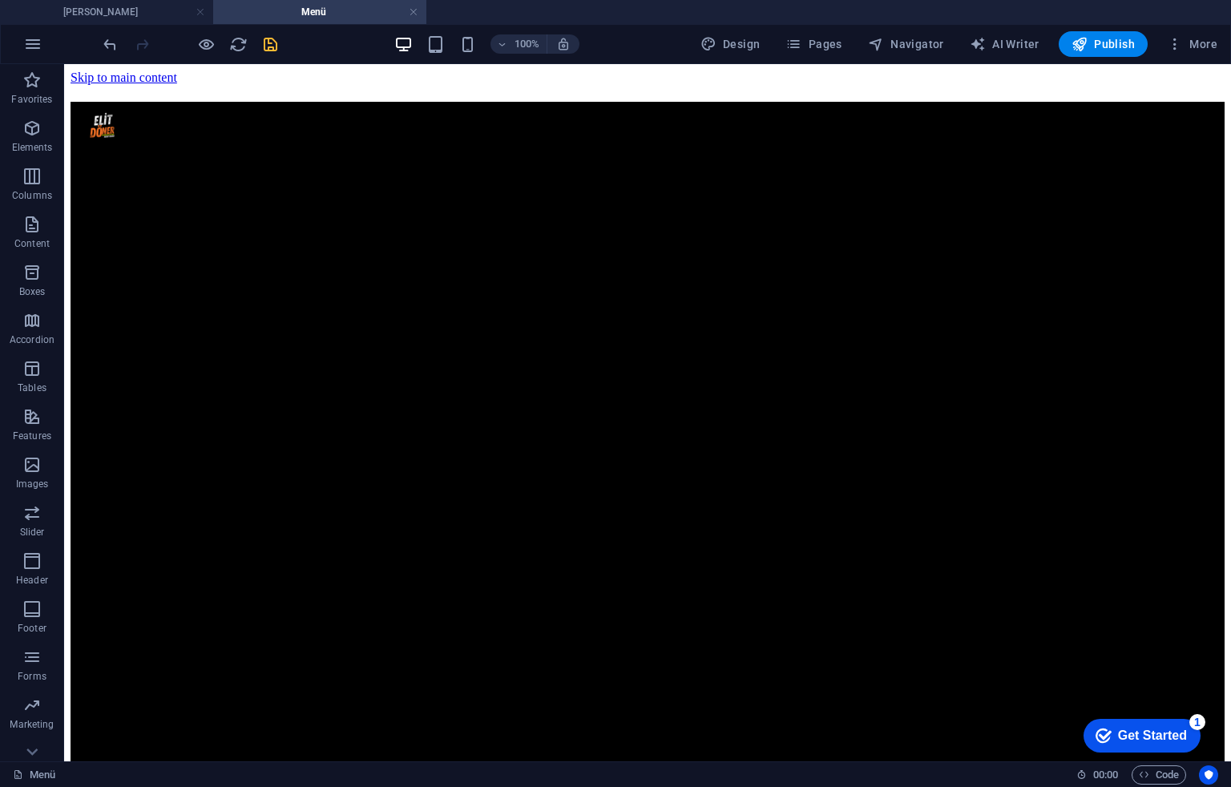
click at [473, 32] on div "100%" at bounding box center [486, 44] width 185 height 26
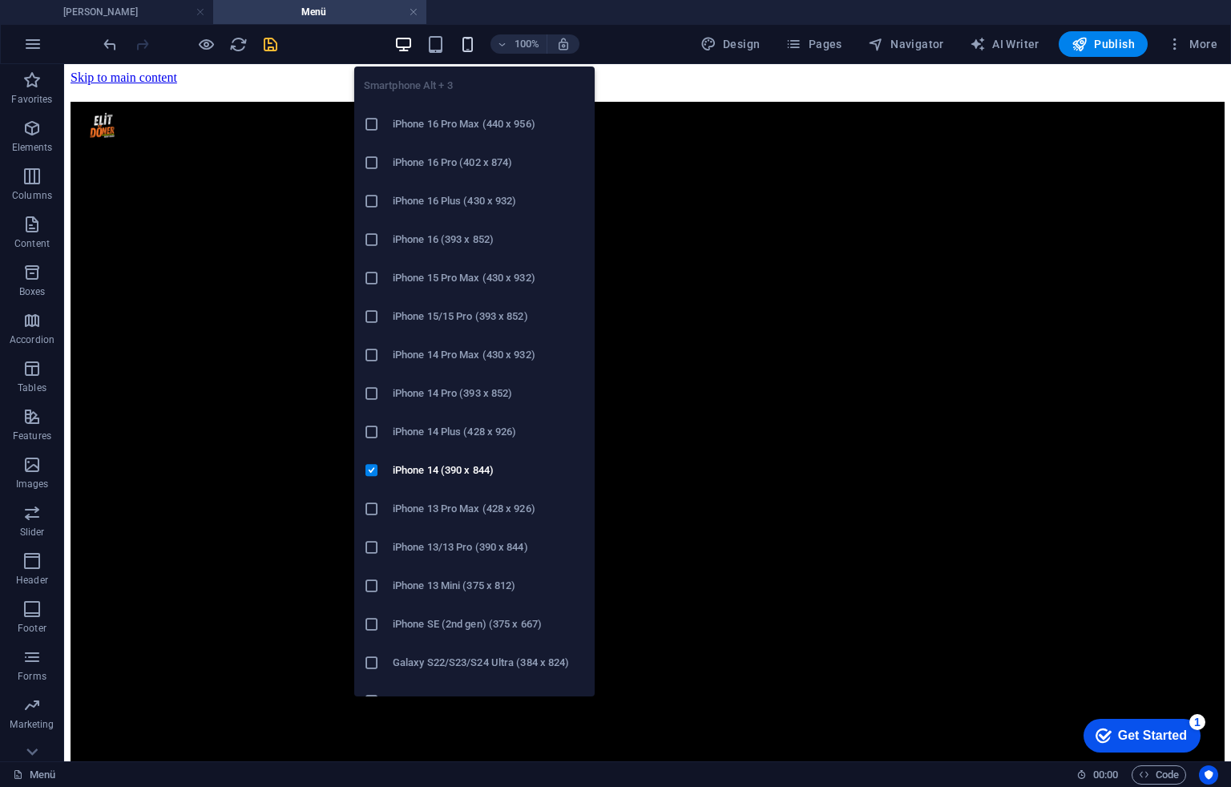
click at [466, 42] on icon "button" at bounding box center [468, 44] width 18 height 18
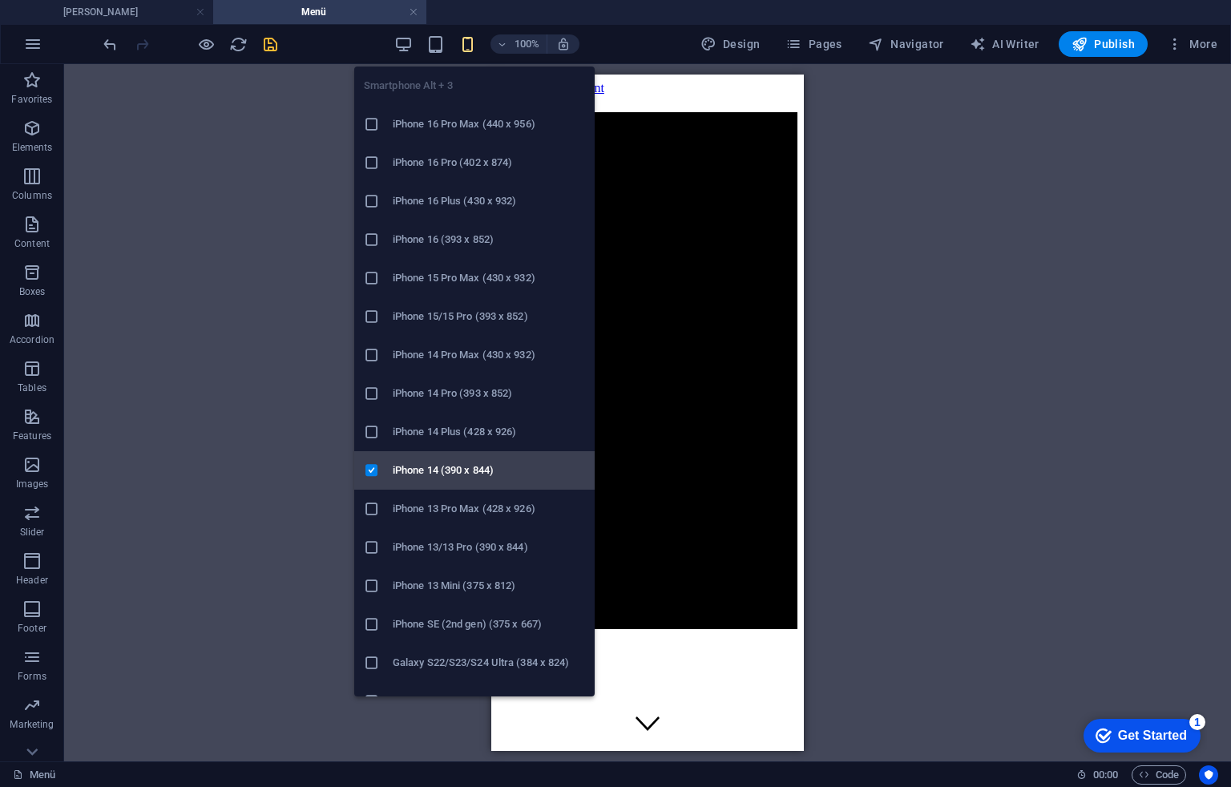
click at [459, 472] on h6 "iPhone 14 (390 x 844)" at bounding box center [489, 470] width 192 height 19
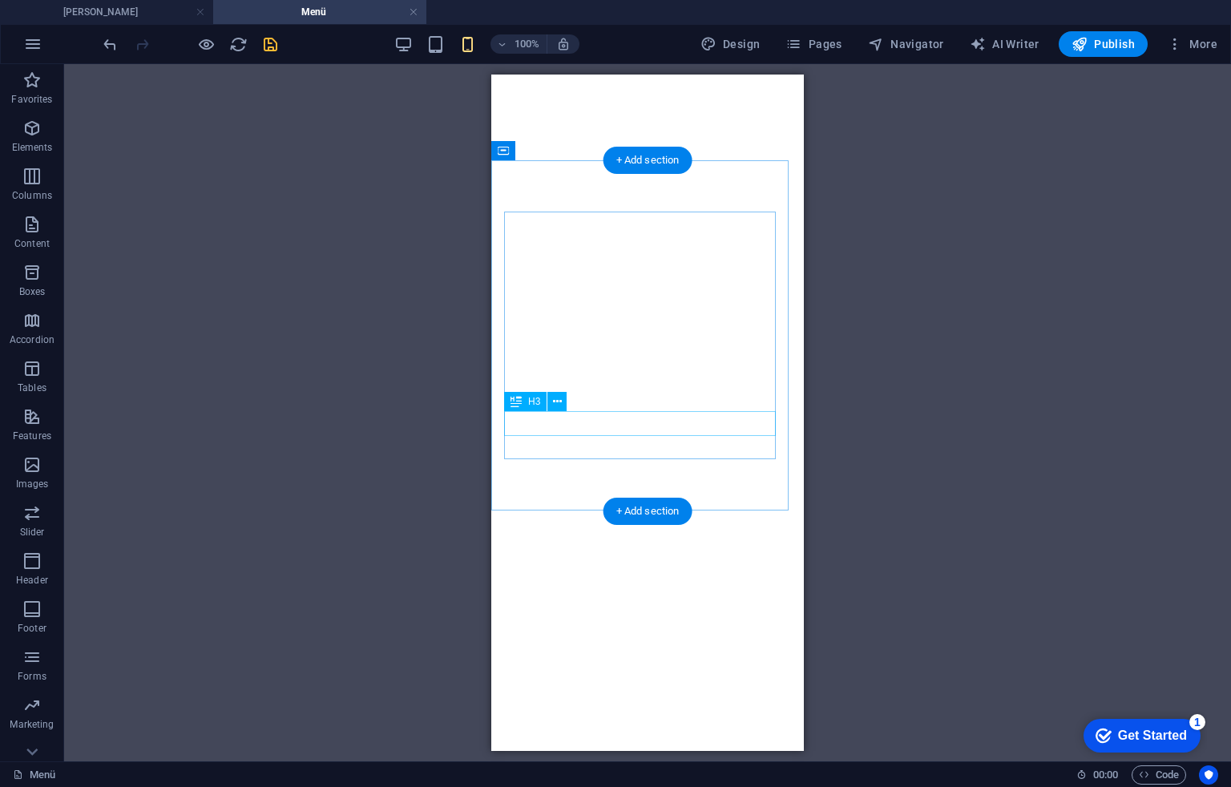
scroll to position [10038, 0]
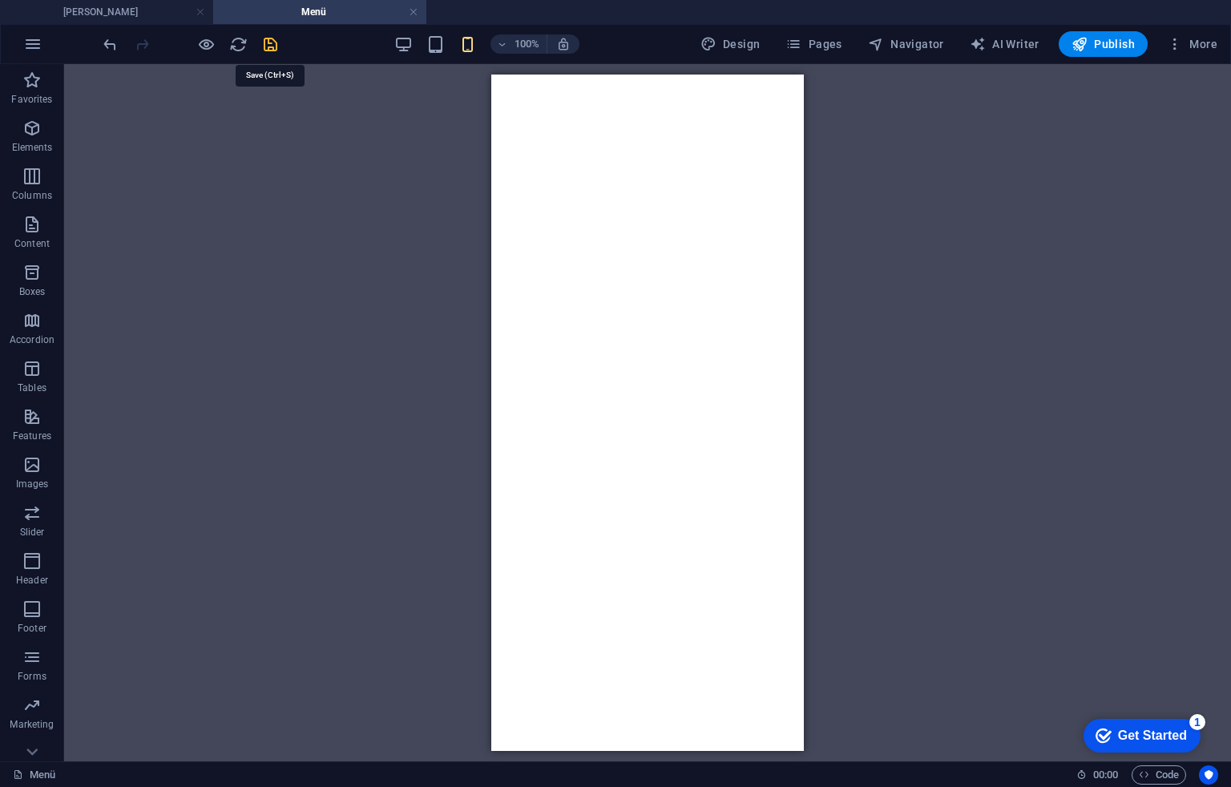
click at [273, 42] on icon "save" at bounding box center [270, 44] width 18 height 18
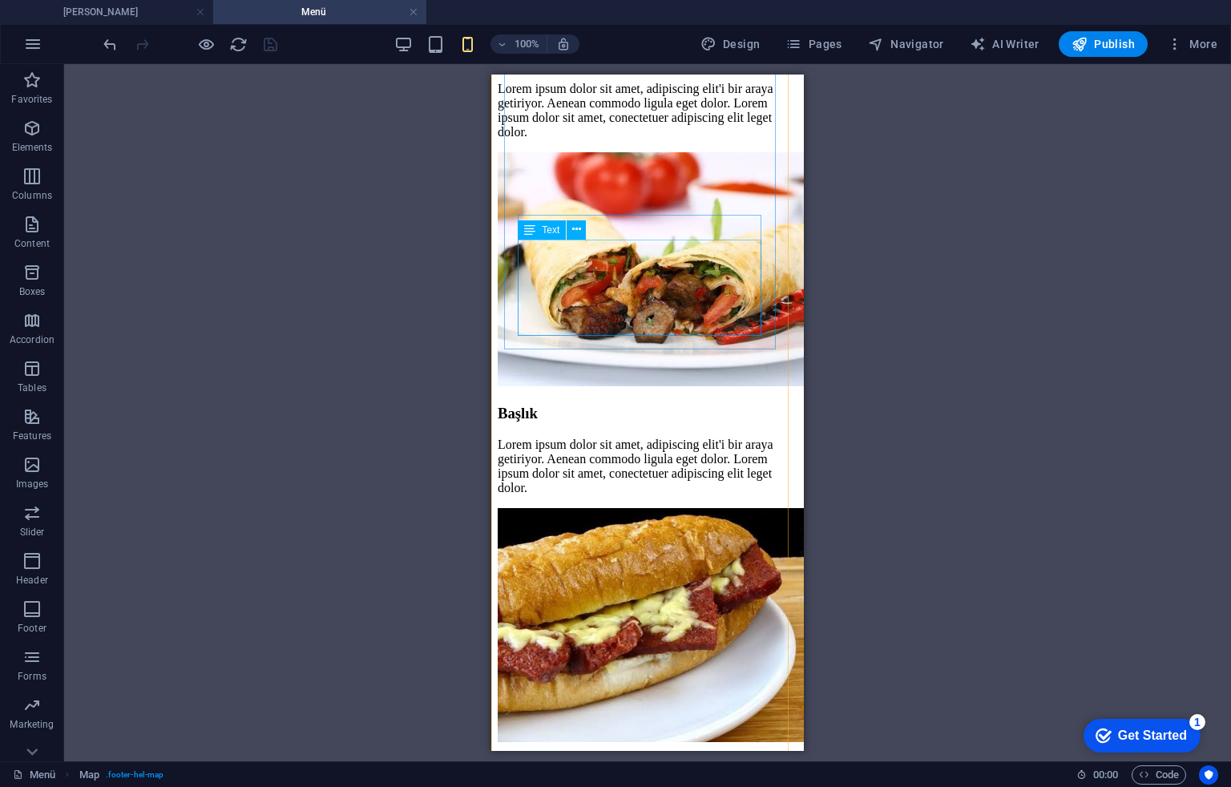
scroll to position [6437, 0]
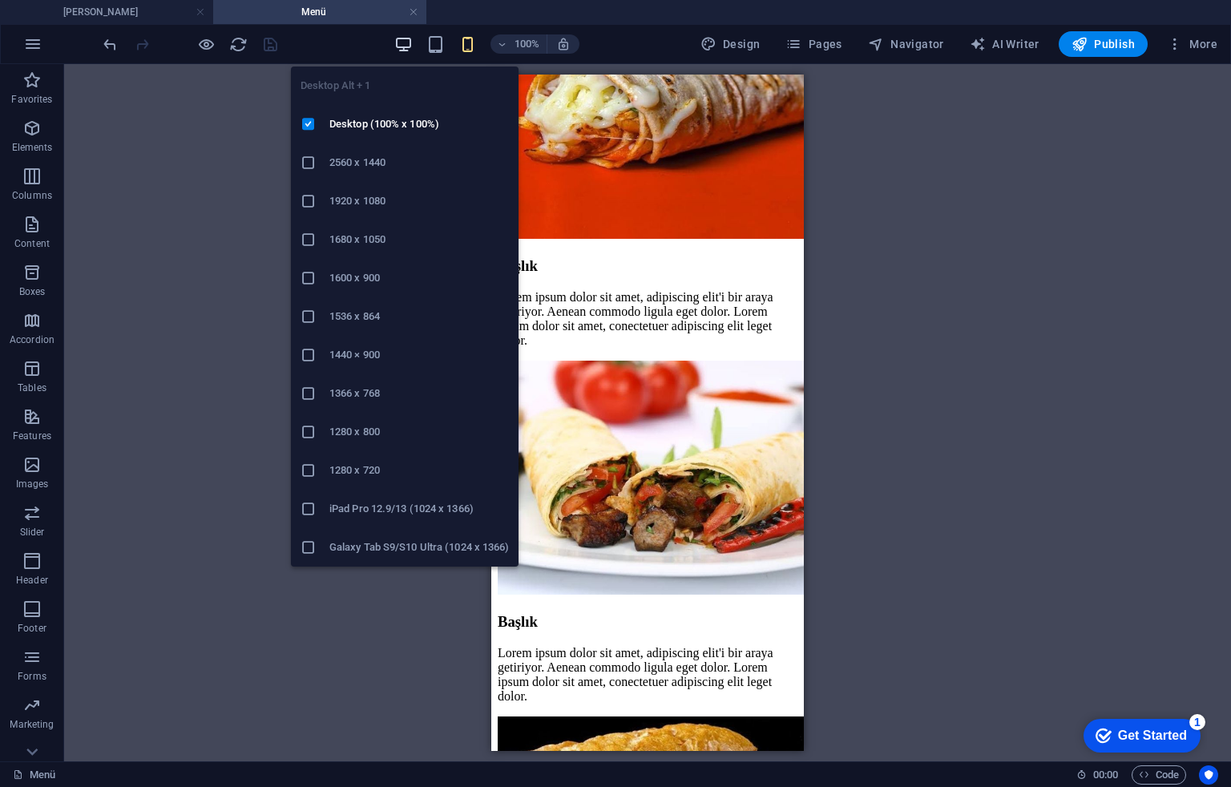
click at [410, 42] on icon "button" at bounding box center [403, 44] width 18 height 18
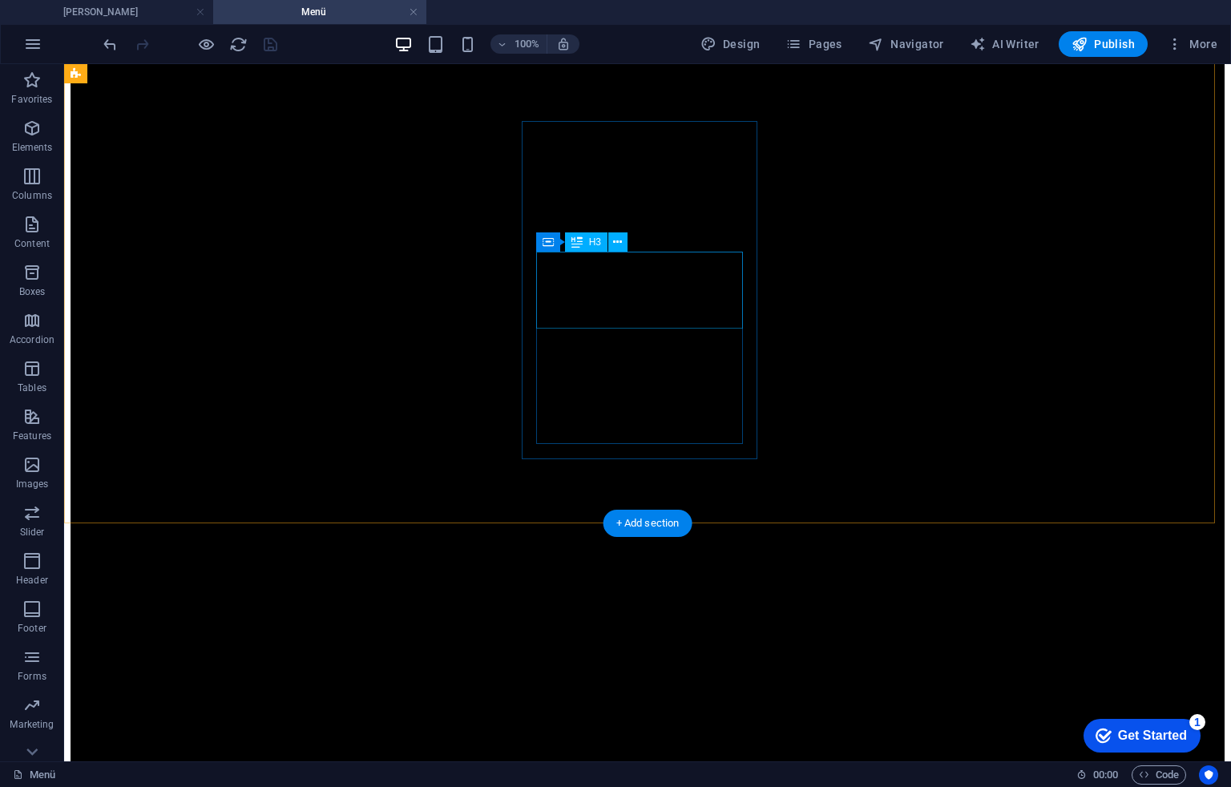
scroll to position [641, 0]
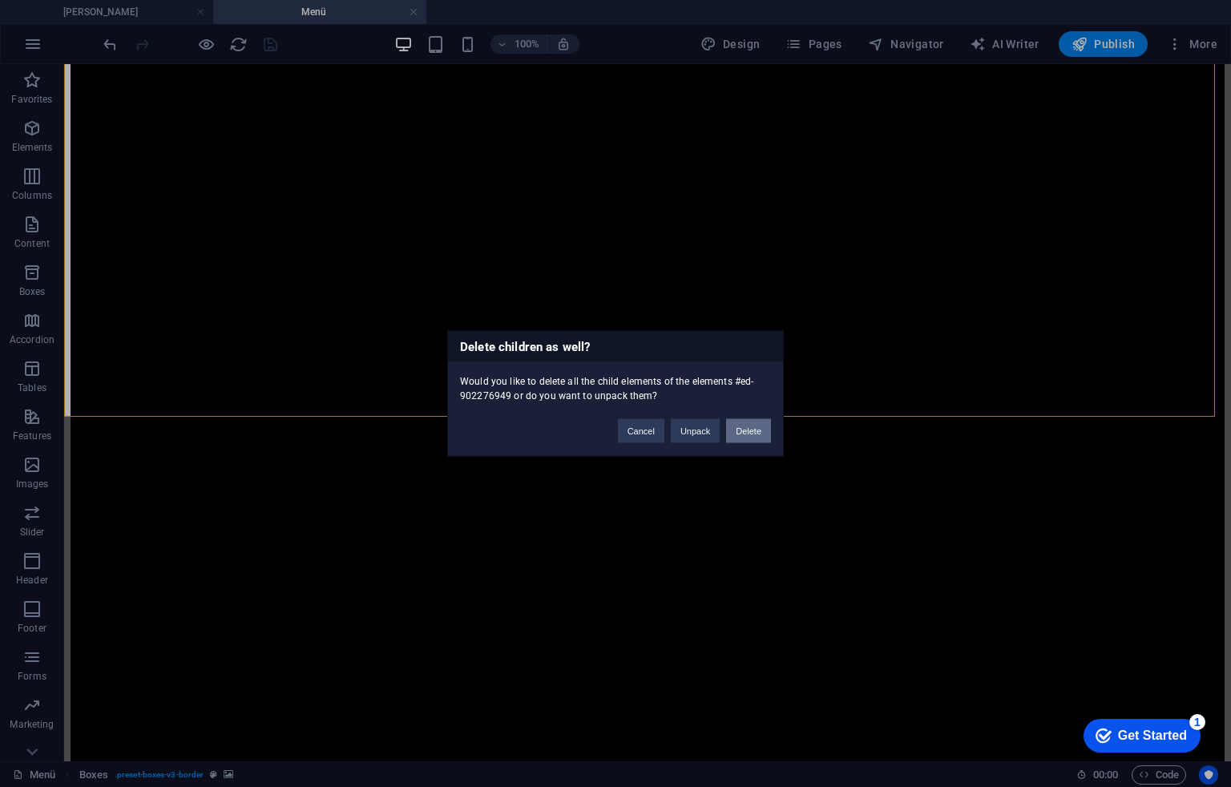
click at [742, 425] on button "Delete" at bounding box center [748, 431] width 45 height 24
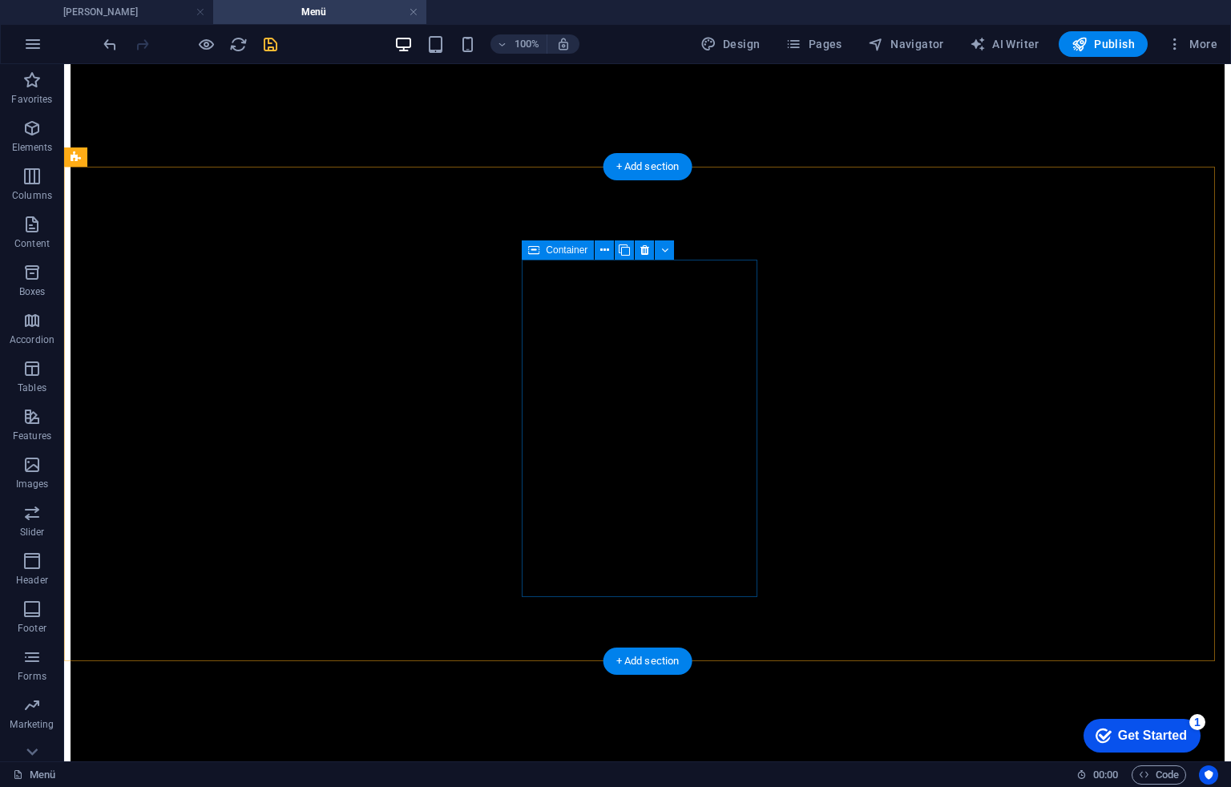
scroll to position [466, 0]
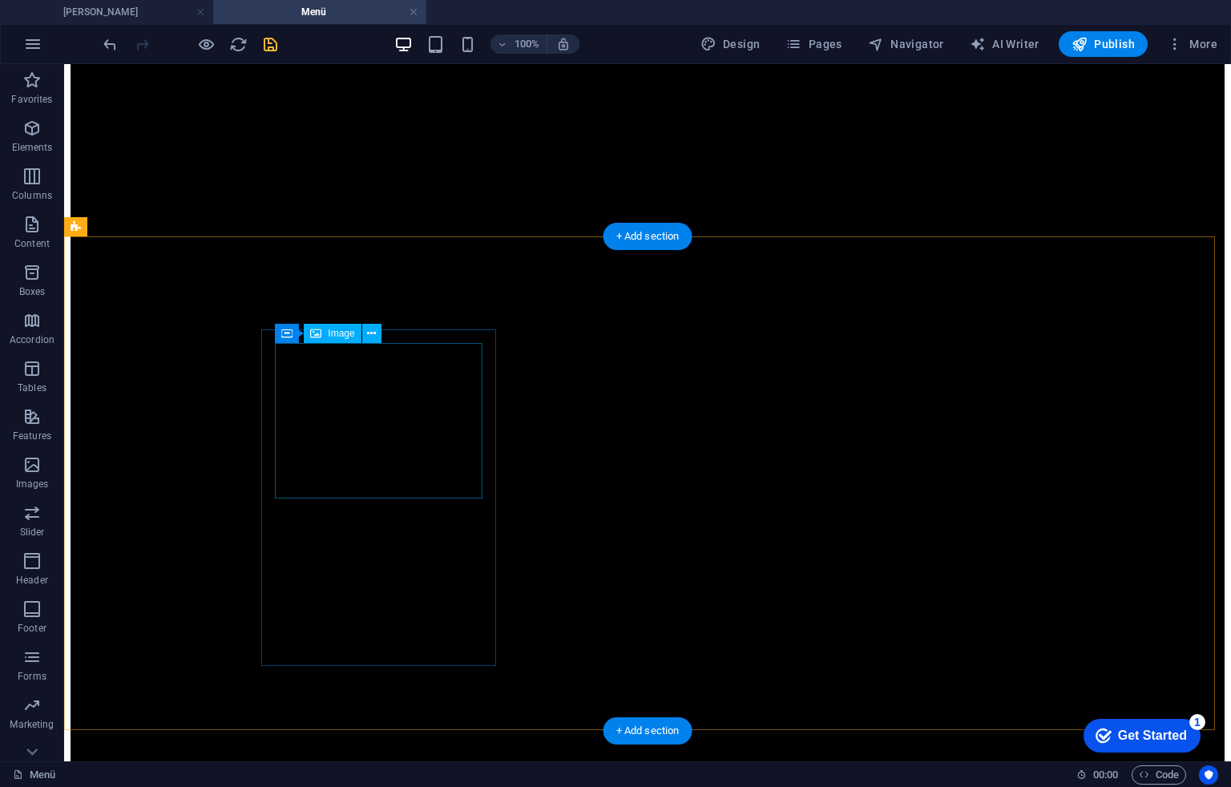
scroll to position [786, 0]
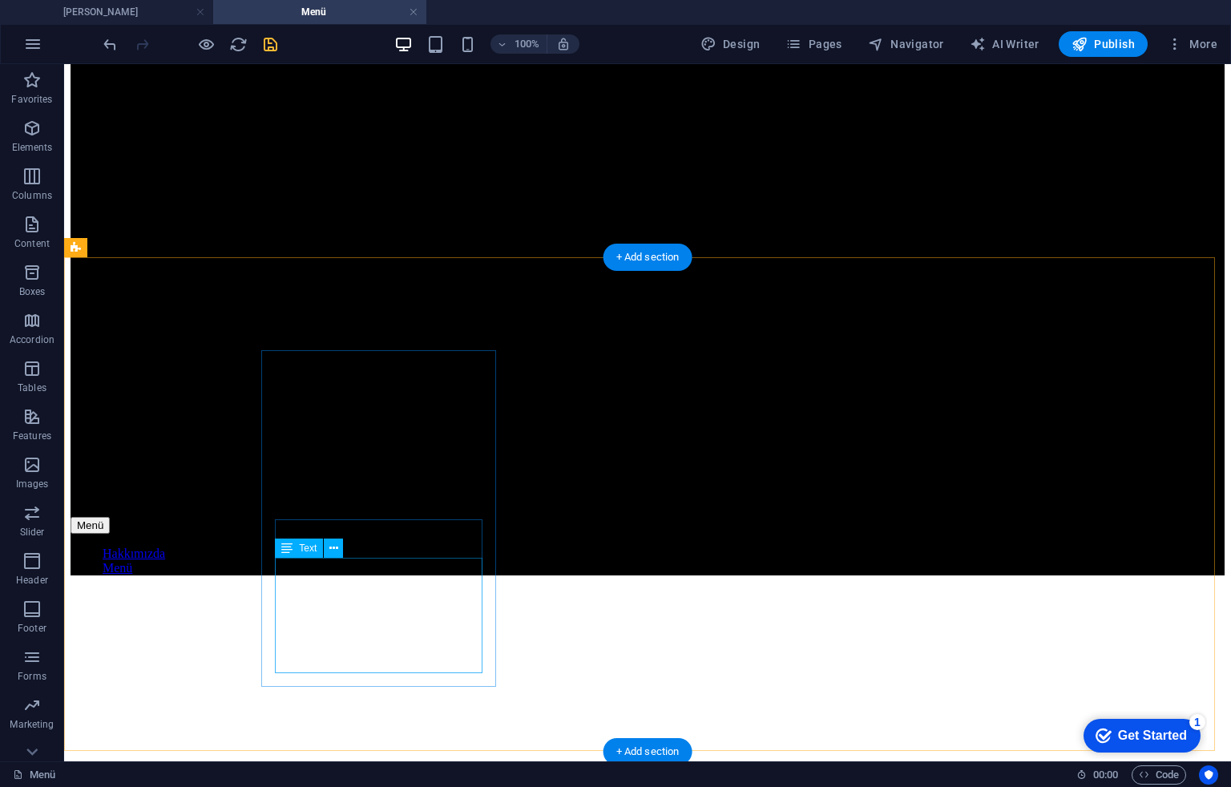
scroll to position [1214, 0]
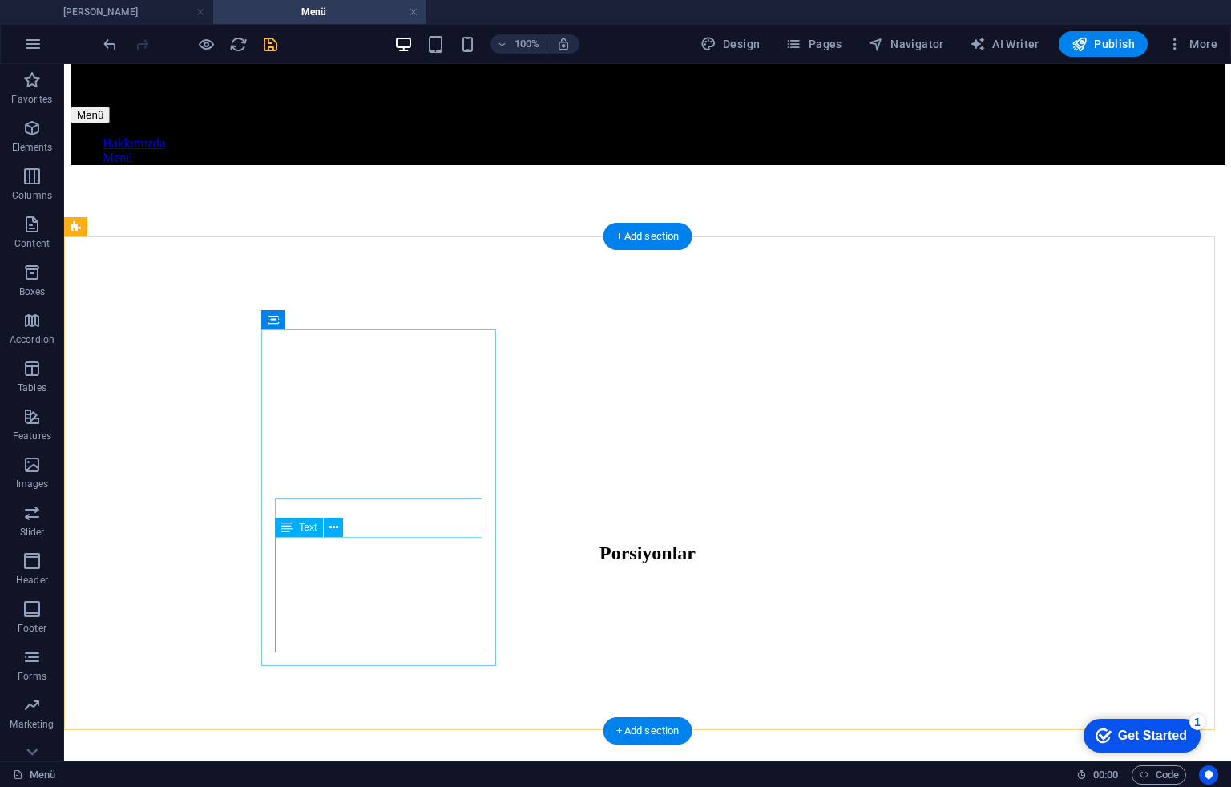
scroll to position [1642, 0]
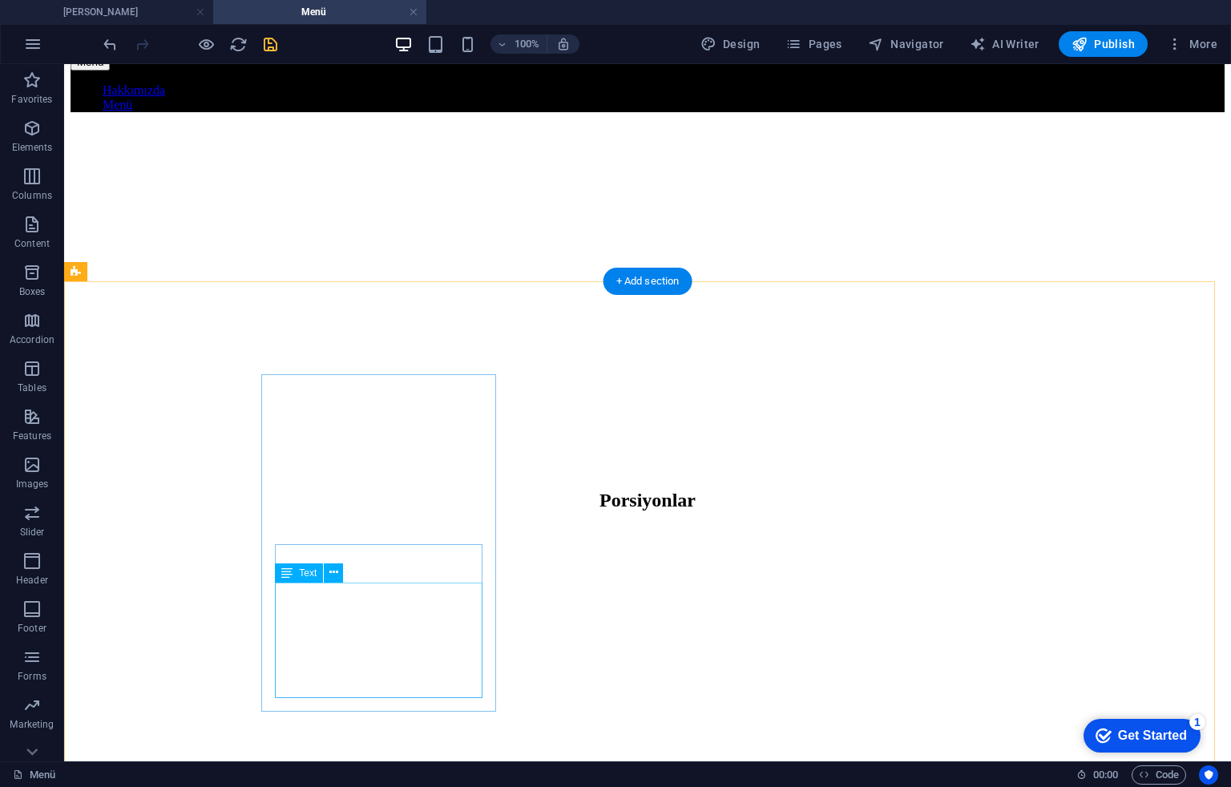
scroll to position [1963, 0]
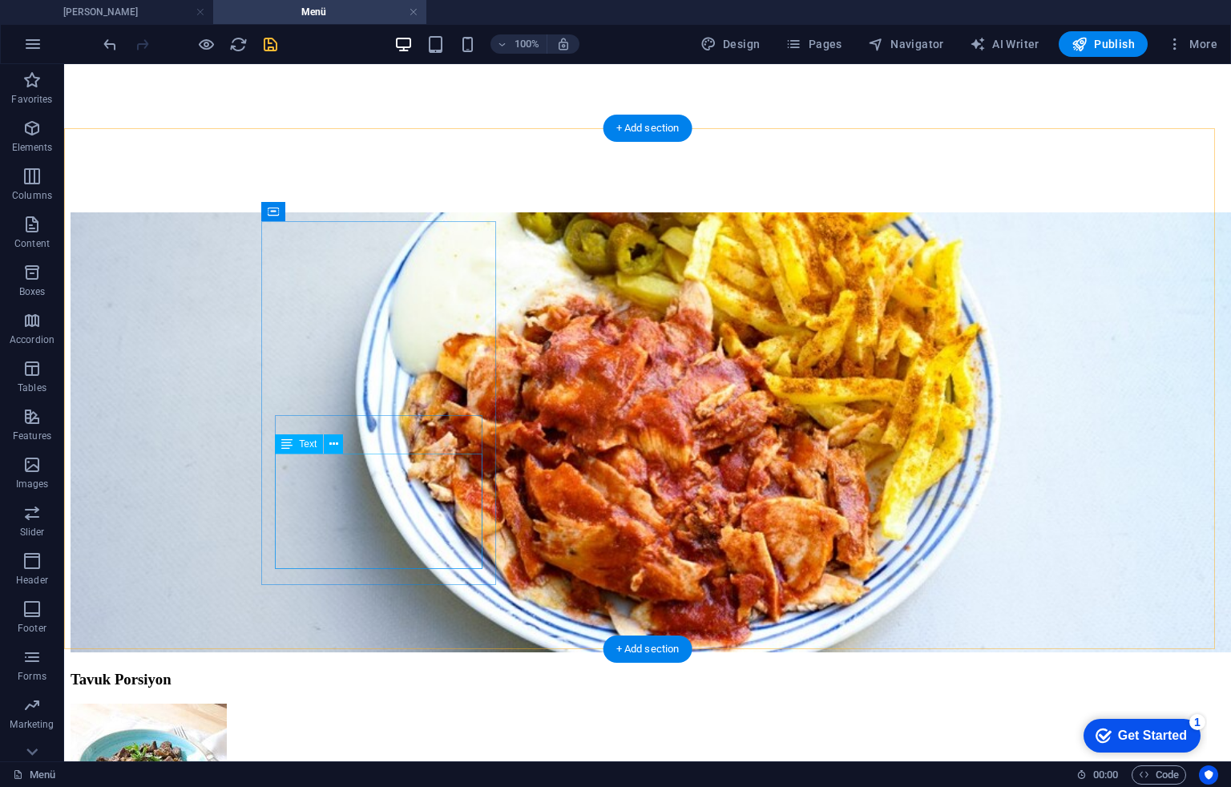
scroll to position [2497, 0]
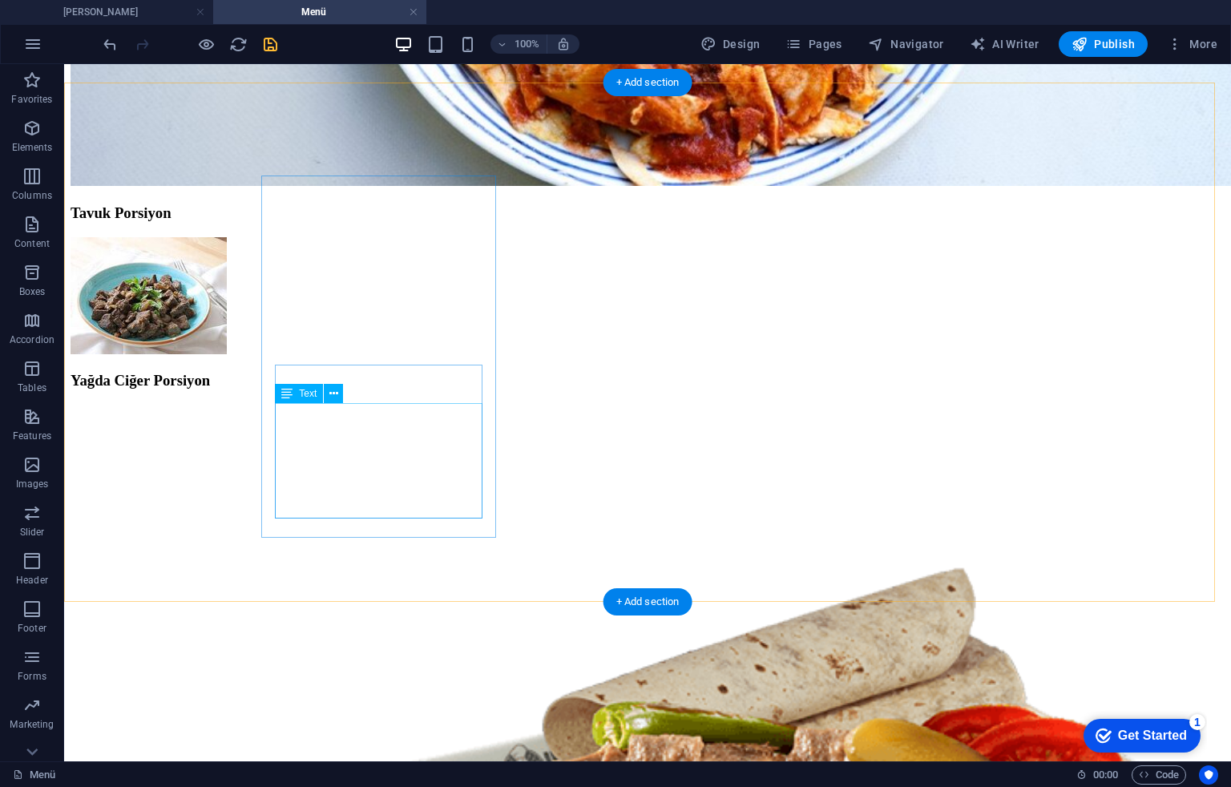
scroll to position [2925, 0]
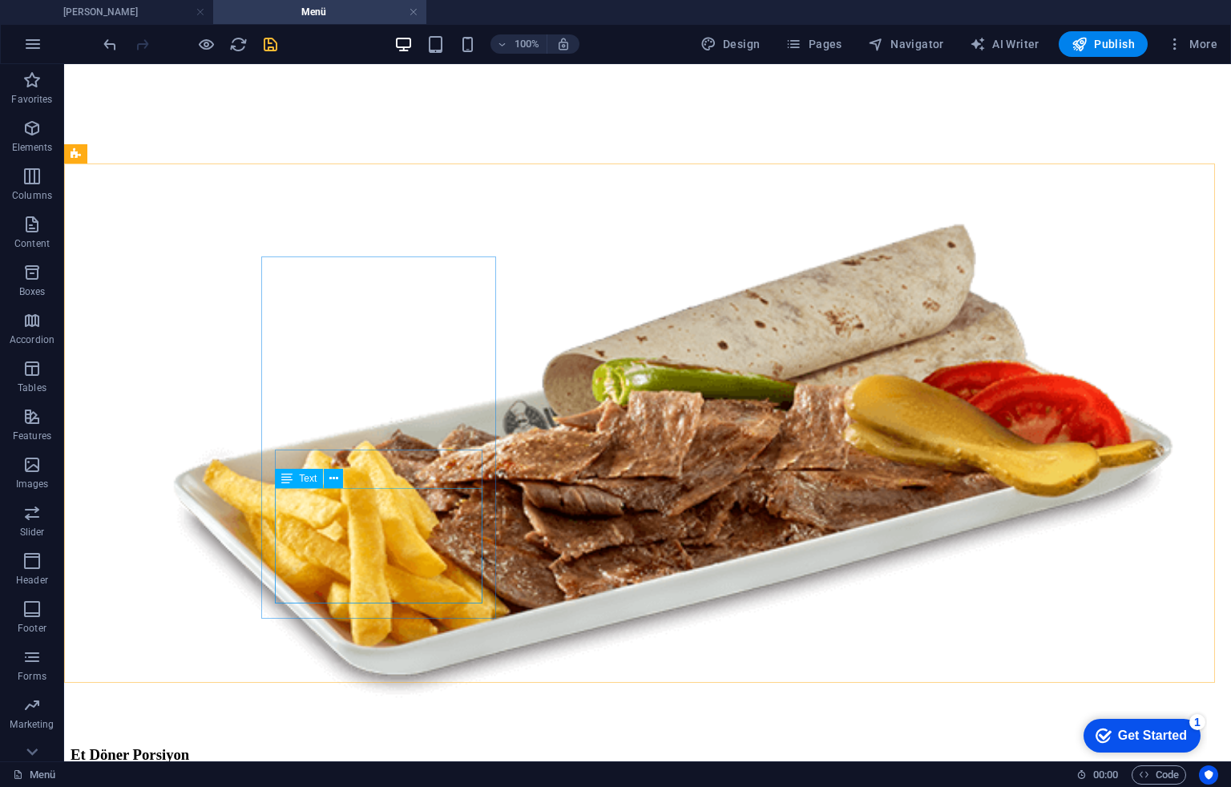
scroll to position [3245, 0]
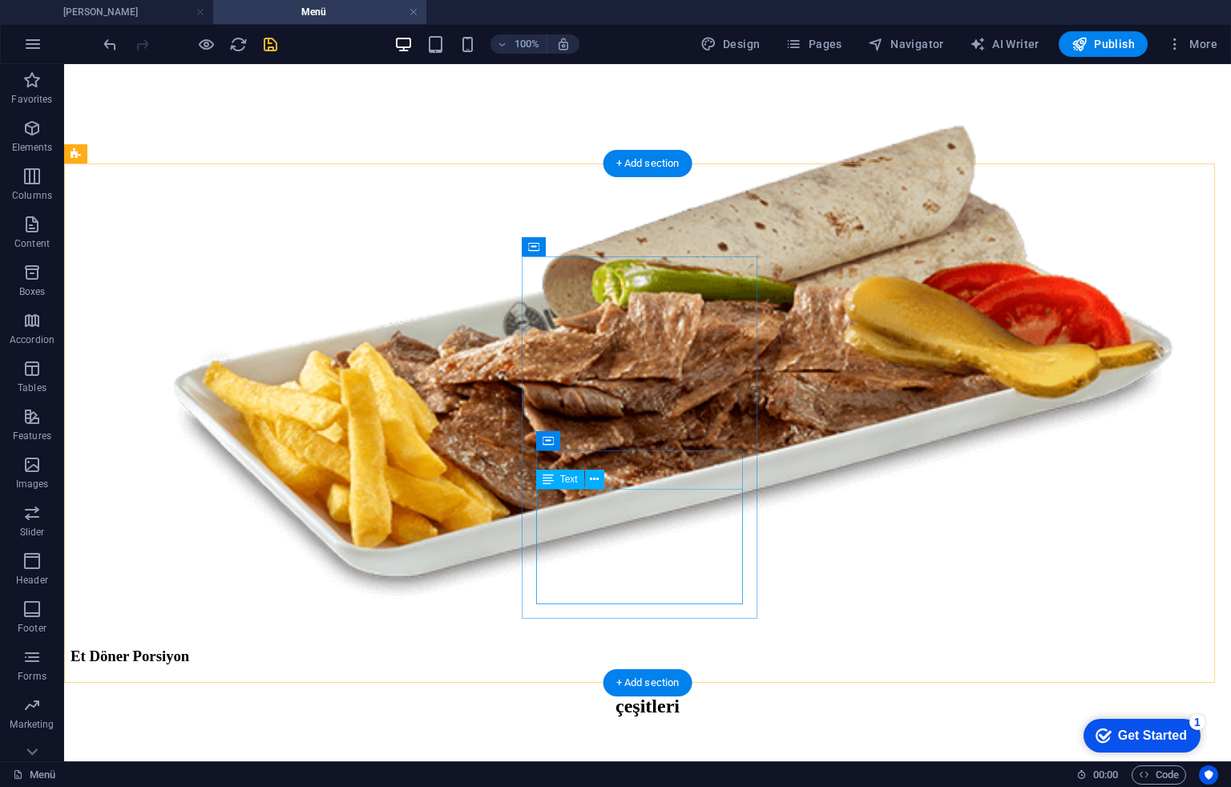
drag, startPoint x: 575, startPoint y: 537, endPoint x: 592, endPoint y: 536, distance: 16.9
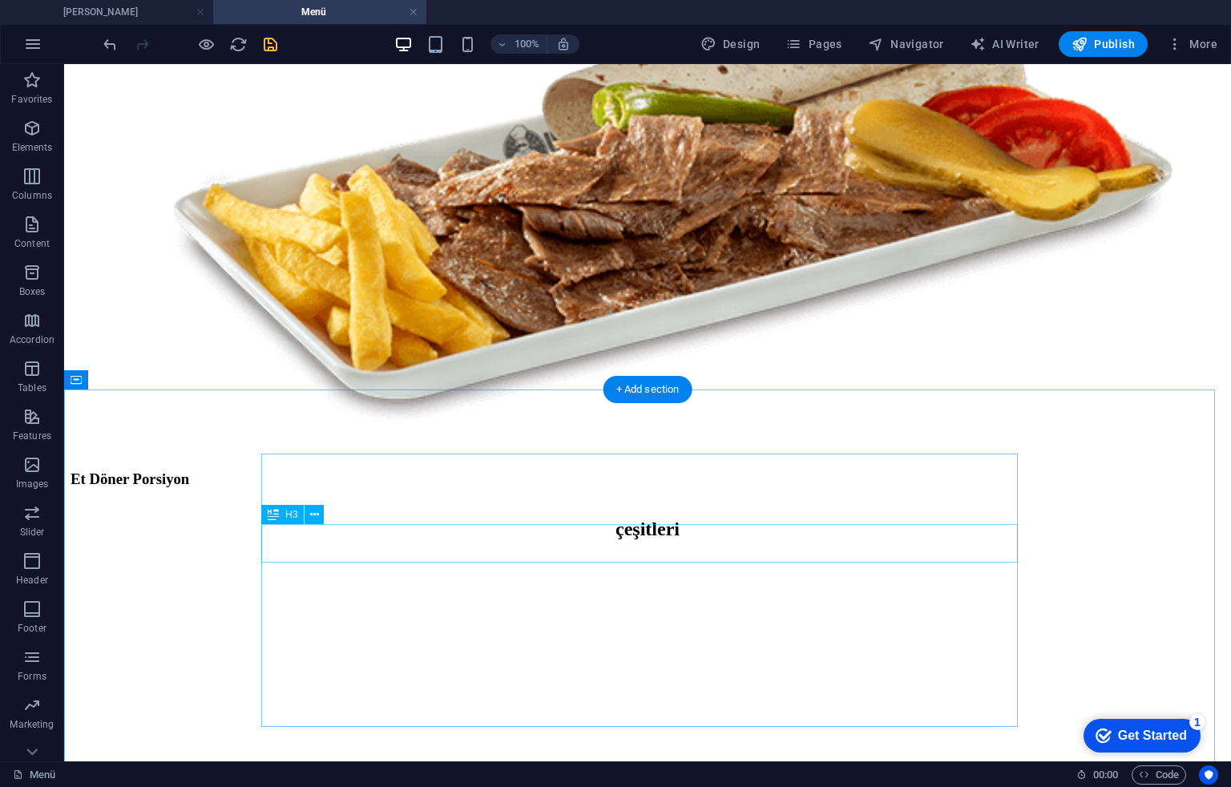
scroll to position [3634, 0]
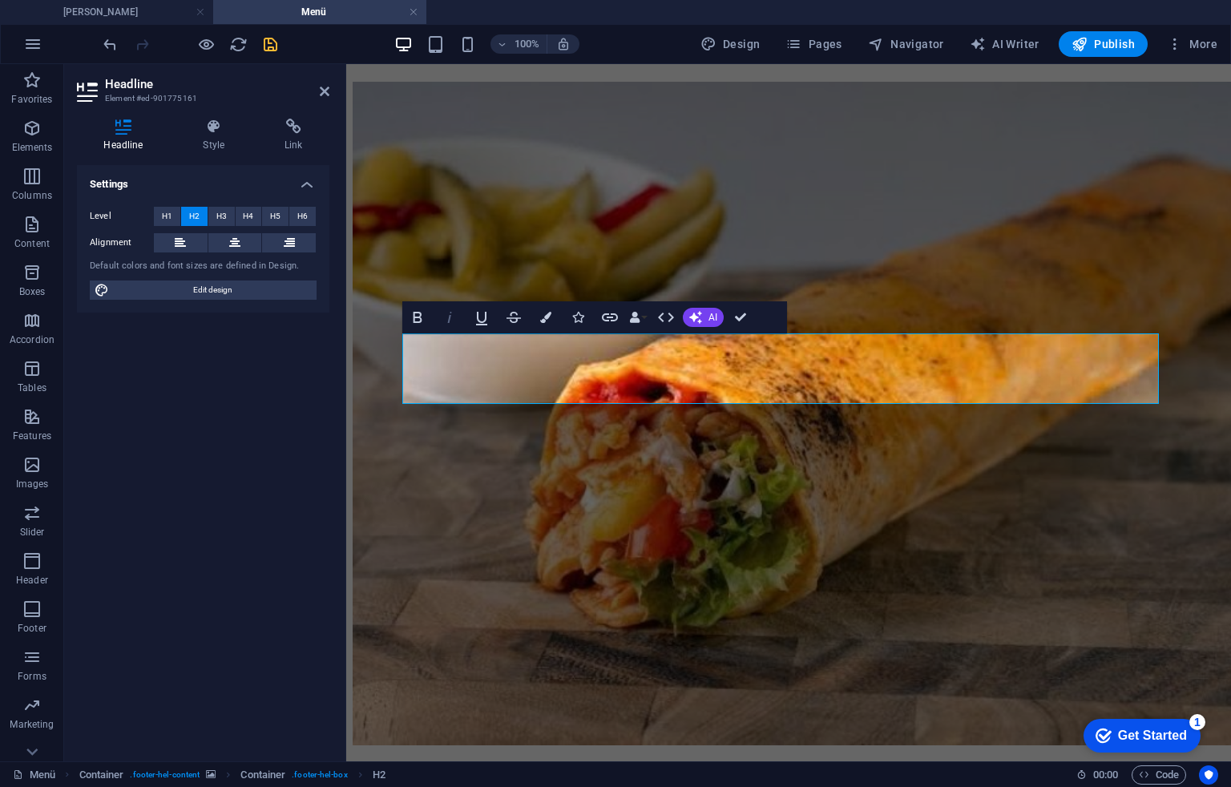
scroll to position [3544, 0]
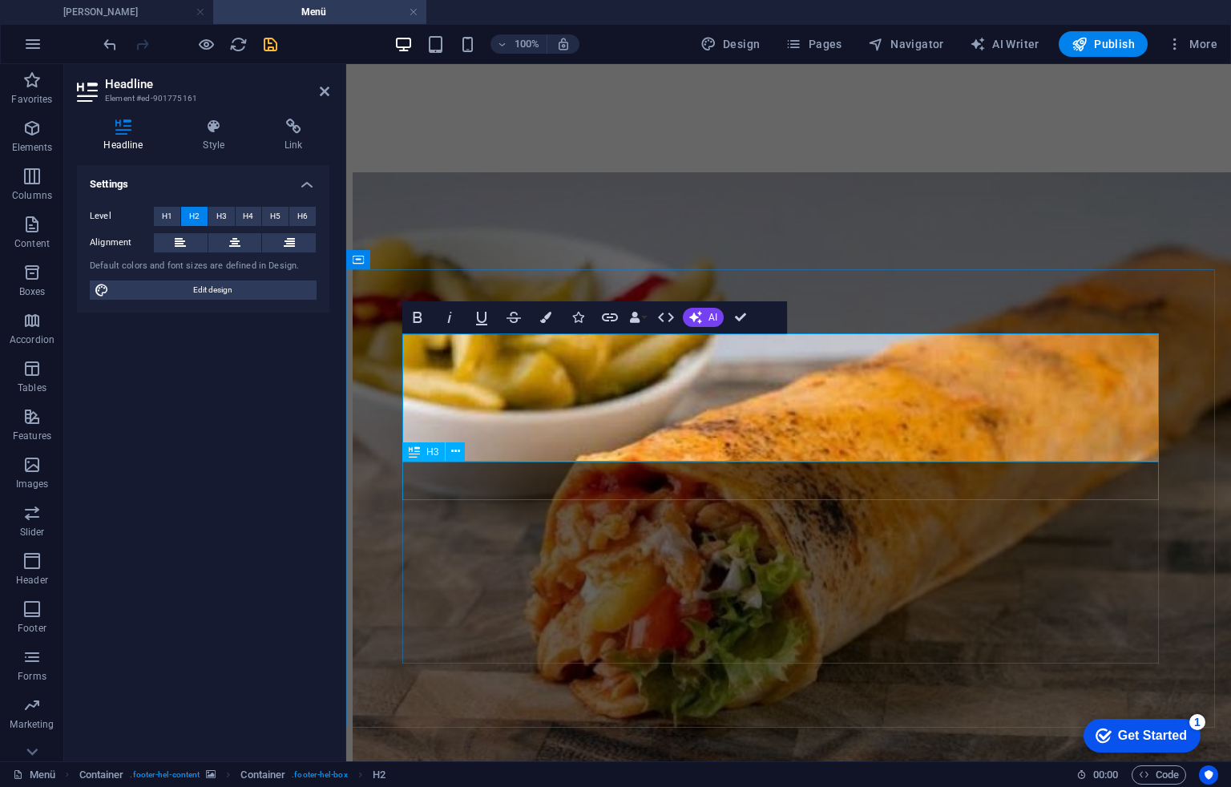
drag, startPoint x: 95, startPoint y: 409, endPoint x: 146, endPoint y: 362, distance: 69.2
click at [463, 456] on button at bounding box center [455, 452] width 19 height 19
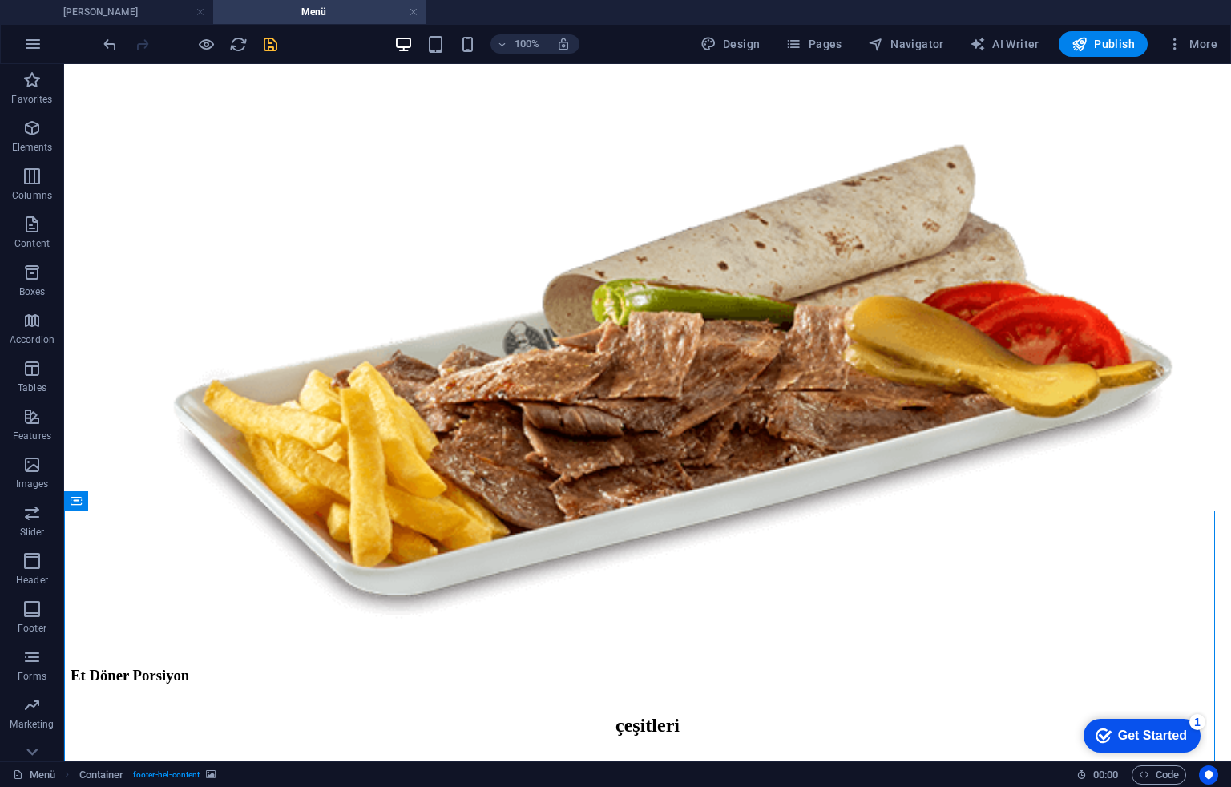
scroll to position [3223, 0]
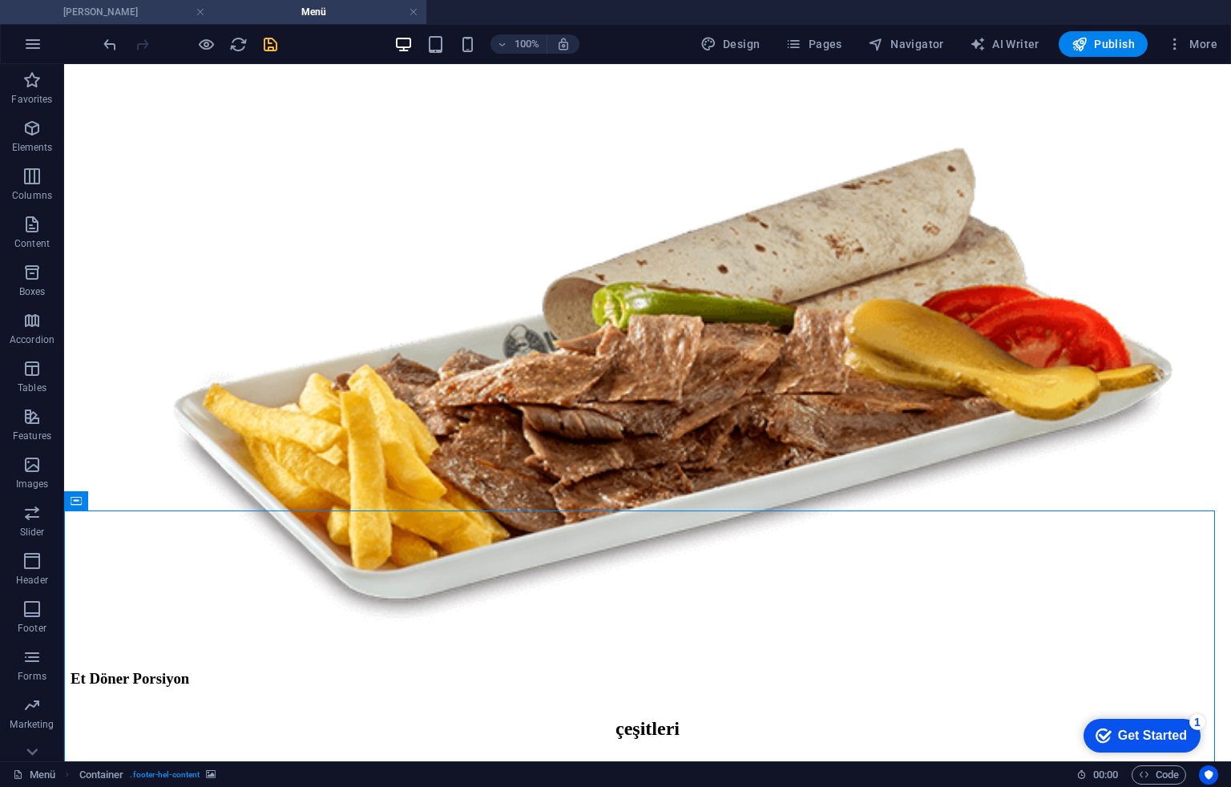
click at [164, 3] on h4 "[PERSON_NAME]" at bounding box center [106, 12] width 213 height 18
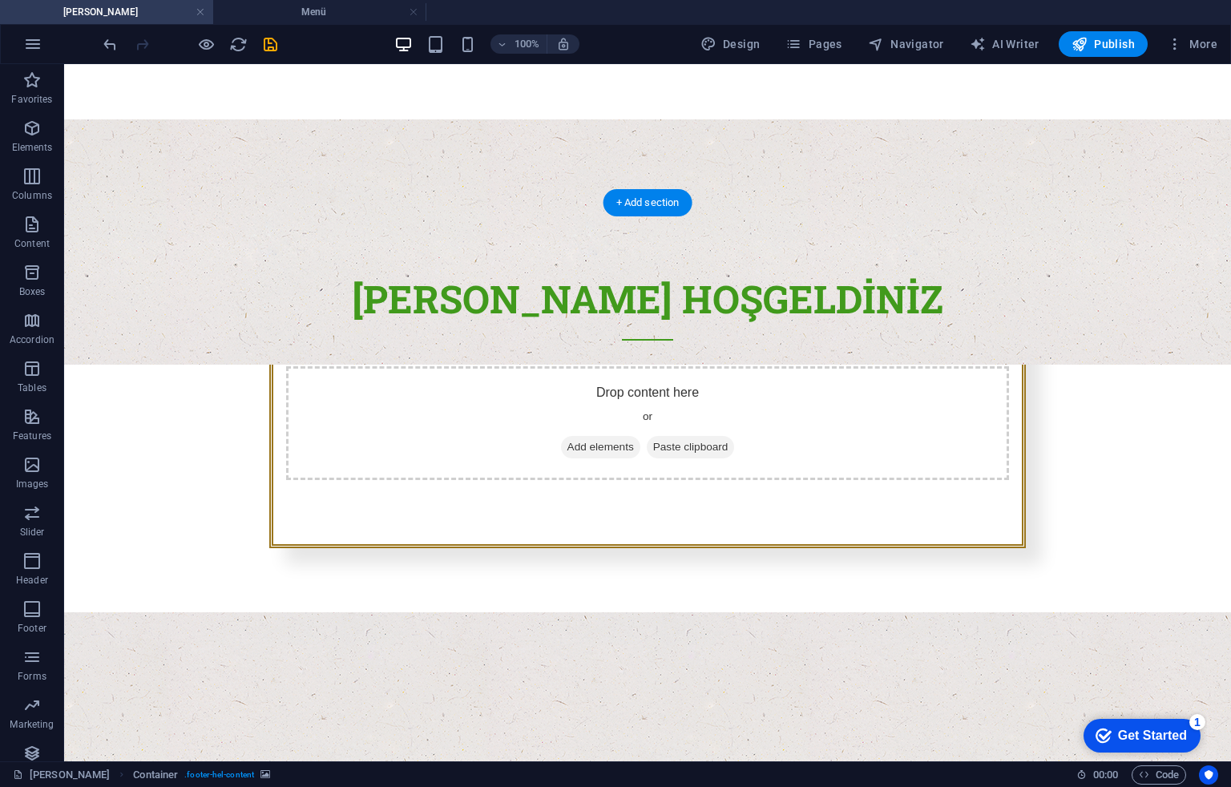
scroll to position [601, 0]
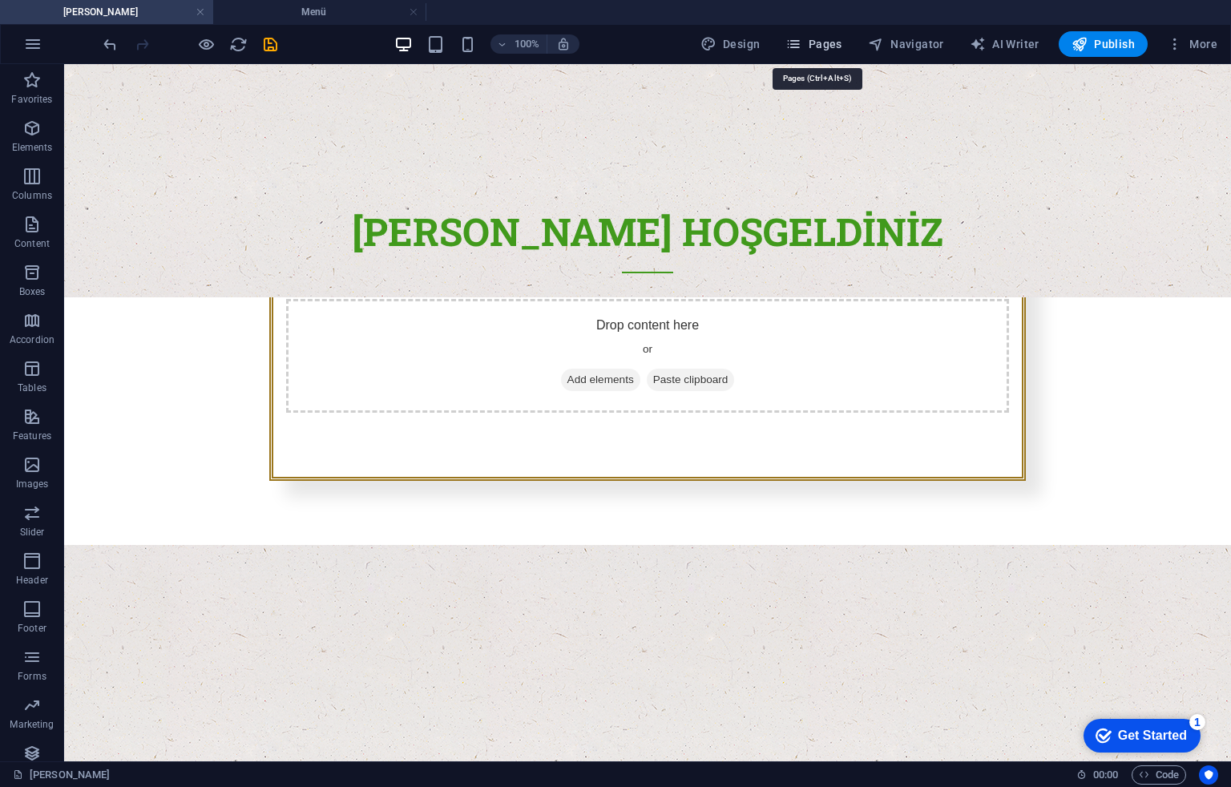
click at [839, 40] on span "Pages" at bounding box center [814, 44] width 56 height 16
